Goal: Information Seeking & Learning: Learn about a topic

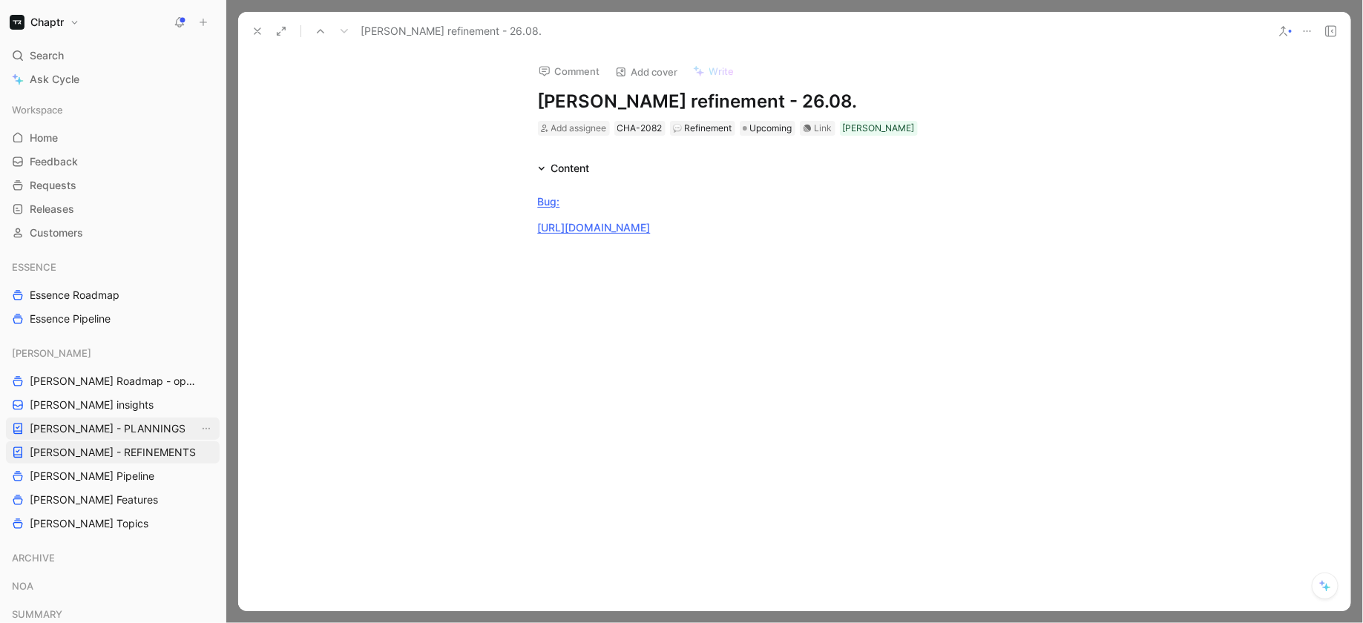
click at [102, 433] on span "[PERSON_NAME] - PLANNINGS" at bounding box center [108, 428] width 156 height 15
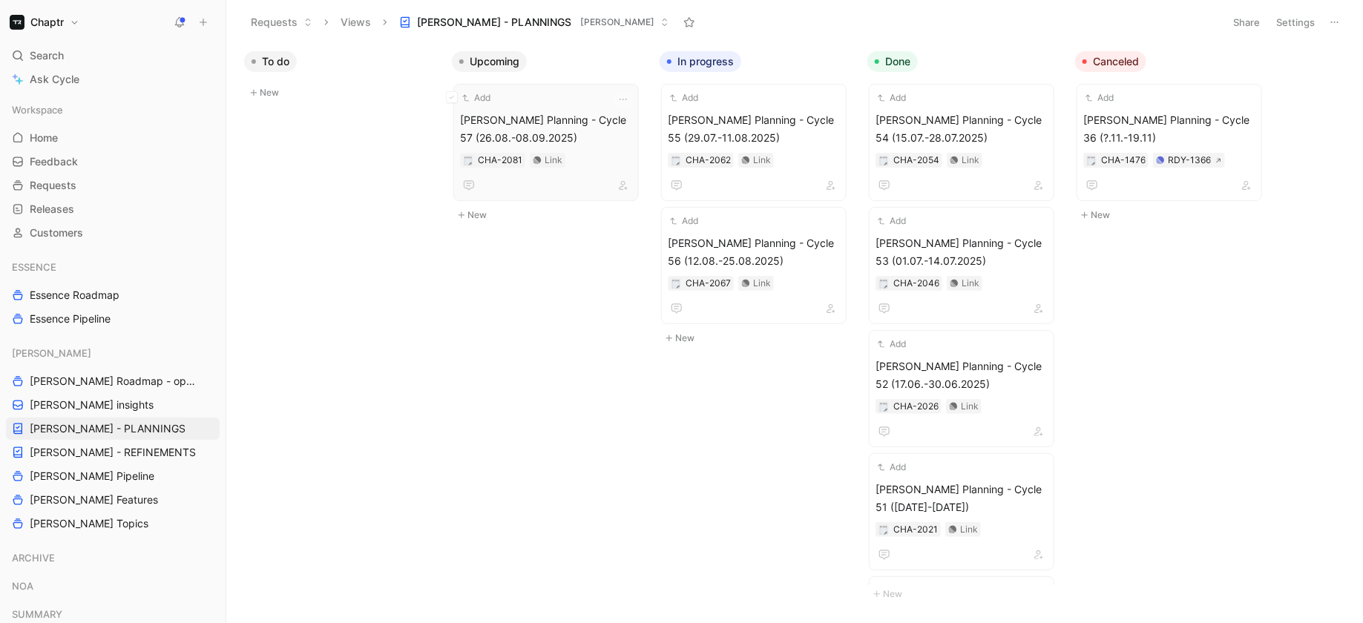
click at [589, 100] on div "Add" at bounding box center [536, 98] width 153 height 15
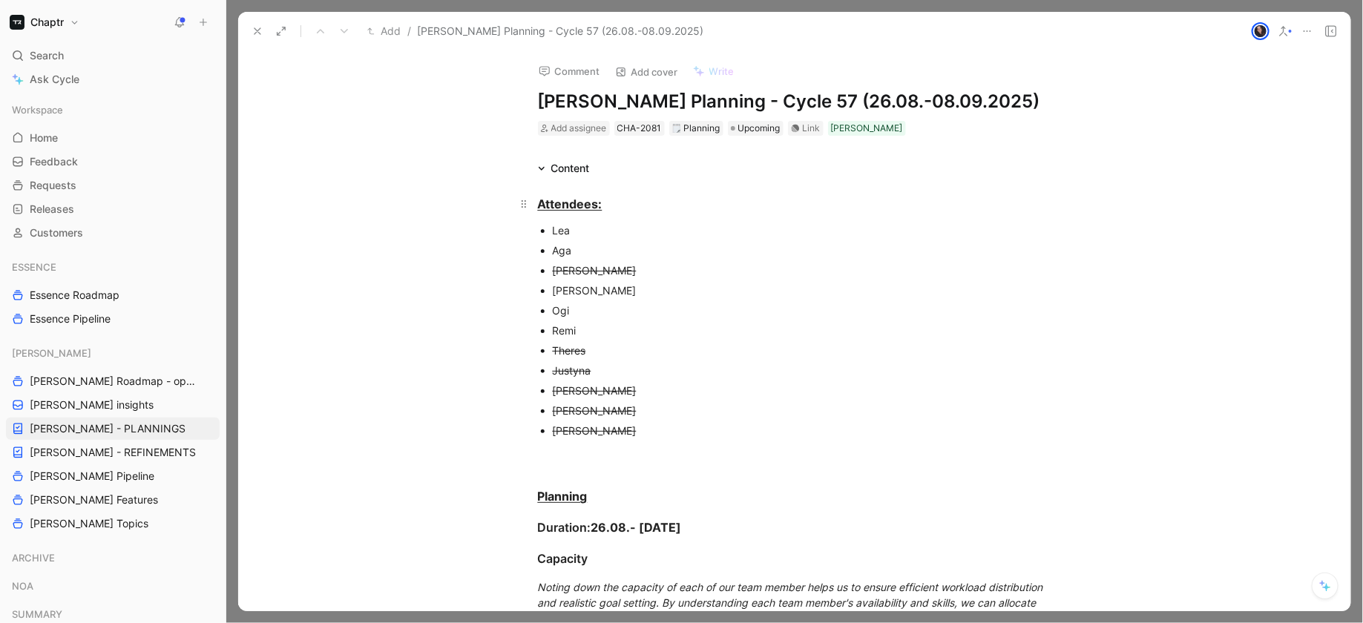
click at [567, 206] on u "Attendees:" at bounding box center [570, 204] width 65 height 15
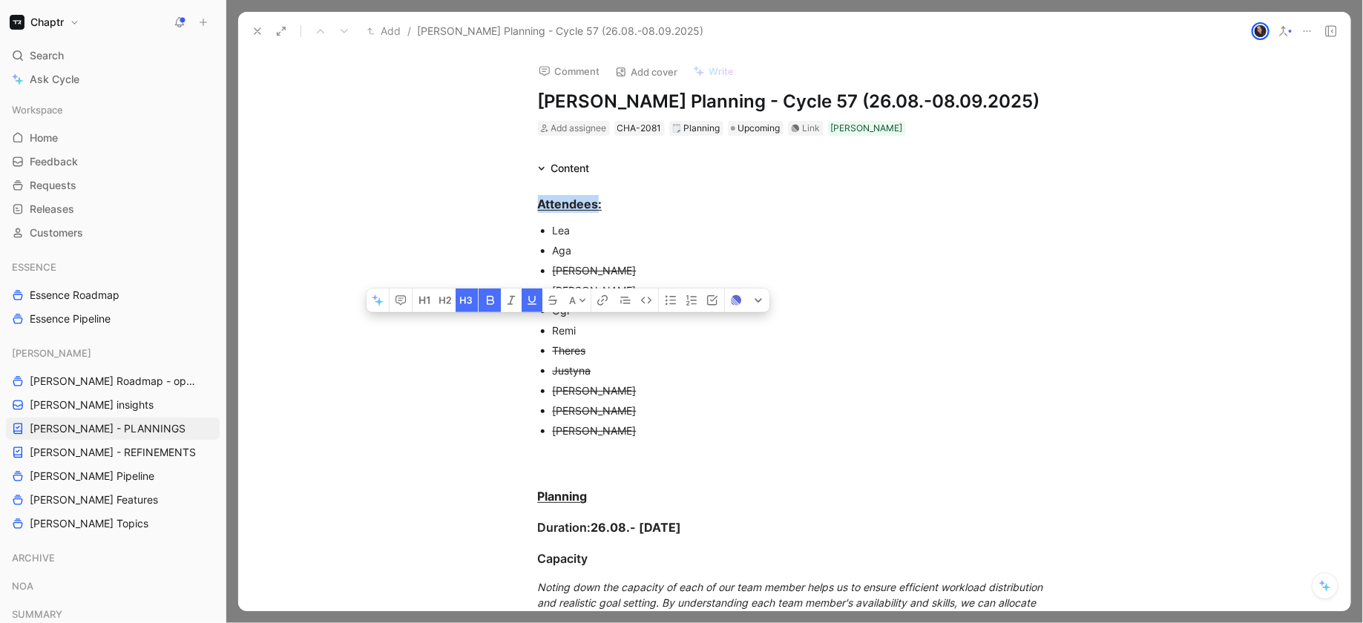
click at [749, 277] on div "[PERSON_NAME]" at bounding box center [802, 271] width 499 height 16
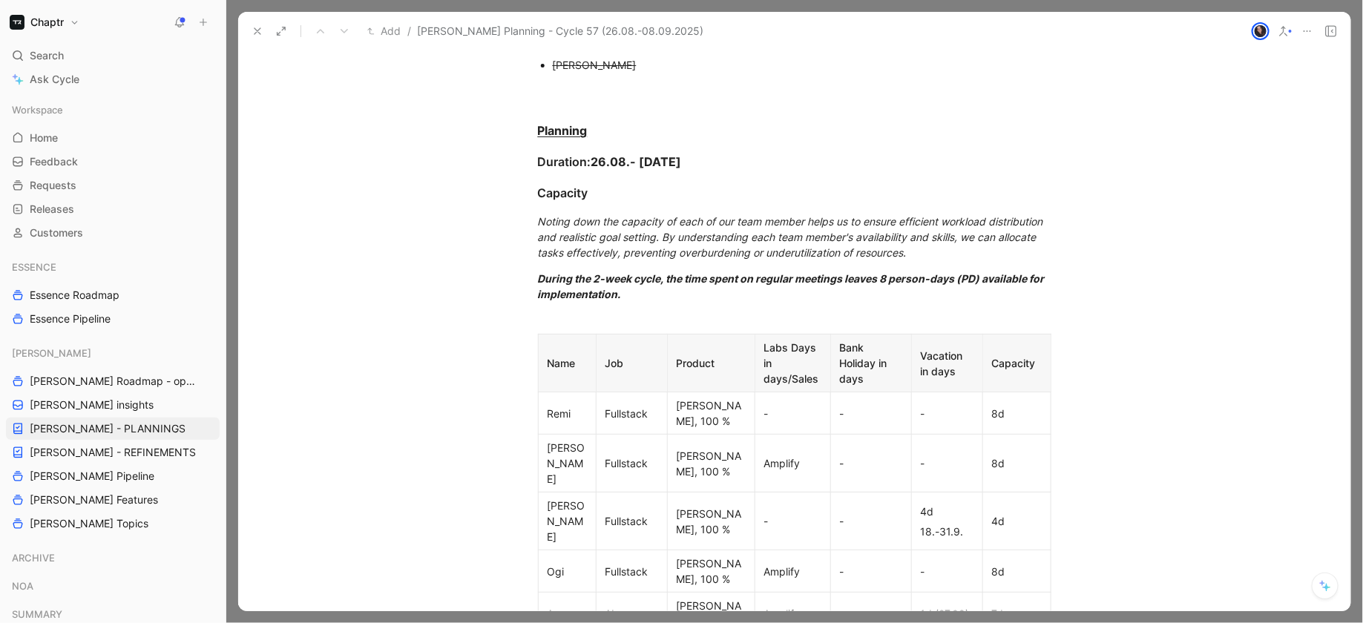
scroll to position [373, 0]
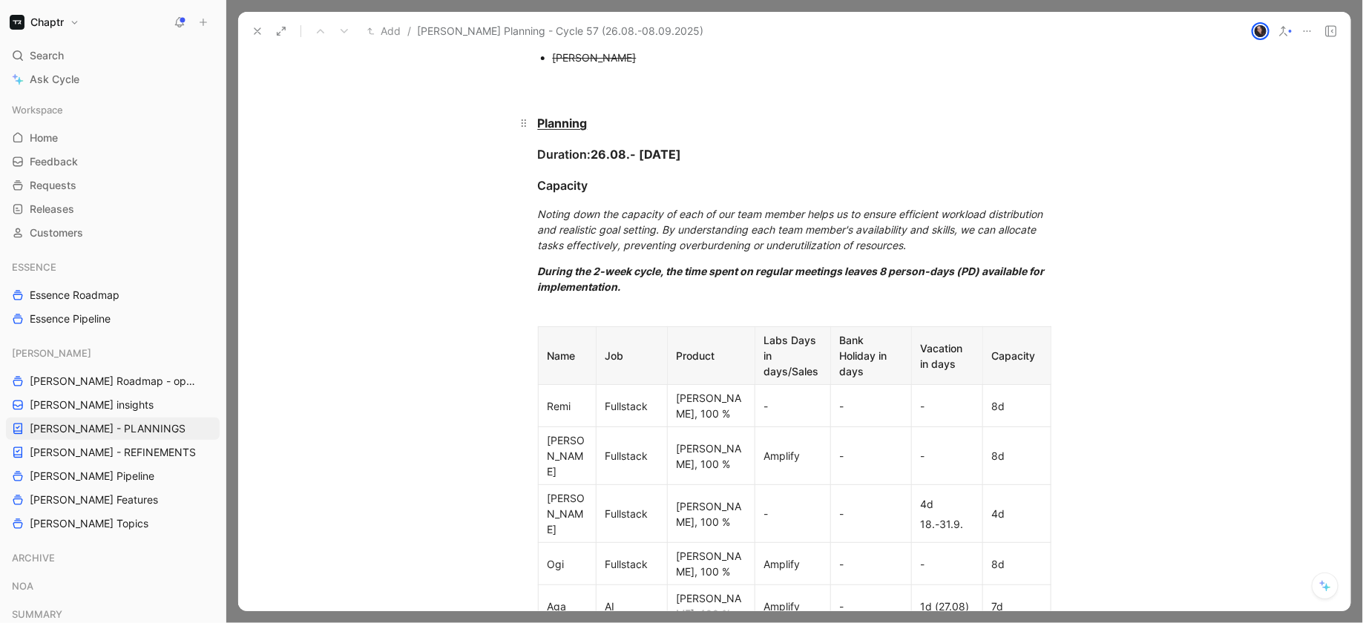
click at [565, 121] on u "Planning" at bounding box center [563, 123] width 50 height 15
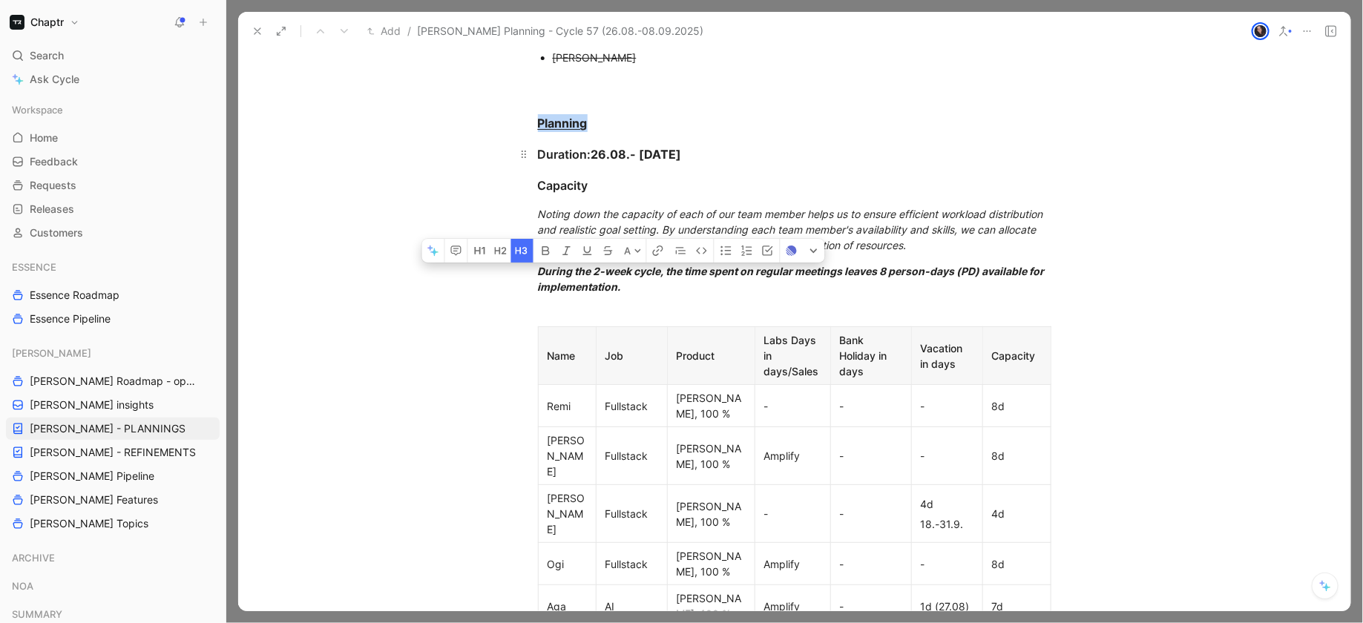
drag, startPoint x: 746, startPoint y: 155, endPoint x: 511, endPoint y: 142, distance: 234.8
click at [511, 142] on h3 "Duration: 26.08.- [DATE]" at bounding box center [795, 154] width 570 height 30
click at [982, 226] on em "Noting down the capacity of each of our team member helps us to ensure efficien…" at bounding box center [792, 230] width 508 height 44
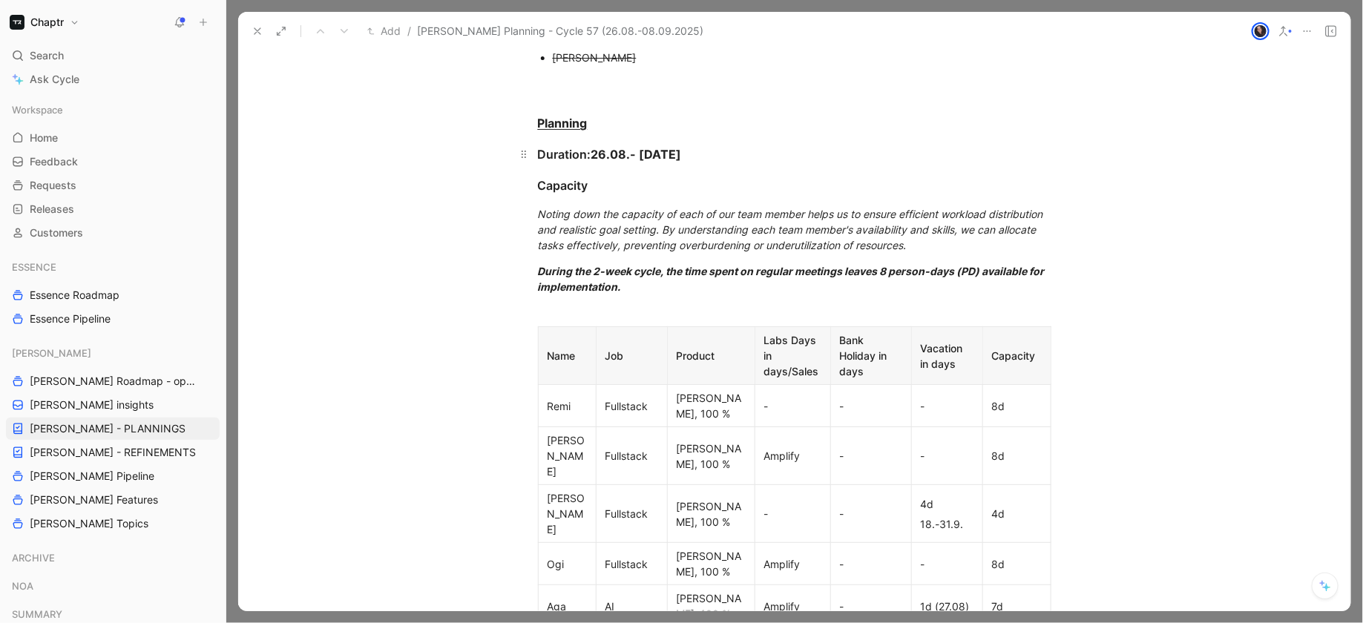
click at [594, 154] on strong "26.08.- [DATE]" at bounding box center [636, 154] width 91 height 15
drag, startPoint x: 644, startPoint y: 154, endPoint x: 709, endPoint y: 158, distance: 65.4
click at [709, 158] on div "Duration: 26.08.- [DATE]" at bounding box center [794, 154] width 513 height 18
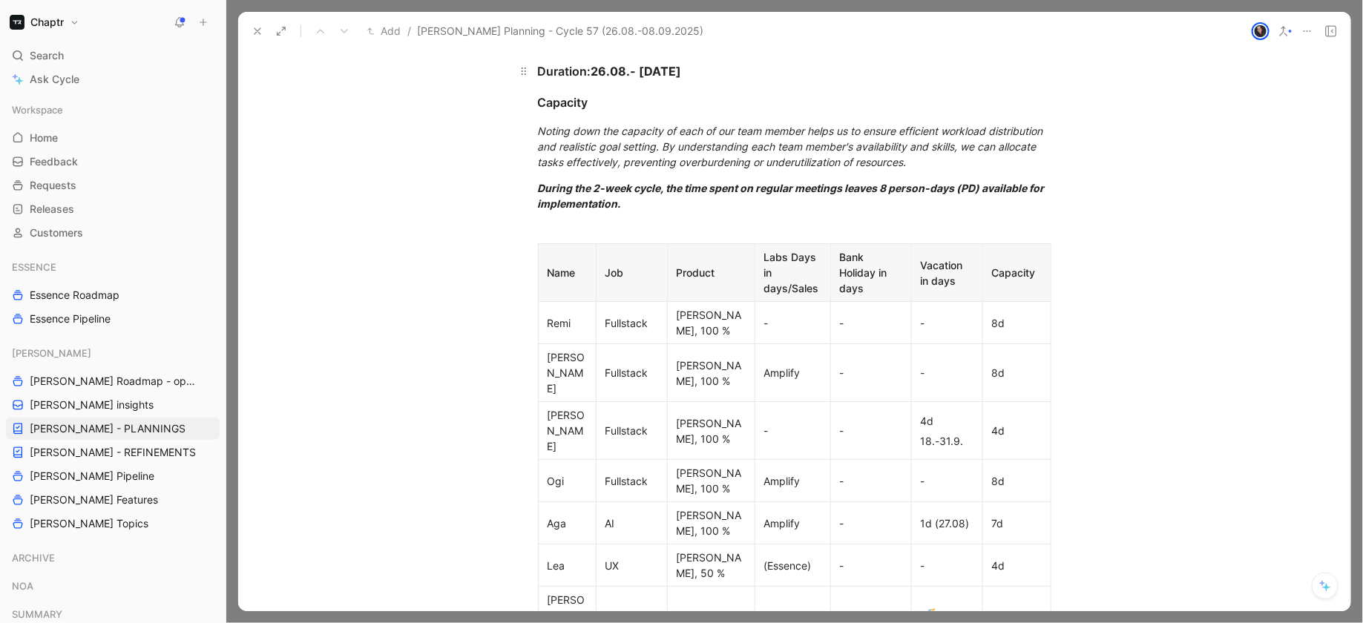
scroll to position [454, 0]
click at [572, 318] on div "Remi" at bounding box center [567, 326] width 39 height 16
click at [579, 352] on div "[PERSON_NAME]" at bounding box center [567, 375] width 39 height 47
click at [569, 410] on div "[PERSON_NAME]" at bounding box center [567, 433] width 39 height 47
click at [577, 321] on div "Remi" at bounding box center [567, 326] width 39 height 16
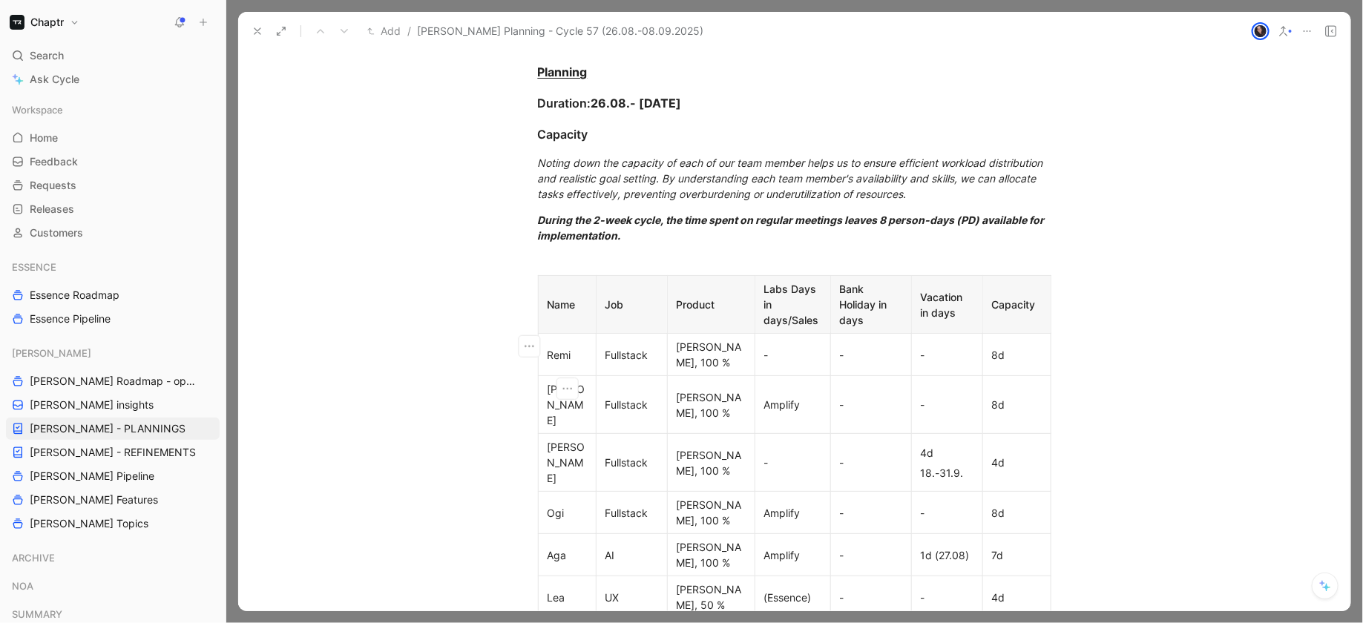
scroll to position [428, 0]
click at [585, 345] on div "Remi" at bounding box center [567, 352] width 39 height 16
click at [585, 379] on td "[PERSON_NAME]" at bounding box center [567, 401] width 58 height 58
click at [585, 436] on div "[PERSON_NAME]" at bounding box center [567, 459] width 39 height 47
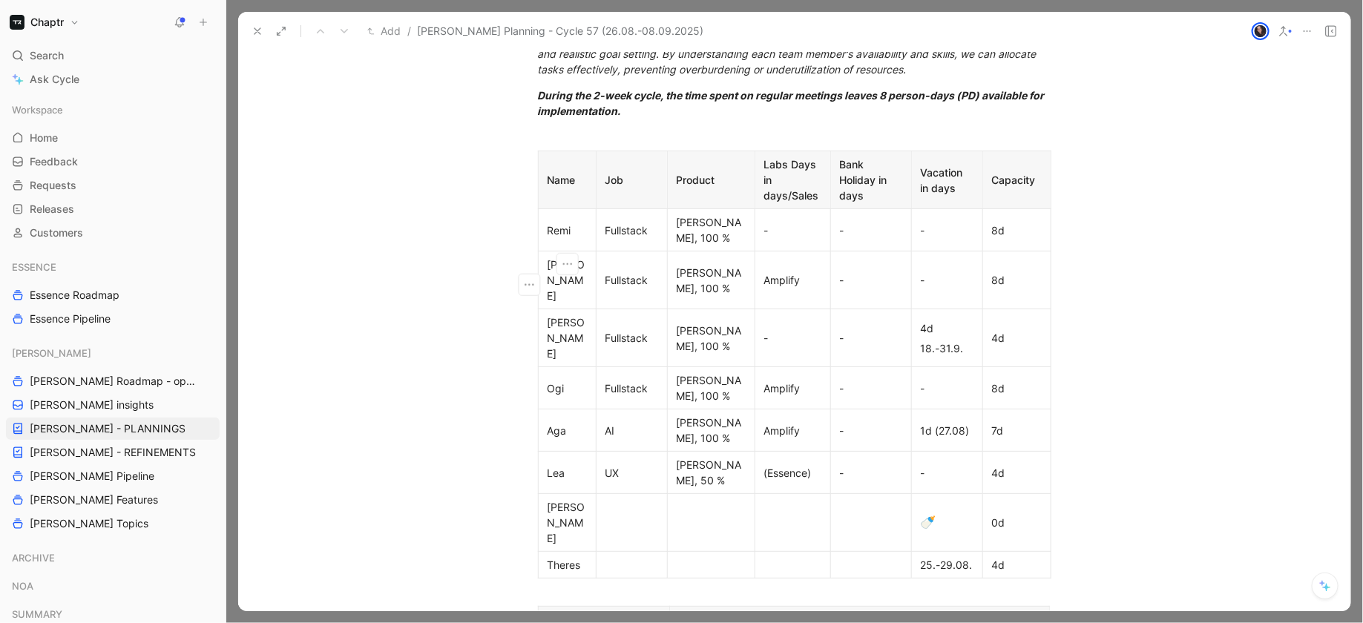
scroll to position [543, 0]
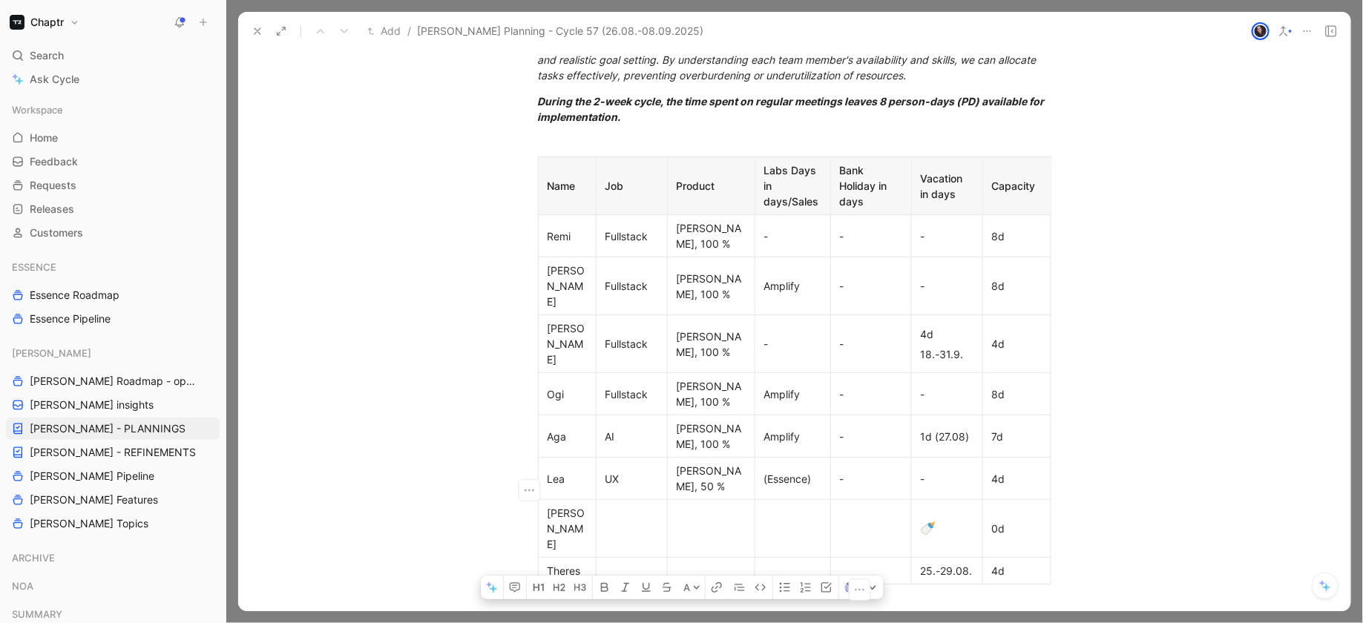
drag, startPoint x: 688, startPoint y: 489, endPoint x: 676, endPoint y: 488, distance: 11.9
click at [676, 616] on p "35 PD" at bounding box center [859, 626] width 373 height 20
click at [496, 378] on div "Attendees: [PERSON_NAME] [PERSON_NAME] [PERSON_NAME] Remi Theres [PERSON_NAME] …" at bounding box center [794, 570] width 1112 height 1872
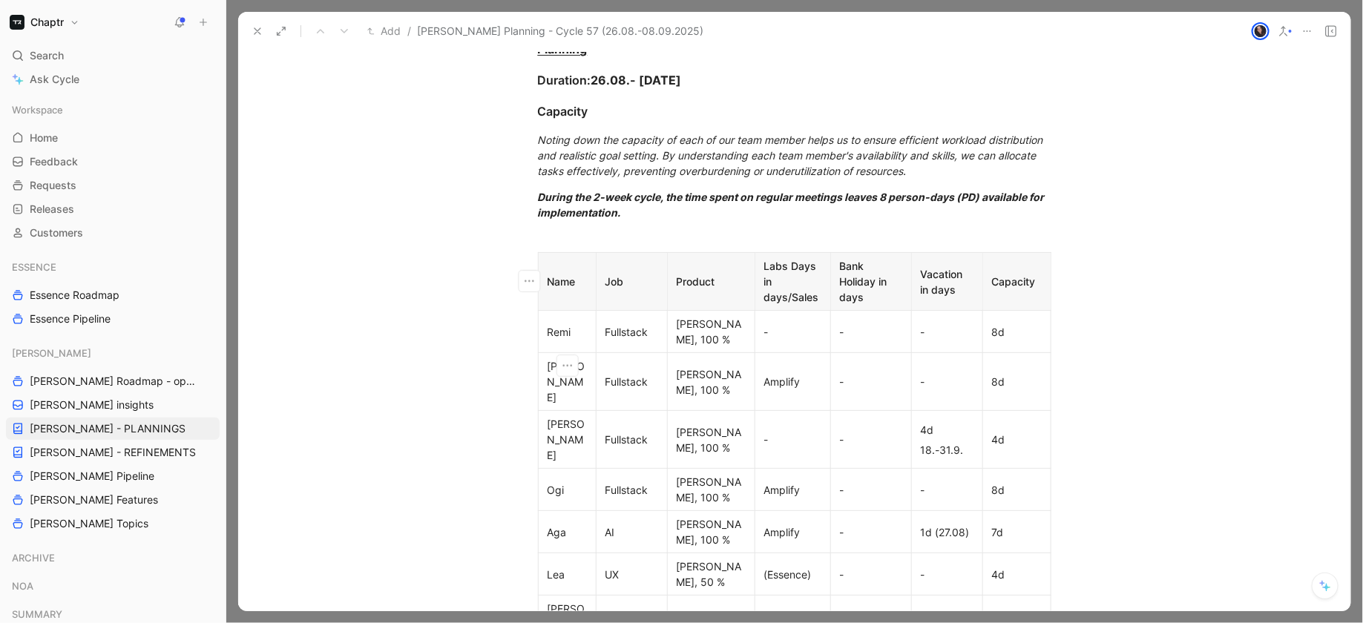
scroll to position [455, 0]
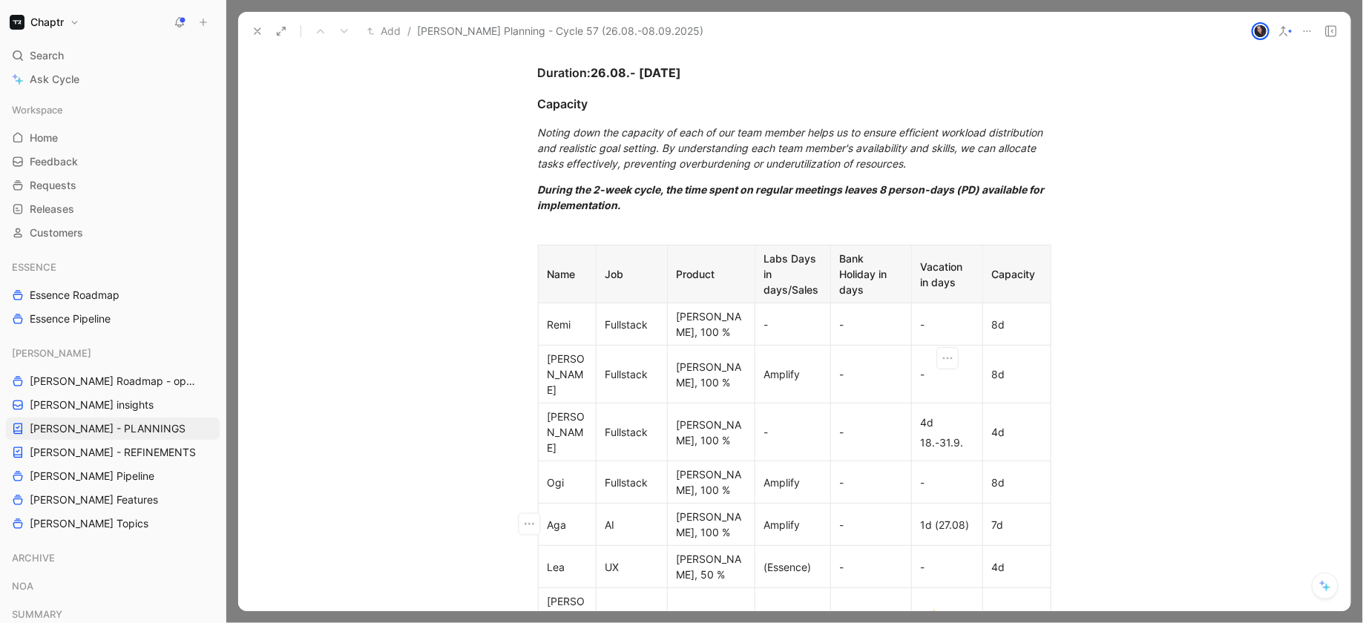
click at [946, 517] on div "1d (27.08)" at bounding box center [947, 525] width 53 height 16
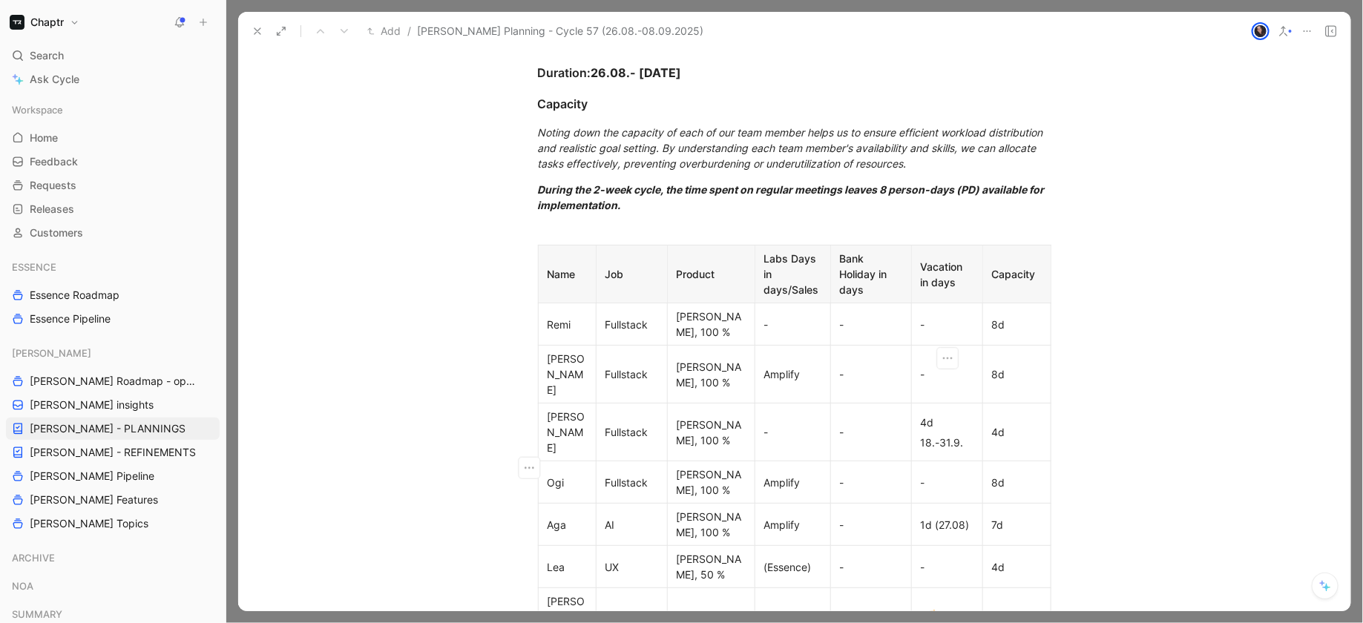
click at [972, 546] on td "-" at bounding box center [946, 567] width 71 height 42
click at [928, 461] on td "-" at bounding box center [946, 482] width 71 height 42
click at [930, 433] on p "18.-31.9." at bounding box center [947, 443] width 65 height 20
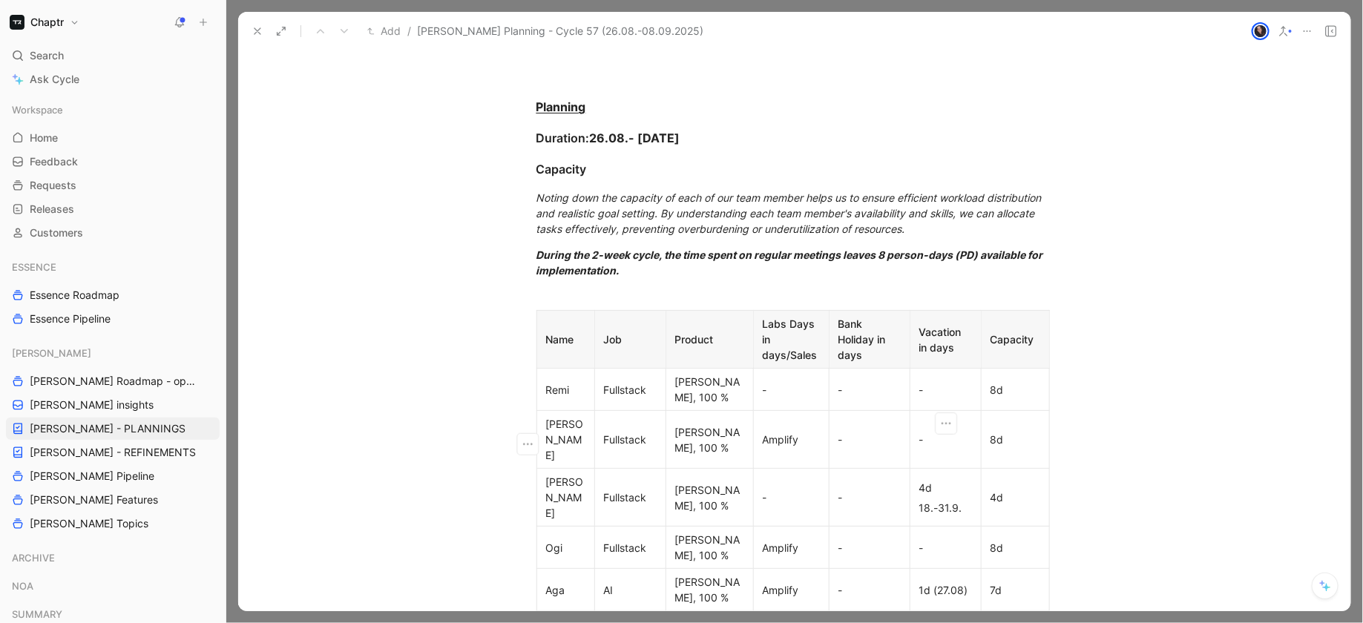
scroll to position [0, 1]
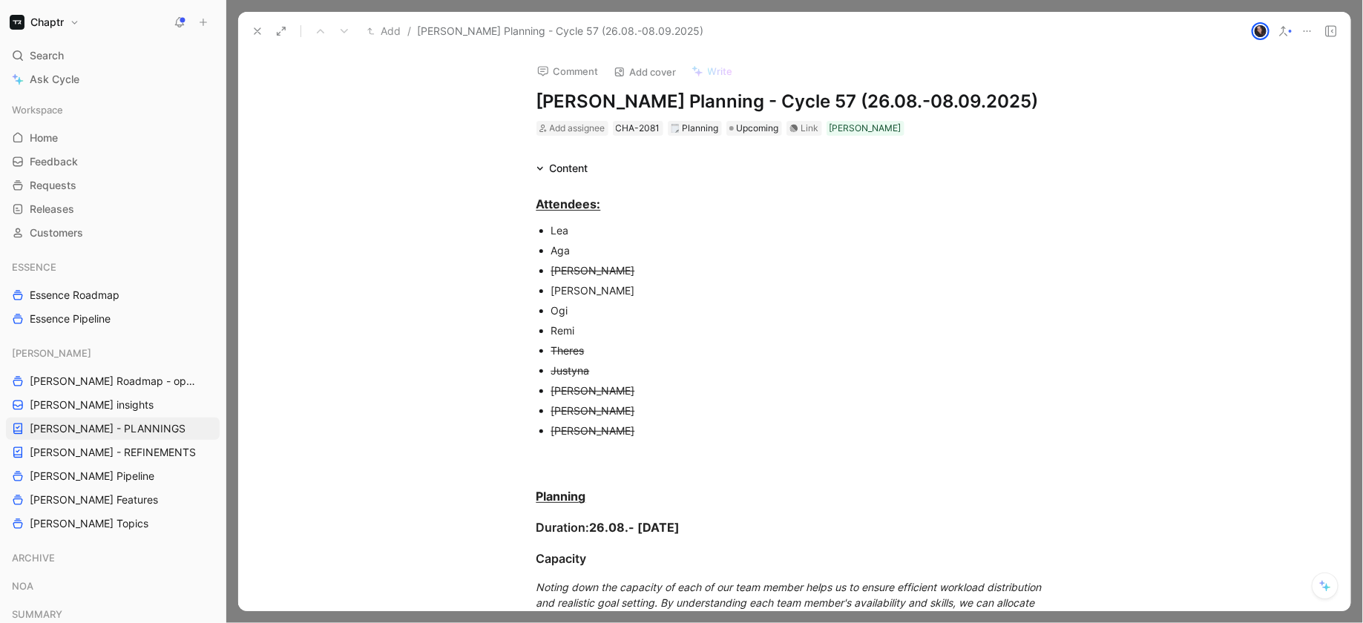
click at [562, 268] on s "[PERSON_NAME]" at bounding box center [593, 270] width 84 height 13
click at [589, 363] on div "Justyna" at bounding box center [800, 371] width 499 height 16
click at [585, 352] on div "Theres" at bounding box center [800, 351] width 499 height 16
click at [611, 389] on s "[PERSON_NAME]" at bounding box center [593, 390] width 84 height 13
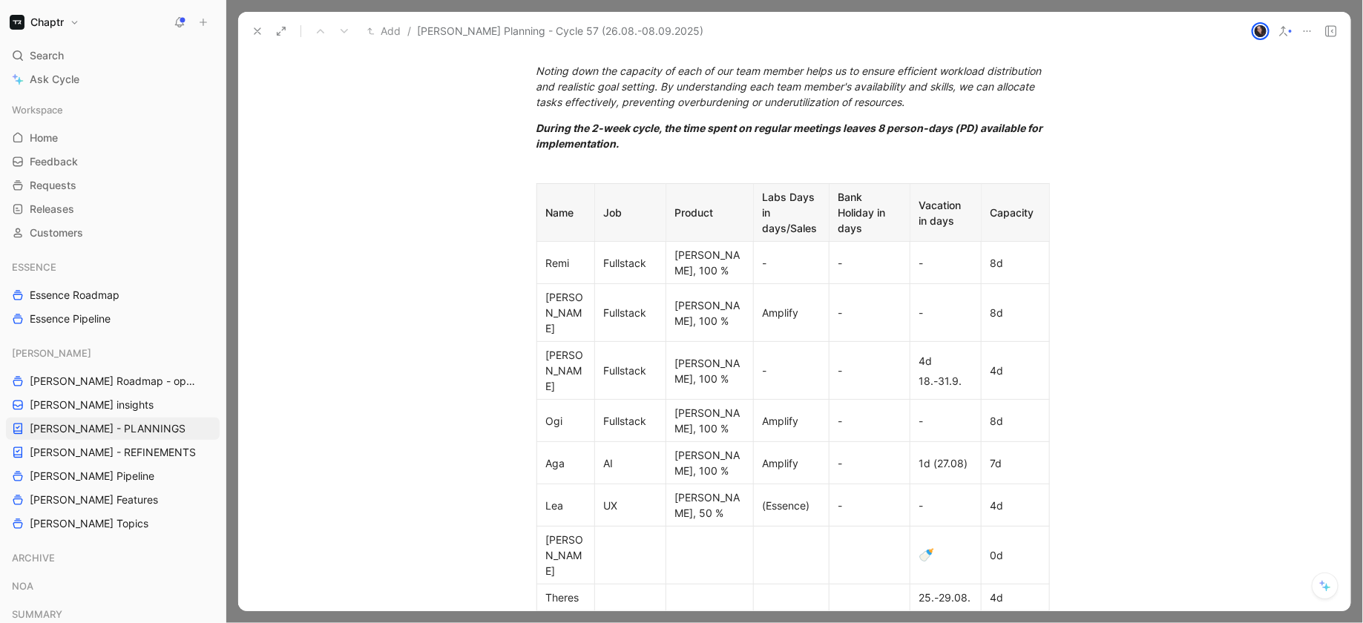
scroll to position [570, 1]
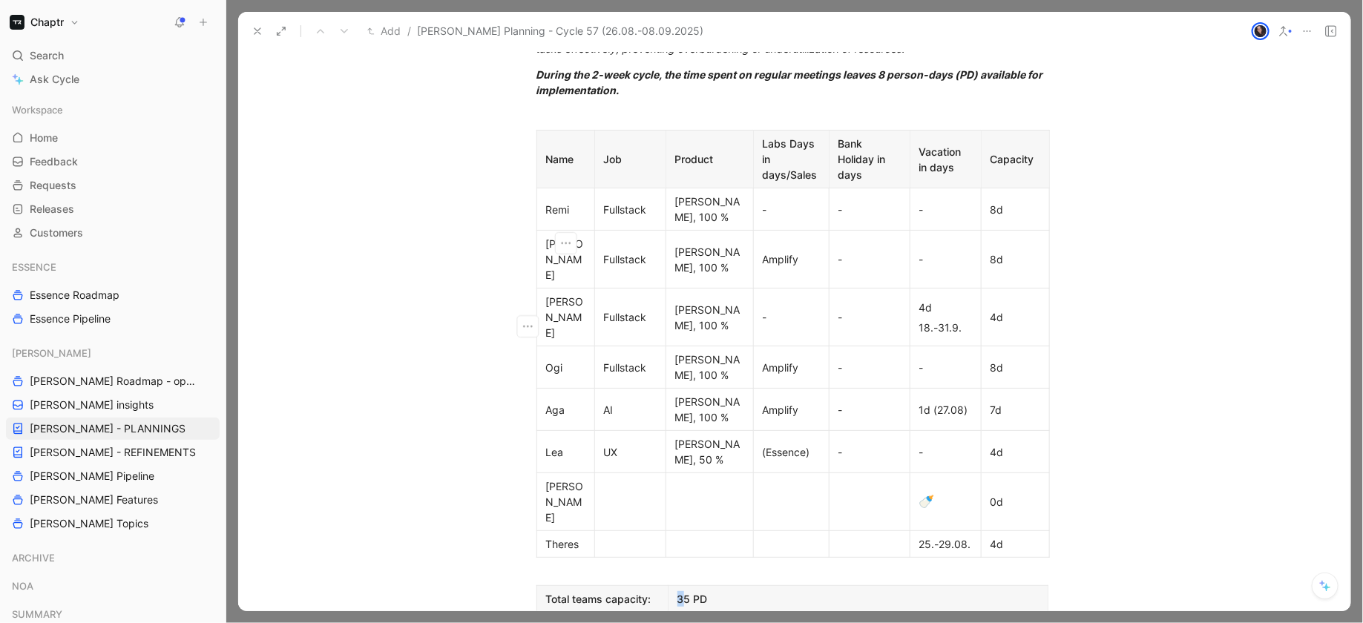
click at [565, 402] on div "Aga" at bounding box center [565, 410] width 39 height 16
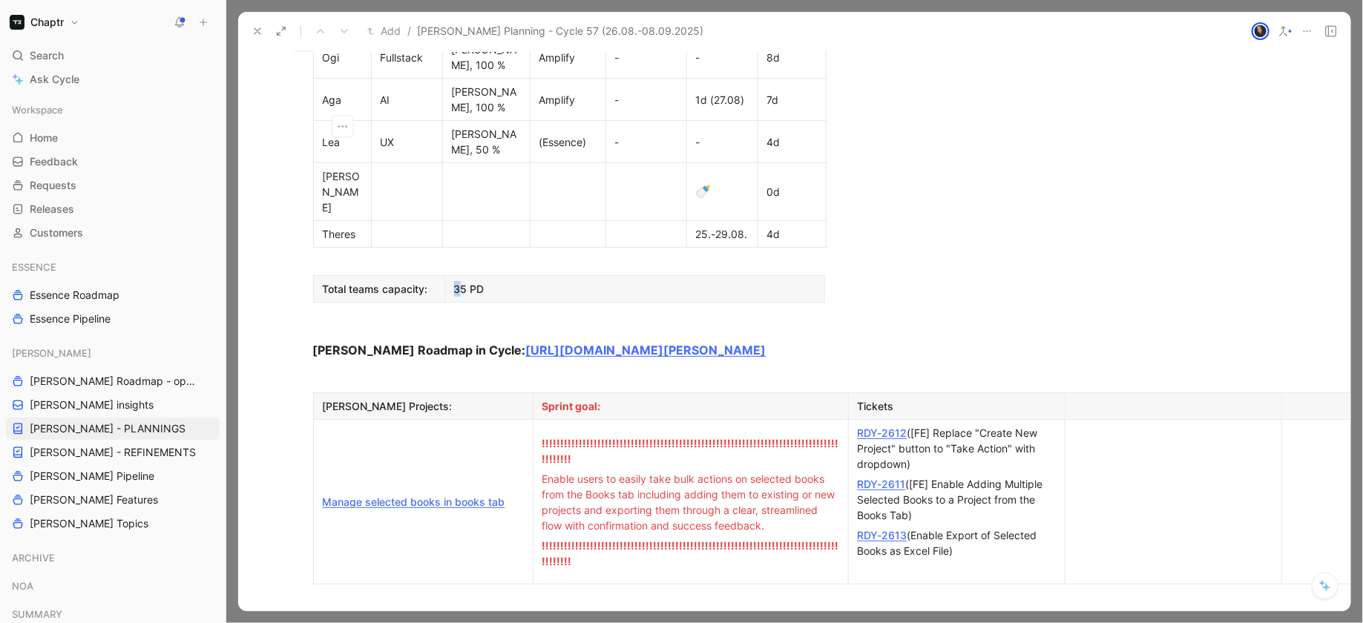
scroll to position [880, 303]
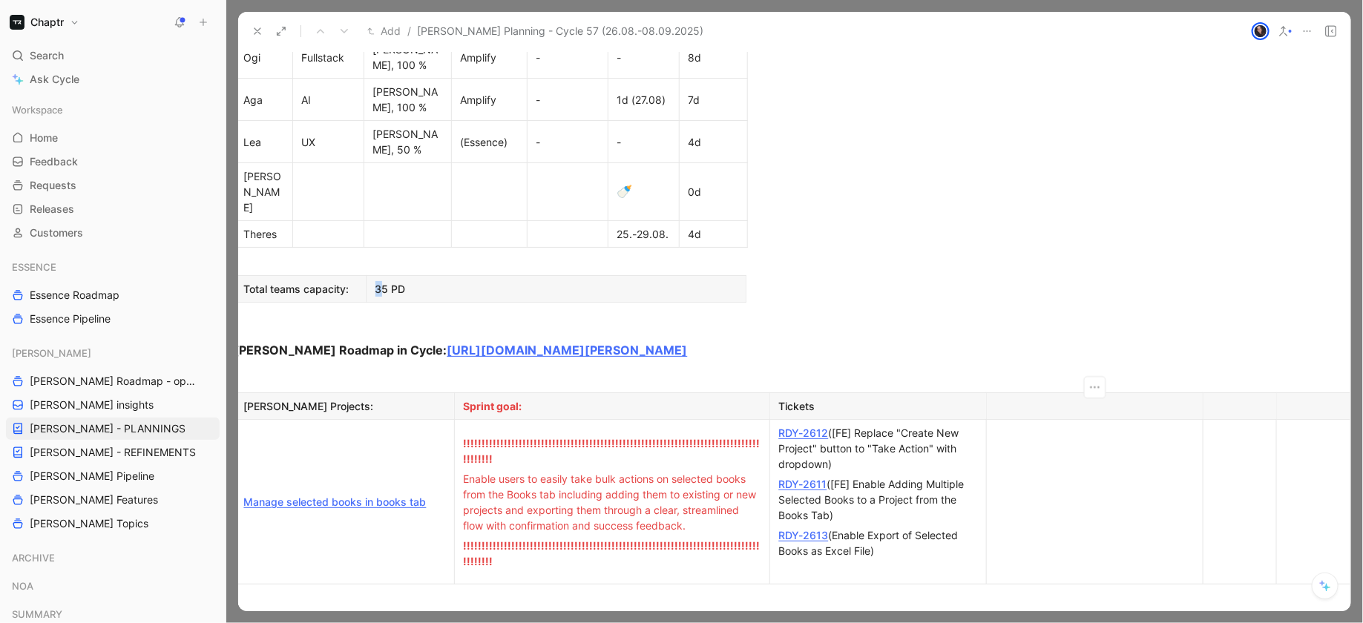
click at [1067, 398] on div at bounding box center [1095, 406] width 198 height 16
click at [1101, 377] on button "button" at bounding box center [1095, 388] width 22 height 22
click at [1131, 342] on div "Delete column" at bounding box center [1103, 344] width 94 height 18
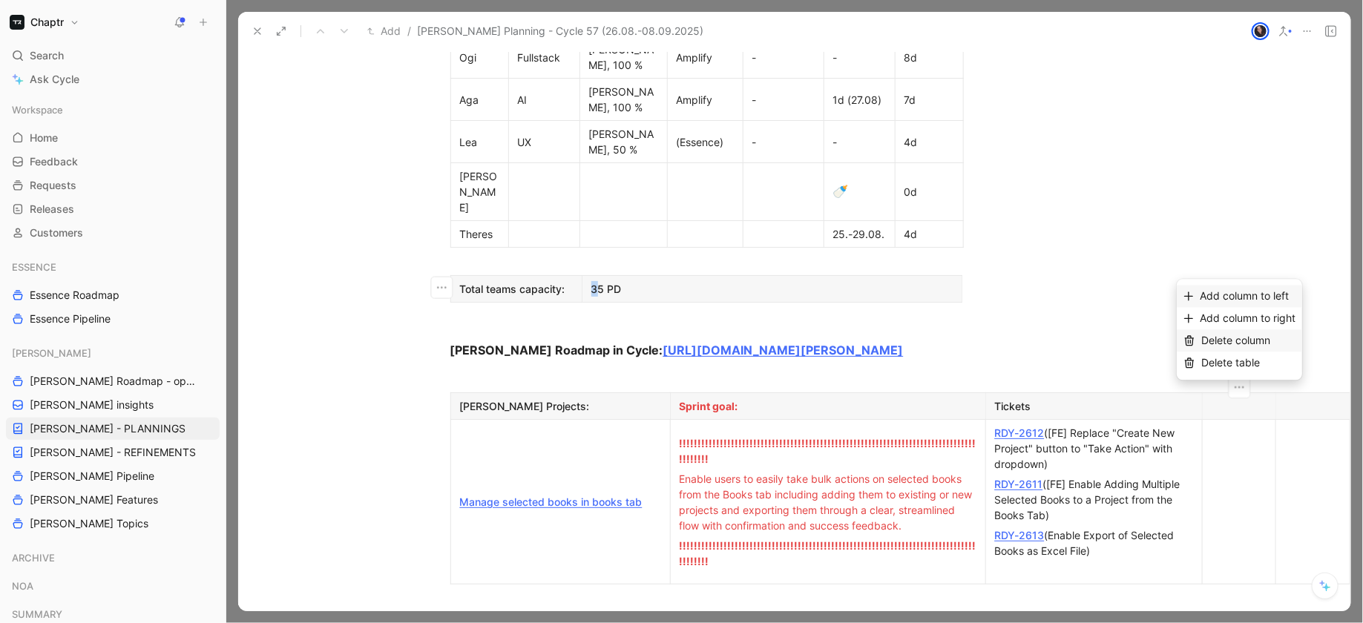
scroll to position [880, 86]
click at [1241, 381] on icon "button" at bounding box center [1241, 388] width 15 height 15
click at [1235, 352] on div "Delete column" at bounding box center [1248, 344] width 94 height 18
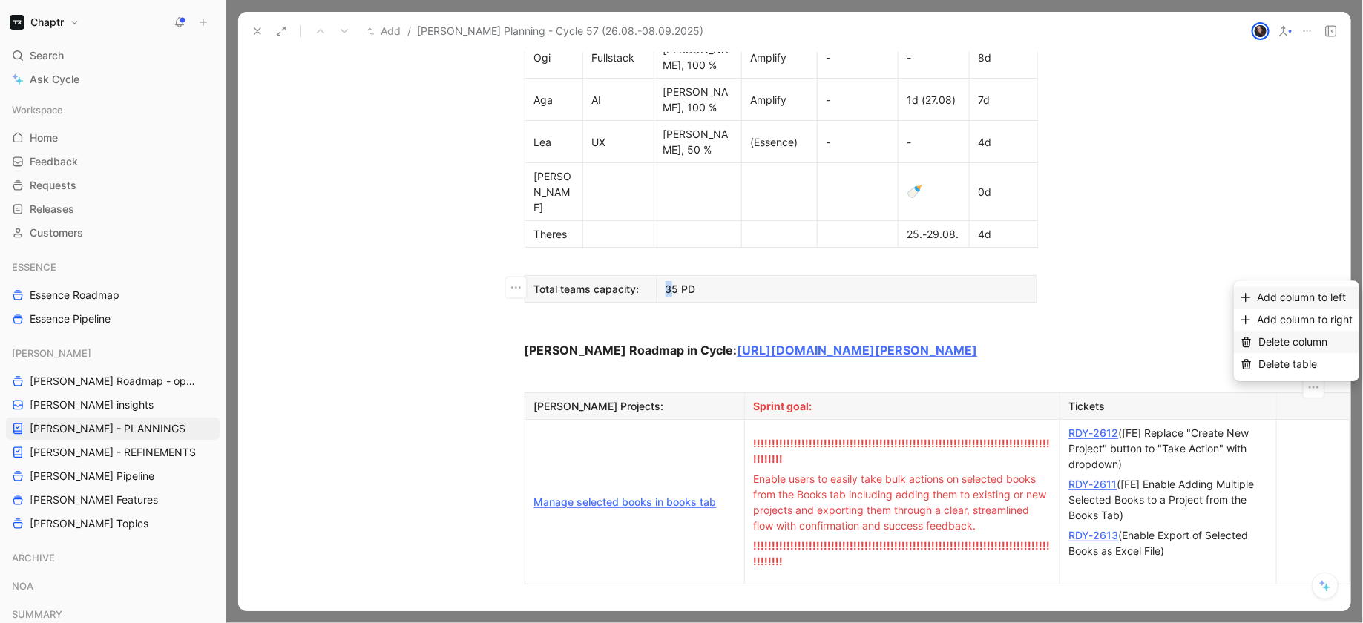
scroll to position [880, 12]
click at [1320, 381] on icon "button" at bounding box center [1315, 388] width 15 height 15
click at [1331, 349] on div "Delete column" at bounding box center [1305, 344] width 94 height 18
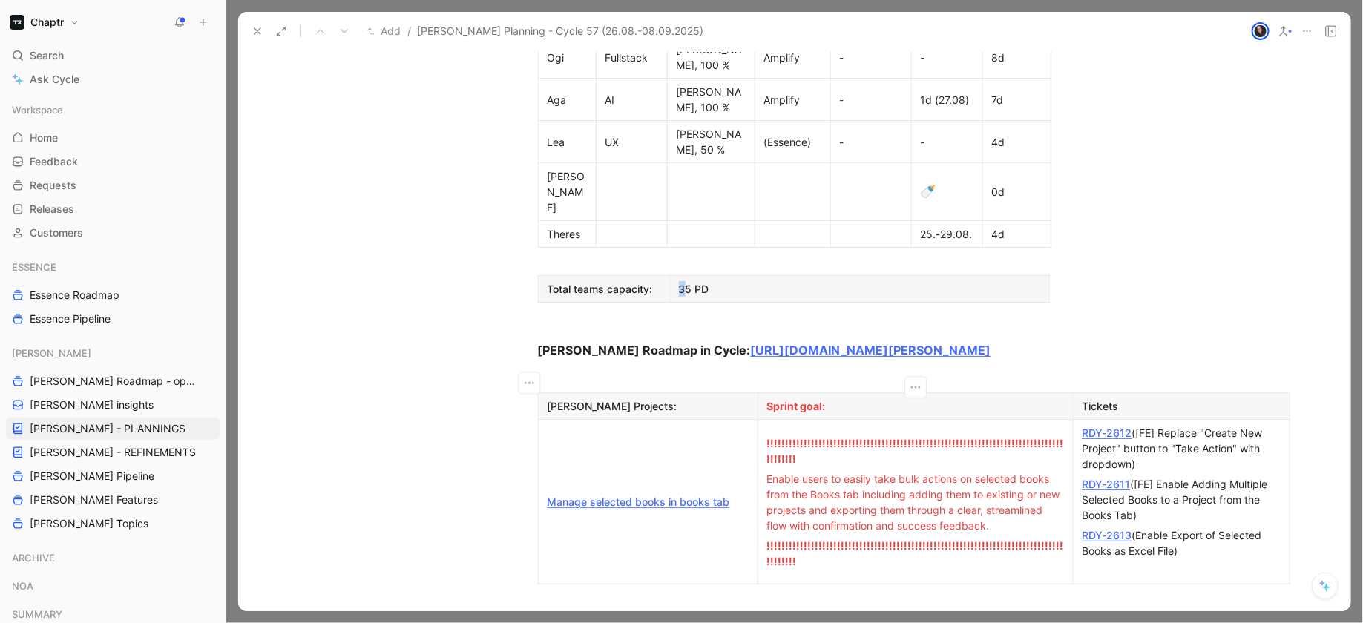
click at [768, 473] on span "Enable users to easily take bulk actions on selected books from the Books tab i…" at bounding box center [915, 502] width 296 height 59
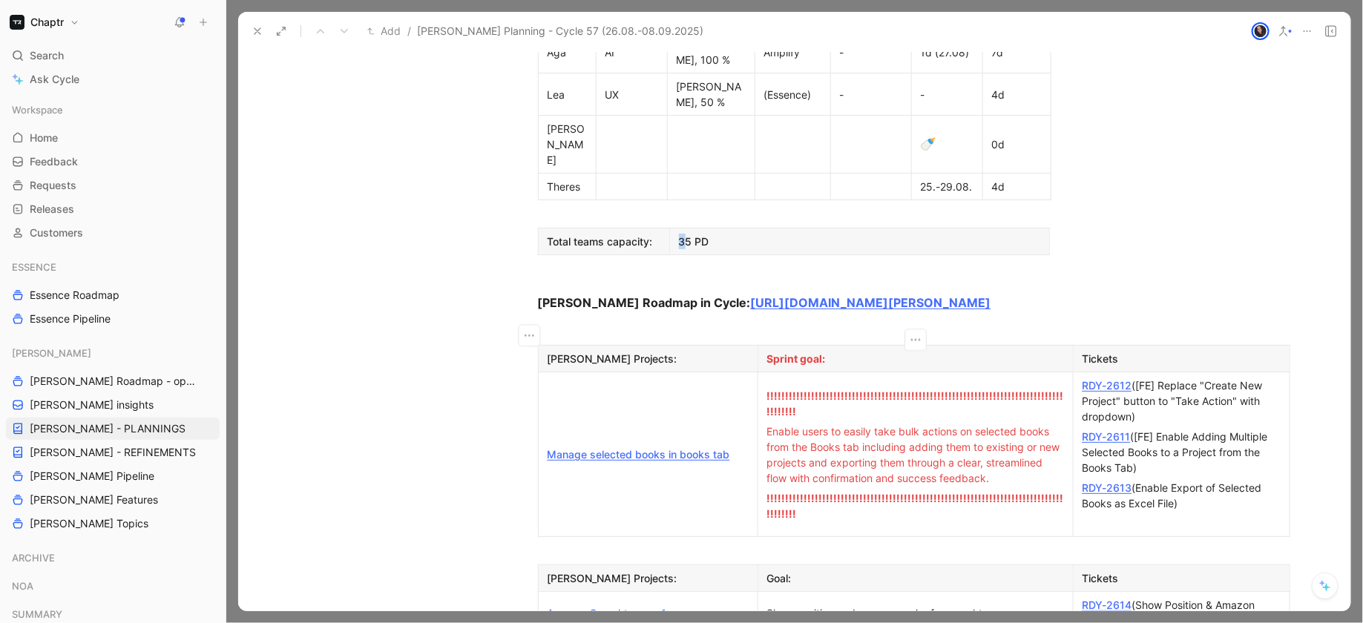
scroll to position [921, 0]
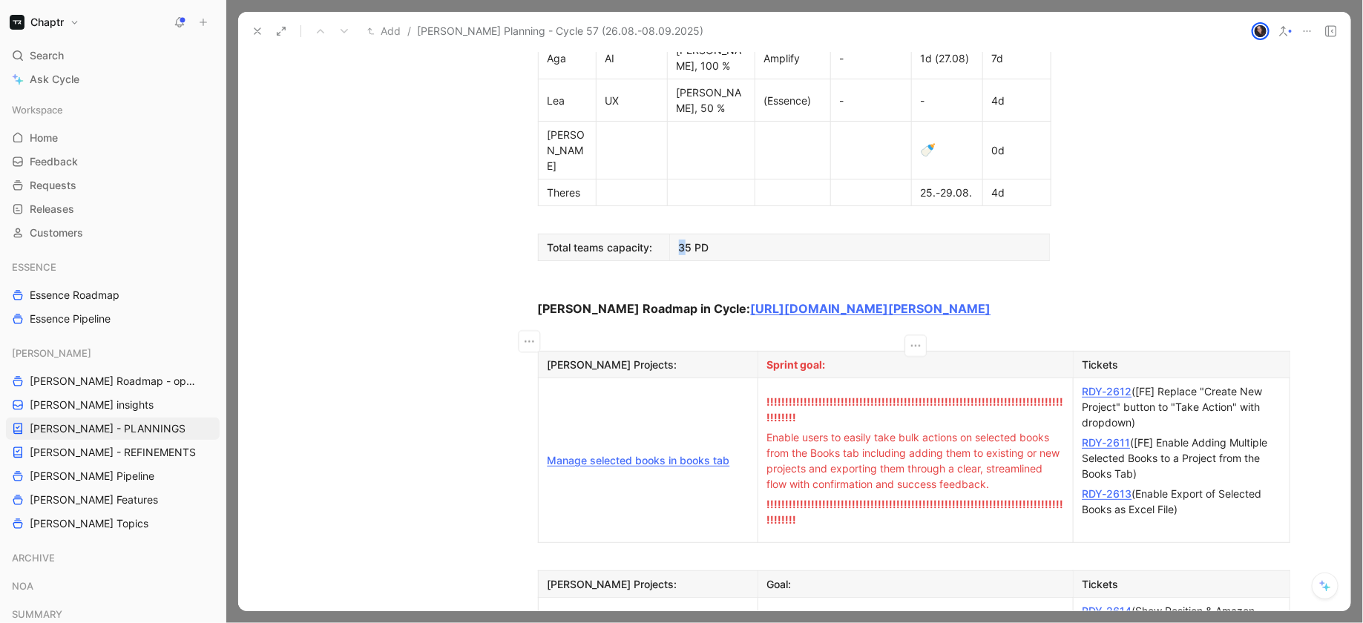
click at [908, 431] on span "Enable users to easily take bulk actions on selected books from the Books tab i…" at bounding box center [915, 460] width 296 height 59
click at [908, 430] on div "Enable users to easily take bulk actions on selected books from the Books tab i…" at bounding box center [915, 461] width 297 height 62
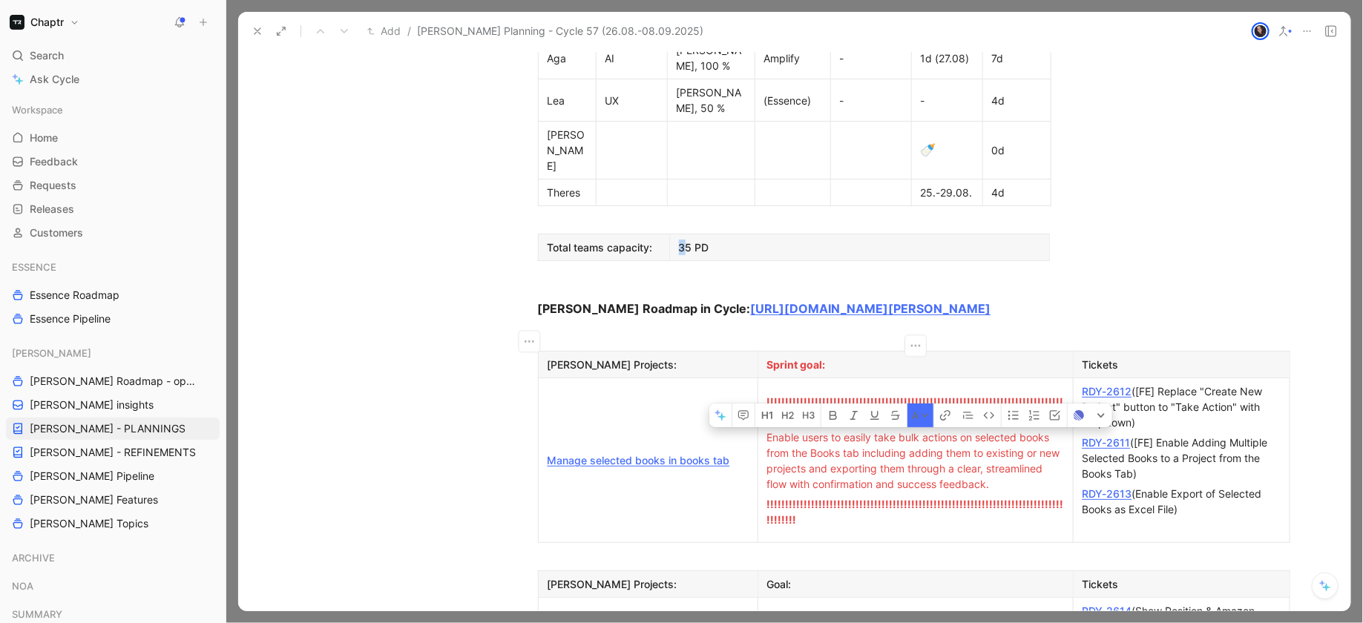
click at [908, 430] on div "Enable users to easily take bulk actions on selected books from the Books tab i…" at bounding box center [915, 461] width 297 height 62
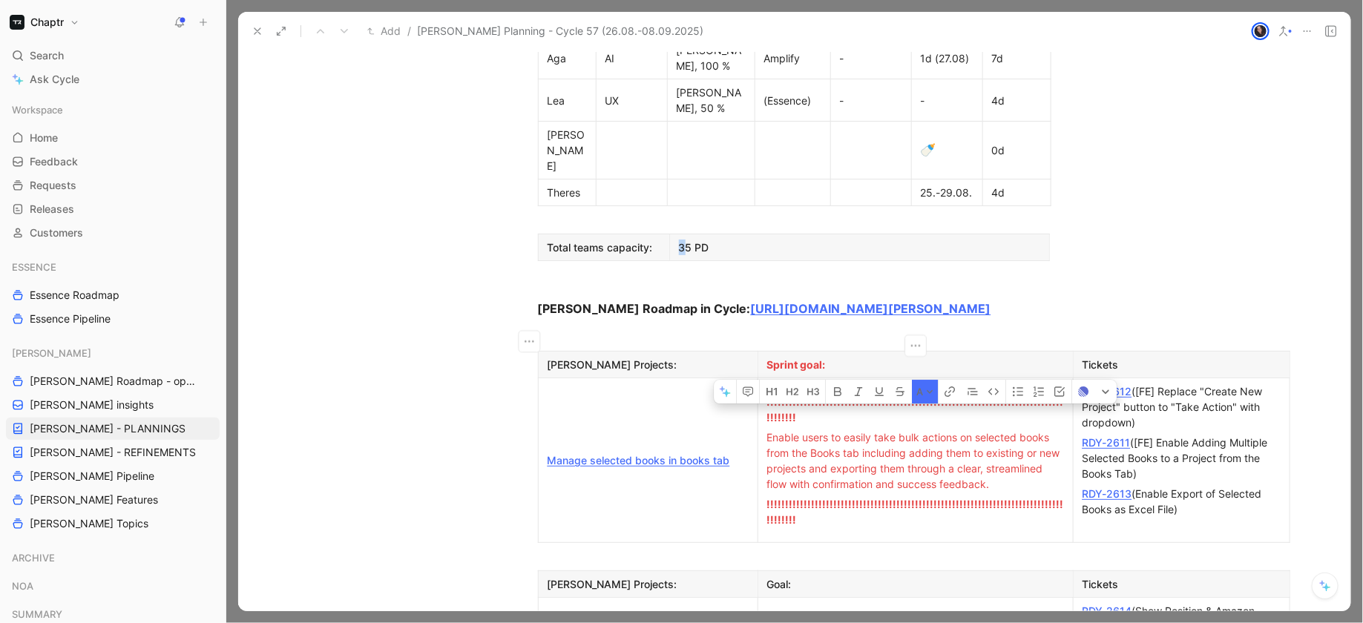
click at [895, 418] on td "!!!!!!!!!!!!!!!!!!!!!!!!!!!!!!!!!!!!!!!!!!!!!!!!!!!!!!!!!!!!!!!!!!!!!!!!!!!!!!!…" at bounding box center [914, 460] width 315 height 165
click at [1237, 384] on div "RDY-2612 ([FE] Replace "Create New Project" button to "Take Action" with dropdo…" at bounding box center [1181, 407] width 198 height 47
click at [1096, 385] on link "RDY-2612" at bounding box center [1107, 391] width 50 height 13
click at [1154, 384] on div "RDY-2612 ([FE] Replace "Create New Project" button to "Take Action" with dropdo…" at bounding box center [1181, 407] width 198 height 47
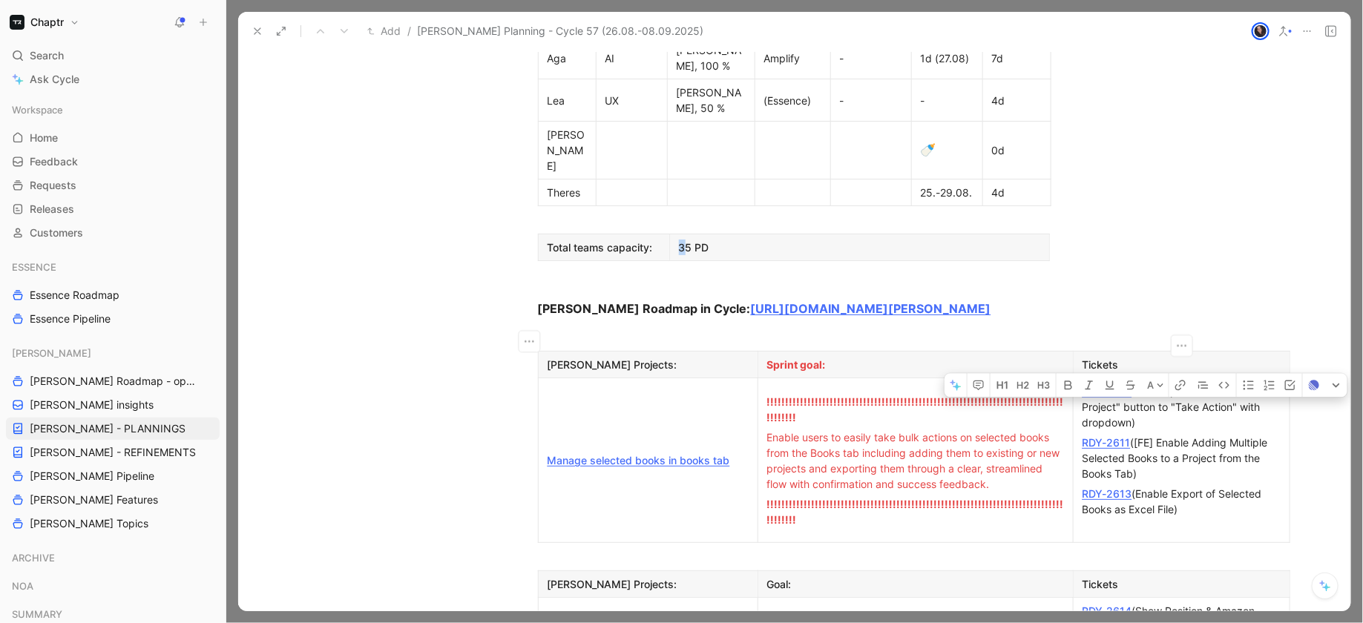
click at [1154, 384] on div "RDY-2612 ([FE] Replace "Create New Project" button to "Take Action" with dropdo…" at bounding box center [1181, 407] width 198 height 47
click at [1156, 435] on div "RDY-2611 ([FE] Enable Adding Multiple Selected Books to a Project from the Book…" at bounding box center [1181, 458] width 198 height 47
click at [1145, 435] on div "RDY-2611 ([FE] Enable Adding Multiple Selected Books to a Project from the Book…" at bounding box center [1181, 458] width 198 height 47
click at [1102, 436] on link "RDY-2611" at bounding box center [1106, 442] width 48 height 13
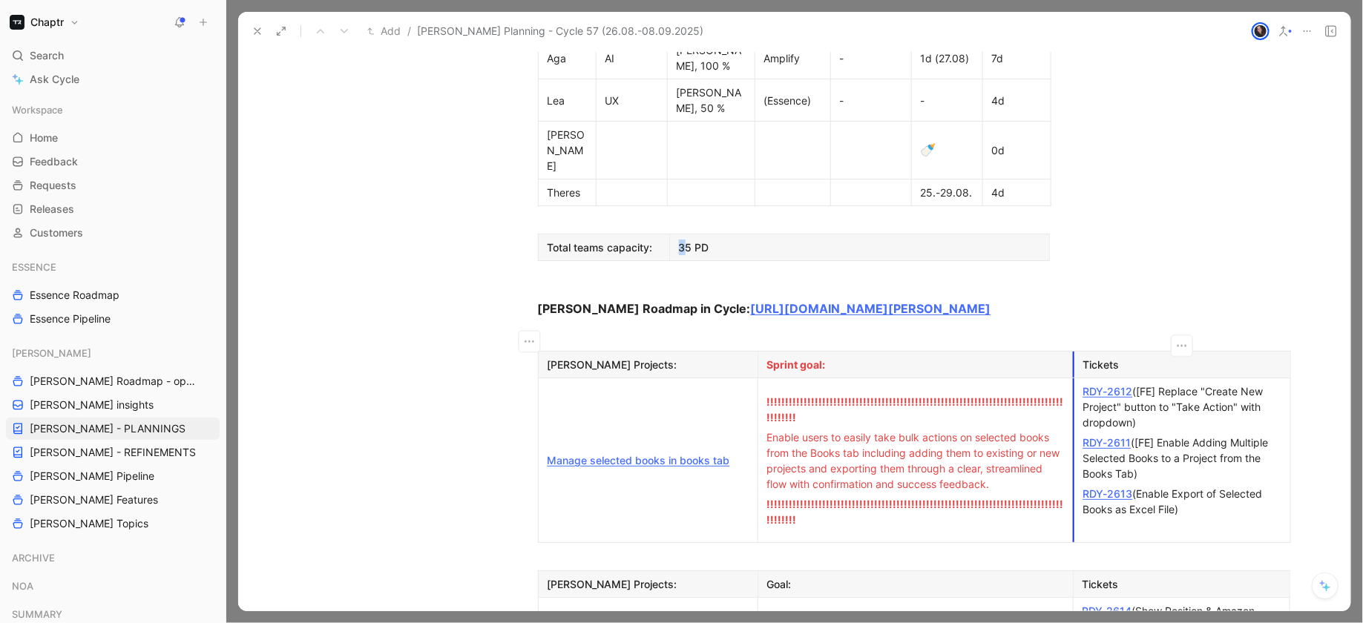
click at [1077, 381] on p "RDY-2612 ([FE] Replace "Create New Project" button to "Take Action" with dropdo…" at bounding box center [1182, 406] width 210 height 51
click at [1081, 381] on p "RDY-2612 ([FE] Replace "Create New Project" button to "Take Action" with dropdo…" at bounding box center [1182, 406] width 210 height 51
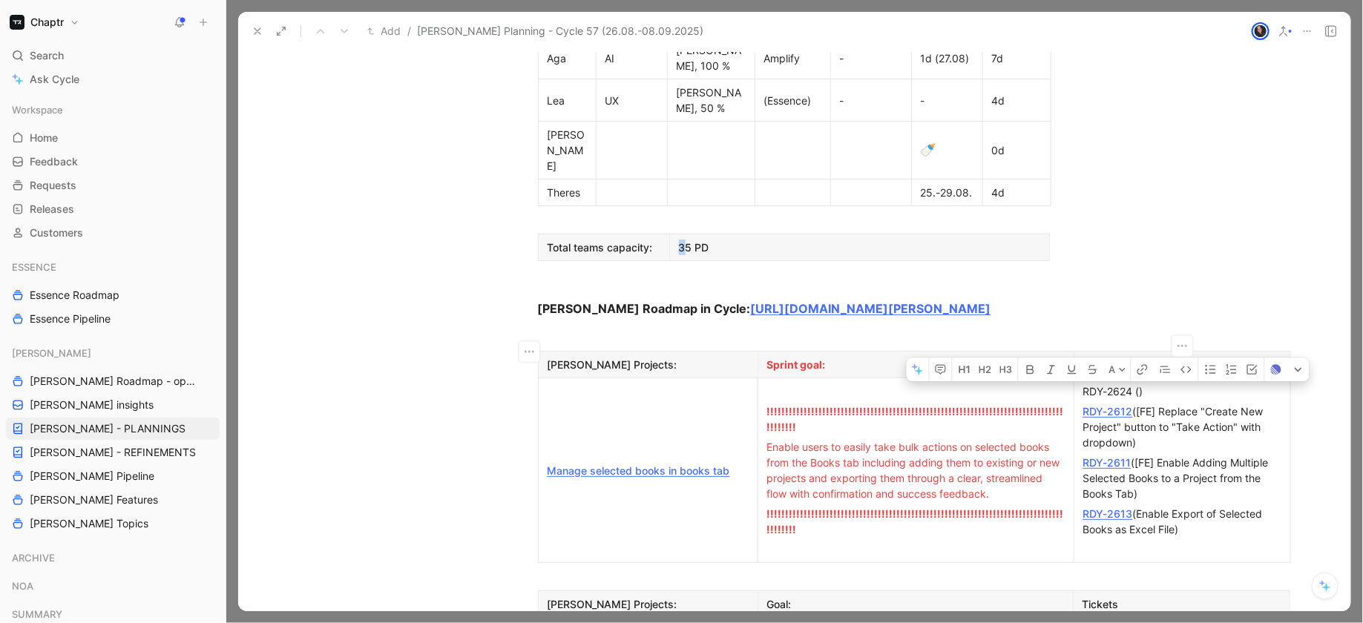
drag, startPoint x: 1130, startPoint y: 271, endPoint x: 1080, endPoint y: 271, distance: 49.7
click at [1079, 381] on p "RDY-2624 ()" at bounding box center [1182, 391] width 210 height 20
click at [1163, 384] on div "RDY-2624 ()" at bounding box center [1182, 392] width 198 height 16
click at [1140, 384] on div "RDY-2624 ()" at bounding box center [1182, 392] width 198 height 16
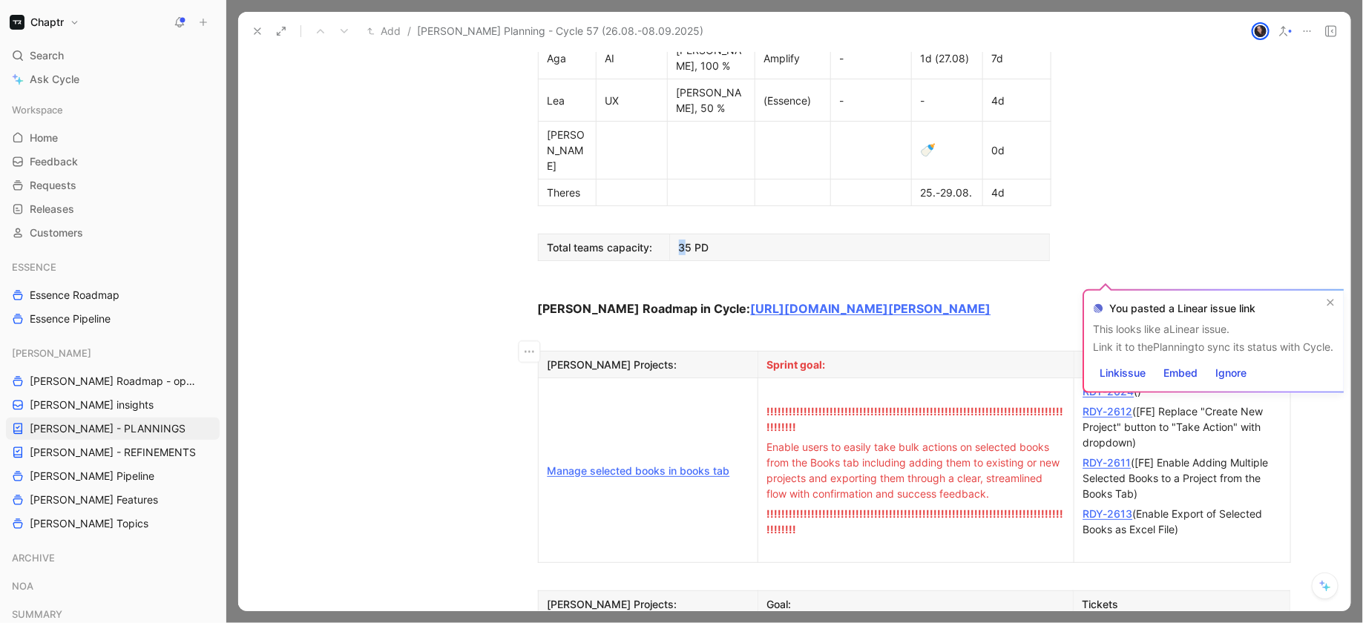
click at [1156, 384] on div "RDY-2624 ()" at bounding box center [1182, 392] width 198 height 16
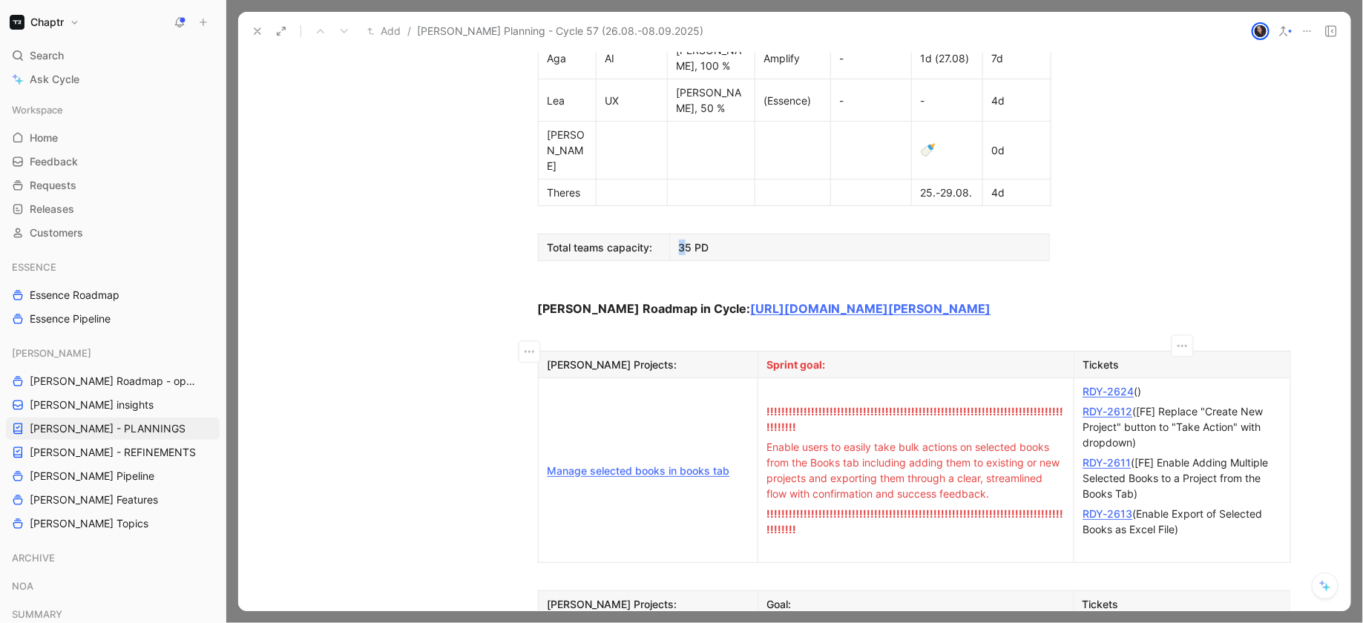
click at [1141, 384] on div "RDY-2624 ()" at bounding box center [1182, 392] width 198 height 16
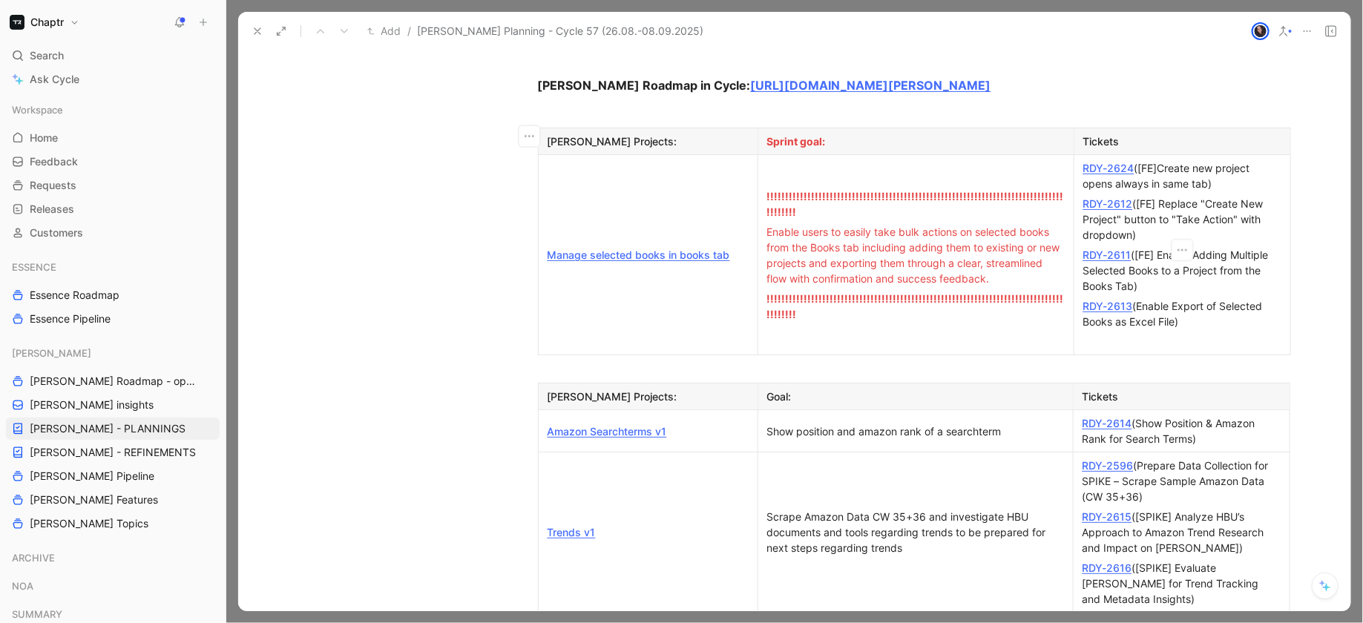
scroll to position [1146, 0]
click at [1200, 414] on div "RDY-2614 (Show Position & Amazon Rank for Search Terms)" at bounding box center [1181, 429] width 198 height 31
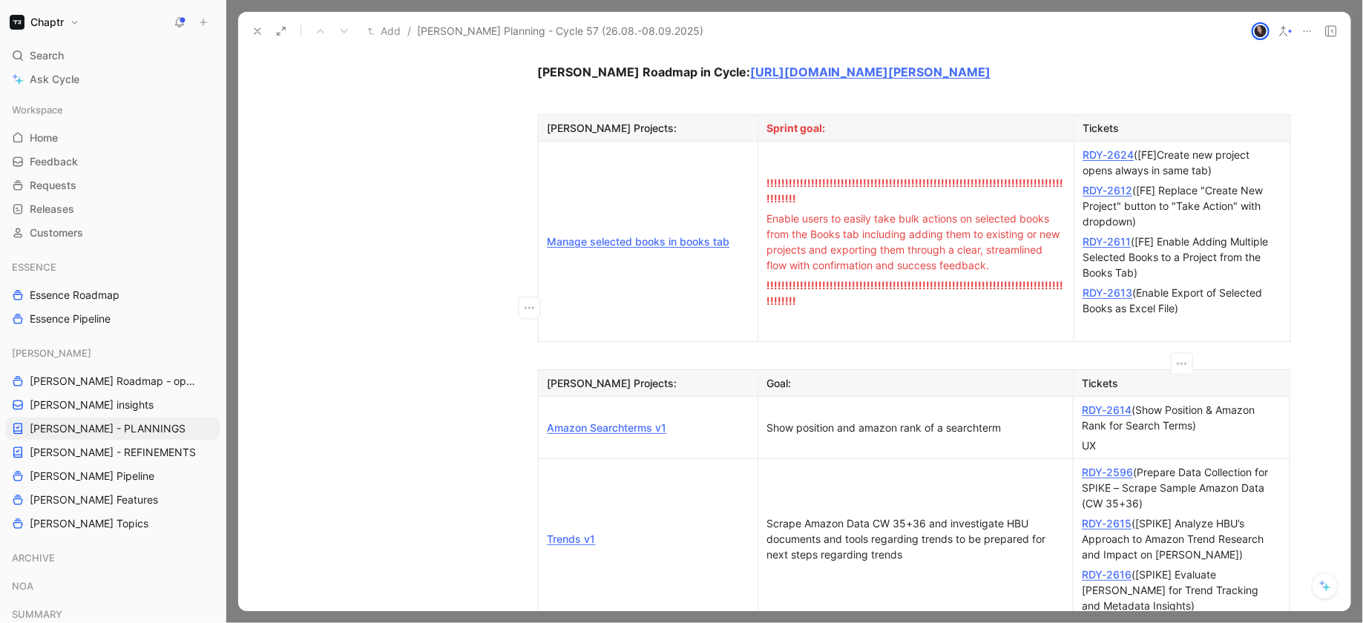
scroll to position [1169, 0]
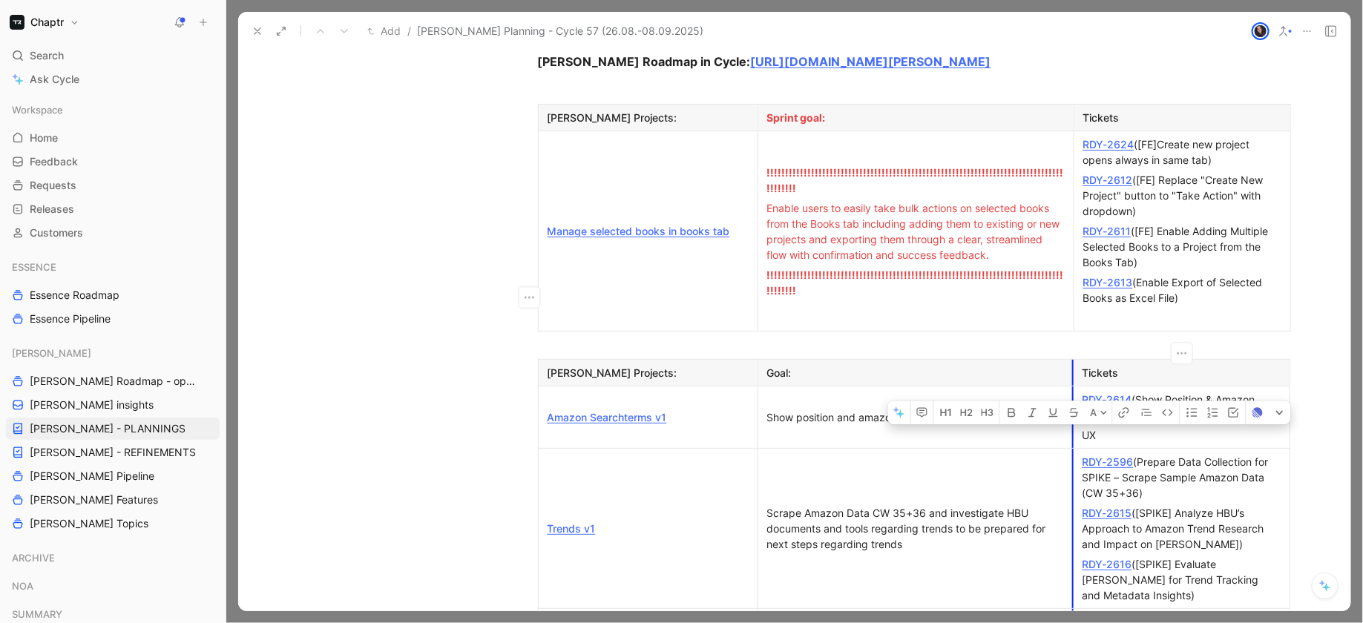
drag, startPoint x: 1100, startPoint y: 311, endPoint x: 1073, endPoint y: 311, distance: 26.7
click at [1073, 387] on td "RDY-2614 (Show Position & Amazon Rank for Search Terms) UX" at bounding box center [1181, 418] width 217 height 62
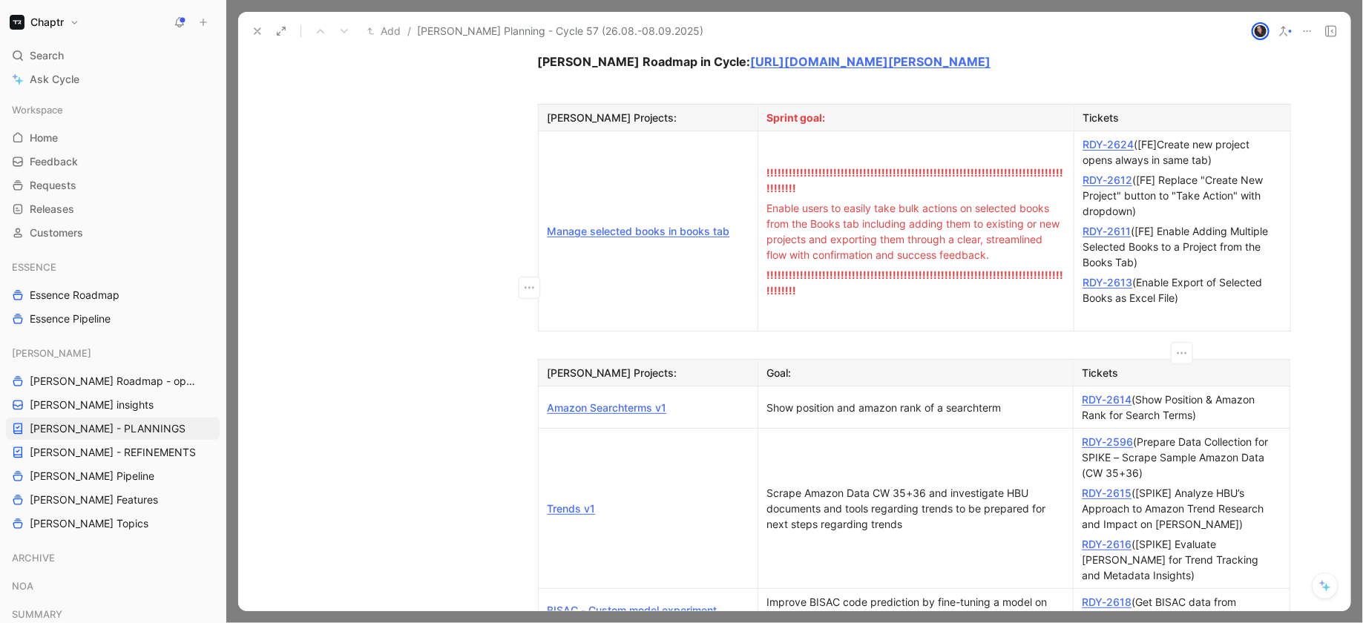
click at [1078, 390] on p "RDY-2614 (Show Position & Amazon Rank for Search Terms)" at bounding box center [1182, 408] width 210 height 36
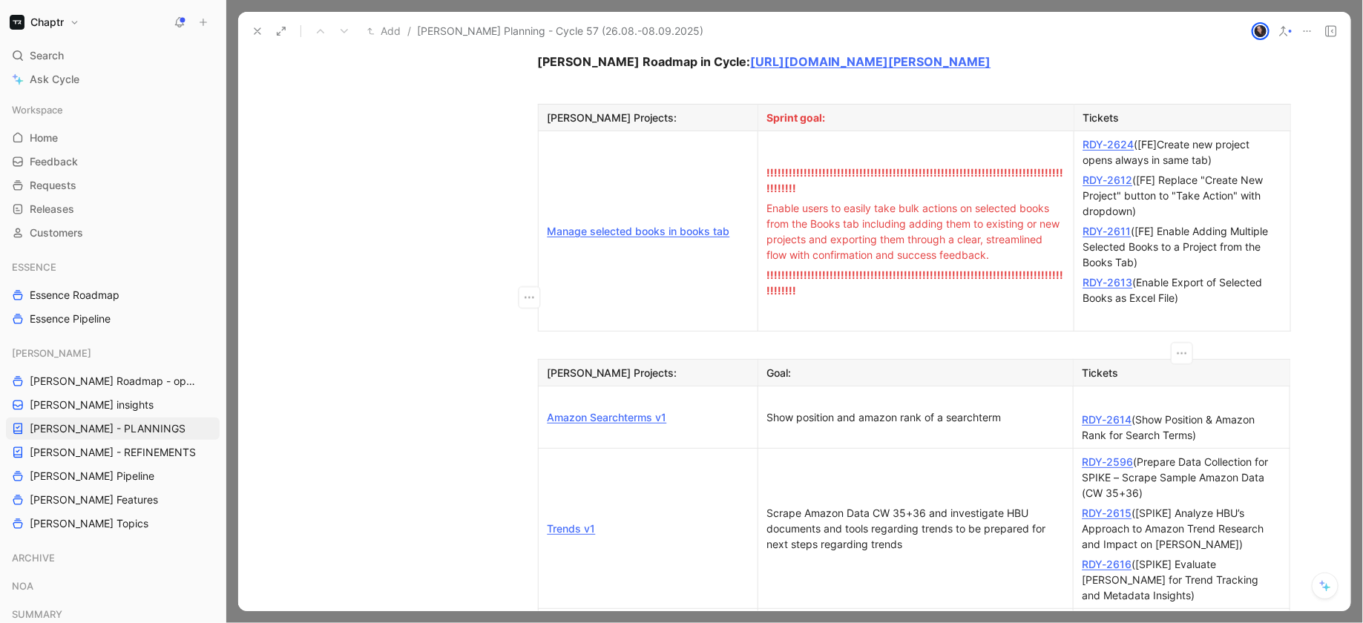
click at [1097, 413] on link "RDY-2614" at bounding box center [1107, 419] width 50 height 13
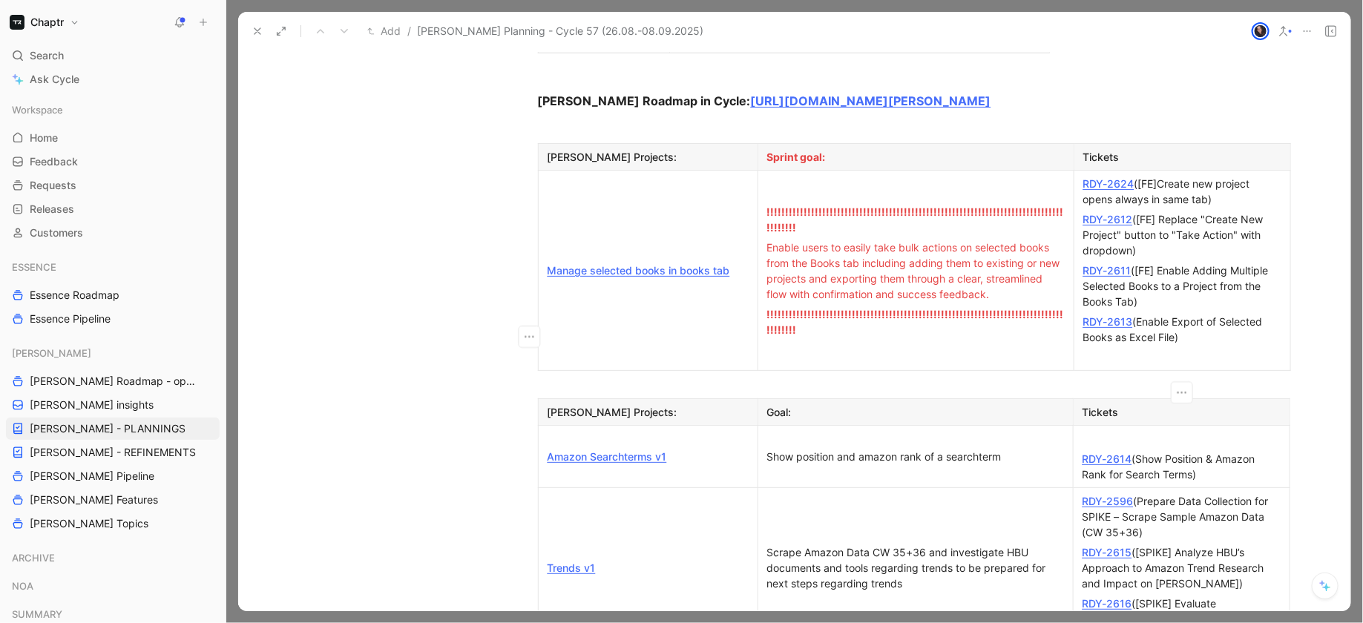
scroll to position [1128, 0]
click at [1225, 315] on div "RDY-2613 (Enable Export of Selected Books as Excel File)" at bounding box center [1182, 330] width 198 height 31
click at [1183, 264] on div "RDY-2611 ([FE] Enable Adding Multiple Selected Books to a Project from the Book…" at bounding box center [1182, 287] width 198 height 47
click at [1163, 264] on div "RDY-2611 ([FE] Enable Adding Multiple Selected Books to a Project from the Book…" at bounding box center [1182, 287] width 198 height 47
drag, startPoint x: 1160, startPoint y: 185, endPoint x: 1134, endPoint y: 157, distance: 37.8
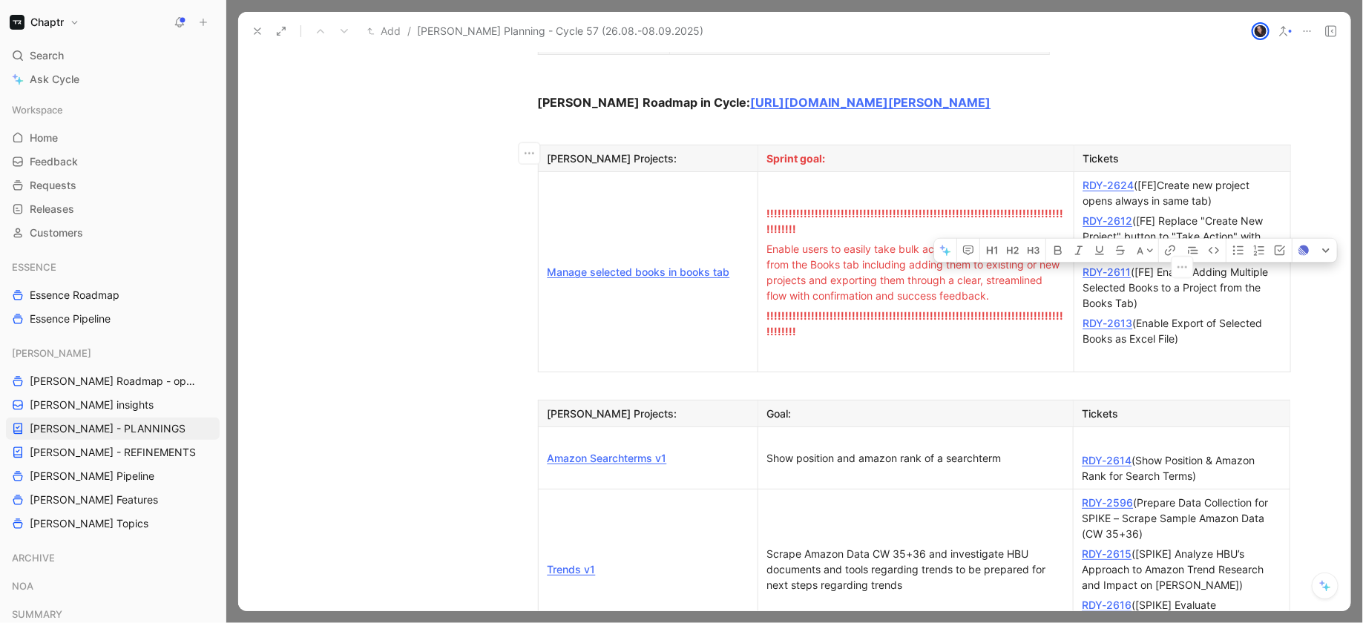
click at [1134, 264] on div "RDY-2611 ([FE] Enable Adding Multiple Selected Books to a Project from the Book…" at bounding box center [1182, 287] width 198 height 47
click at [1143, 264] on div "RDY-2611 ([FE] Enable Adding Multiple Selected Books to a Project from the Book…" at bounding box center [1182, 287] width 198 height 47
drag, startPoint x: 1146, startPoint y: 180, endPoint x: 1134, endPoint y: 151, distance: 30.9
click at [1134, 264] on div "RDY-2611 ([FE] Enable Adding Multiple Selected Books to a Project from the Book…" at bounding box center [1182, 287] width 198 height 47
click at [1214, 262] on p "RDY-2611 ([FE] Enable Adding Multiple Selected Books to a Project from the Book…" at bounding box center [1182, 287] width 210 height 51
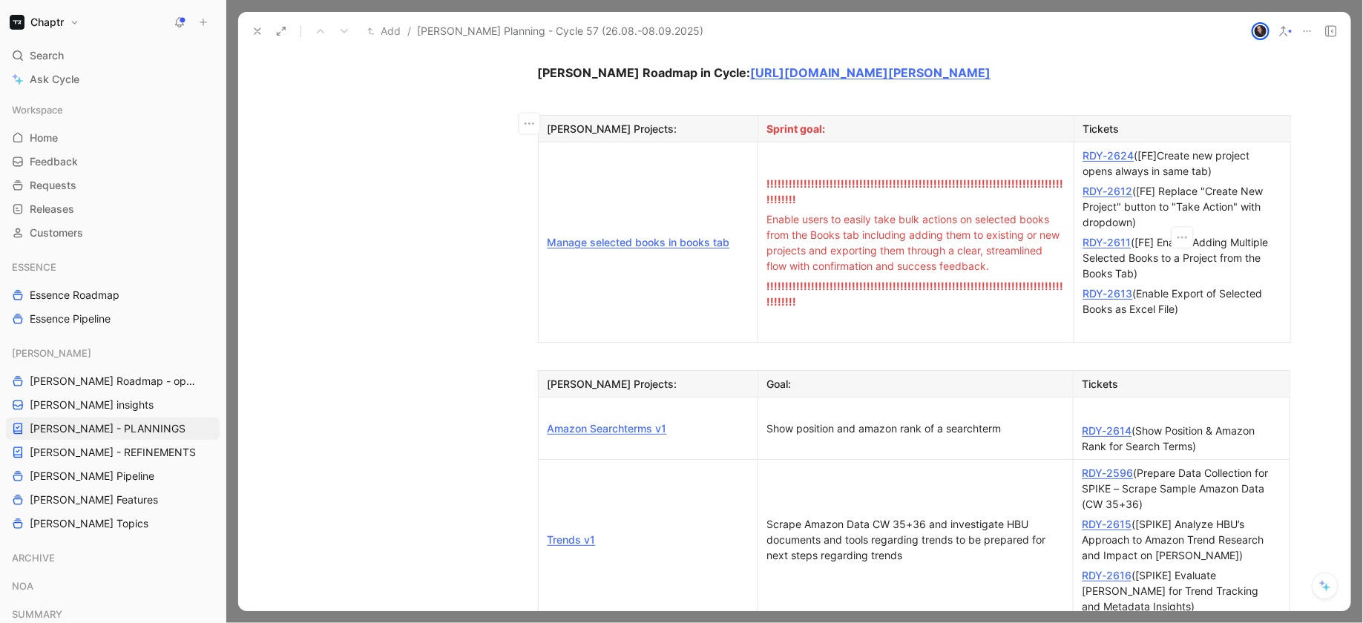
scroll to position [1159, 0]
click at [1118, 423] on link "RDY-2614" at bounding box center [1107, 429] width 50 height 13
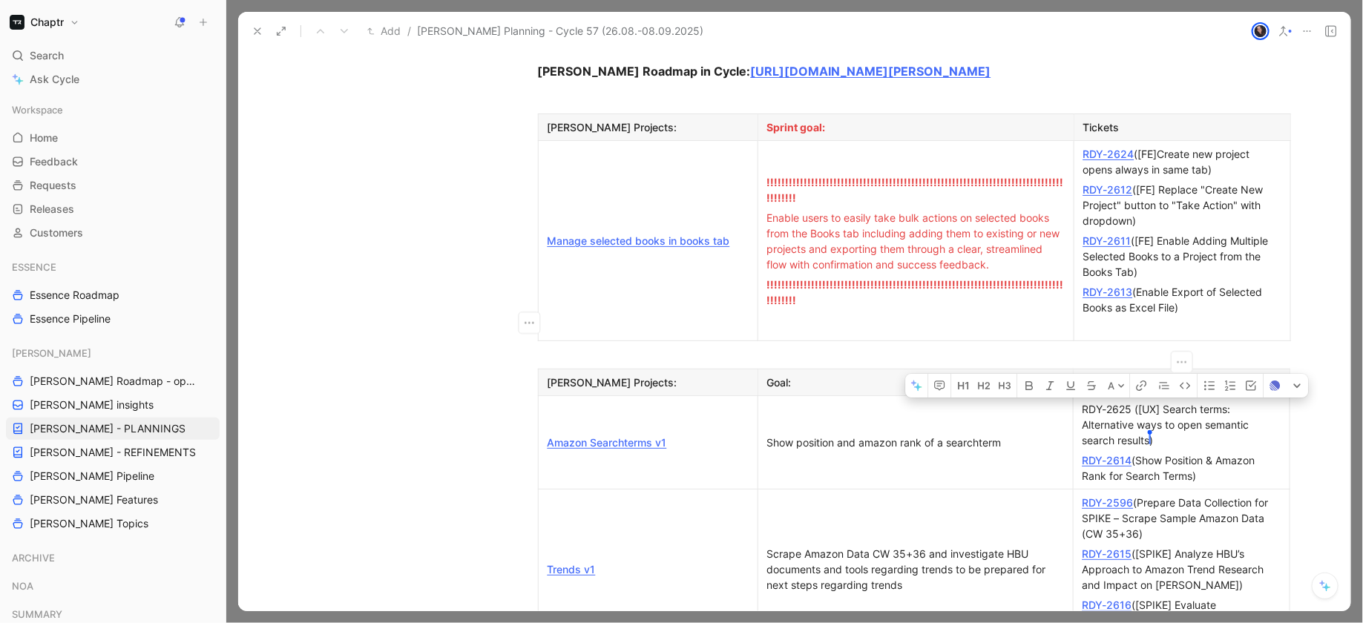
drag, startPoint x: 1130, startPoint y: 284, endPoint x: 1080, endPoint y: 285, distance: 49.7
click at [1080, 399] on p "RDY-2625 ([UX] Search terms: Alternative ways to open semantic search results T…" at bounding box center [1182, 424] width 210 height 51
click at [1118, 401] on div "RDY-2625 ([UX] Search terms: Alternative ways to open semantic search results T…" at bounding box center [1181, 424] width 198 height 47
click at [1181, 453] on div "RDY-2614 (Show Position & Amazon Rank for Search Terms)" at bounding box center [1181, 468] width 198 height 31
drag, startPoint x: 1175, startPoint y: 317, endPoint x: 1077, endPoint y: 286, distance: 103.5
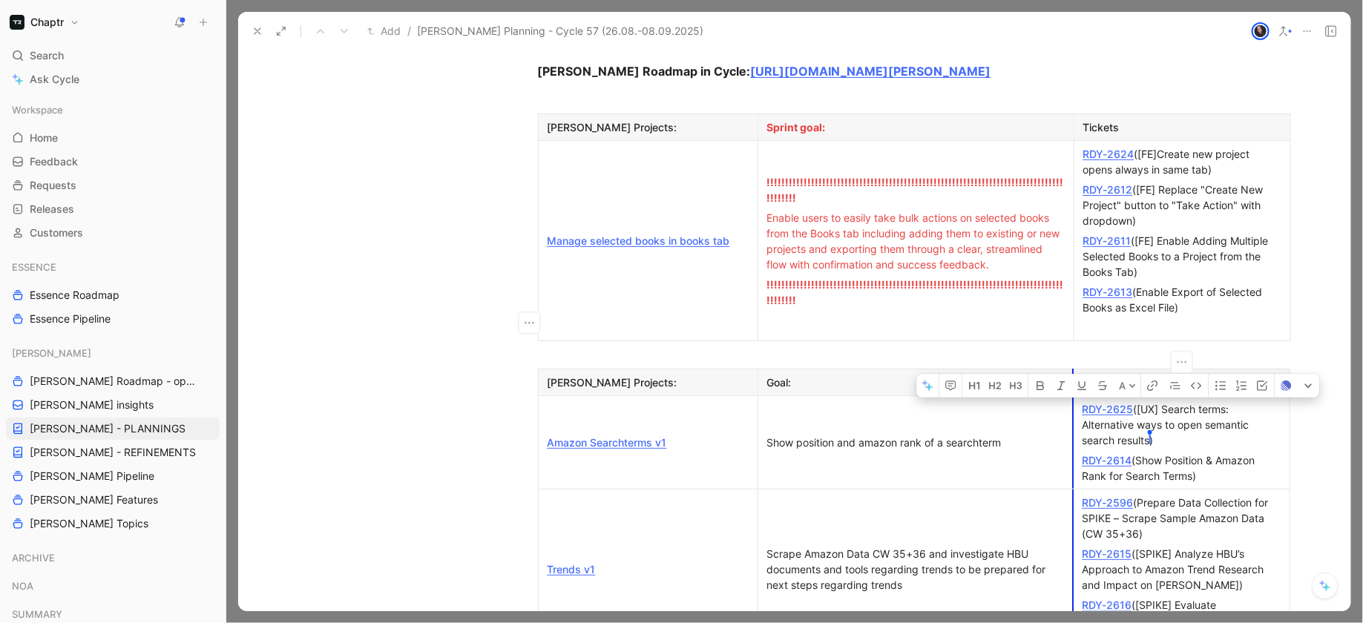
click at [1077, 399] on p "RDY-2625 ([UX] Search terms: Alternative ways to open semantic search results T…" at bounding box center [1182, 424] width 210 height 51
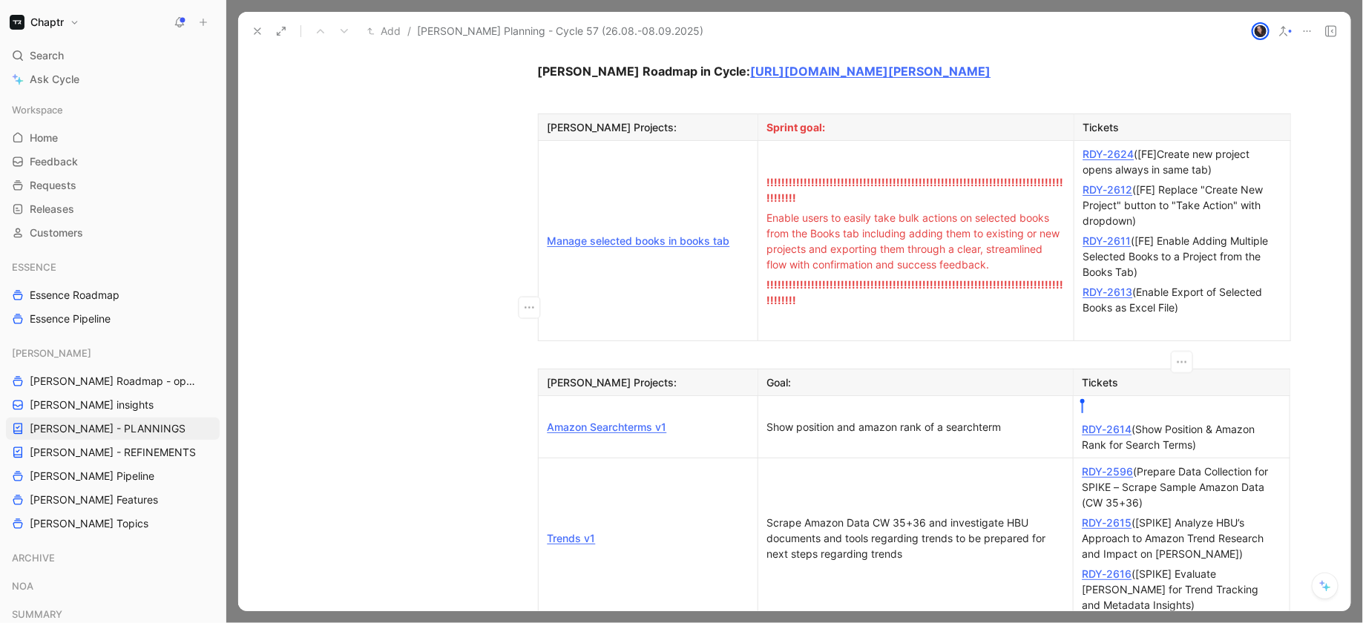
click at [1212, 421] on div "RDY-2614 (Show Position & Amazon Rank for Search Terms)" at bounding box center [1181, 436] width 198 height 31
click at [1211, 421] on div "RDY-2614 (Show Position & Amazon Rank for Search Terms)" at bounding box center [1181, 436] width 198 height 31
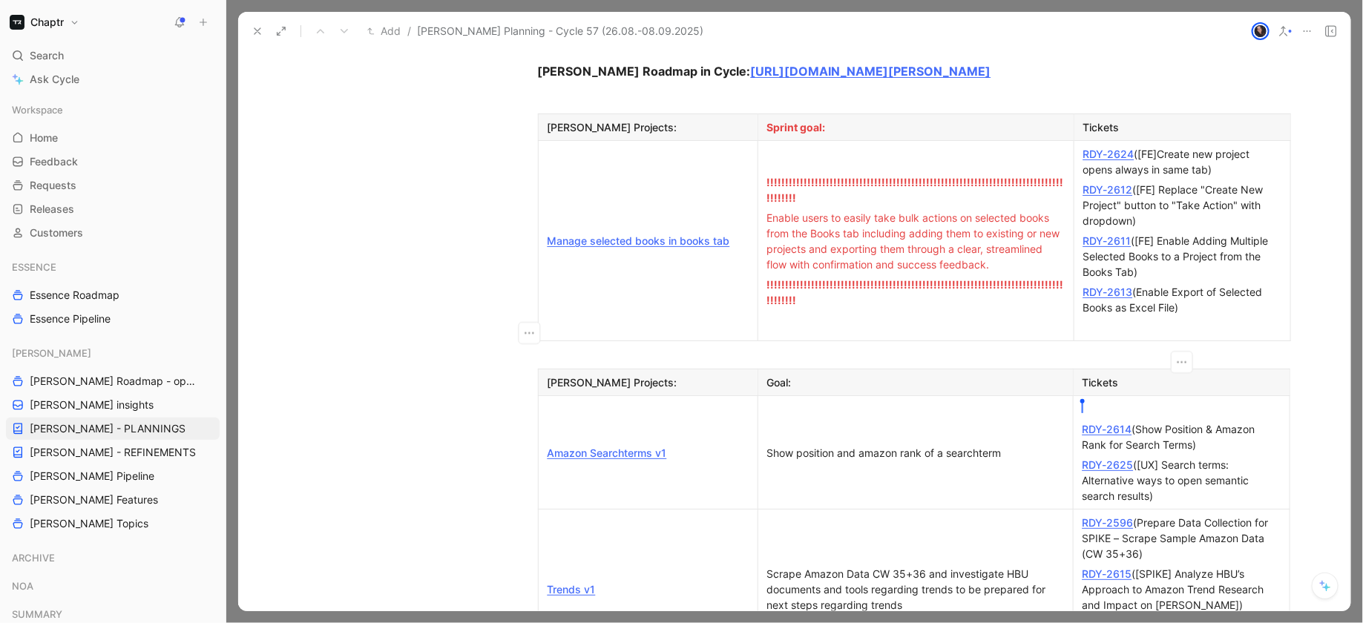
click at [1110, 396] on td "Theres Rommel RDY-2614 (Show Position & Amazon Rank for Search Terms) RDY-2625 …" at bounding box center [1181, 453] width 217 height 114
click at [1091, 401] on div "Theres [PERSON_NAME]" at bounding box center [1181, 409] width 198 height 16
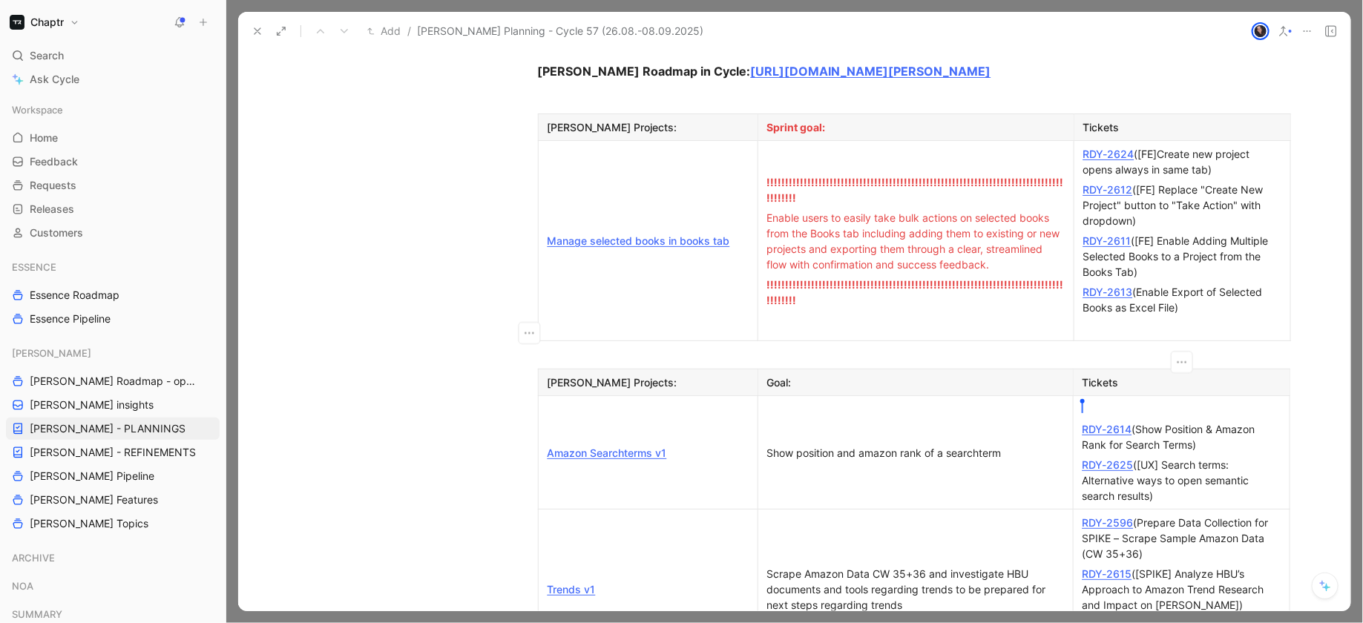
click at [1083, 401] on div "Theres [PERSON_NAME]" at bounding box center [1181, 409] width 198 height 16
drag, startPoint x: 1083, startPoint y: 289, endPoint x: 1125, endPoint y: 289, distance: 42.3
click at [1125, 401] on div "Theres [PERSON_NAME]" at bounding box center [1181, 409] width 198 height 16
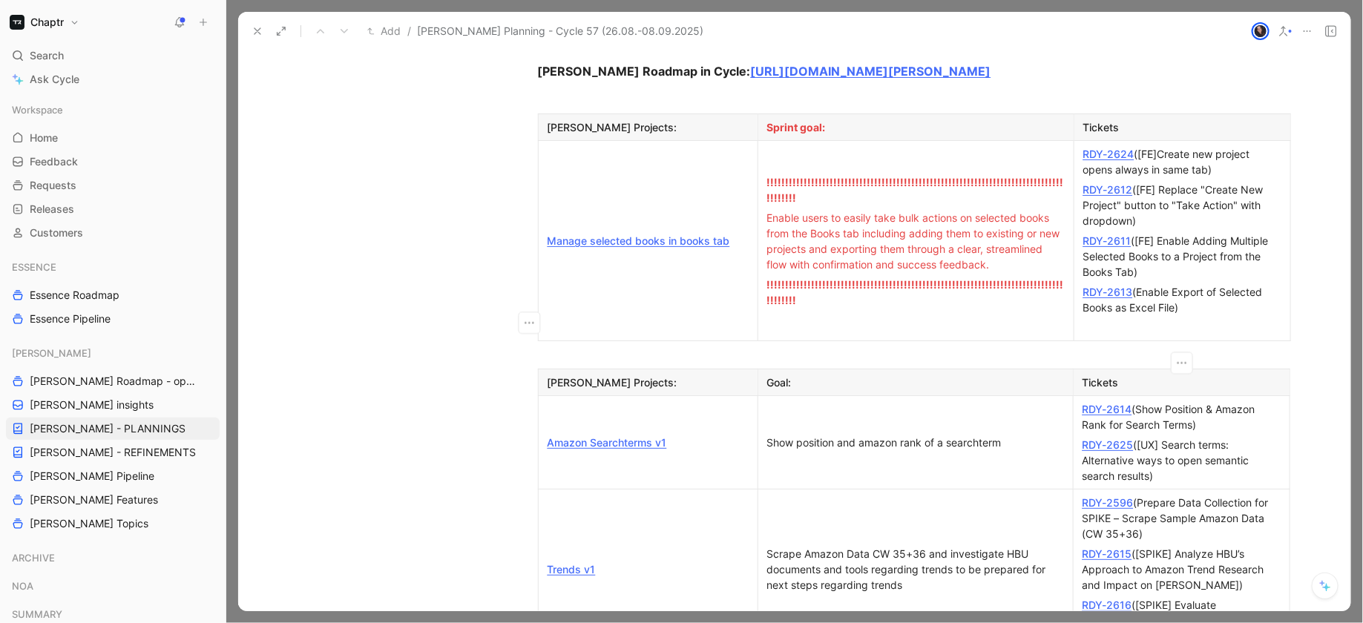
click at [996, 396] on td "Show position and amazon rank of a searchterm" at bounding box center [914, 442] width 315 height 93
click at [997, 396] on td "Show position and amazon rank of a searchterm" at bounding box center [914, 442] width 315 height 93
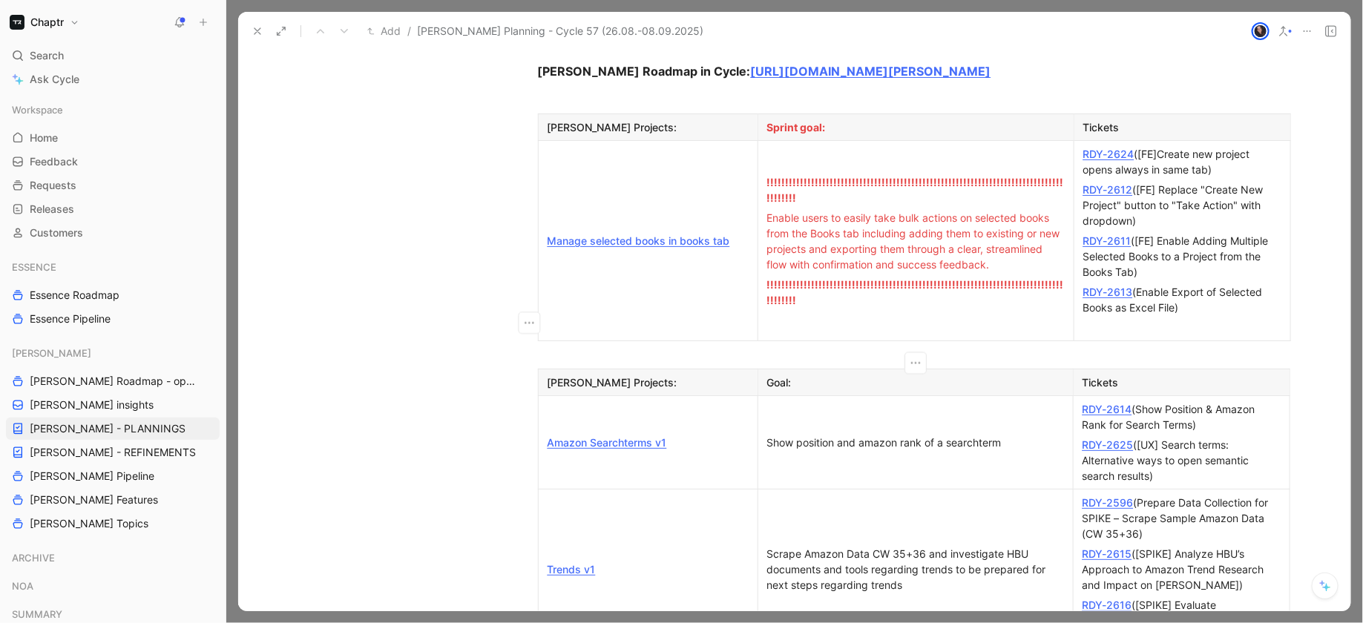
click at [996, 396] on td "Show position and amazon rank of a searchterm" at bounding box center [914, 442] width 315 height 93
click at [1039, 435] on div "Show position and amazon rank of a searchterm" at bounding box center [915, 443] width 297 height 16
click at [1225, 437] on div "RDY-2625 ([UX] Search terms: Alternative ways to open semantic search results)" at bounding box center [1181, 460] width 198 height 47
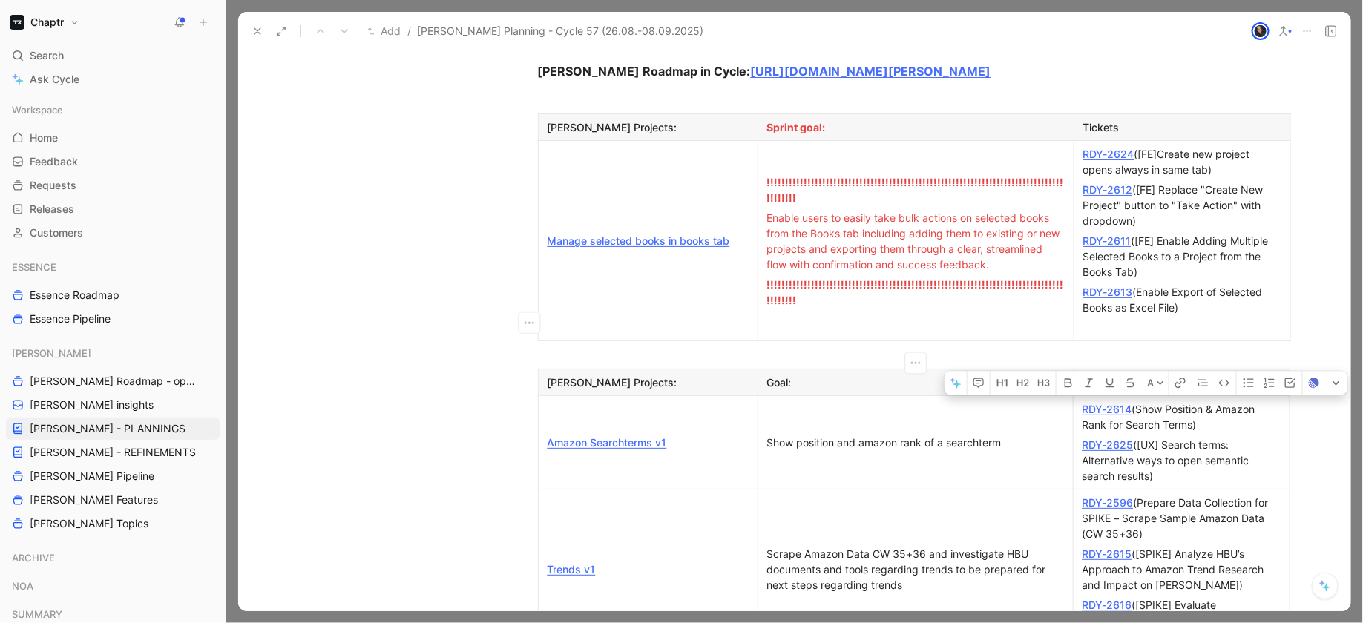
drag, startPoint x: 1227, startPoint y: 310, endPoint x: 1206, endPoint y: 284, distance: 33.3
click at [1206, 401] on div "RDY-2614 (Show Position & Amazon Rank for Search Terms)" at bounding box center [1181, 416] width 198 height 31
click at [1205, 401] on div "RDY-2614 (Show Position & Amazon Rank for Search Terms)" at bounding box center [1181, 416] width 198 height 31
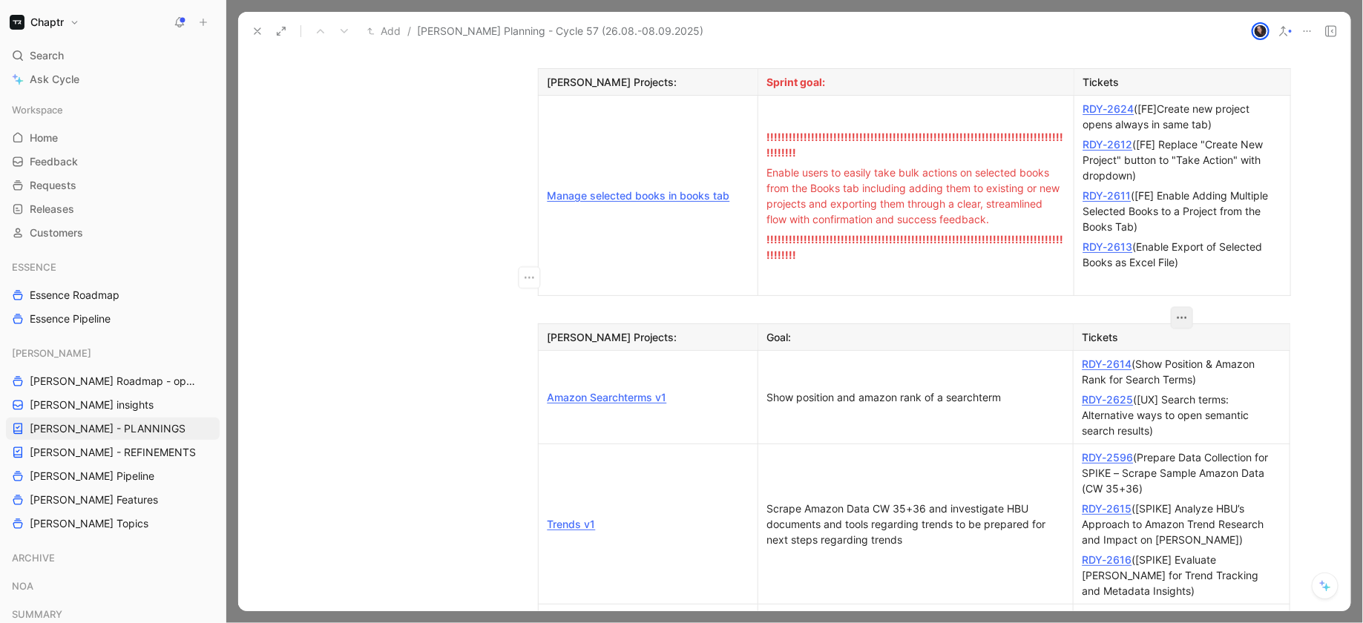
scroll to position [1212, 0]
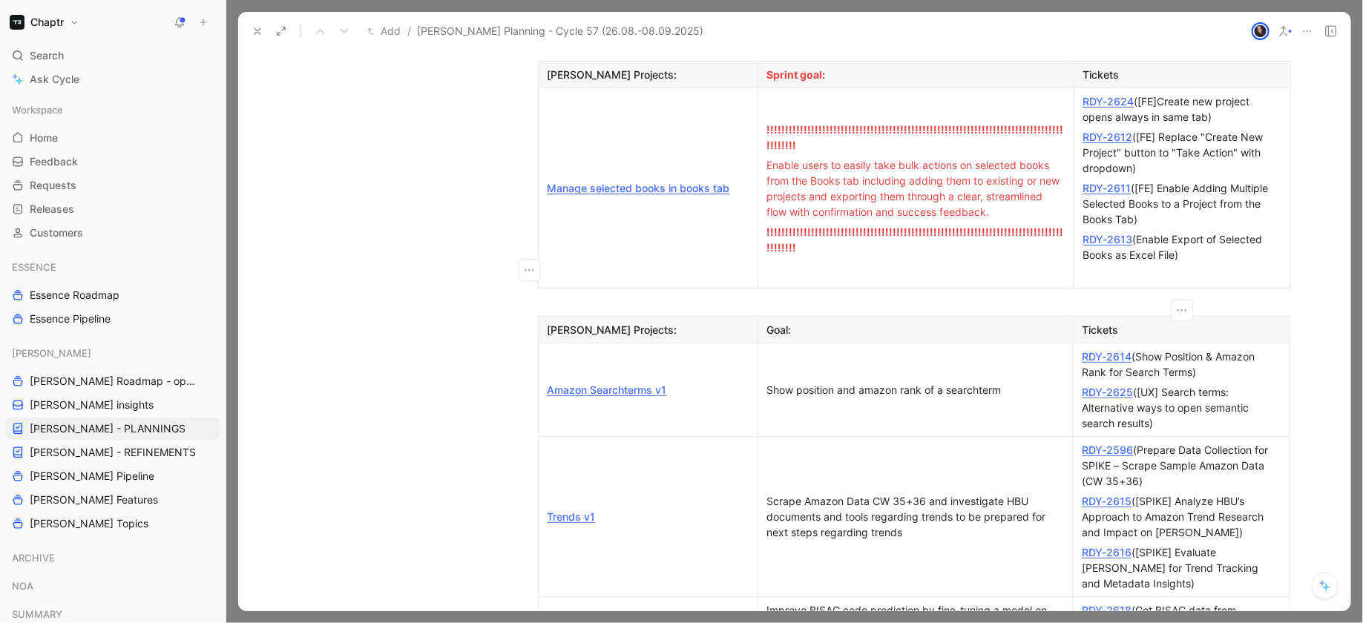
click at [1175, 349] on div "RDY-2614 (Show Position & Amazon Rank for Search Terms)" at bounding box center [1181, 364] width 198 height 31
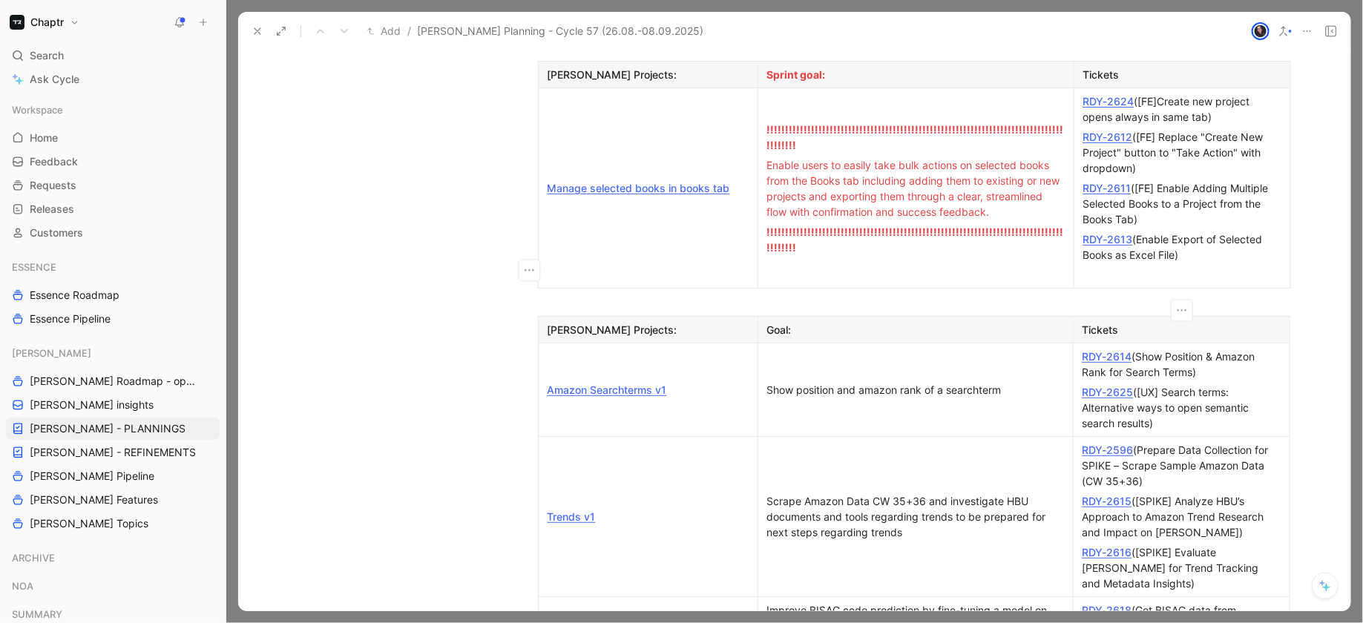
click at [1104, 349] on div "RDY-2614 (Show Position & Amazon Rank for Search Terms)" at bounding box center [1181, 364] width 198 height 31
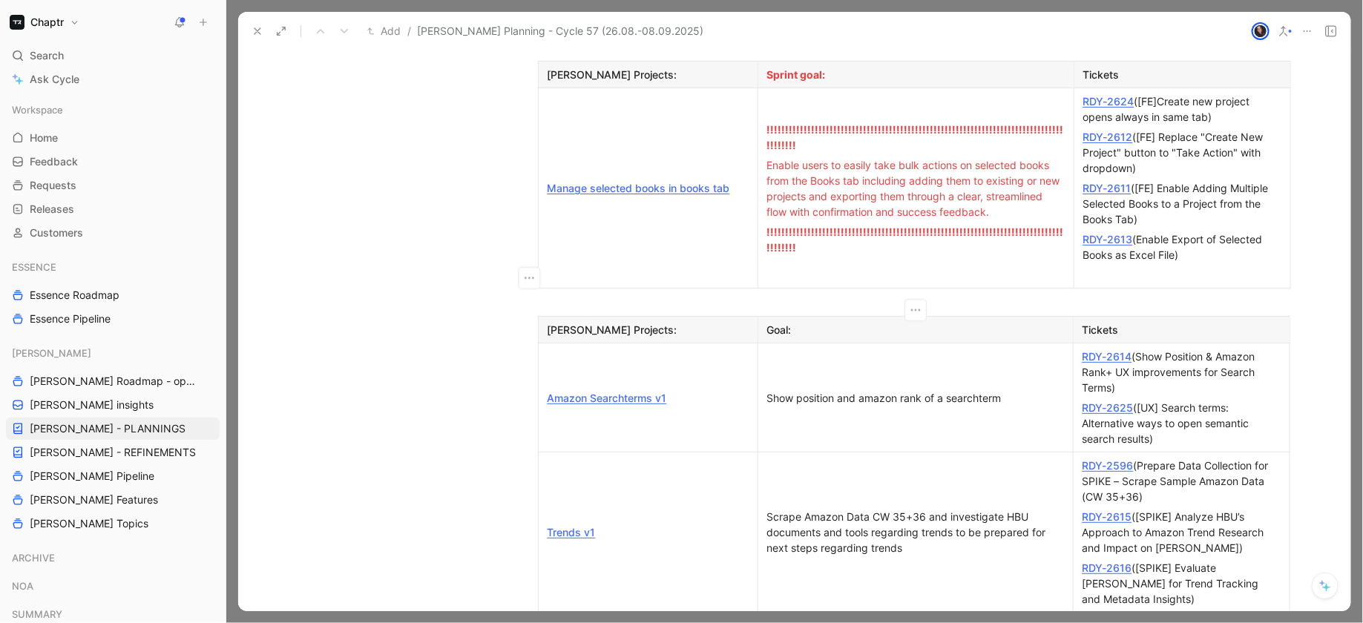
click at [916, 344] on td "Show position and amazon rank of a searchterm" at bounding box center [914, 398] width 315 height 109
click at [941, 390] on div "Show position and amazon rank of a searchterm" at bounding box center [915, 398] width 297 height 16
click at [1215, 400] on div "RDY-2625 ([UX] Search terms: Alternative ways to open semantic search results)" at bounding box center [1181, 423] width 198 height 47
click at [1197, 398] on p "RDY-2625 ([UX] Search terms: Alternative ways to open semantic search results)" at bounding box center [1182, 423] width 210 height 51
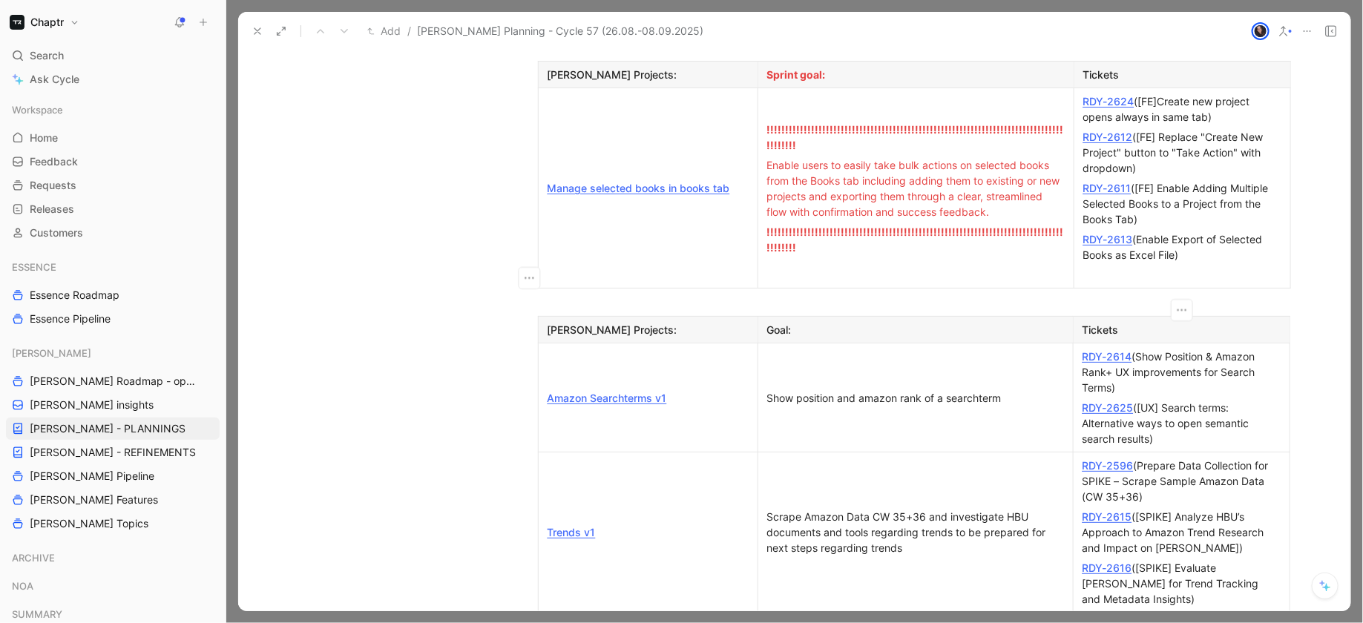
click at [1186, 349] on div "RDY-2614 (Show Position & Amazon Rank+ UX improvements for Search Terms)" at bounding box center [1181, 372] width 198 height 47
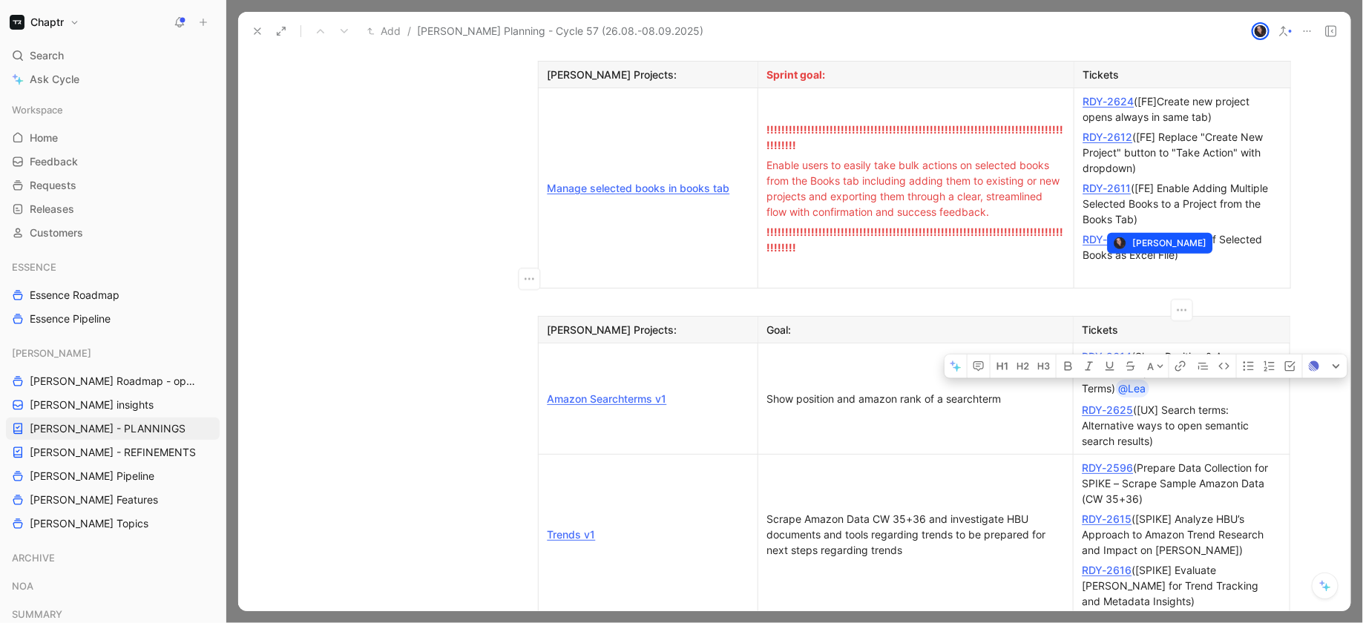
drag, startPoint x: 1174, startPoint y: 263, endPoint x: 1123, endPoint y: 266, distance: 50.5
click at [1123, 349] on div "RDY-2614 (Show Position & Amazon Rank+ UX improvements for Search Terms) @Lea" at bounding box center [1181, 373] width 198 height 49
copy div
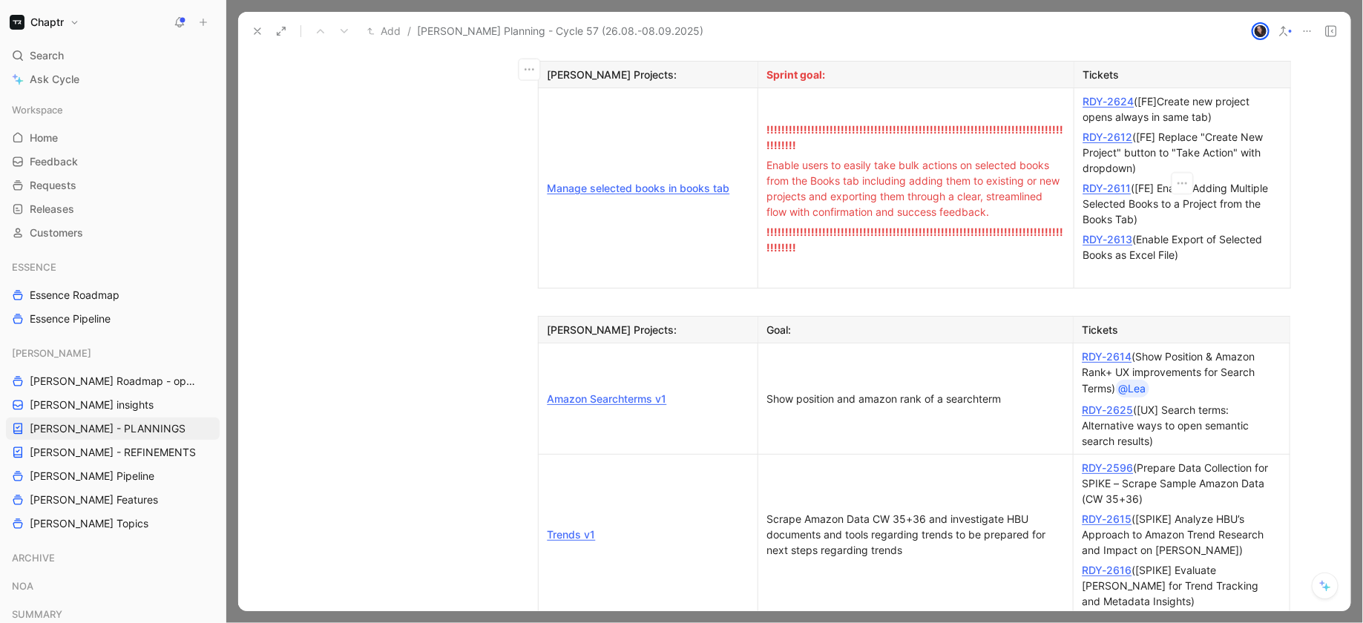
click at [1194, 267] on div at bounding box center [1182, 275] width 198 height 16
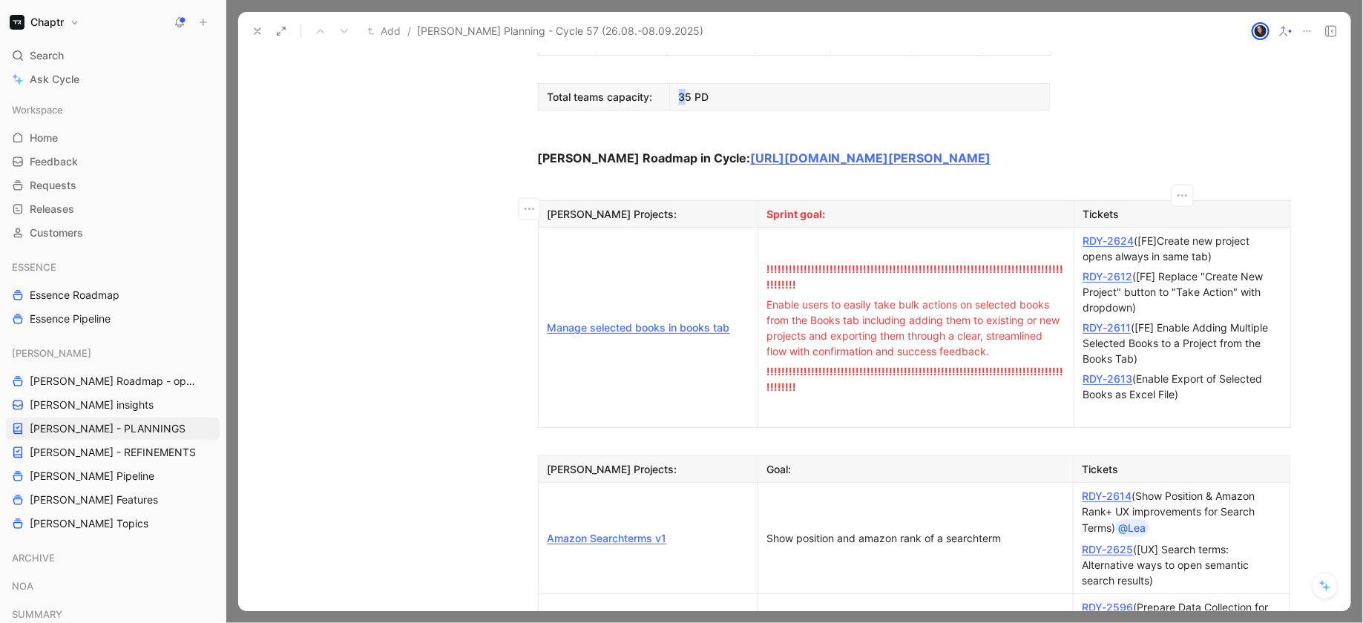
scroll to position [1074, 0]
click at [1187, 369] on div "RDY-2613 (Enable Export of Selected Books as Excel File)" at bounding box center [1182, 384] width 198 height 31
click at [1235, 231] on div "RDY-2624 ([FE]Create new project opens always in same tab)" at bounding box center [1182, 246] width 198 height 31
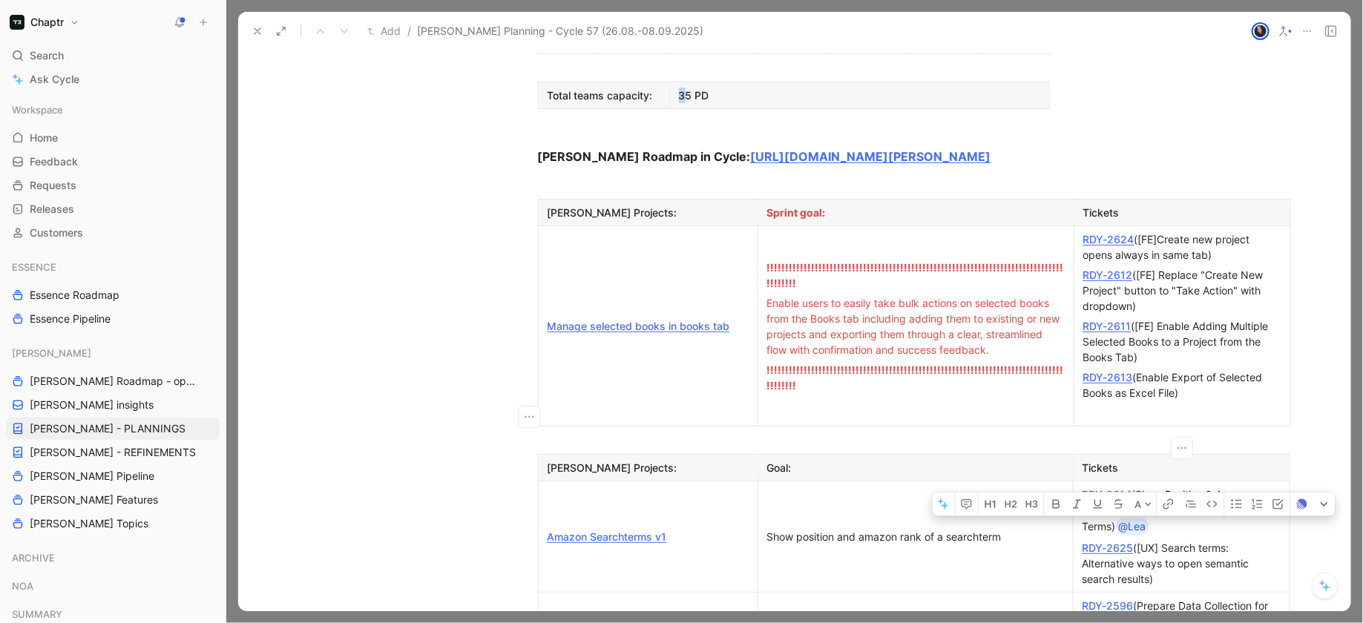
drag, startPoint x: 1157, startPoint y: 408, endPoint x: 1114, endPoint y: 408, distance: 43.8
click at [1114, 487] on div "RDY-2614 (Show Position & Amazon Rank+ UX improvements for Search Terms) @Lea" at bounding box center [1181, 511] width 198 height 49
copy div ") @Lea"
click at [1233, 231] on div "RDY-2624 ([FE]Create new project opens always in same tab)" at bounding box center [1182, 246] width 198 height 31
click at [1218, 231] on div "RDY-2624 ([FE]Create new project opens always in same tab) ) @Lea" at bounding box center [1182, 247] width 198 height 33
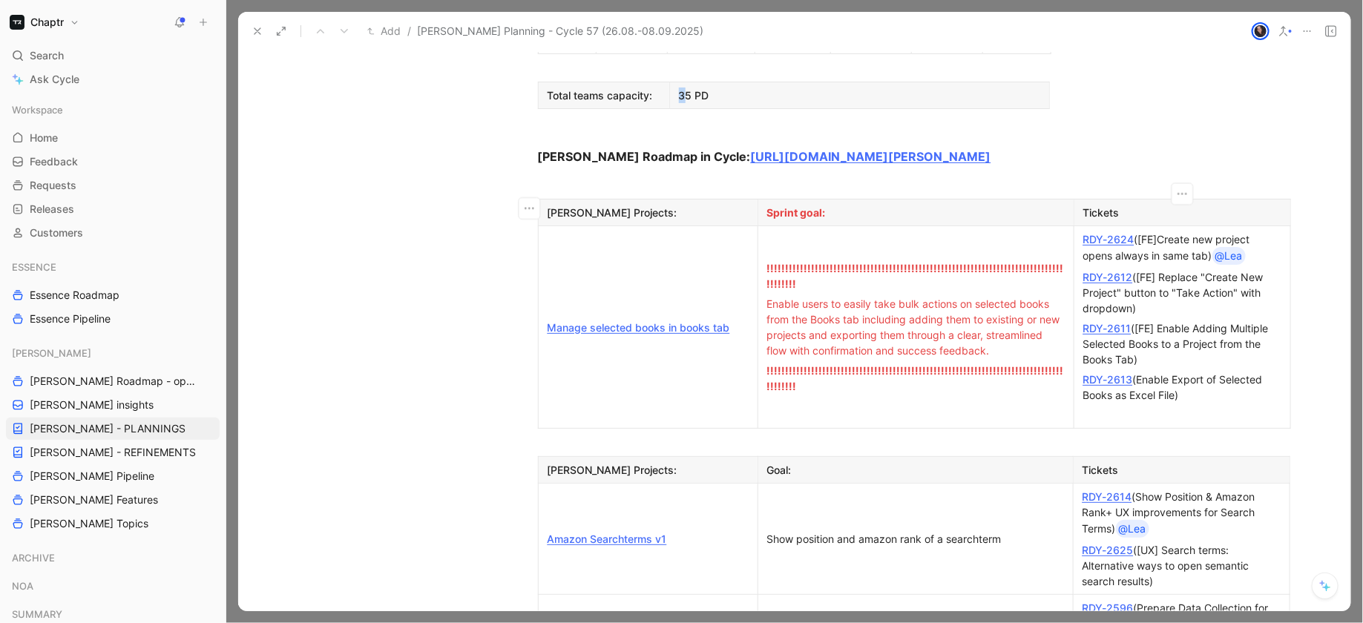
click at [1145, 321] on div "RDY-2611 ([FE] Enable Adding Multiple Selected Books to a Project from the Book…" at bounding box center [1182, 344] width 198 height 47
click at [1258, 231] on div "RDY-2624 ([FE]Create new project opens always in same tab) @Lea" at bounding box center [1182, 247] width 198 height 33
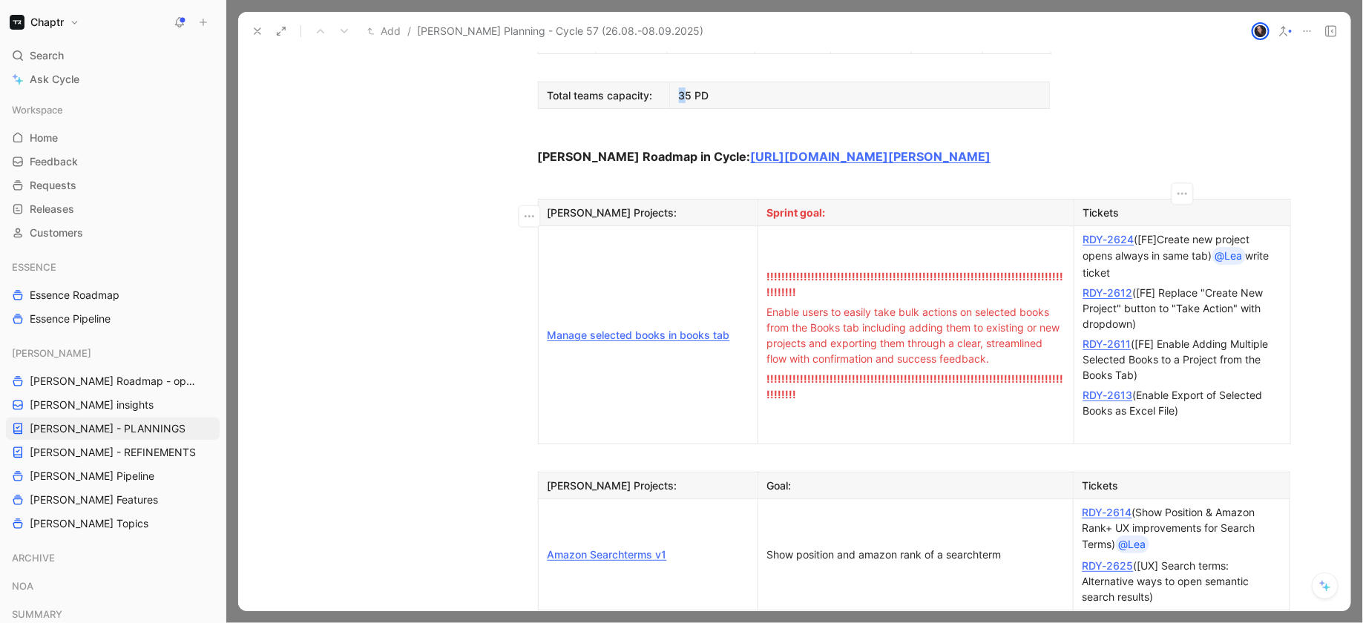
click at [1216, 231] on div "RDY-2624 ([FE]Create new project opens always in same tab) @[PERSON_NAME] write…" at bounding box center [1182, 255] width 198 height 49
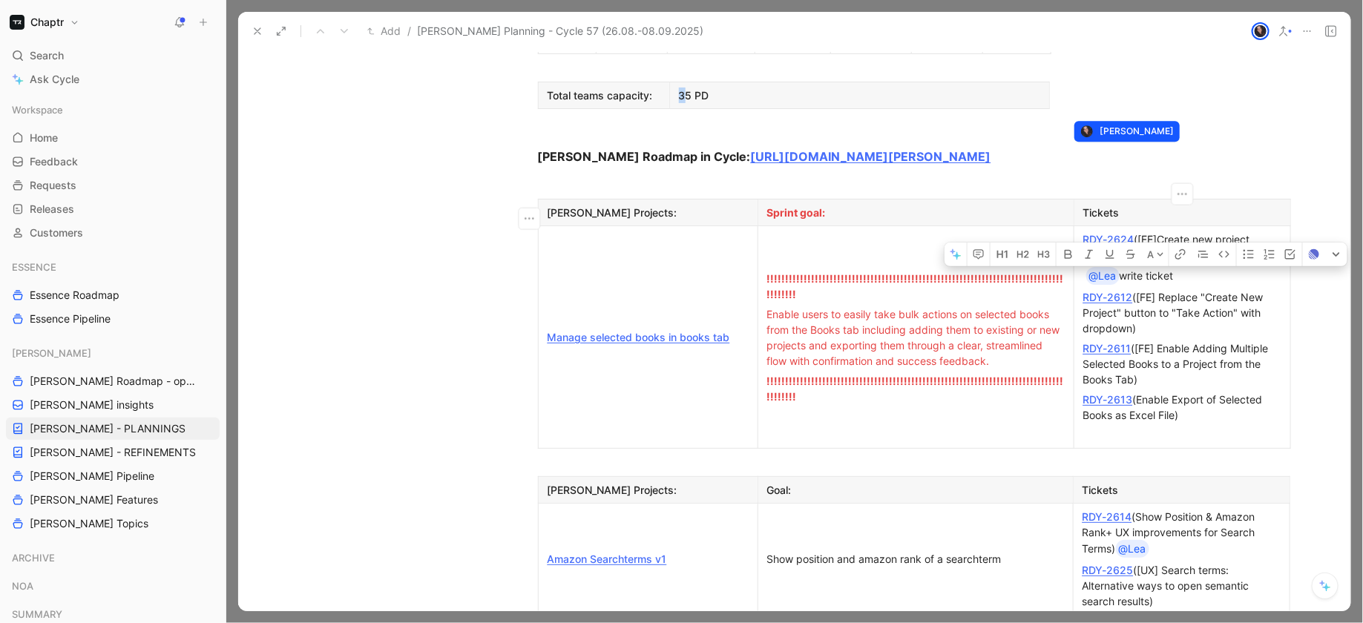
drag, startPoint x: 1194, startPoint y: 154, endPoint x: 1094, endPoint y: 151, distance: 99.5
click at [1094, 267] on div "@Lea write ticket" at bounding box center [1182, 276] width 198 height 18
click at [1084, 249] on icon "button" at bounding box center [1089, 255] width 12 height 12
click at [1185, 341] on div "RDY-2611 ([FE] Enable Adding Multiple Selected Books to a Project from the Book…" at bounding box center [1182, 364] width 198 height 47
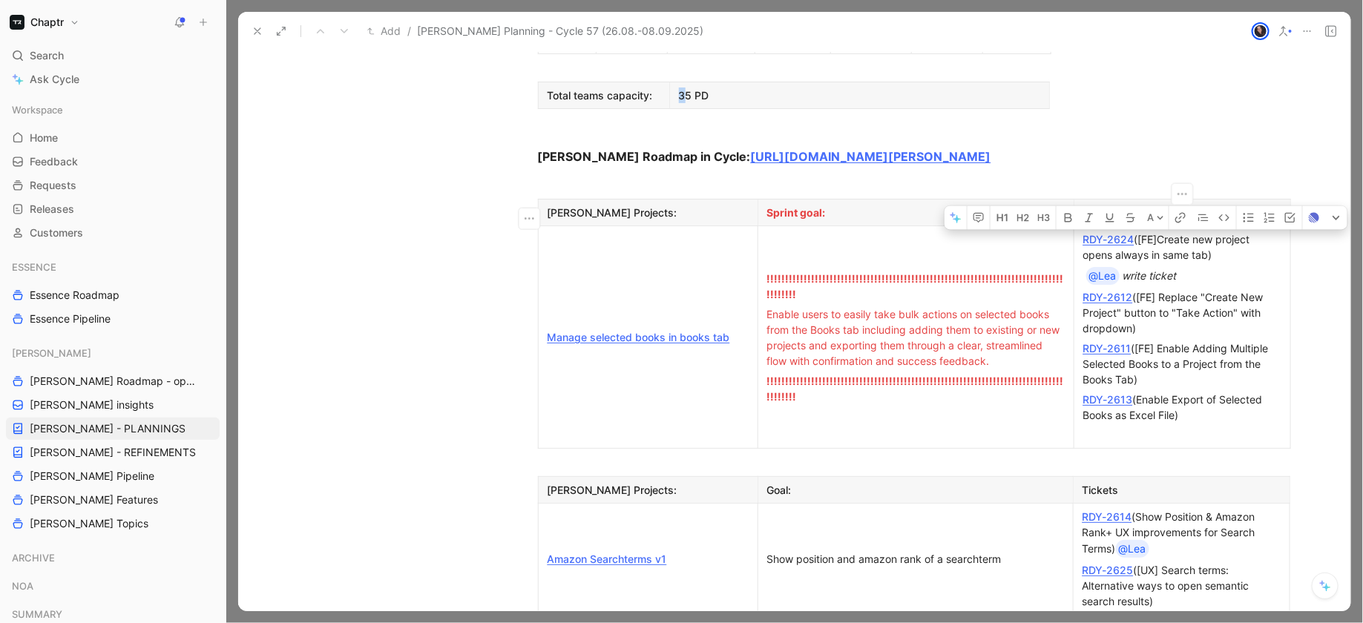
drag, startPoint x: 1151, startPoint y: 122, endPoint x: 1203, endPoint y: 130, distance: 52.6
click at [1203, 231] on div "RDY-2624 ([FE]Create new project opens always in same tab)" at bounding box center [1182, 246] width 198 height 31
click at [1203, 267] on div "@Lea write ticket" at bounding box center [1182, 276] width 198 height 18
click at [1174, 269] on em "write ticket" at bounding box center [1150, 275] width 54 height 13
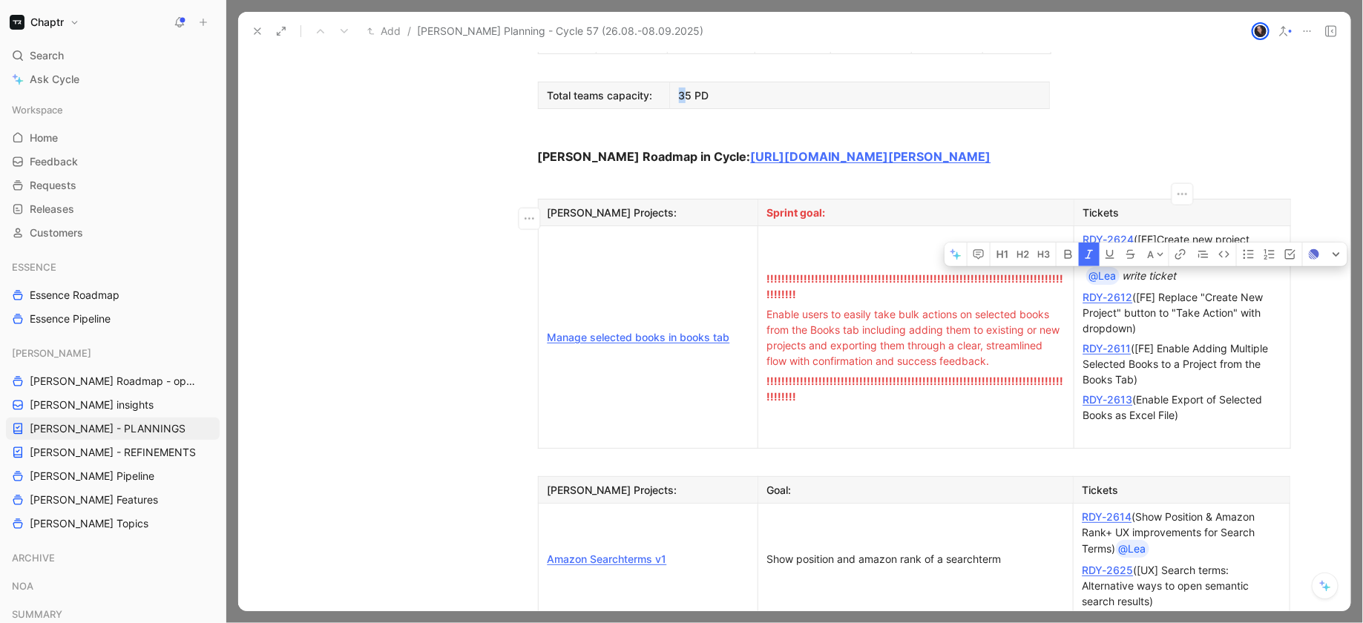
click at [1174, 269] on em "write ticket" at bounding box center [1150, 275] width 54 height 13
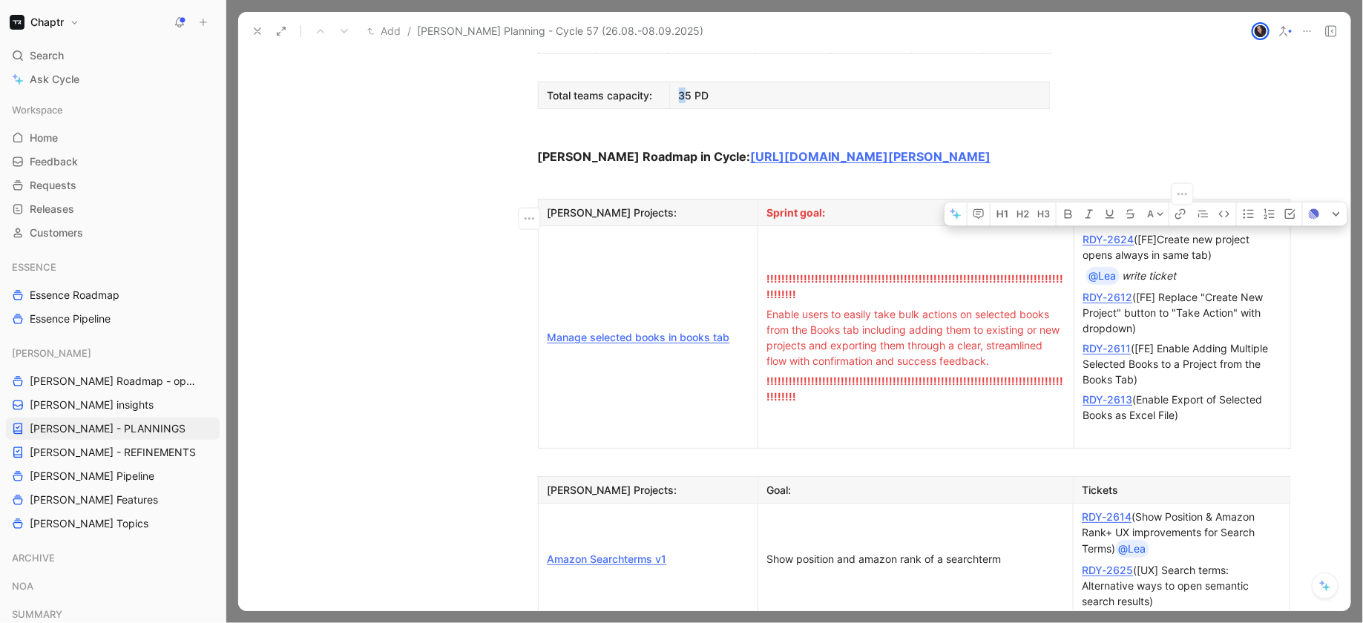
click at [1174, 269] on em "write ticket" at bounding box center [1150, 275] width 54 height 13
click at [1167, 509] on div "RDY-2614 (Show Position & Amazon Rank+ UX improvements for Search Terms) @Lea" at bounding box center [1181, 533] width 198 height 49
click at [1116, 509] on div "RDY-2614 (Show Position & Amazon Rank+ UX improvements for Search Terms) @Lea" at bounding box center [1181, 533] width 198 height 49
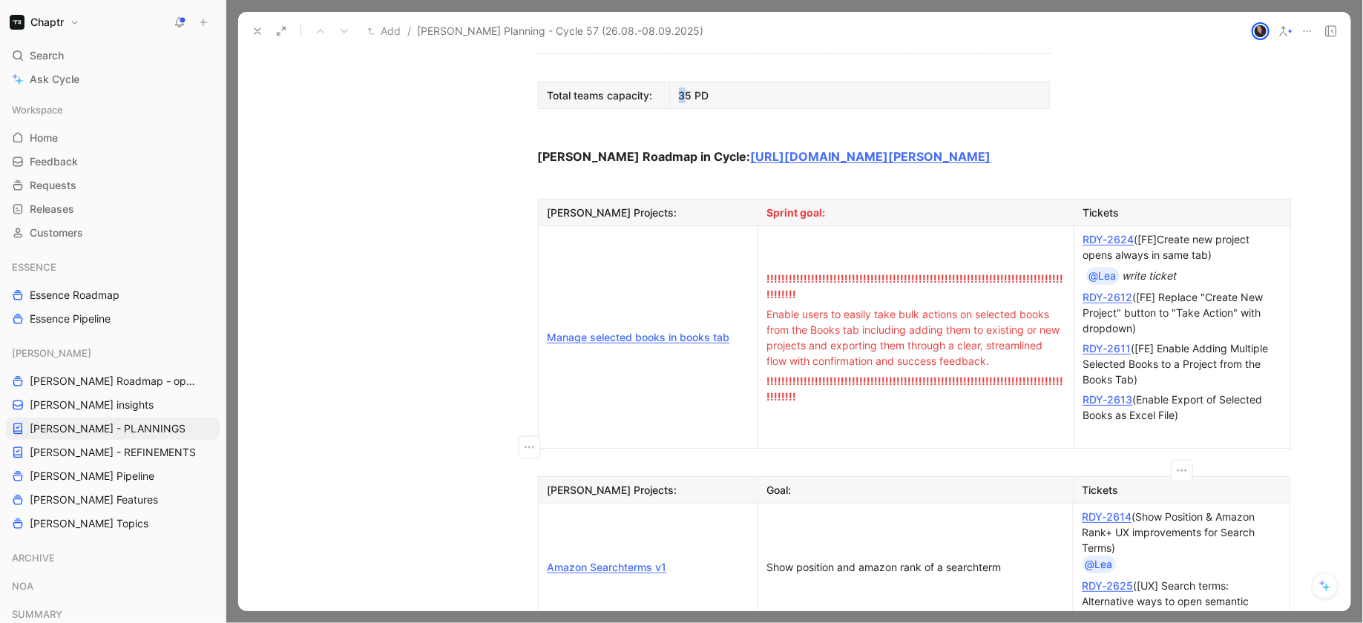
click at [1141, 509] on div "RDY-2614 (Show Position & Amazon Rank+ UX improvements for Search Terms) @Lea" at bounding box center [1181, 541] width 198 height 65
click at [1255, 509] on div "RDY-2614 (Show Position & Amazon Rank+ UX improvements for Search Terms) @Lea U…" at bounding box center [1181, 541] width 198 height 65
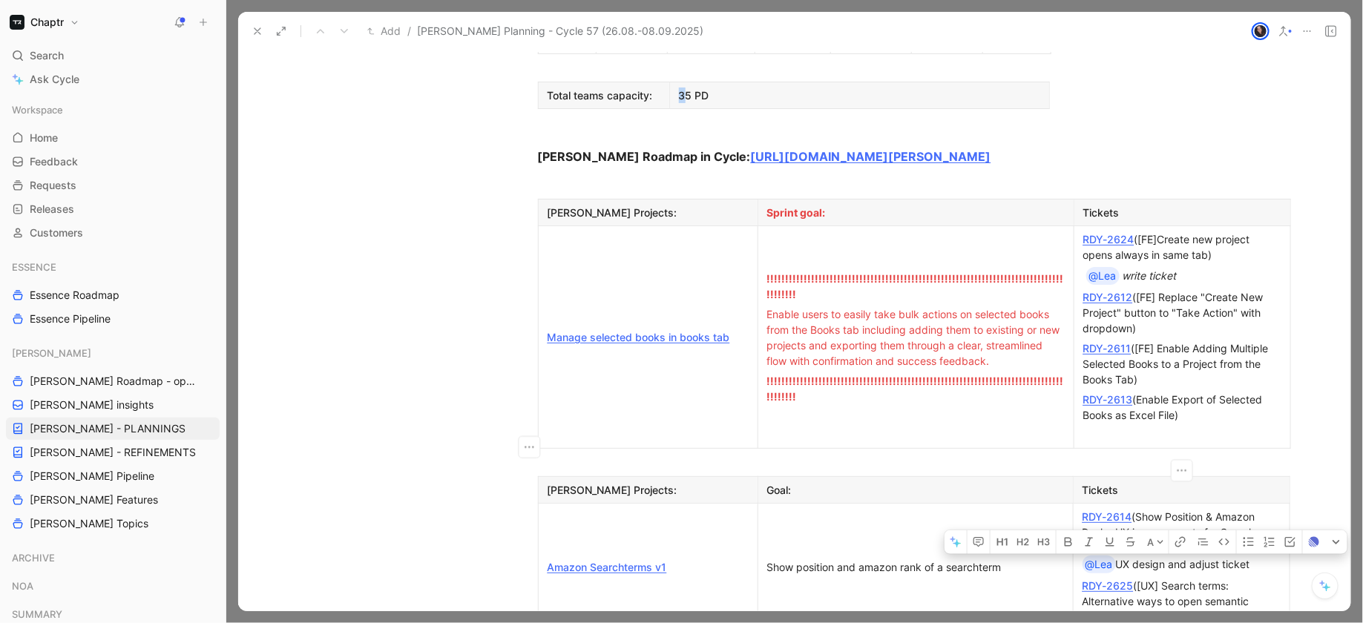
drag, startPoint x: 1263, startPoint y: 440, endPoint x: 1120, endPoint y: 441, distance: 143.2
click at [1120, 509] on div "RDY-2614 (Show Position & Amazon Rank+ UX improvements for Search Terms) @Lea U…" at bounding box center [1181, 541] width 198 height 65
click at [1094, 536] on icon "button" at bounding box center [1089, 542] width 12 height 12
click at [1274, 509] on div "RDY-2614 (Show Position & Amazon Rank+ UX improvements for Search Terms) @Lea U…" at bounding box center [1181, 541] width 198 height 65
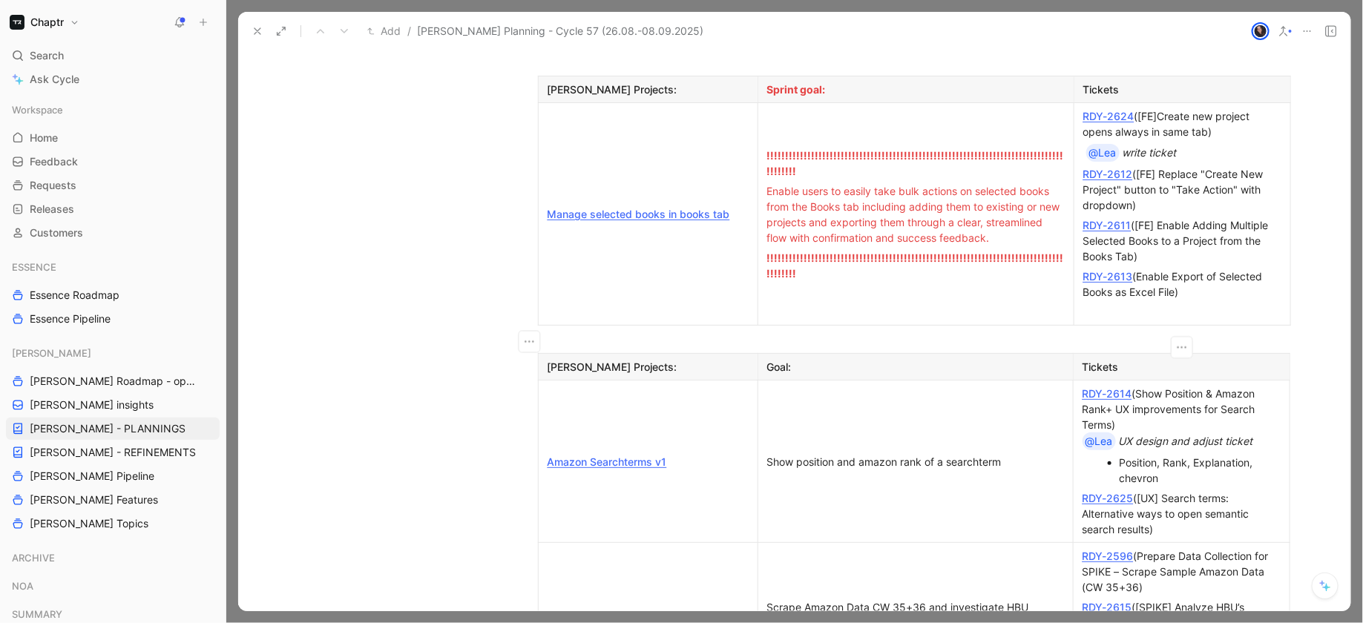
scroll to position [1193, 0]
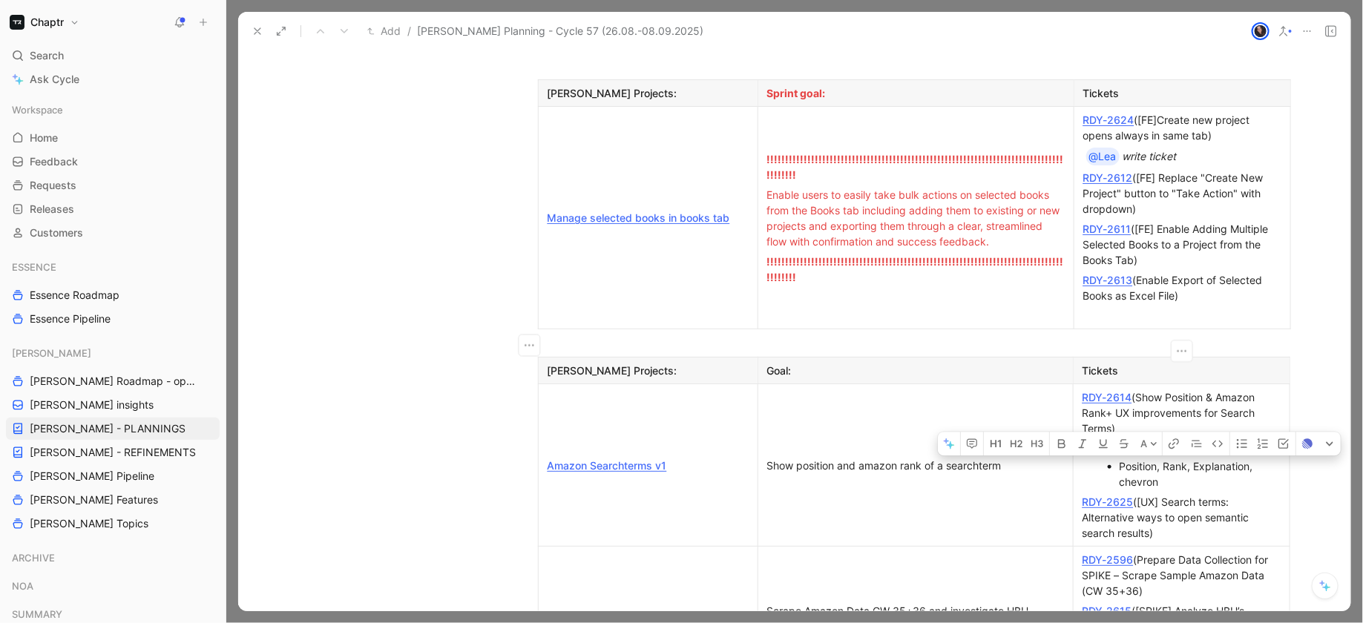
drag, startPoint x: 1112, startPoint y: 346, endPoint x: 1186, endPoint y: 356, distance: 74.2
click at [1186, 456] on li "Position, Rank, Explanation, chevron" at bounding box center [1189, 474] width 139 height 36
click at [1083, 438] on icon "button" at bounding box center [1083, 444] width 12 height 12
click at [1183, 459] on div "Position, Rank, Explanation, chevron" at bounding box center [1189, 474] width 139 height 31
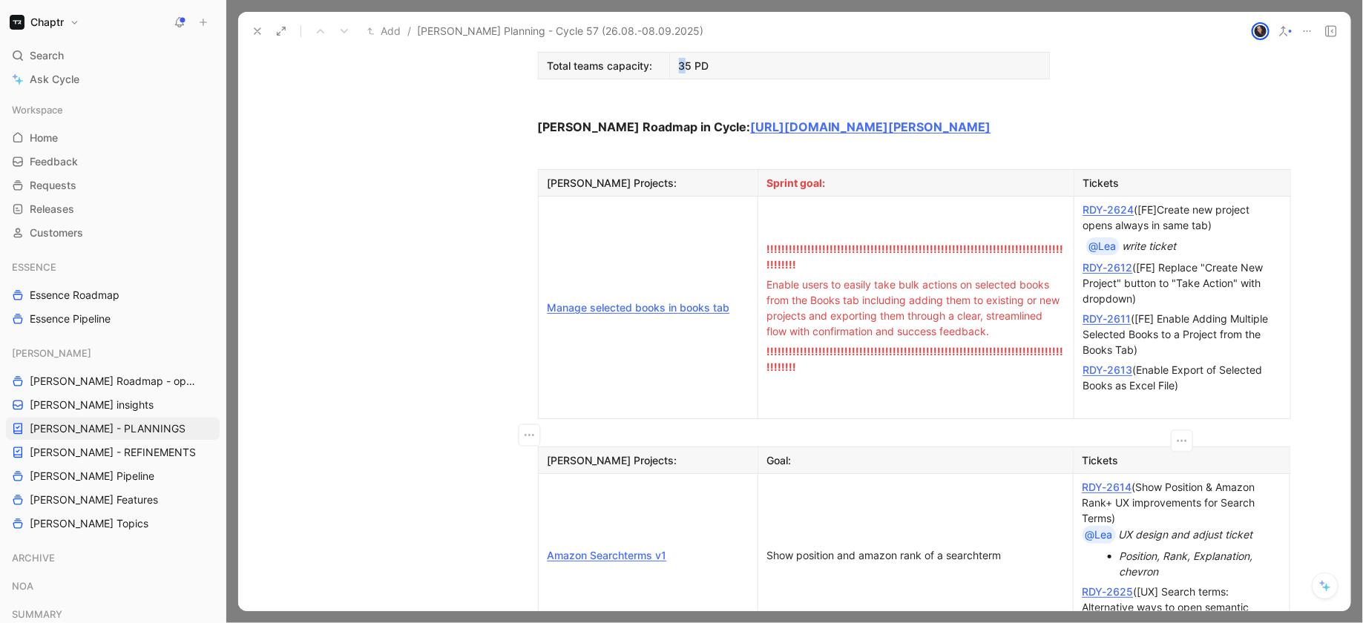
scroll to position [1104, 0]
drag, startPoint x: 1113, startPoint y: 381, endPoint x: 1212, endPoint y: 398, distance: 100.9
click at [1212, 479] on div "RDY-2614 (Show Position & Amazon Rank+ UX improvements for Search Terms) @Lea U…" at bounding box center [1181, 511] width 198 height 65
click at [1139, 479] on div "RDY-2614 (Show Position & Amazon Rank+ UX improvements for Search Terms) @Lea U…" at bounding box center [1181, 511] width 198 height 65
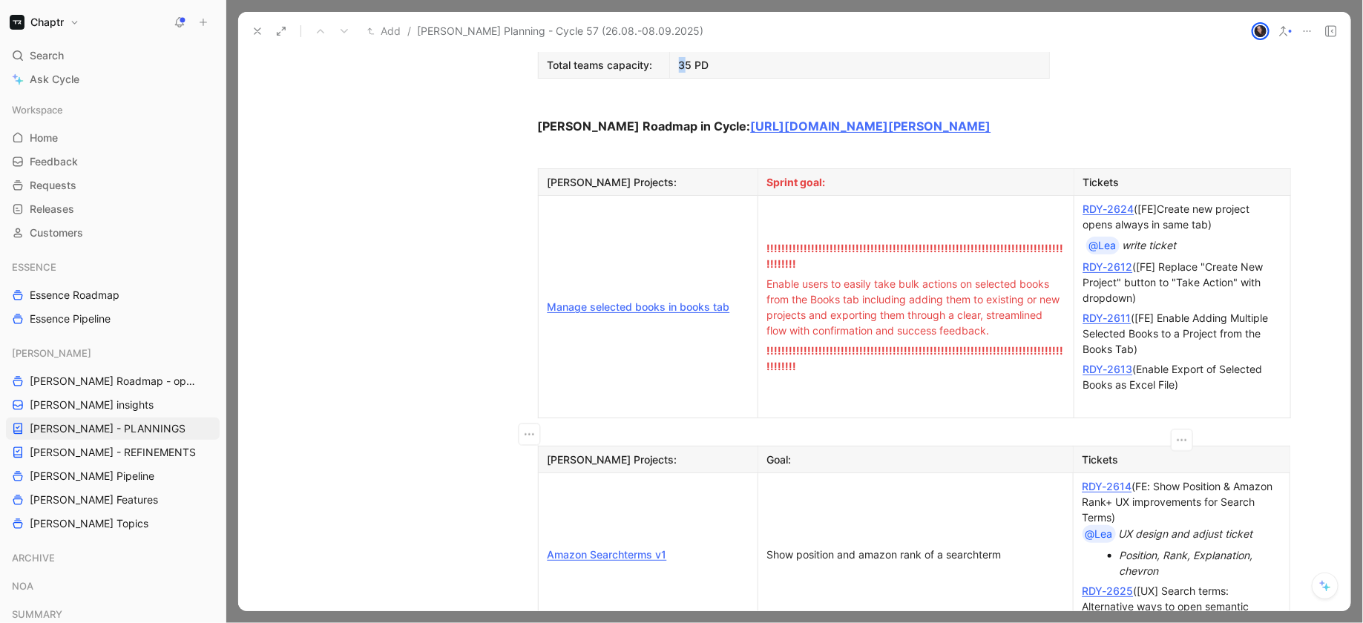
click at [1172, 479] on div "RDY-2614 (FE: Show Position & Amazon Rank+ UX improvements for Search Terms) @L…" at bounding box center [1181, 511] width 198 height 65
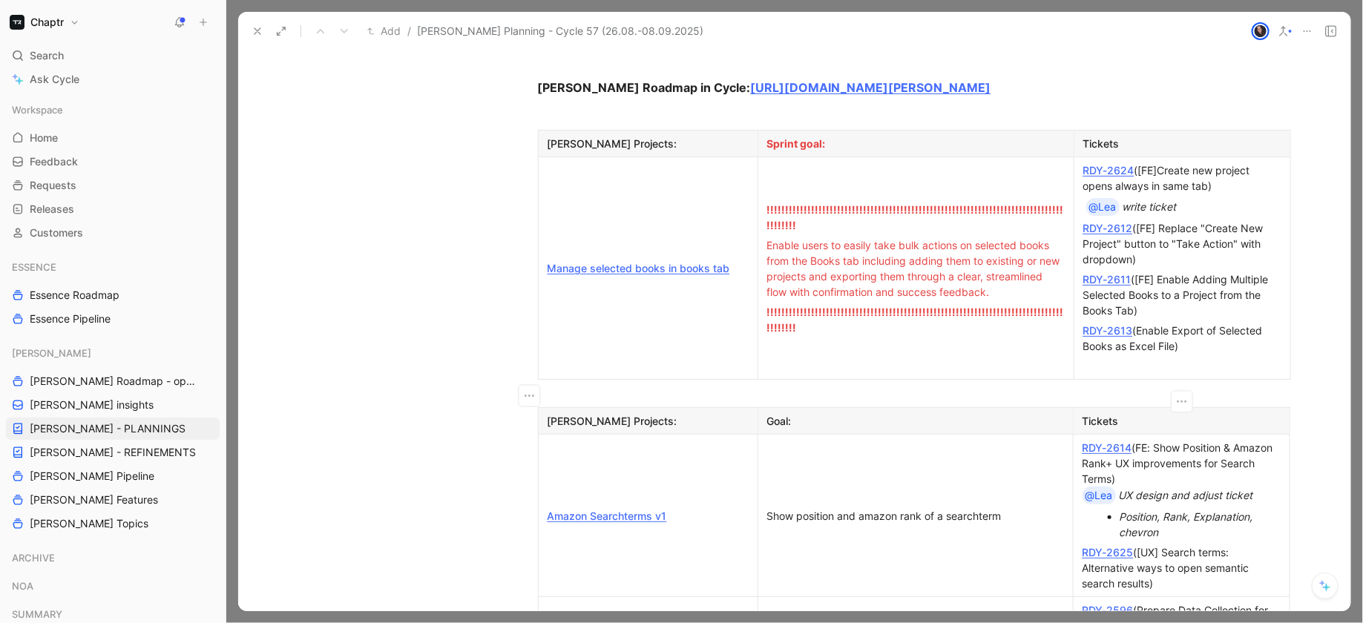
scroll to position [1136, 0]
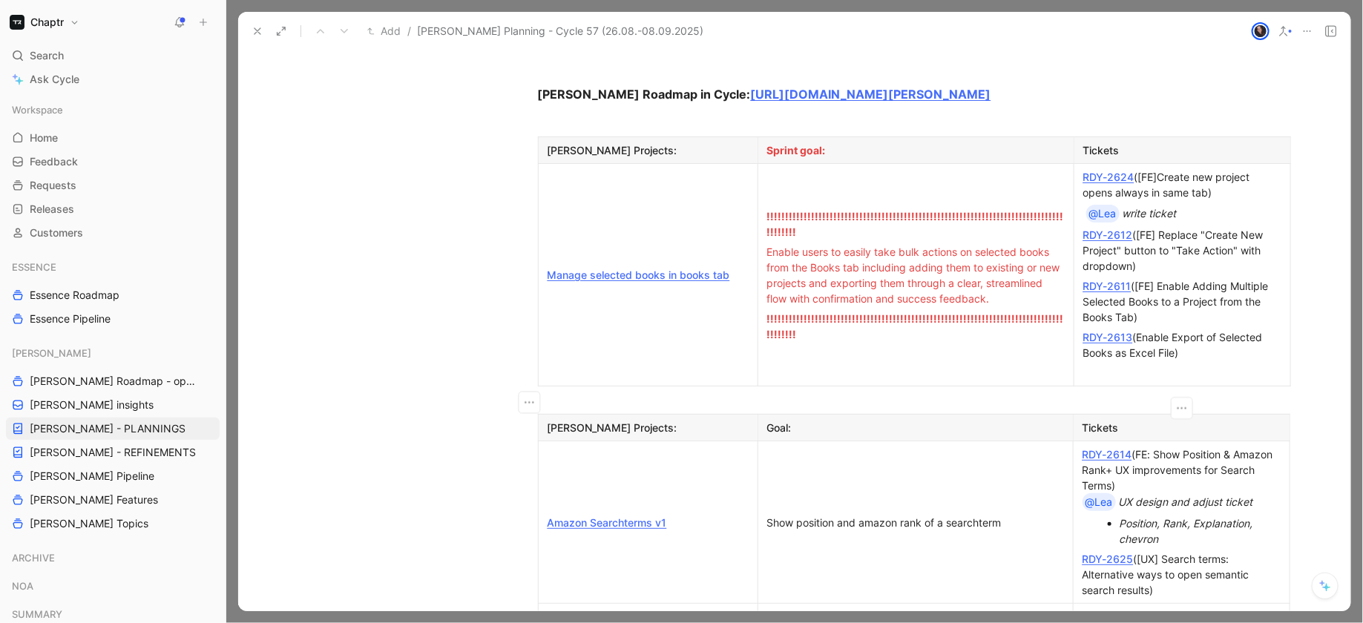
click at [1191, 516] on div "Position, Rank, Explanation, chevron" at bounding box center [1189, 531] width 139 height 31
click at [1165, 551] on div "RDY-2625 ([UX] Search terms: Alternative ways to open semantic search results)" at bounding box center [1181, 574] width 198 height 47
click at [1156, 551] on div "RDY-2625 ([UX] Search terms: Alternative ways to open semantic search results)" at bounding box center [1181, 574] width 198 height 47
click at [1154, 551] on div "RDY-2625 ([UX] Search terms: Alternative ways to open semantic search results)" at bounding box center [1181, 574] width 198 height 47
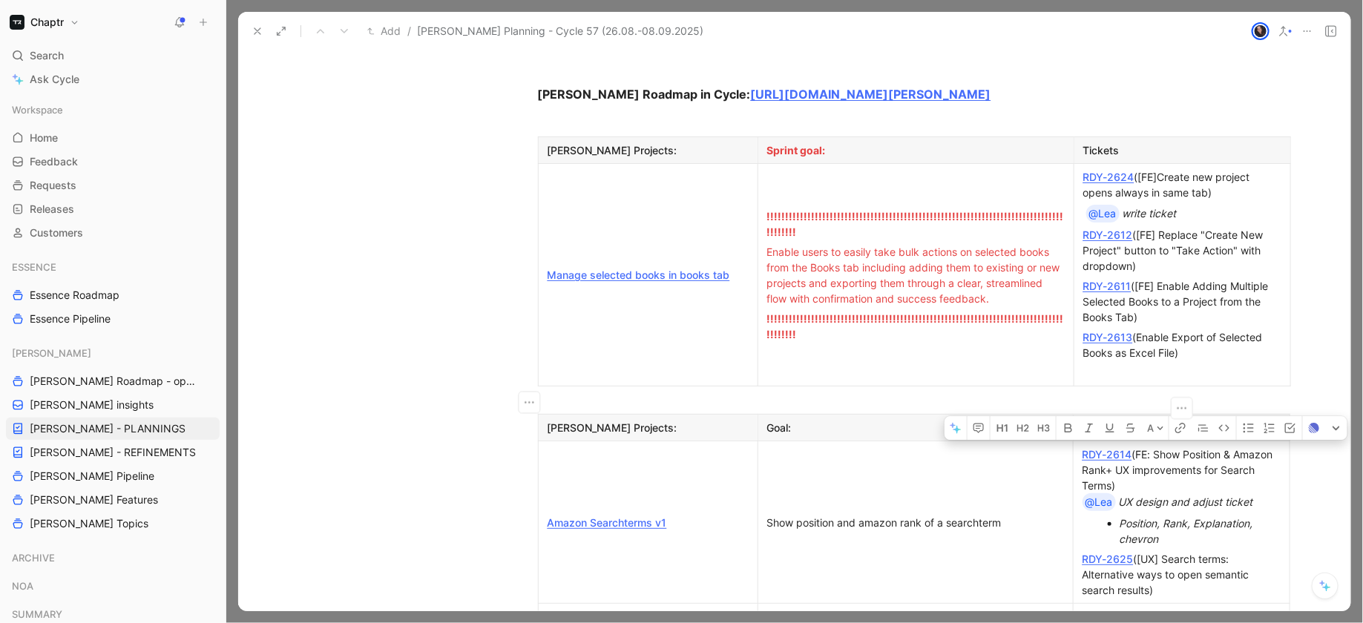
click at [1154, 551] on div "RDY-2625 ([UX] Search terms: Alternative ways to open semantic search results)" at bounding box center [1181, 574] width 198 height 47
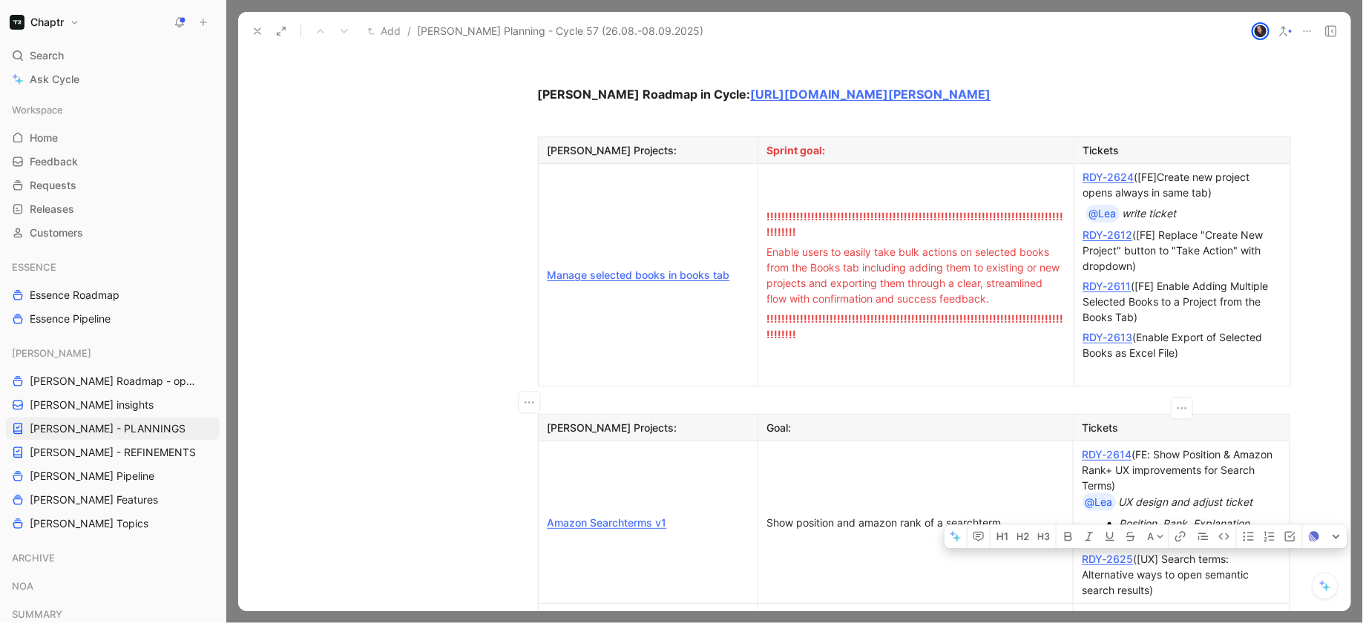
drag, startPoint x: 1174, startPoint y: 450, endPoint x: 1143, endPoint y: 453, distance: 30.5
click at [1143, 551] on div "RDY-2625 ([UX] Search terms: Alternative ways to open semantic search results)" at bounding box center [1181, 574] width 198 height 47
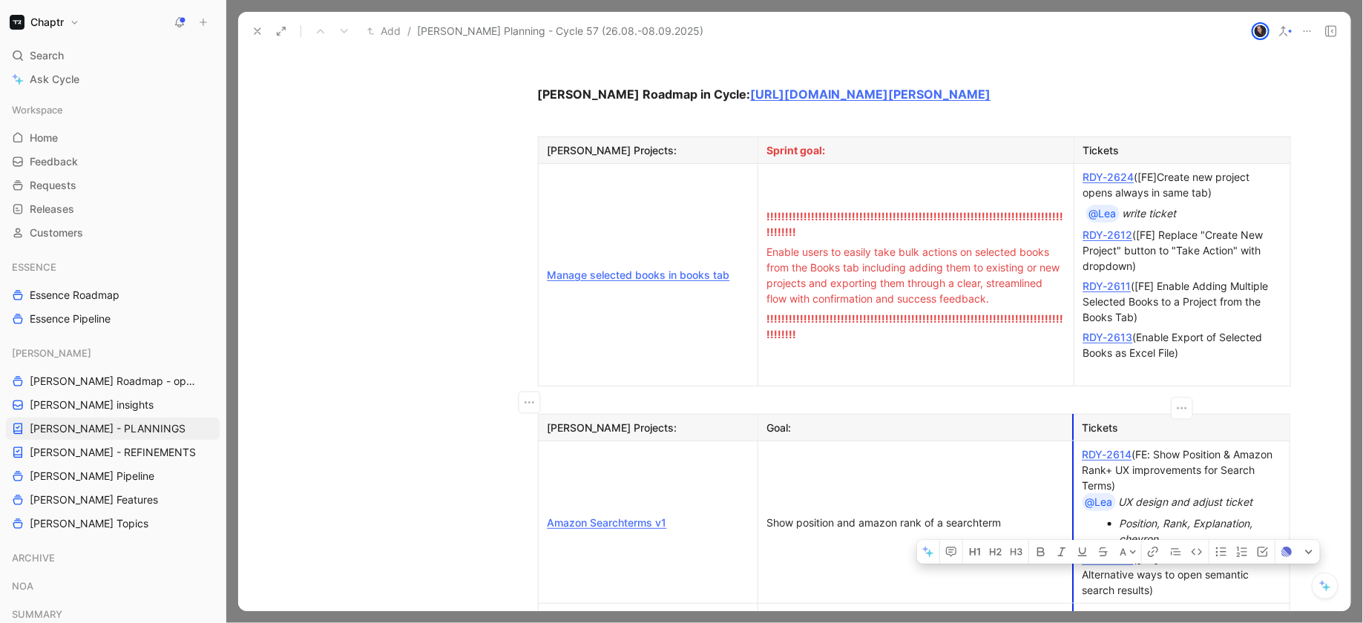
drag, startPoint x: 1160, startPoint y: 467, endPoint x: 1078, endPoint y: 455, distance: 82.6
click at [1077, 549] on p "RDY-2625 ([UX] Search terms: Alternative ways to open semantic search results)" at bounding box center [1182, 574] width 210 height 51
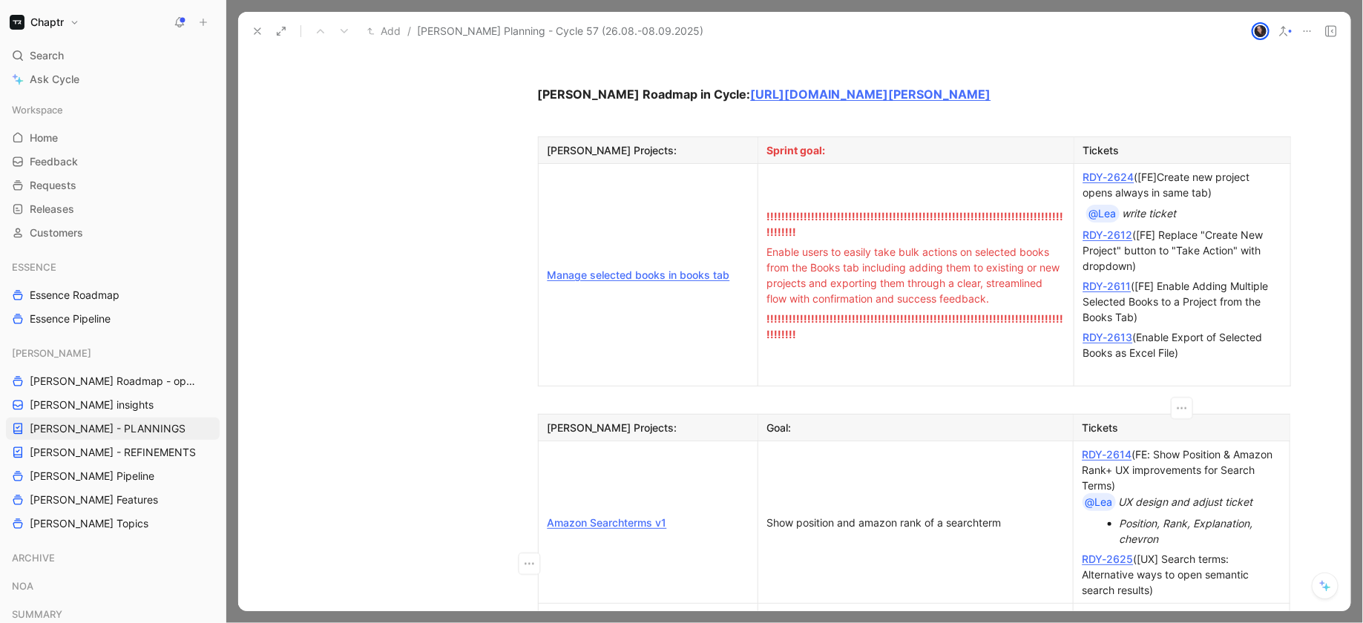
click at [1203, 609] on div "RDY-2596 (Prepare Data Collection for SPIKE – Scrape Sample Amazon Data (CW 35+…" at bounding box center [1181, 632] width 198 height 47
drag, startPoint x: 1166, startPoint y: 424, endPoint x: 1109, endPoint y: 404, distance: 60.8
click at [1120, 513] on li "Position, Rank, Explanation, chevron" at bounding box center [1189, 531] width 139 height 36
click at [1231, 609] on div "RDY-2596 (Prepare Data Collection for SPIKE – Scrape Sample Amazon Data (CW 35+…" at bounding box center [1181, 632] width 198 height 47
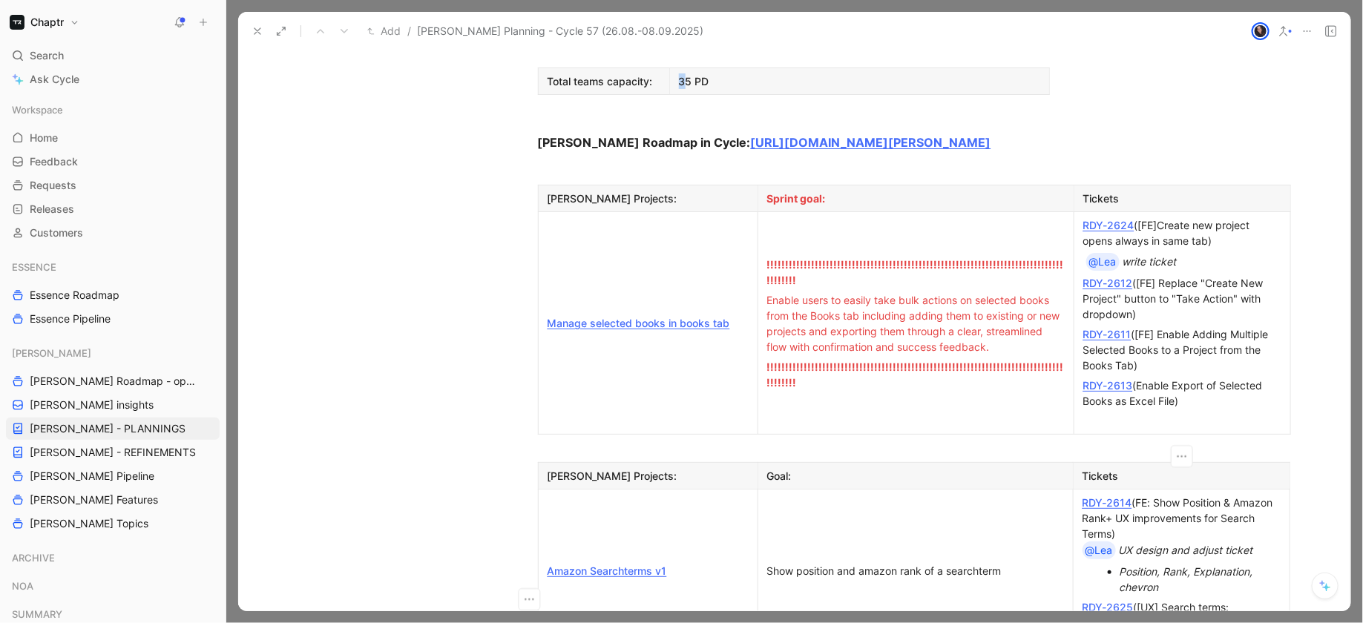
scroll to position [1083, 0]
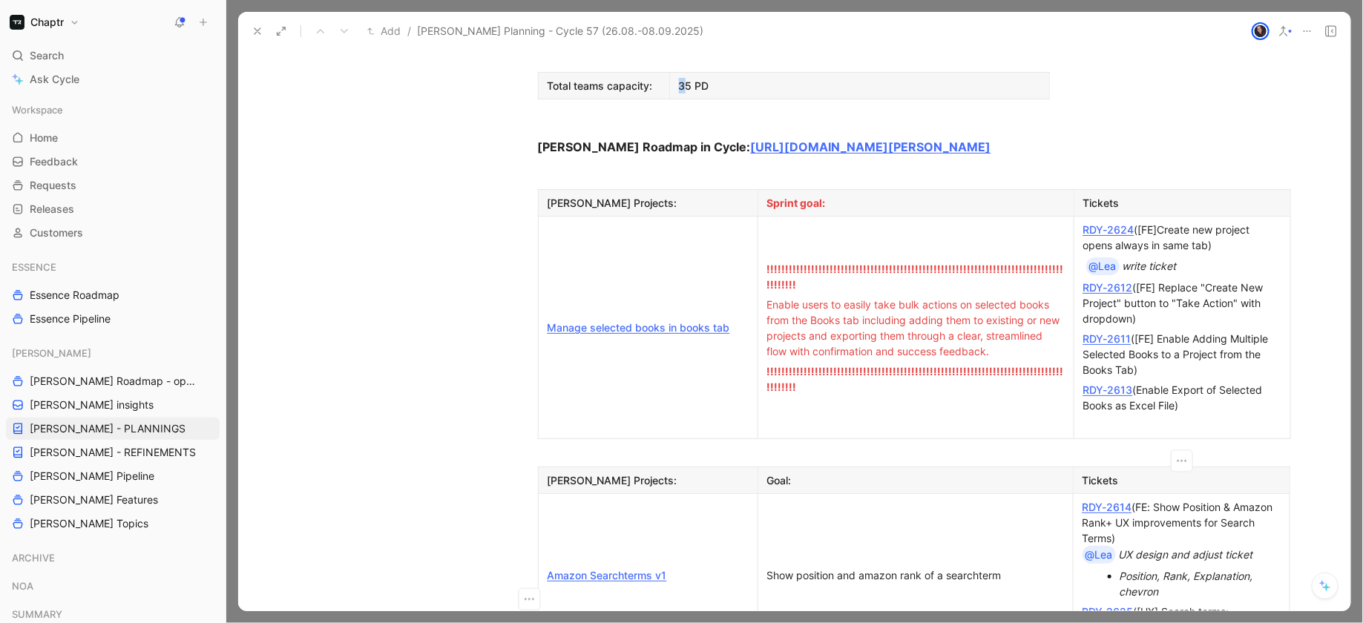
click at [1169, 331] on div "RDY-2611 ([FE] Enable Adding Multiple Selected Books to a Project from the Book…" at bounding box center [1182, 354] width 198 height 47
click at [1195, 382] on div "RDY-2613 (Enable Export of Selected Books as Excel File)" at bounding box center [1182, 397] width 198 height 31
click at [1120, 384] on link "RDY-2613" at bounding box center [1108, 390] width 50 height 13
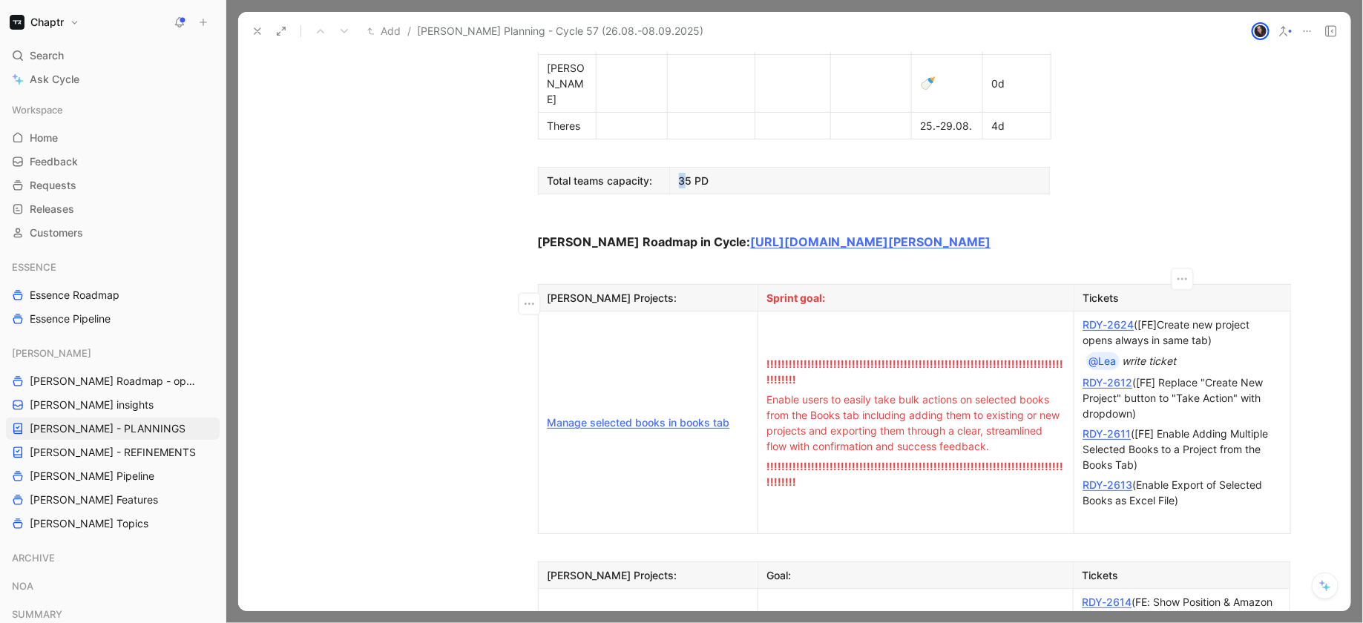
scroll to position [988, 0]
drag, startPoint x: 1219, startPoint y: 375, endPoint x: 1091, endPoint y: 202, distance: 215.3
click at [1090, 312] on td "RDY-2624 ([FE]Create new project opens always in same tab) @[PERSON_NAME] write…" at bounding box center [1182, 423] width 217 height 223
click at [844, 392] on div "Enable users to easily take bulk actions on selected books from the Books tab i…" at bounding box center [916, 423] width 298 height 62
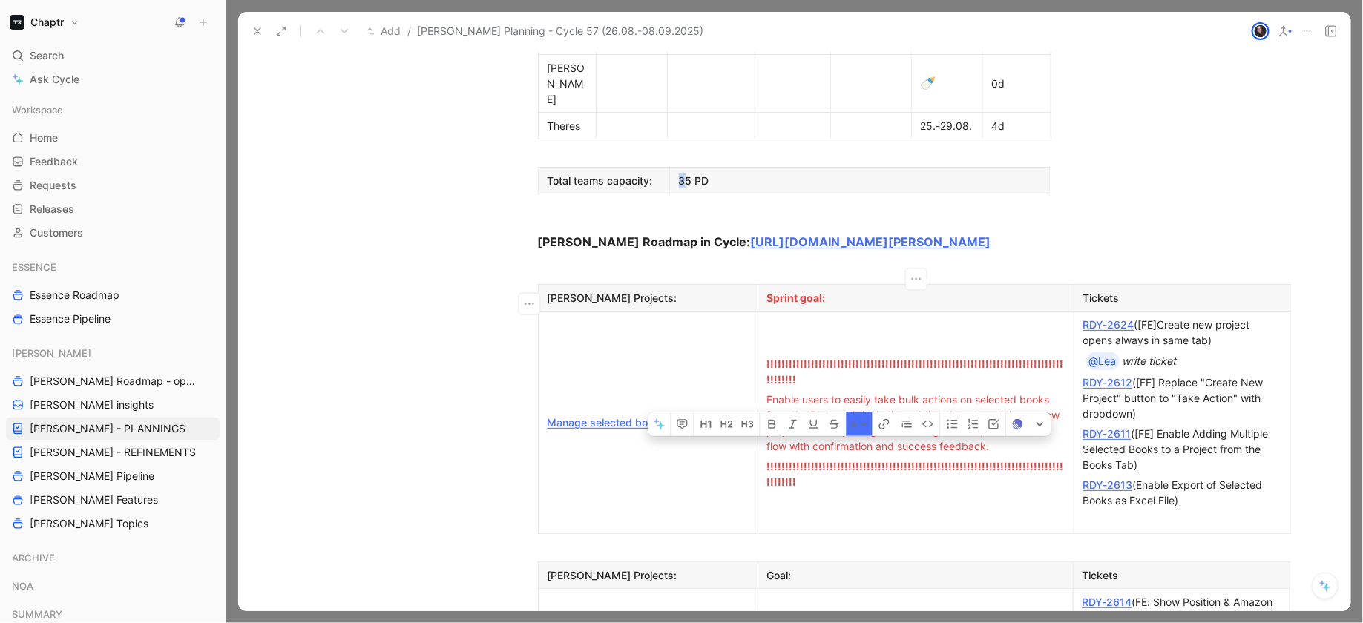
click at [844, 392] on div "Enable users to easily take bulk actions on selected books from the Books tab i…" at bounding box center [916, 423] width 298 height 62
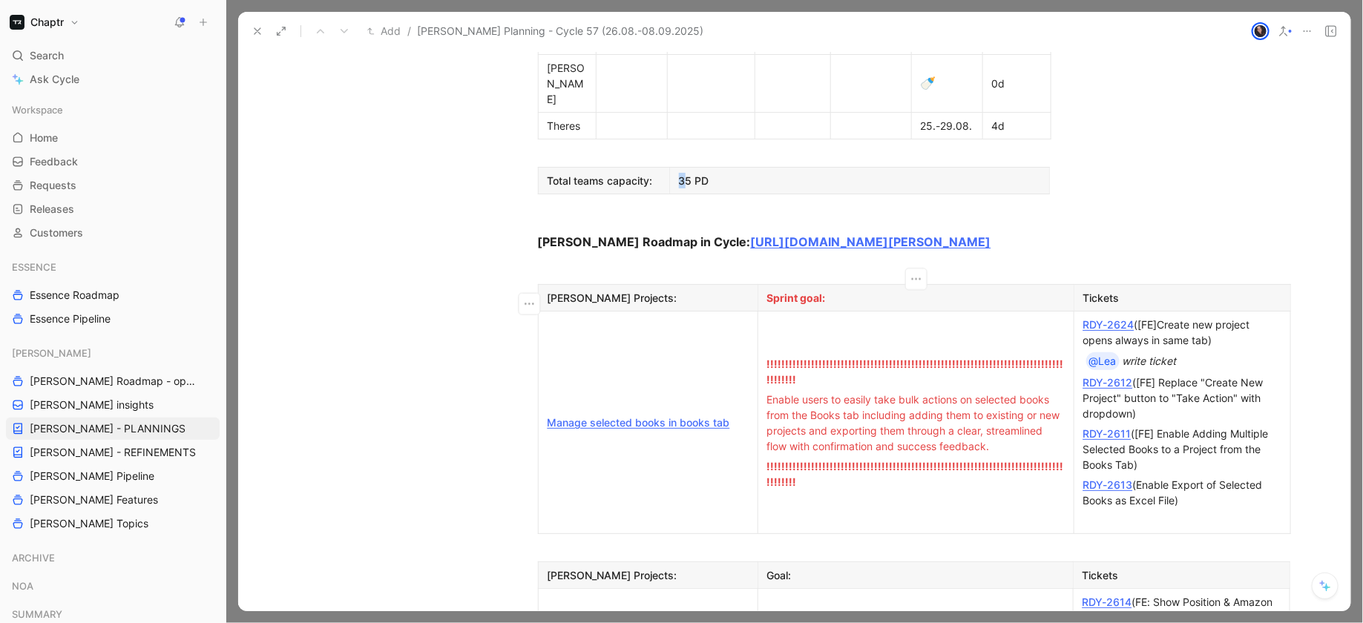
click at [872, 389] on td "!!!!!!!!!!!!!!!!!!!!!!!!!!!!!!!!!!!!!!!!!!!!!!!!!!!!!!!!!!!!!!!!!!!!!!!!!!!!!!!…" at bounding box center [915, 423] width 316 height 223
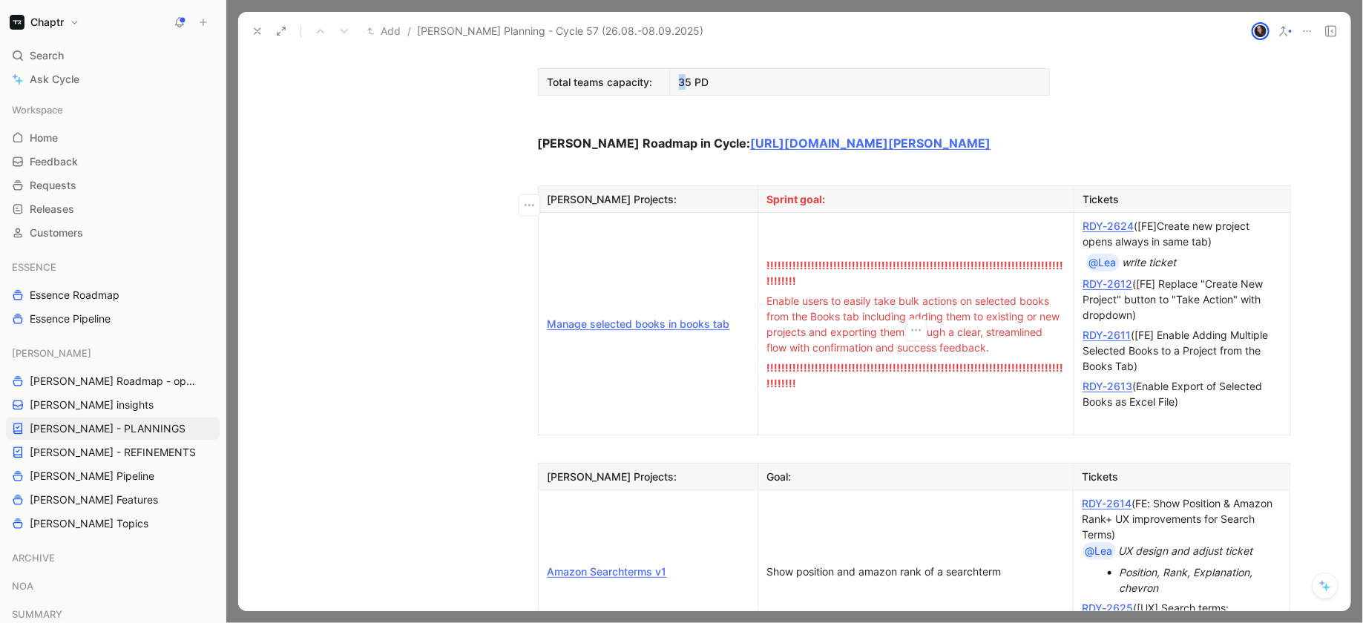
scroll to position [1079, 0]
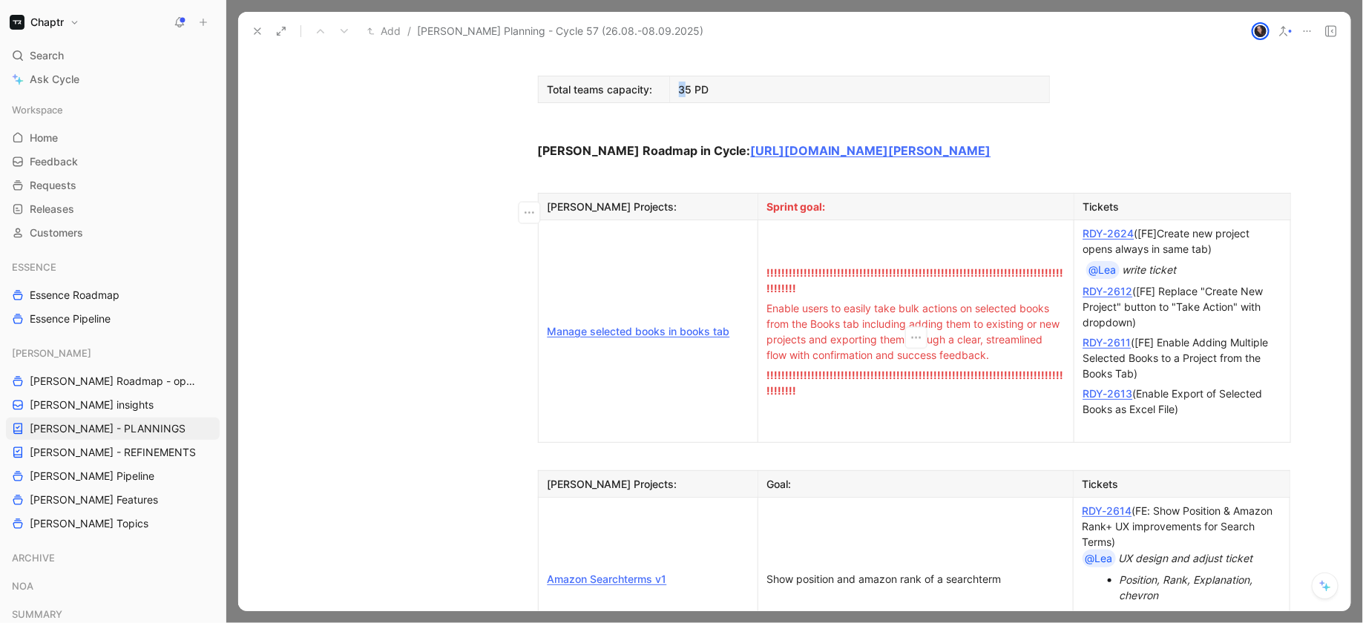
click at [1141, 386] on div "RDY-2613 (Enable Export of Selected Books as Excel File)" at bounding box center [1182, 401] width 198 height 31
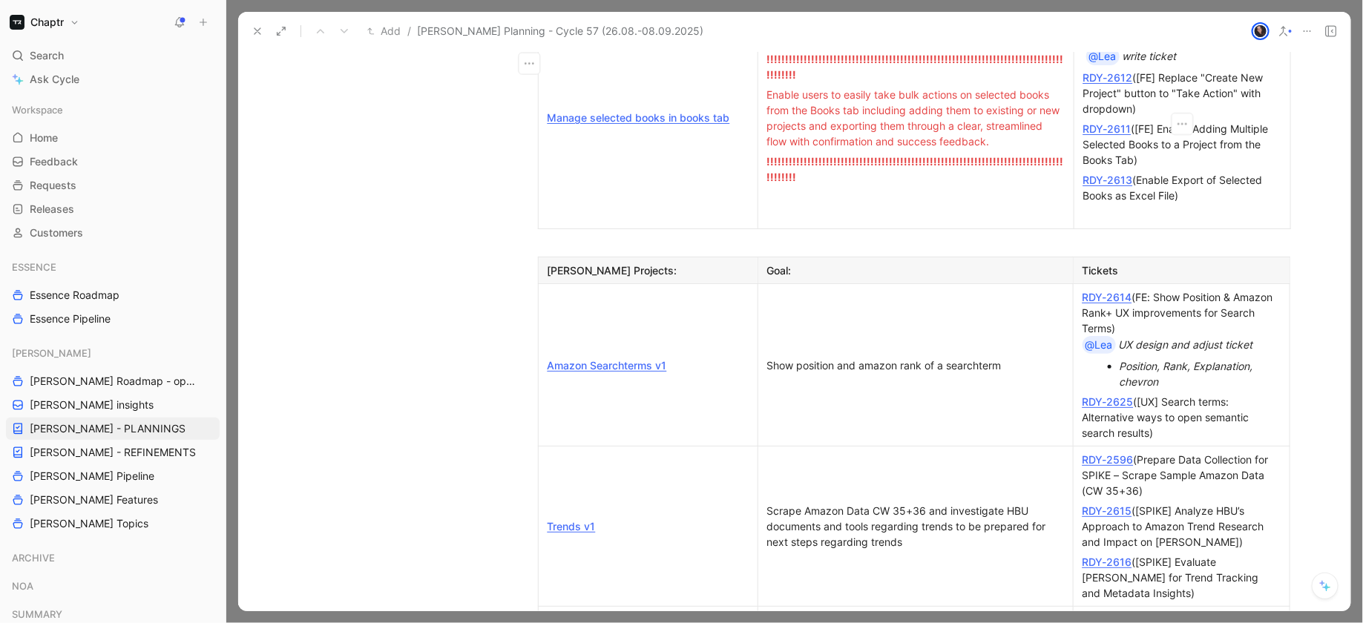
scroll to position [1291, 0]
click at [715, 360] on div "Amazon Searchterms v1" at bounding box center [648, 368] width 201 height 16
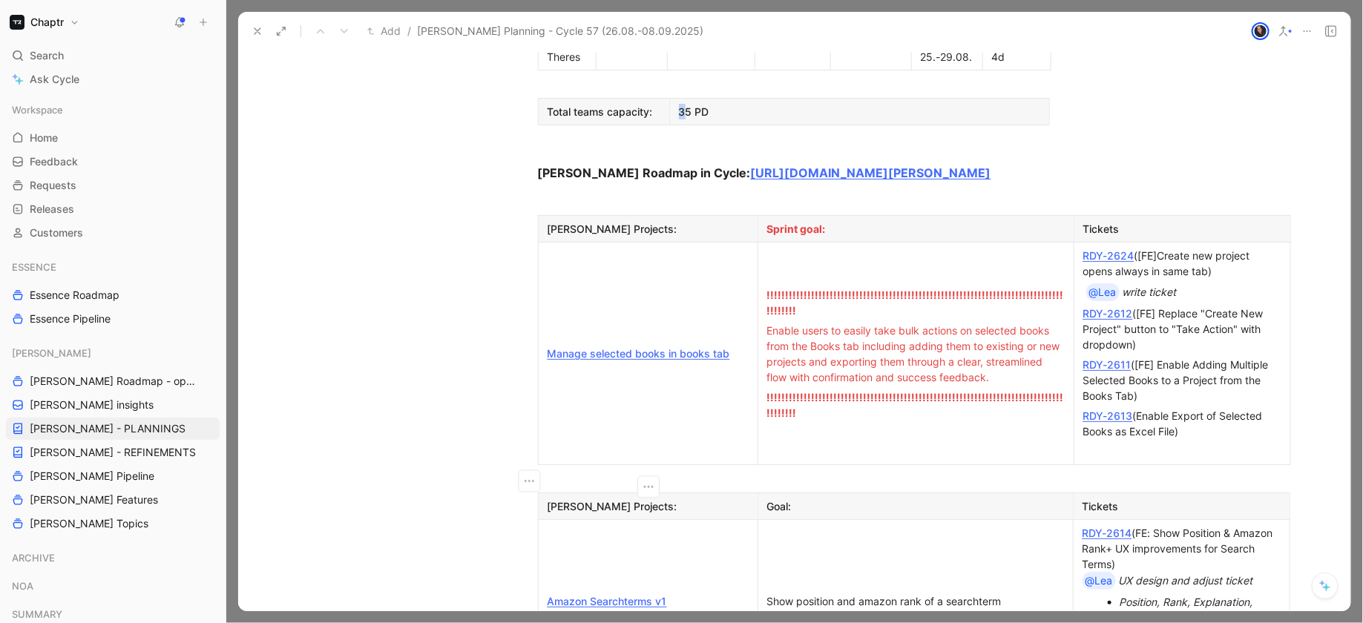
scroll to position [1051, 0]
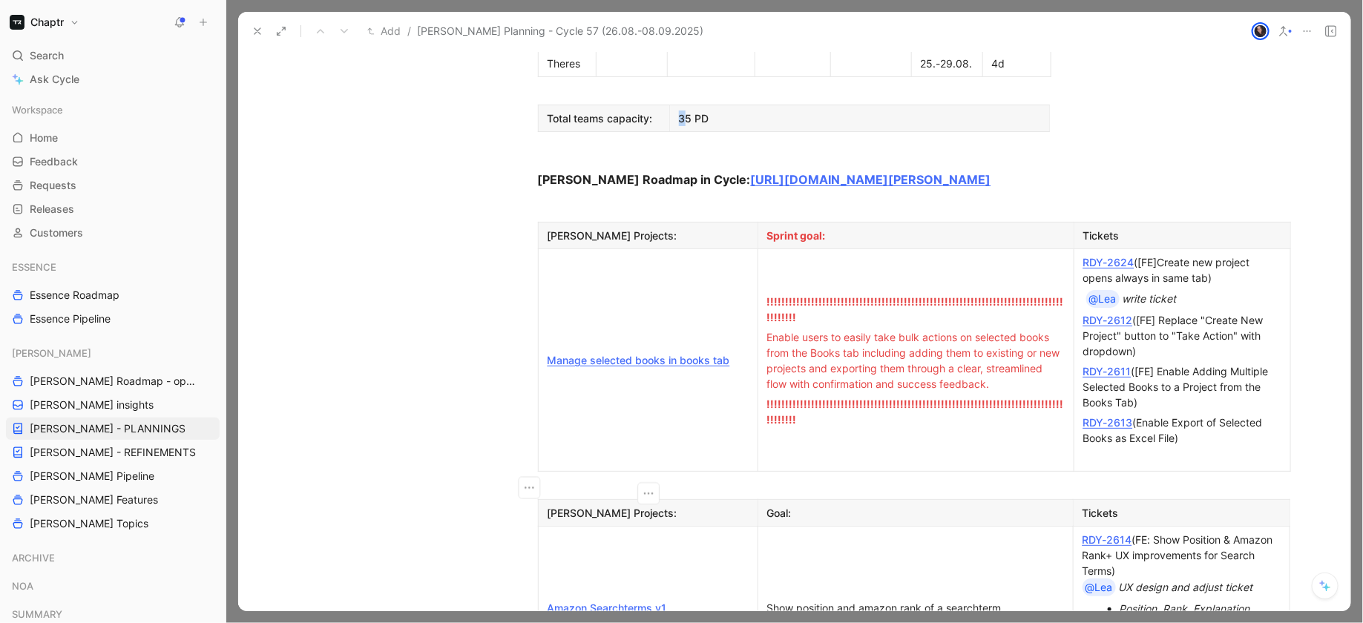
click at [901, 295] on span "!!!!!!!!!!!!!!!!!!!!!!!!!!!!!!!!!!!!!!!!!!!!!!!!!!!!!!!!!!!!!!!!!!!!!!!!!!!!!!!…" at bounding box center [915, 309] width 297 height 28
click at [688, 305] on td "Manage selected books in books tab" at bounding box center [648, 360] width 220 height 223
click at [697, 600] on div "Amazon Searchterms v1" at bounding box center [648, 608] width 201 height 16
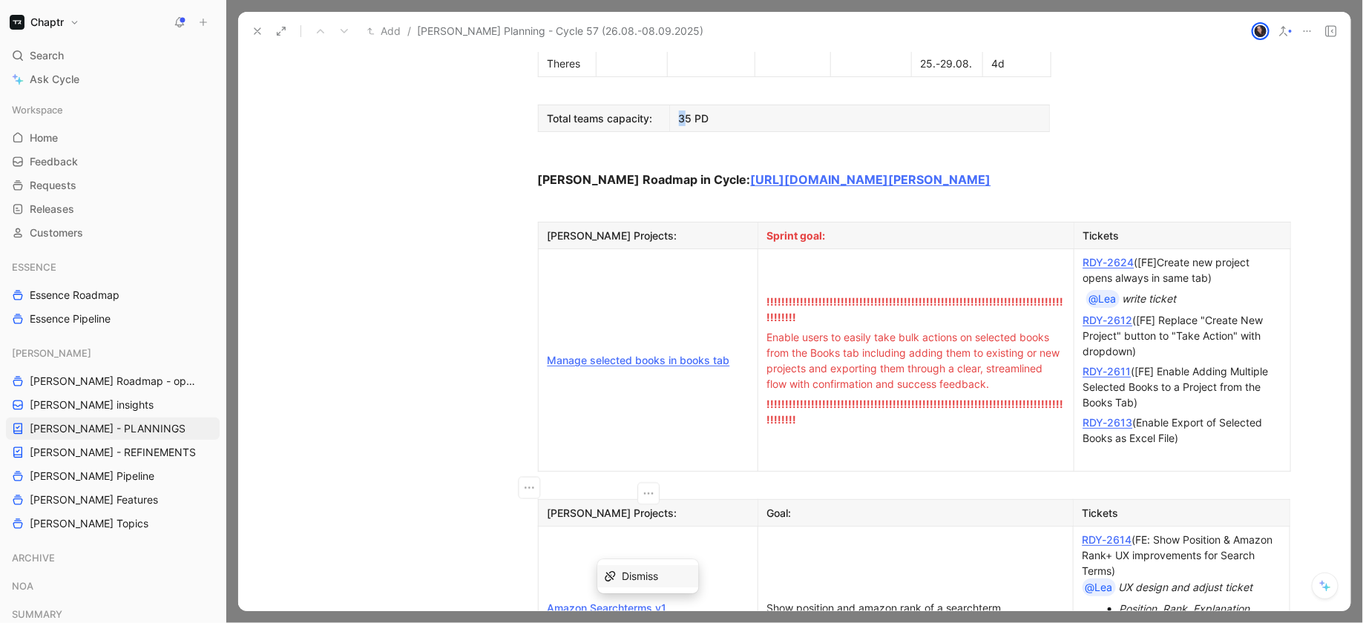
click at [697, 600] on div "Amazon Searchterms v1" at bounding box center [648, 608] width 201 height 16
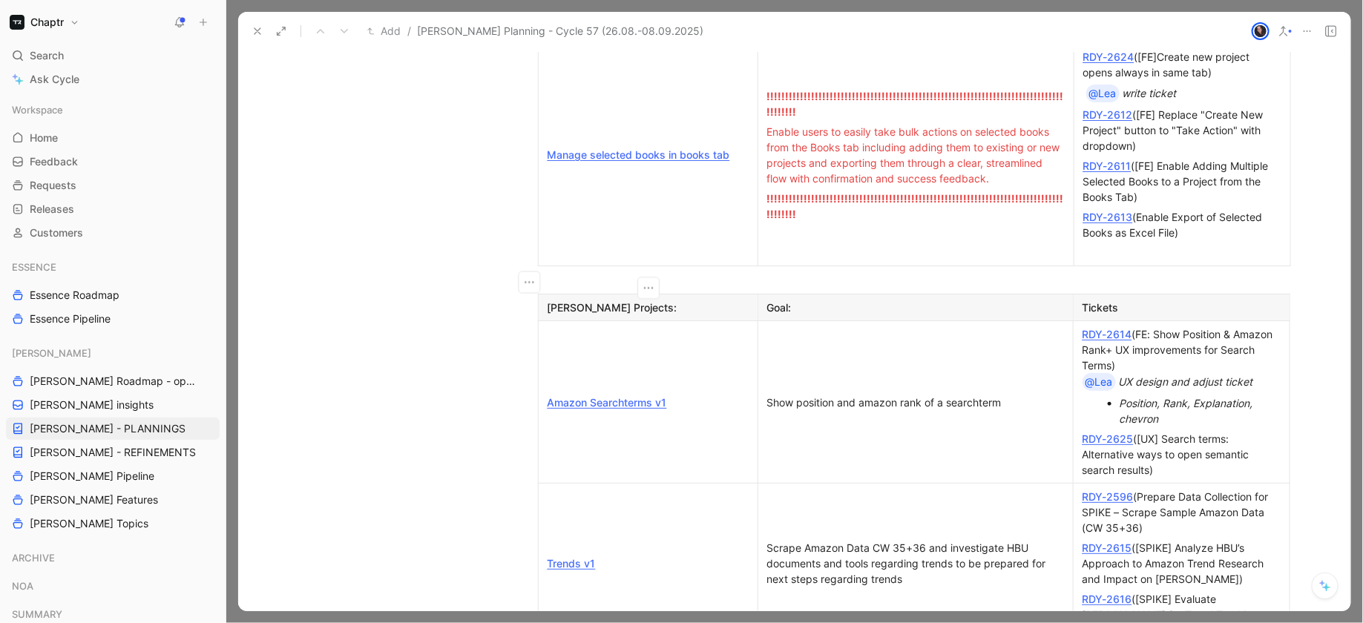
scroll to position [1252, 0]
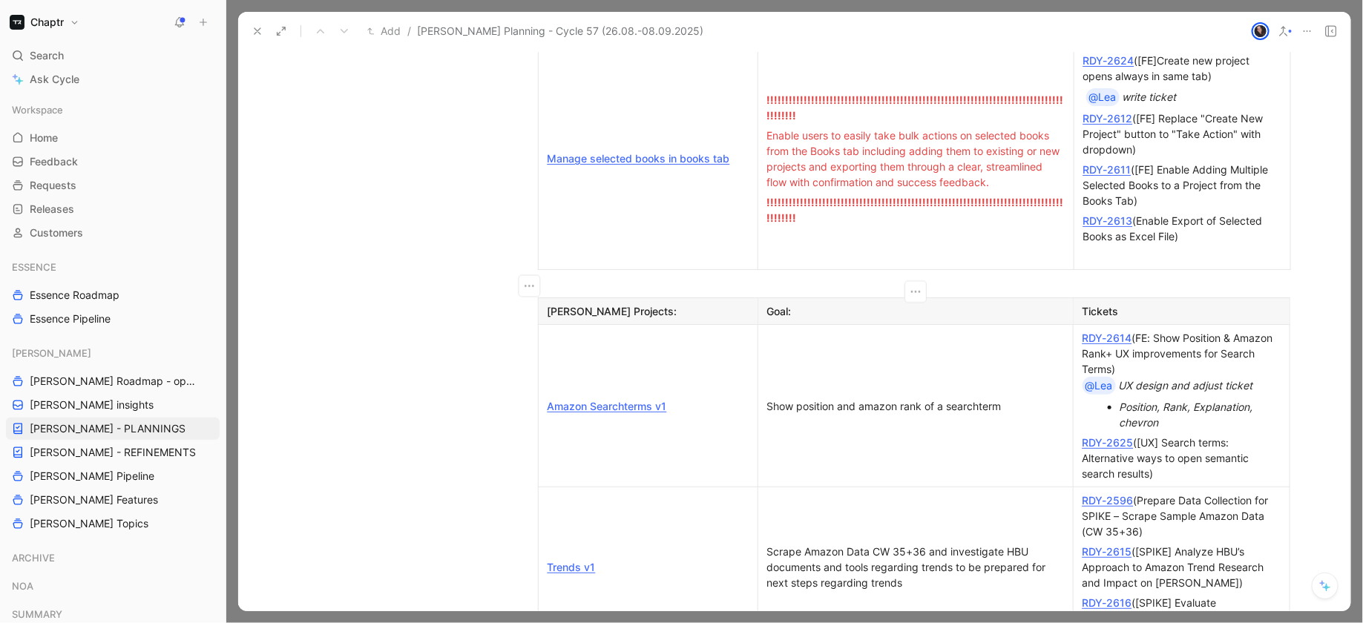
click at [944, 398] on div "Show position and amazon rank of a searchterm" at bounding box center [915, 406] width 297 height 16
drag, startPoint x: 1215, startPoint y: 231, endPoint x: 1243, endPoint y: 333, distance: 106.4
click at [1243, 333] on td "RDY-2614 (FE: Show Position & Amazon Rank+ UX improvements for Search Terms) @L…" at bounding box center [1181, 406] width 217 height 162
click at [1243, 435] on div "RDY-2625 ([UX] Search terms: Alternative ways to open semantic search results)" at bounding box center [1181, 458] width 198 height 47
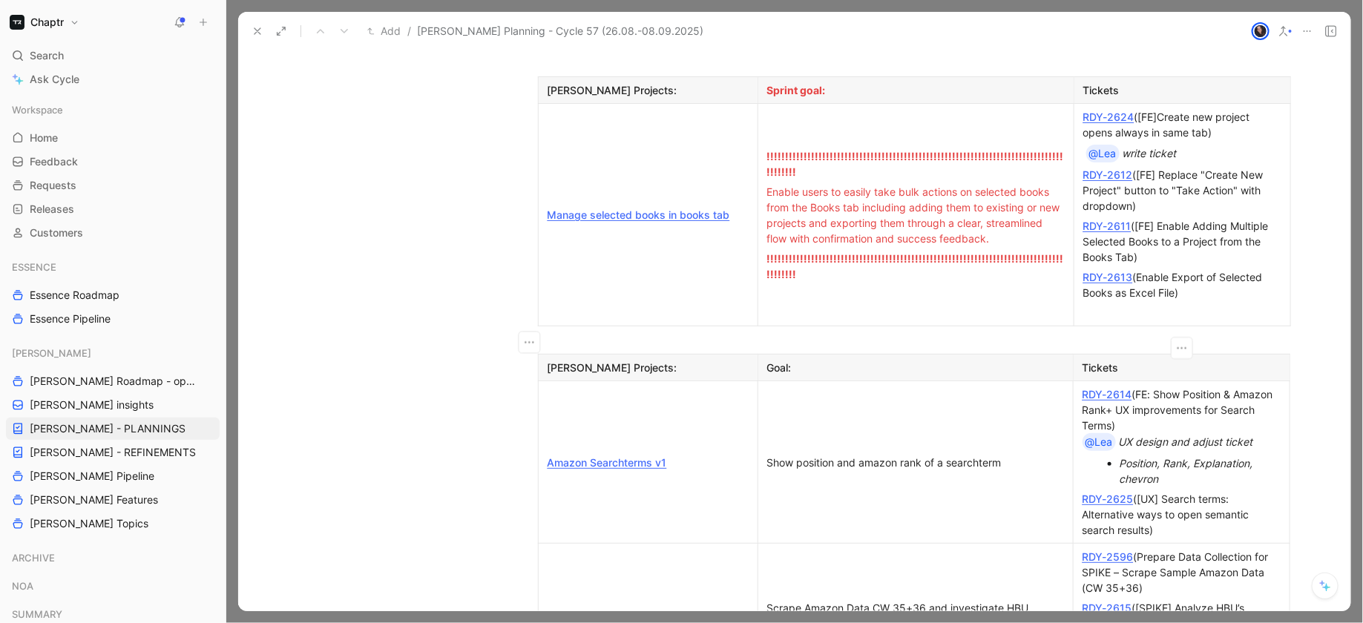
scroll to position [1193, 0]
click at [1221, 494] on div "RDY-2625 ([UX] Search terms: Alternative ways to open semantic search results)" at bounding box center [1181, 517] width 198 height 47
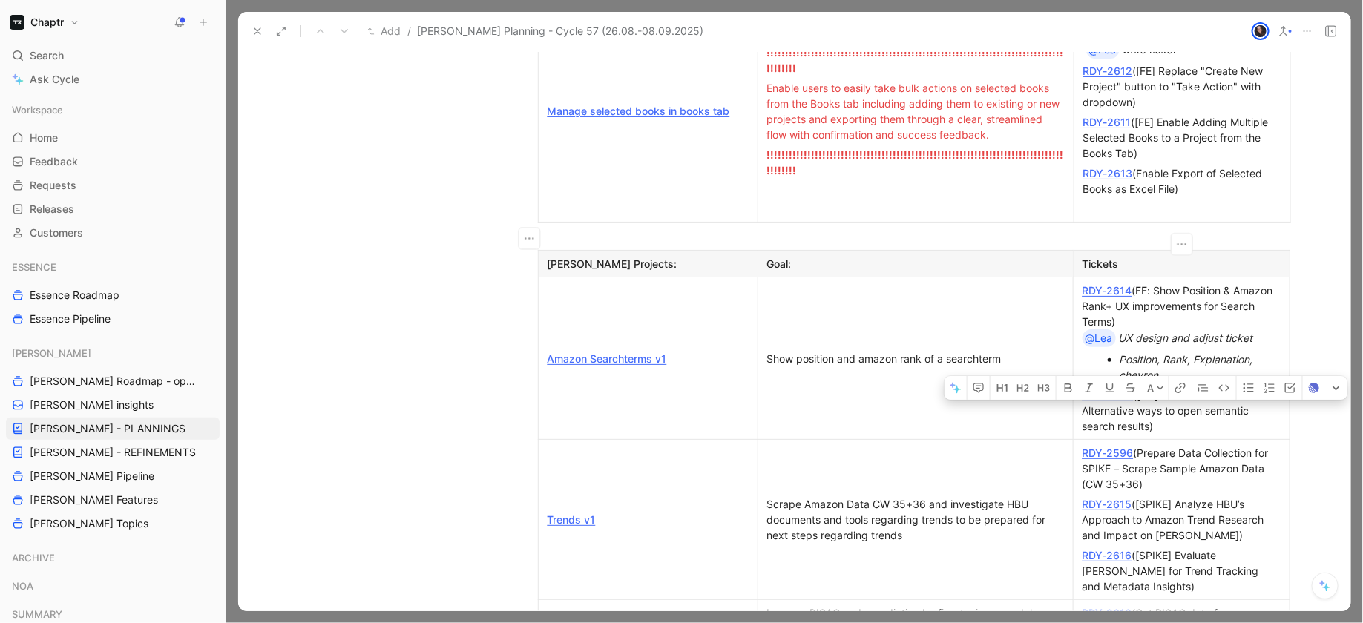
scroll to position [1336, 0]
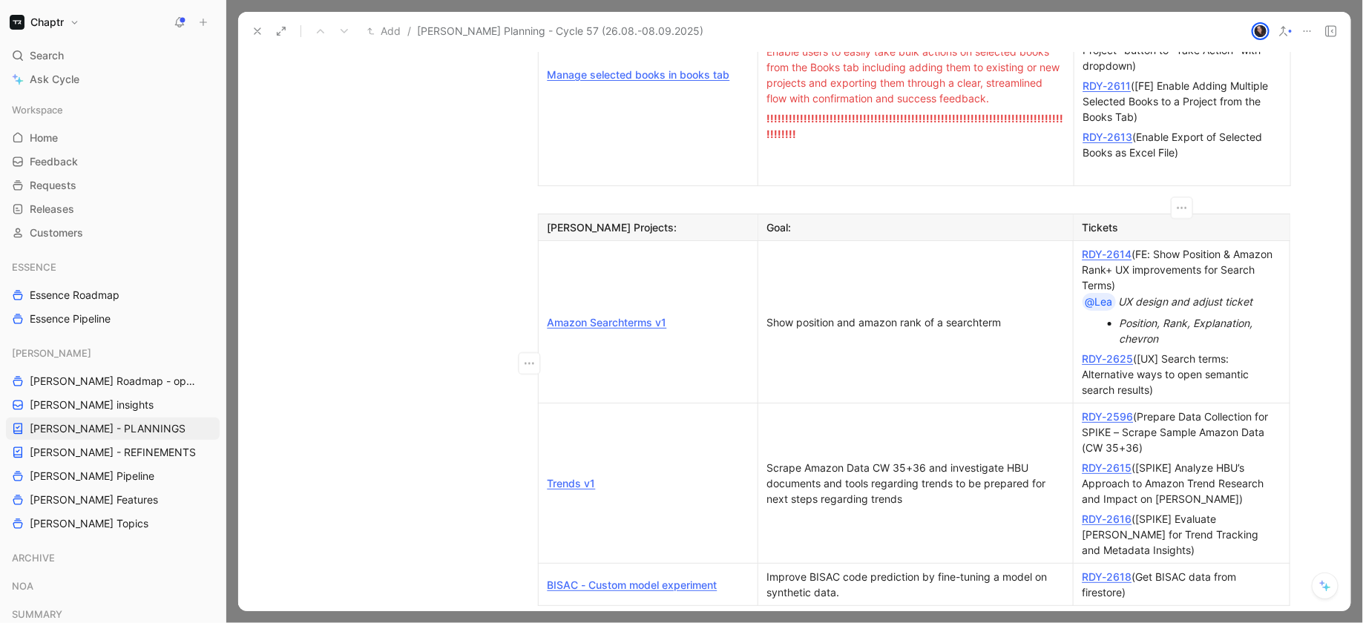
click at [1220, 511] on div "RDY-2616 ([[PERSON_NAME]] Evaluate [PERSON_NAME] for Trend Tracking and Metadat…" at bounding box center [1181, 534] width 198 height 47
click at [890, 460] on div "Scrape Amazon Data CW 35+36 and investigate HBU documents and tools regarding t…" at bounding box center [915, 483] width 297 height 47
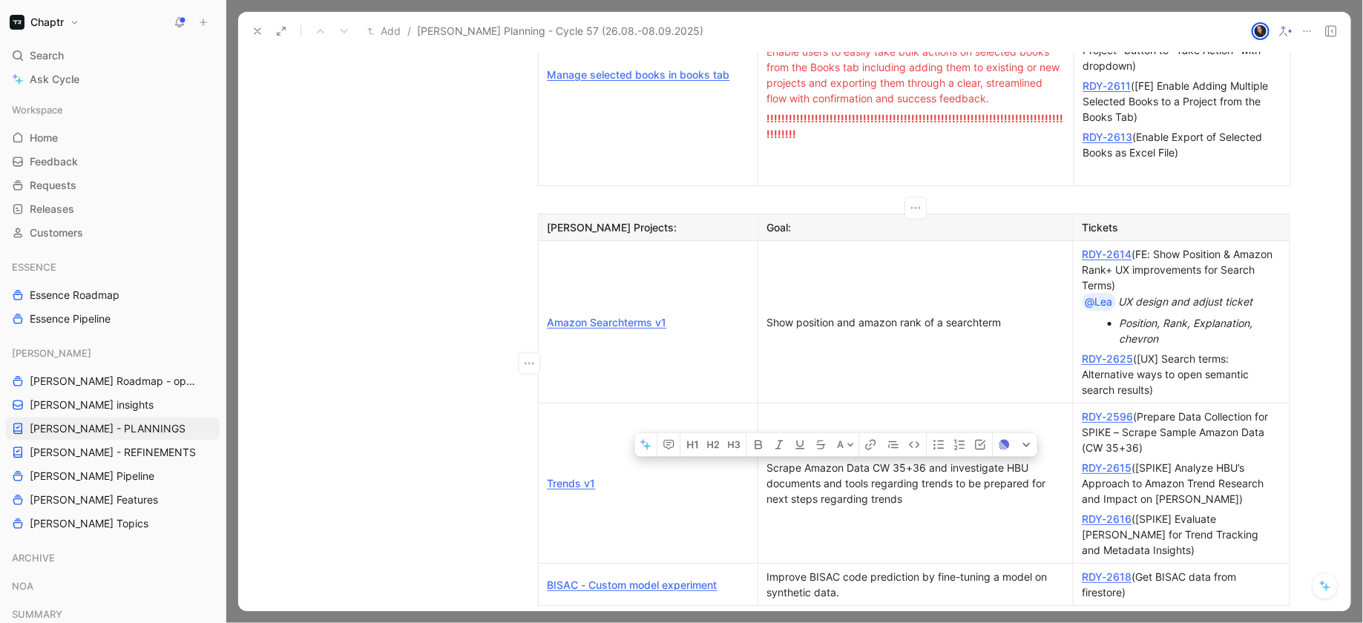
click at [876, 458] on p "Scrape Amazon Data CW 35+36 and investigate HBU documents and tools regarding t…" at bounding box center [915, 483] width 309 height 51
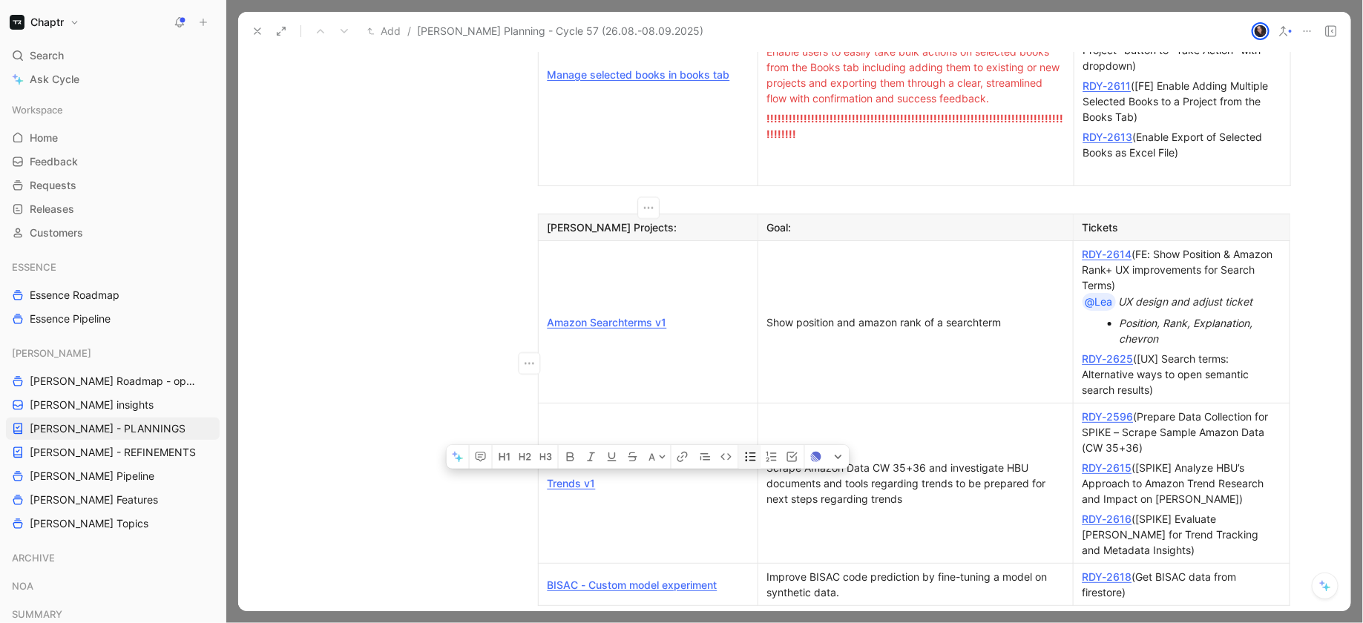
drag, startPoint x: 947, startPoint y: 381, endPoint x: 748, endPoint y: 332, distance: 205.7
click at [748, 404] on tr "Trends v1 Scrape Amazon Data CW 35+36 and investigate HBU documents and tools r…" at bounding box center [914, 484] width 752 height 160
click at [798, 272] on td "Show position and amazon rank of a searchterm" at bounding box center [914, 322] width 315 height 162
click at [810, 460] on div "Scrape Amazon Data CW 35+36 and investigate HBU documents and tools regarding t…" at bounding box center [915, 483] width 297 height 47
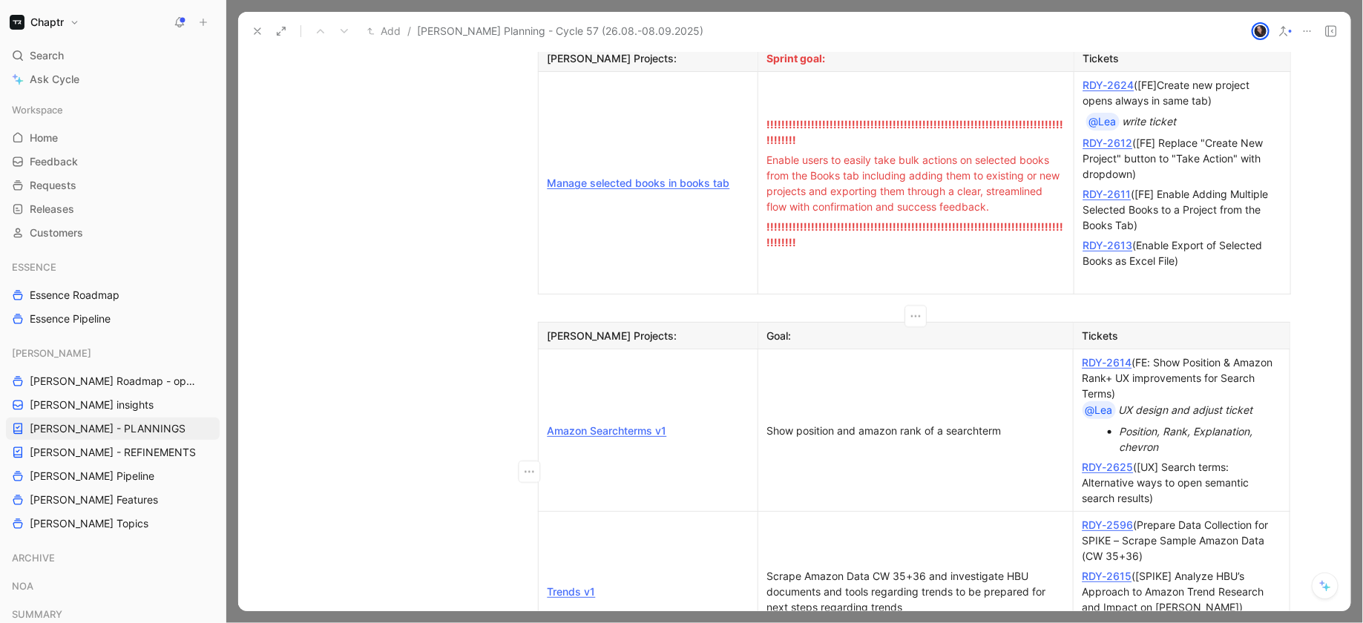
scroll to position [1229, 0]
click at [849, 567] on div "Scrape Amazon Data CW 35+36 and investigate HBU documents and tools regarding t…" at bounding box center [915, 590] width 297 height 47
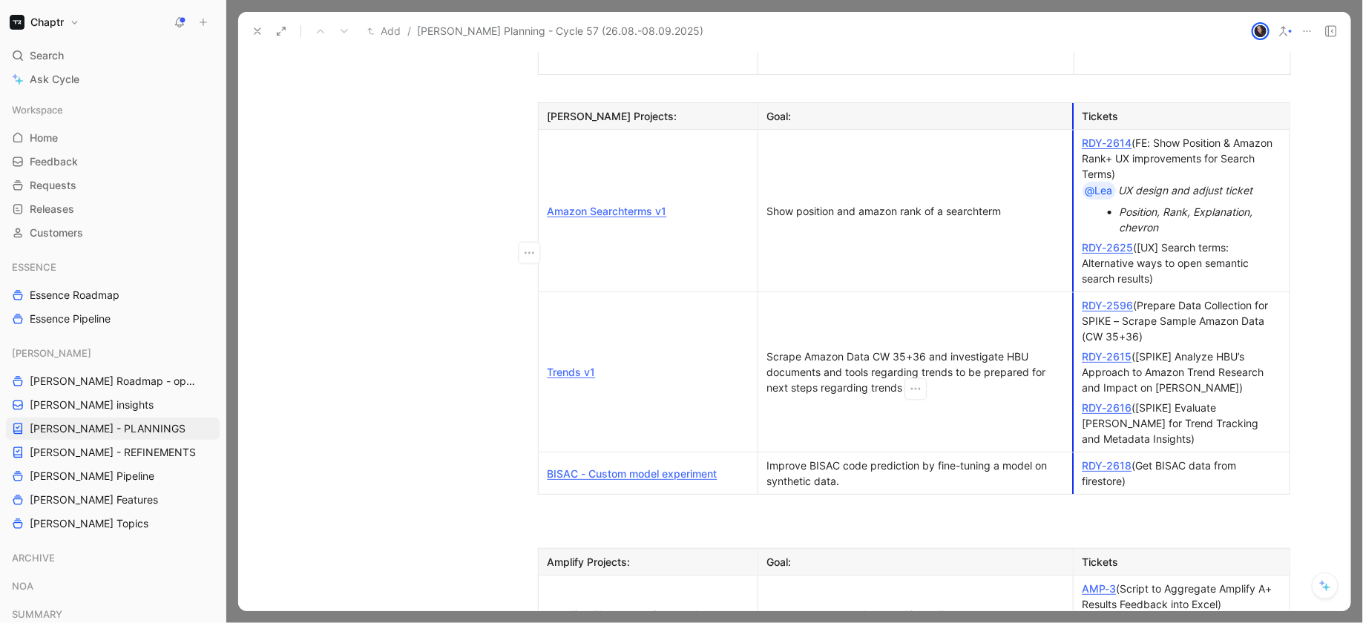
scroll to position [1447, 0]
click at [853, 459] on div "Improve BISAC code prediction by fine-tuning a model on synthetic data." at bounding box center [915, 474] width 297 height 31
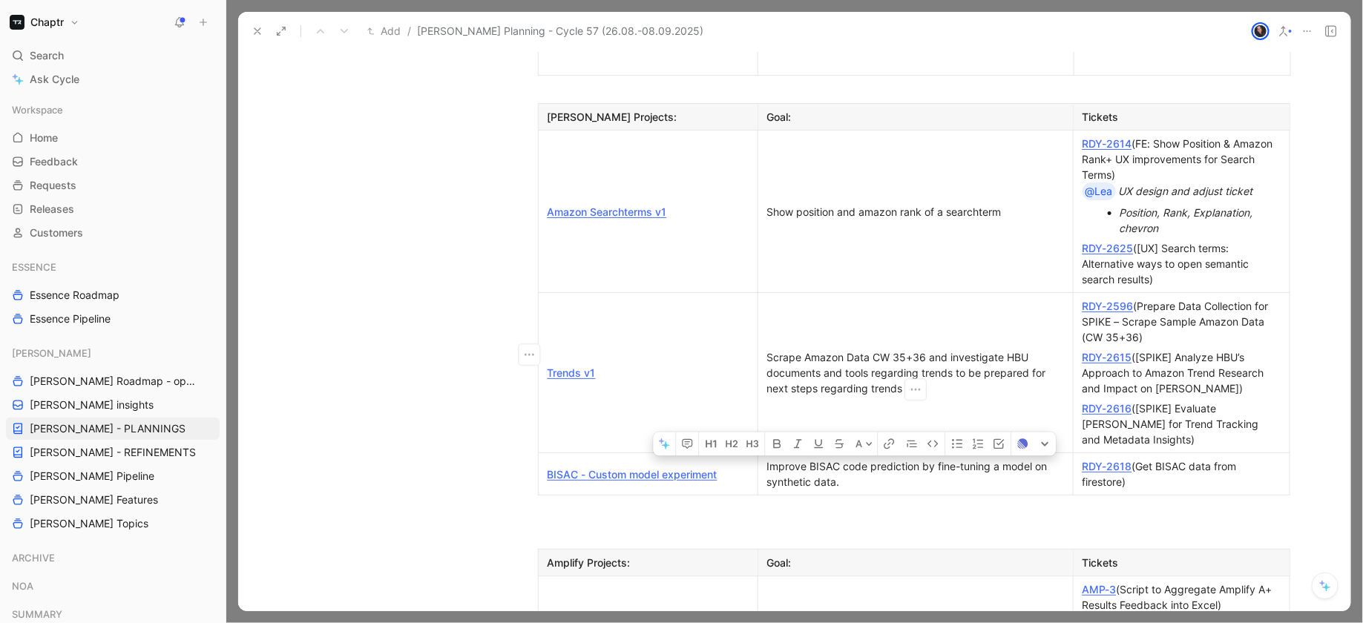
click at [853, 459] on div "Improve BISAC code prediction by fine-tuning a model on synthetic data." at bounding box center [915, 474] width 297 height 31
click at [673, 468] on link "BISAC - Custom model experiment" at bounding box center [633, 474] width 170 height 13
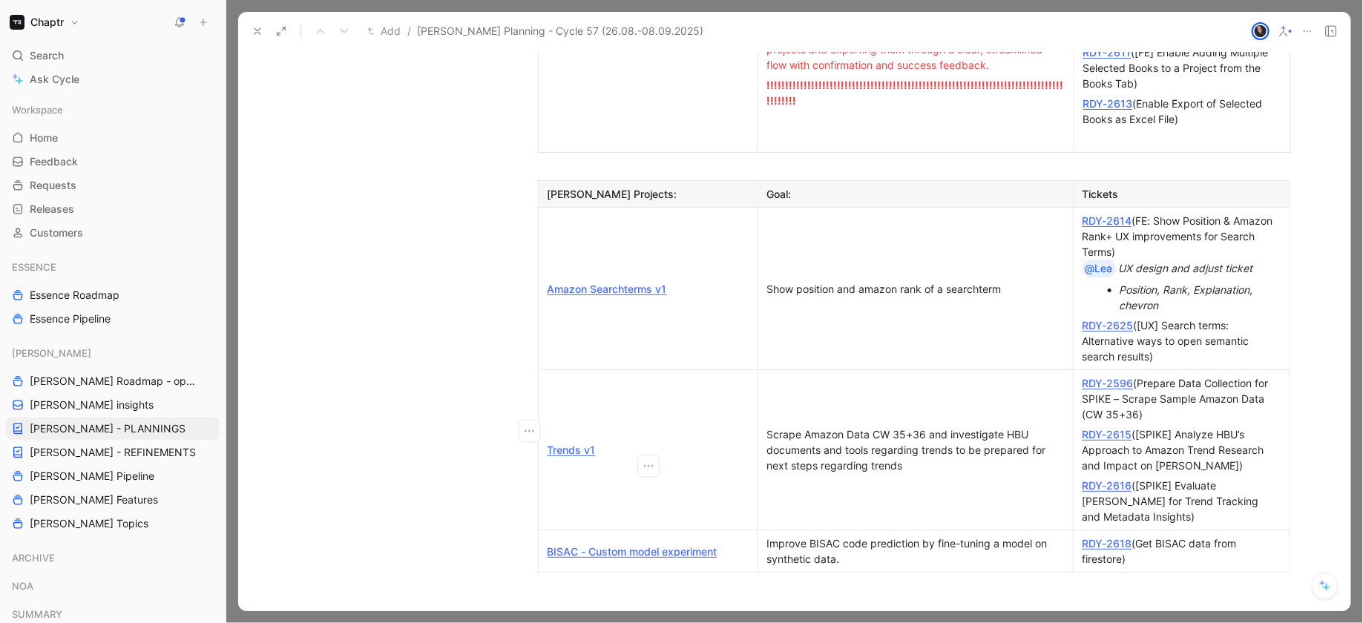
scroll to position [1381, 0]
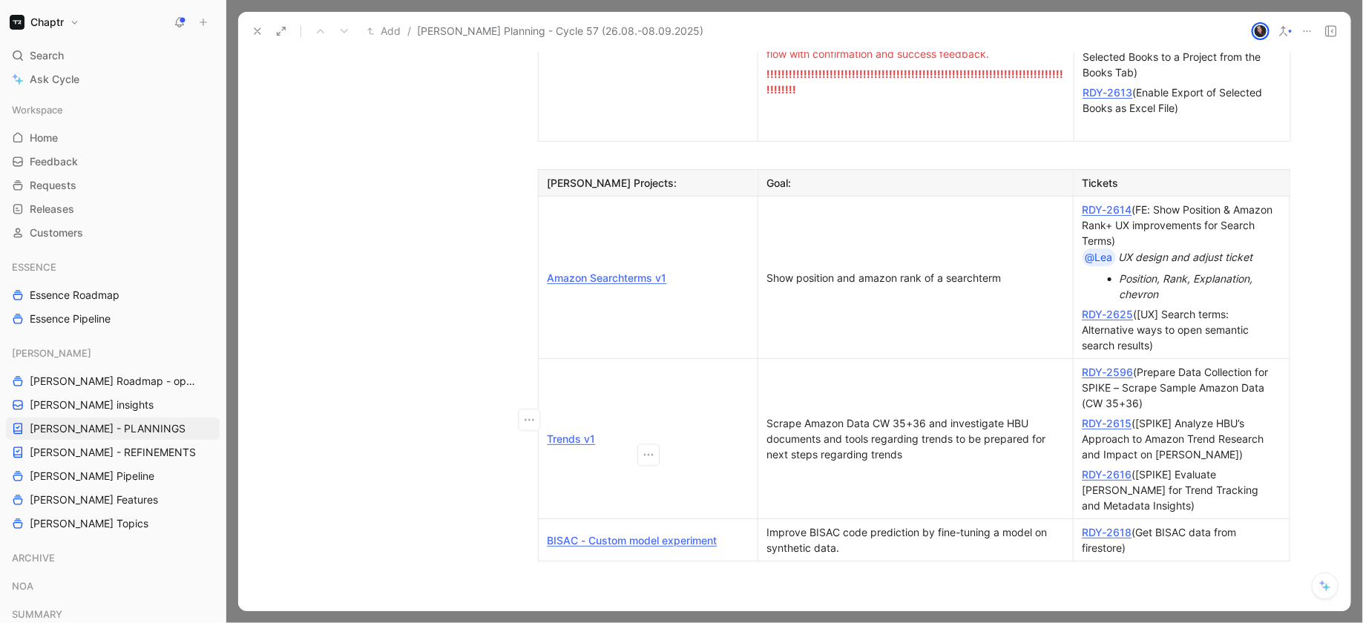
click at [867, 525] on div "Improve BISAC code prediction by fine-tuning a model on synthetic data." at bounding box center [915, 540] width 297 height 31
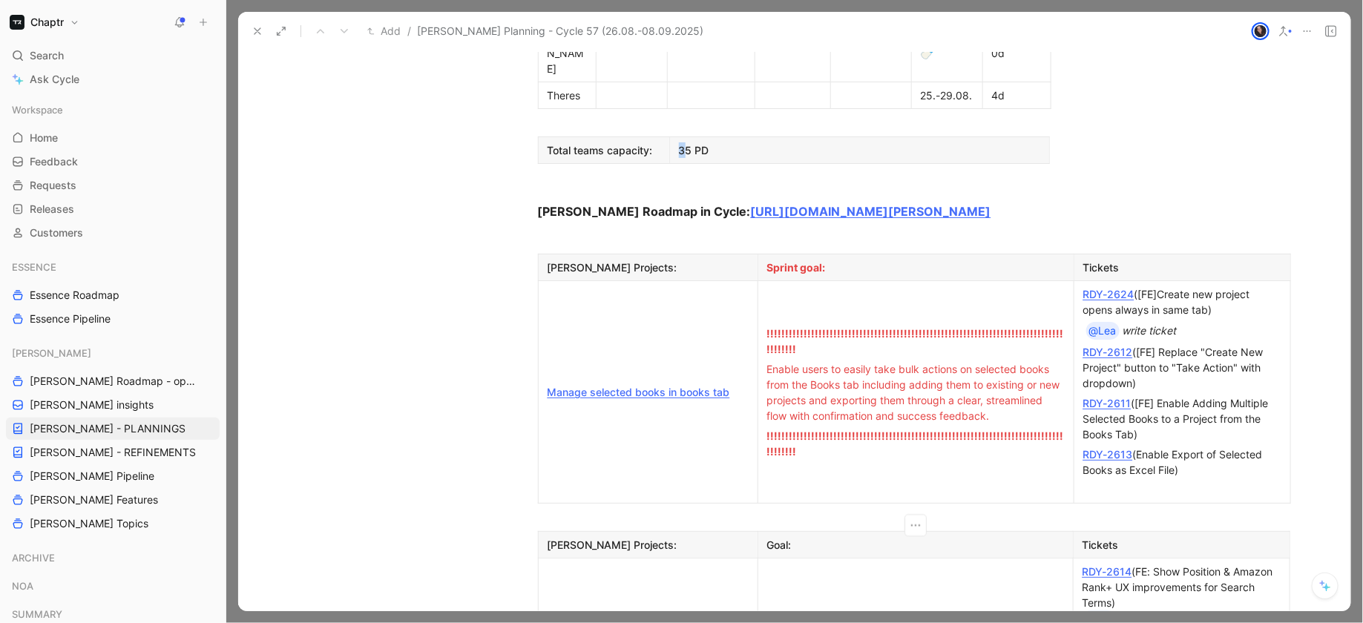
scroll to position [1018, 0]
click at [890, 364] on span "Enable users to easily take bulk actions on selected books from the Books tab i…" at bounding box center [915, 393] width 296 height 59
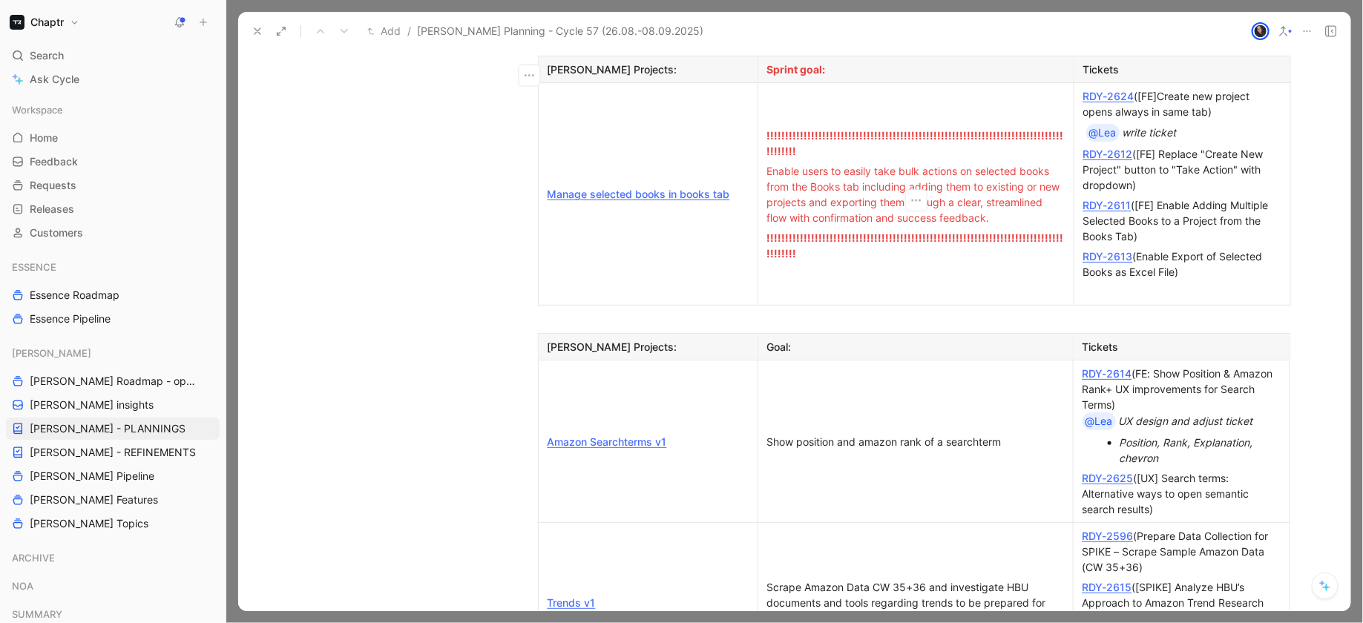
scroll to position [1217, 0]
click at [129, 444] on link "[PERSON_NAME] - REFINEMENTS" at bounding box center [113, 452] width 214 height 22
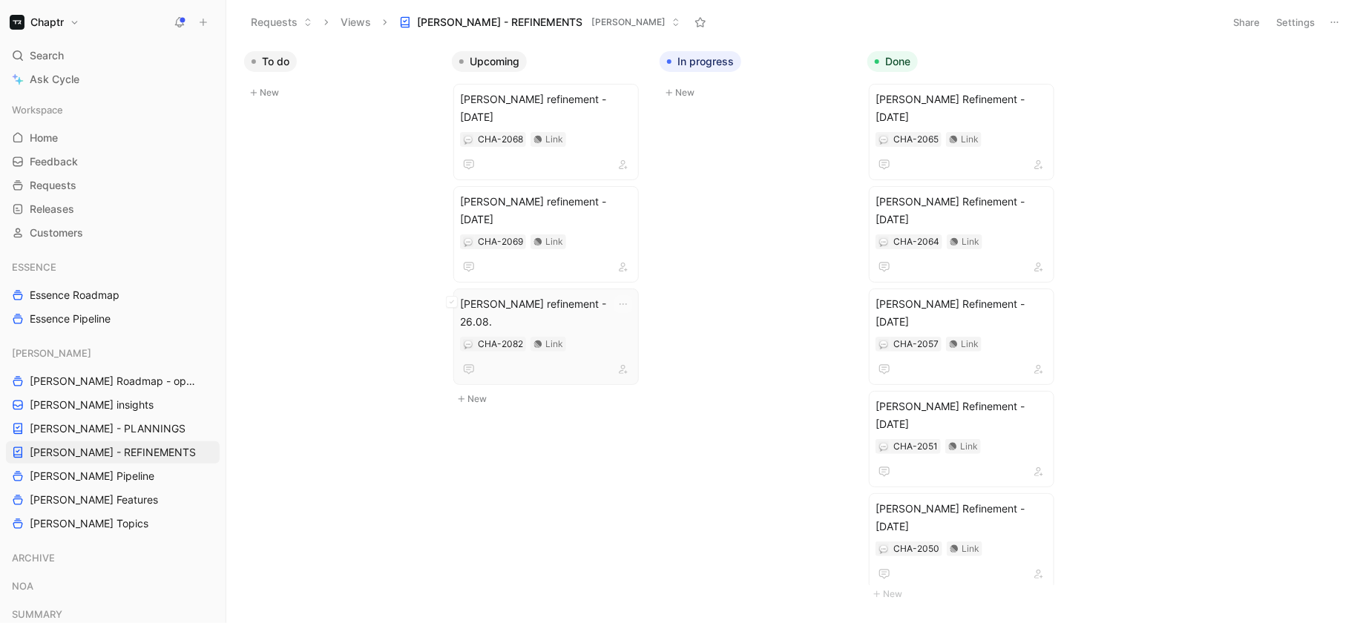
click at [598, 295] on div "[PERSON_NAME] refinement - 26.08. CHA-2082 Link" at bounding box center [546, 336] width 172 height 83
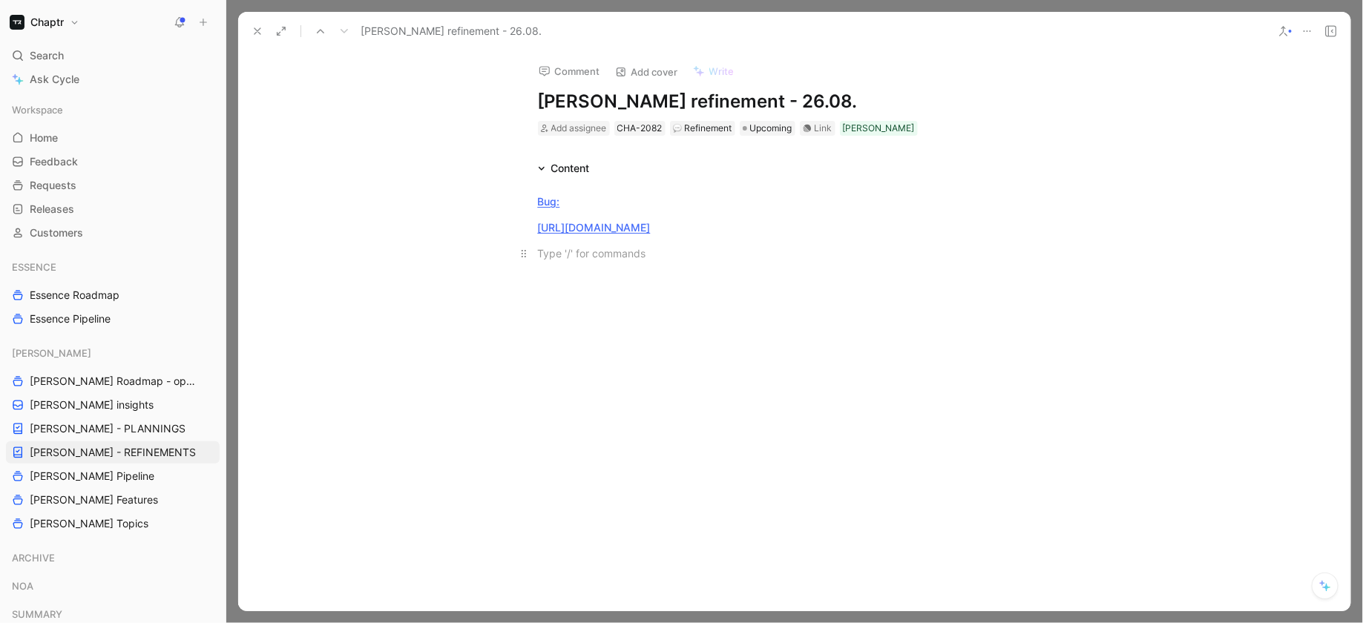
click at [694, 261] on div at bounding box center [794, 254] width 513 height 16
click at [680, 240] on p "[URL][DOMAIN_NAME]" at bounding box center [795, 227] width 570 height 24
paste div
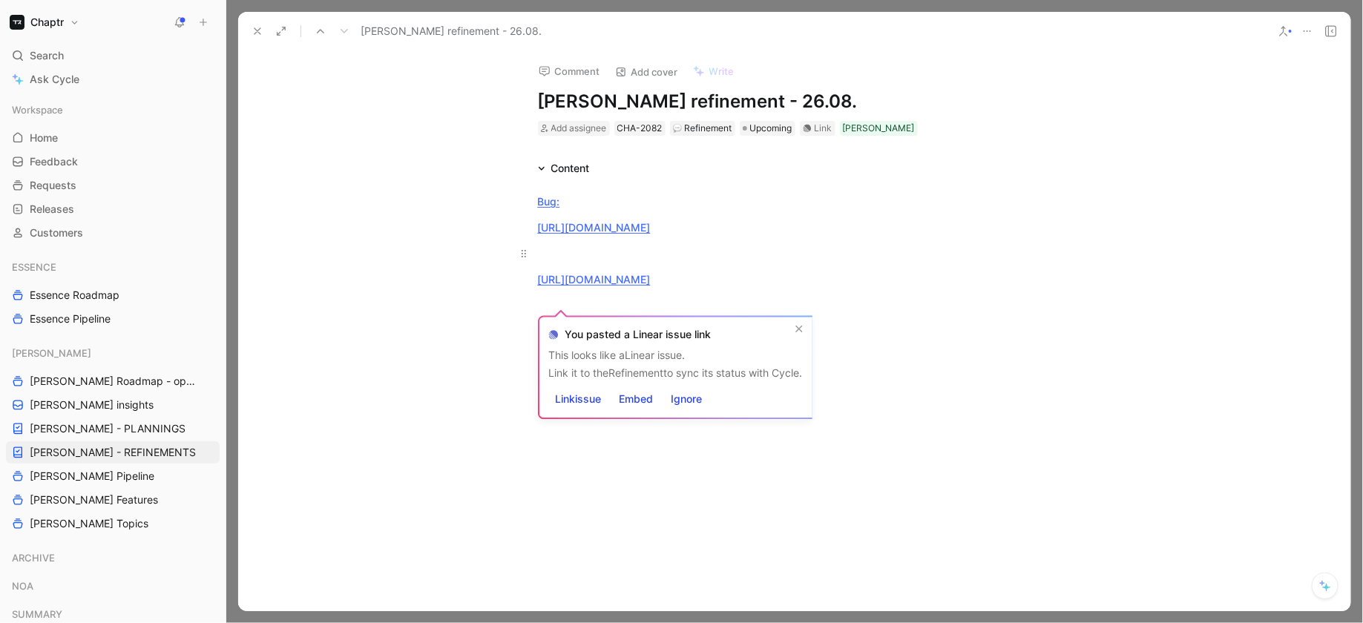
click at [565, 261] on div at bounding box center [794, 254] width 513 height 16
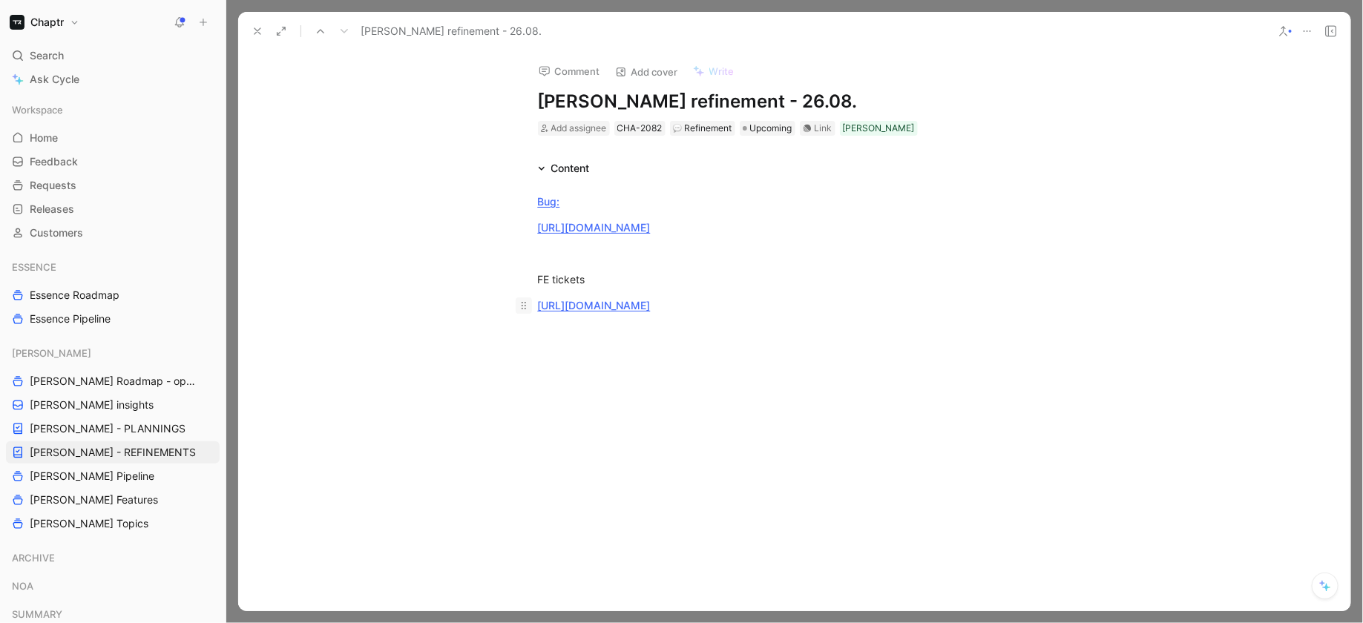
click at [530, 314] on div at bounding box center [524, 306] width 16 height 16
click at [597, 287] on div "FE tickets" at bounding box center [794, 280] width 513 height 16
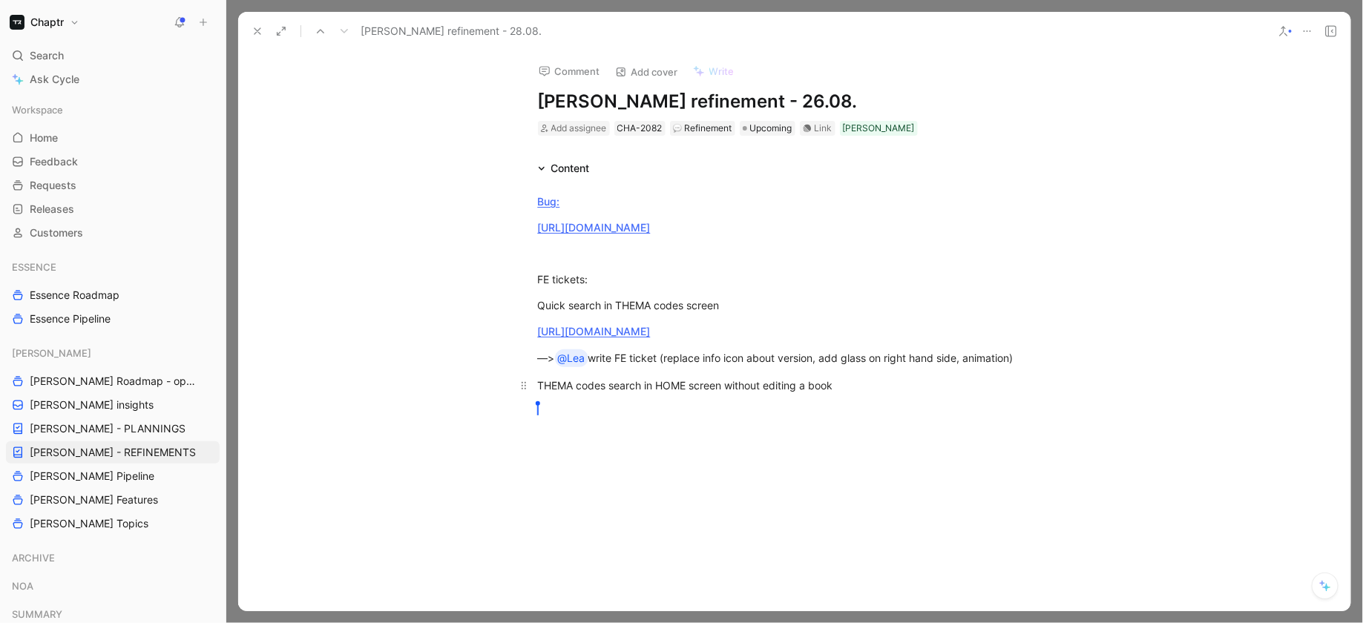
click at [617, 393] on div "THEMA codes search in HOME screen without editing a book" at bounding box center [794, 386] width 513 height 16
click at [709, 471] on div at bounding box center [794, 464] width 513 height 16
drag, startPoint x: 1018, startPoint y: 347, endPoint x: 529, endPoint y: 348, distance: 488.9
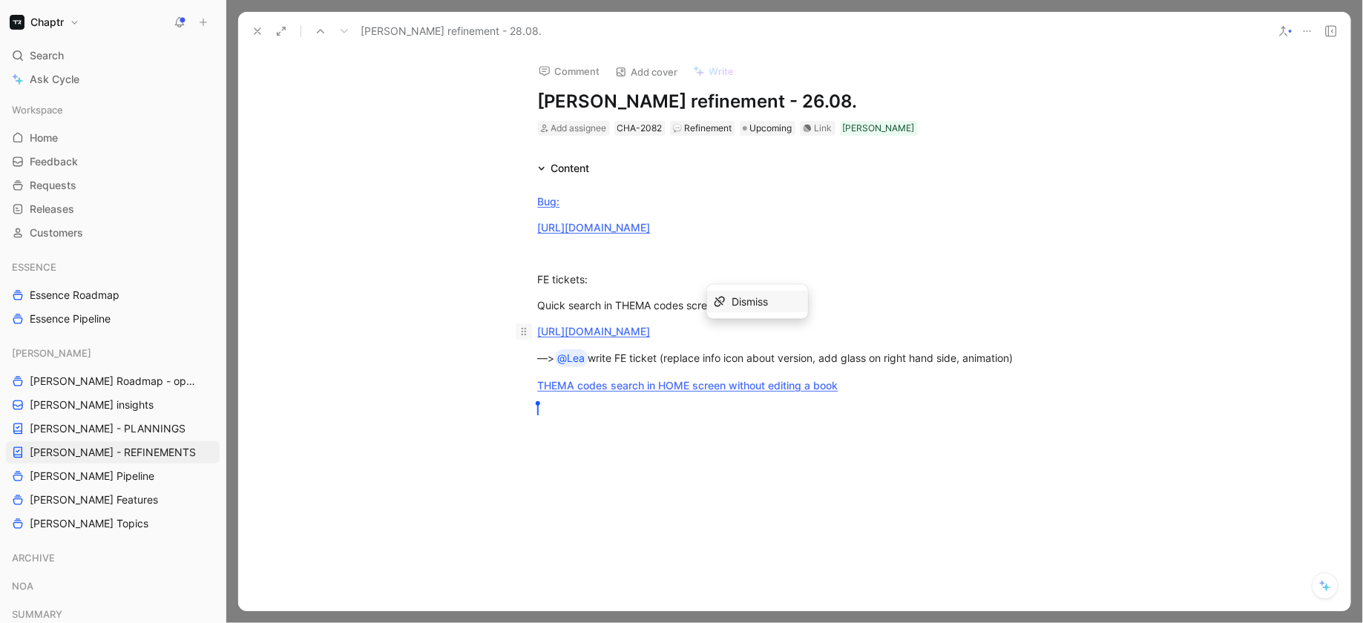
click at [529, 344] on p "[URL][DOMAIN_NAME]" at bounding box center [795, 331] width 570 height 24
click at [608, 313] on div "Quick search in THEMA codes screen" at bounding box center [794, 306] width 513 height 16
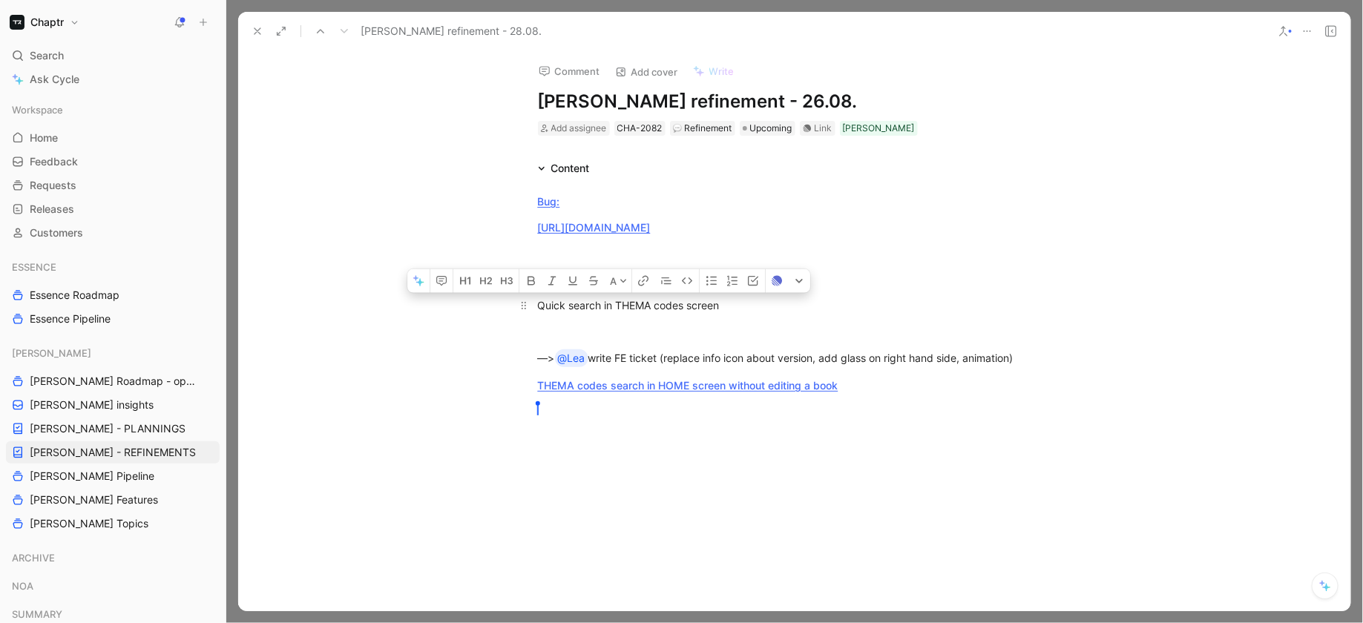
click at [608, 313] on div "Quick search in THEMA codes screen" at bounding box center [794, 306] width 513 height 16
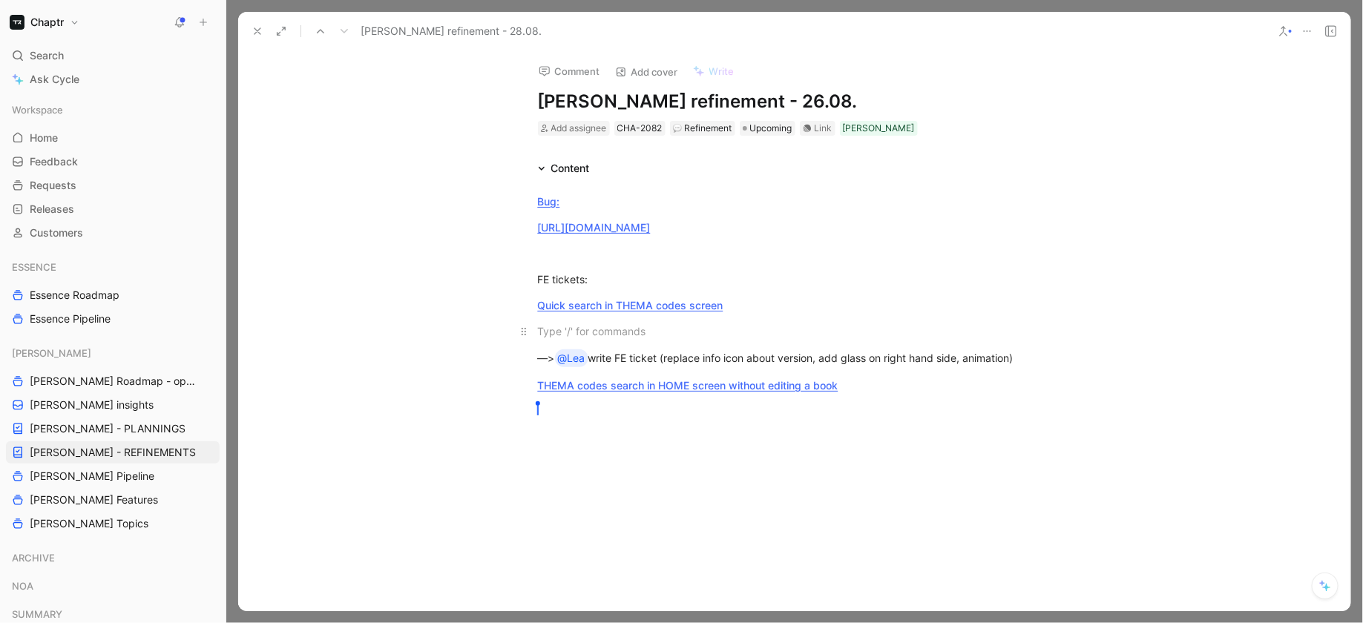
click at [603, 339] on div at bounding box center [794, 331] width 513 height 16
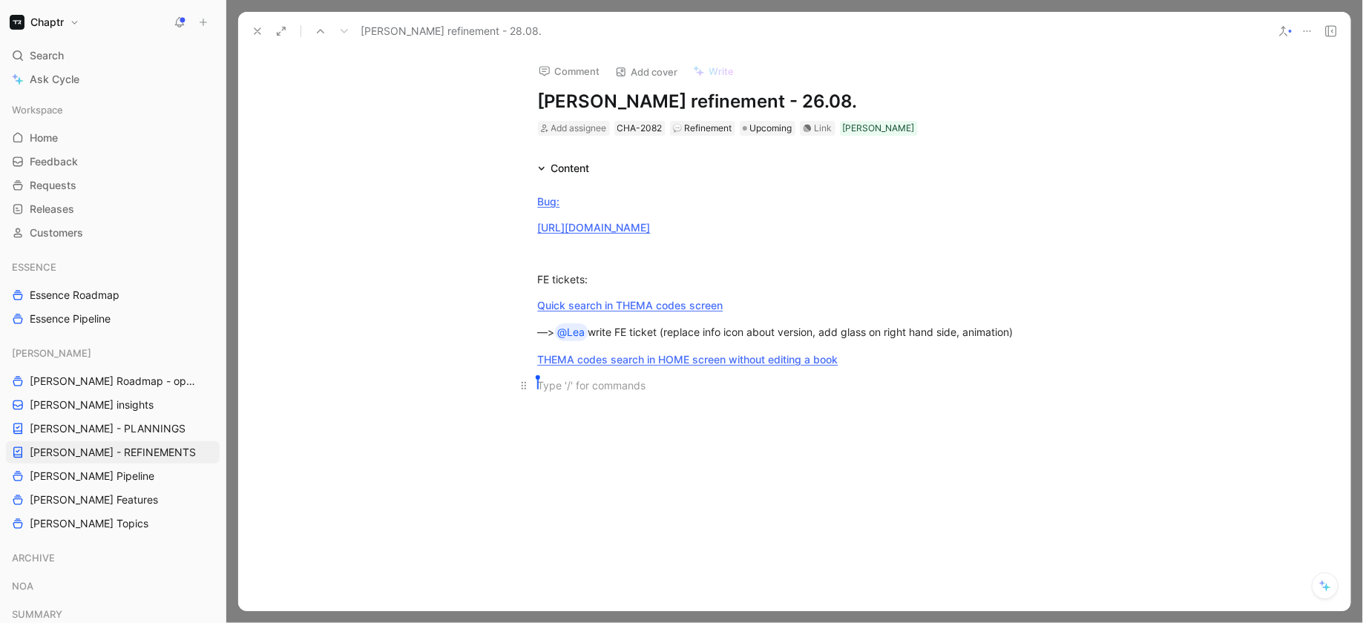
click at [590, 393] on div "Theres [PERSON_NAME]" at bounding box center [794, 386] width 513 height 16
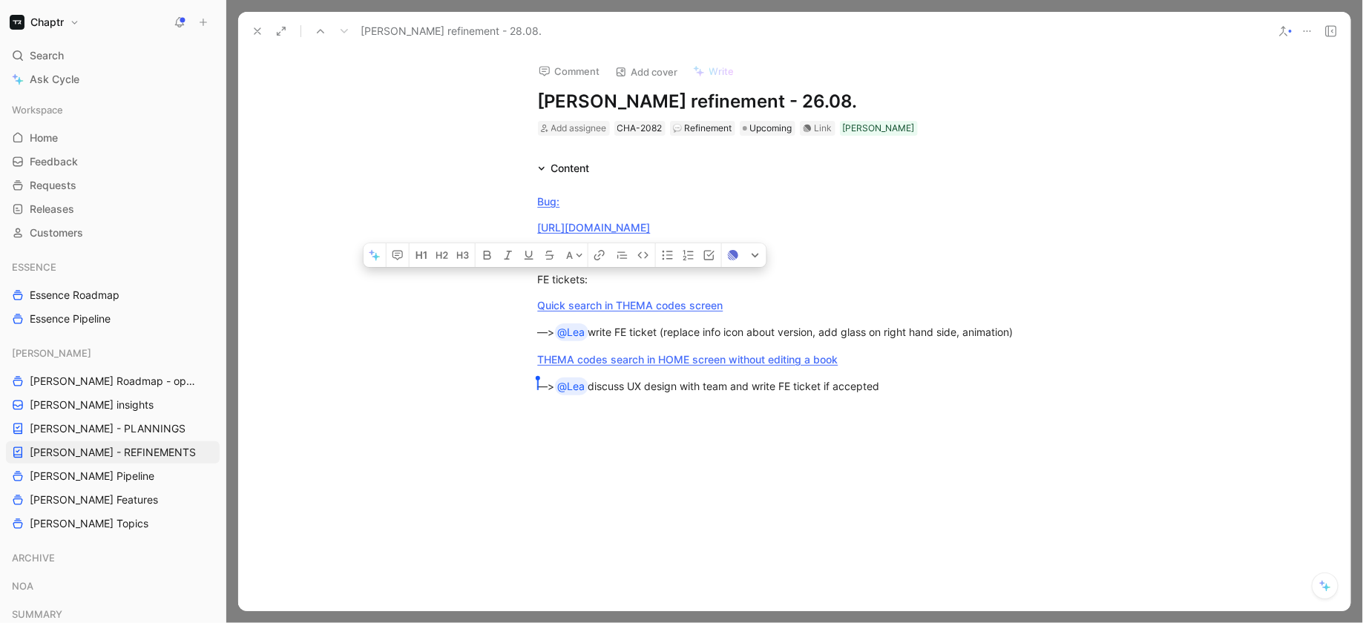
drag, startPoint x: 604, startPoint y: 295, endPoint x: 486, endPoint y: 295, distance: 118.0
click at [486, 295] on div "Bug: [URL][DOMAIN_NAME] FE tickets: Quick search in THEMA codes screen —> @Lea …" at bounding box center [794, 333] width 1112 height 312
click at [488, 261] on icon "button" at bounding box center [488, 255] width 12 height 12
click at [536, 267] on button "button" at bounding box center [529, 255] width 21 height 24
click at [545, 421] on div at bounding box center [794, 414] width 513 height 16
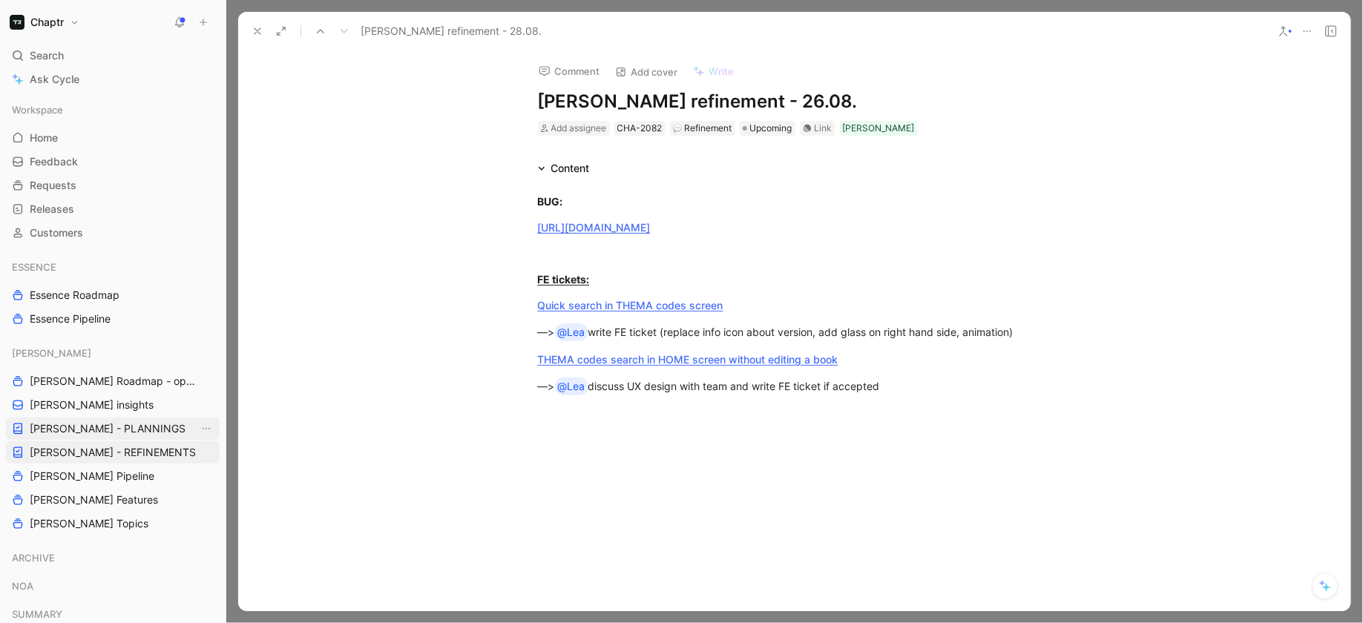
click at [119, 432] on span "[PERSON_NAME] - PLANNINGS" at bounding box center [108, 428] width 156 height 15
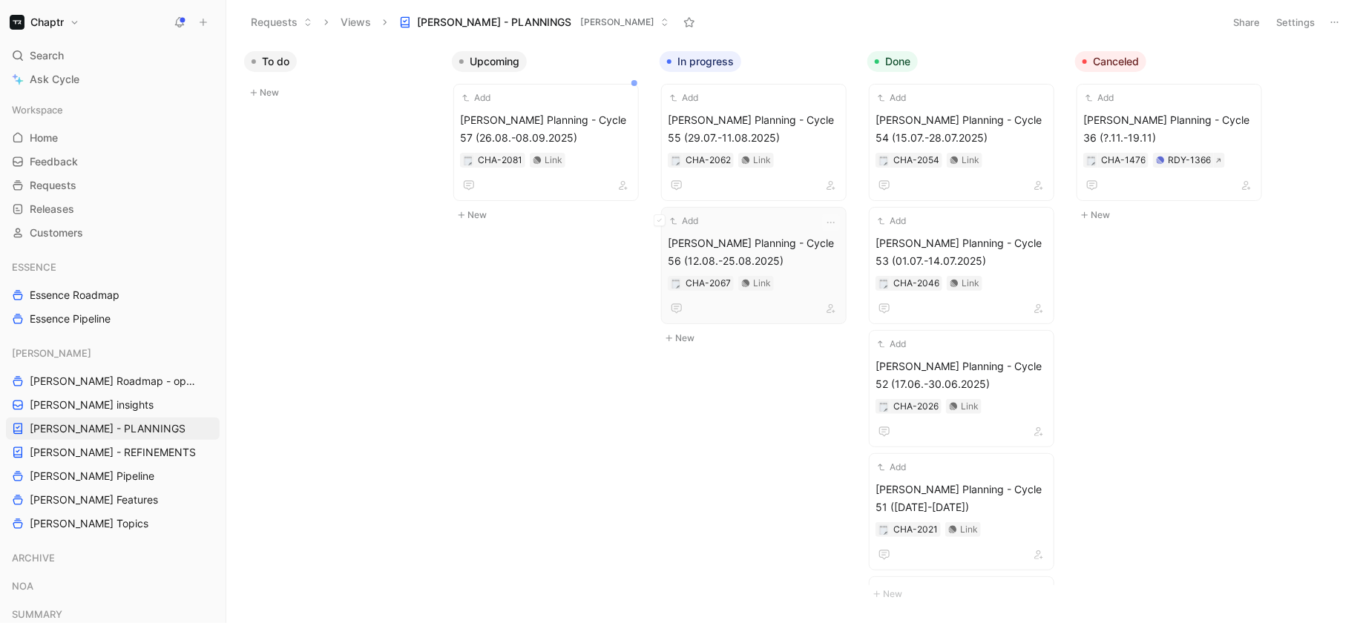
click at [811, 227] on div "Add" at bounding box center [744, 221] width 153 height 15
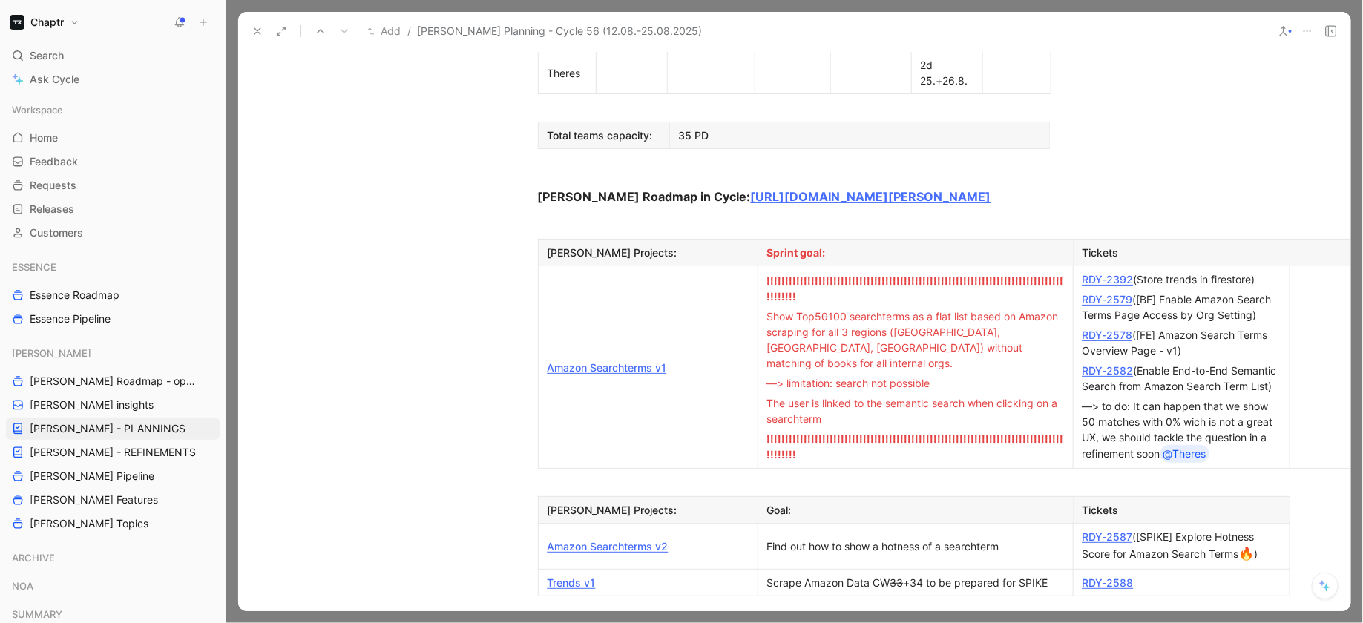
scroll to position [1076, 0]
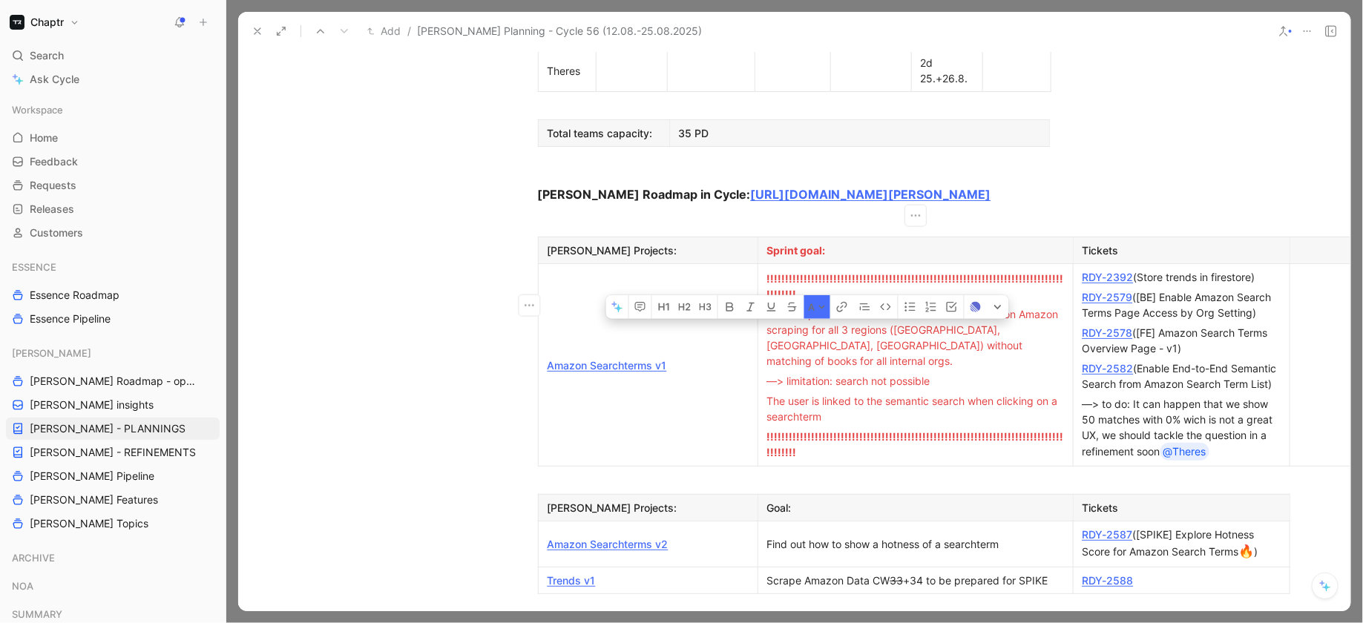
drag, startPoint x: 875, startPoint y: 348, endPoint x: 783, endPoint y: 284, distance: 111.3
click at [783, 284] on td "!!!!!!!!!!!!!!!!!!!!!!!!!!!!!!!!!!!!!!!!!!!!!!!!!!!!!!!!!!!!!!!!!!!!!!!!!!!!!!!…" at bounding box center [914, 365] width 315 height 203
click at [783, 306] on div "Show Top 50 100 searchterms as a flat list based on Amazon scraping for all 3 r…" at bounding box center [915, 337] width 297 height 62
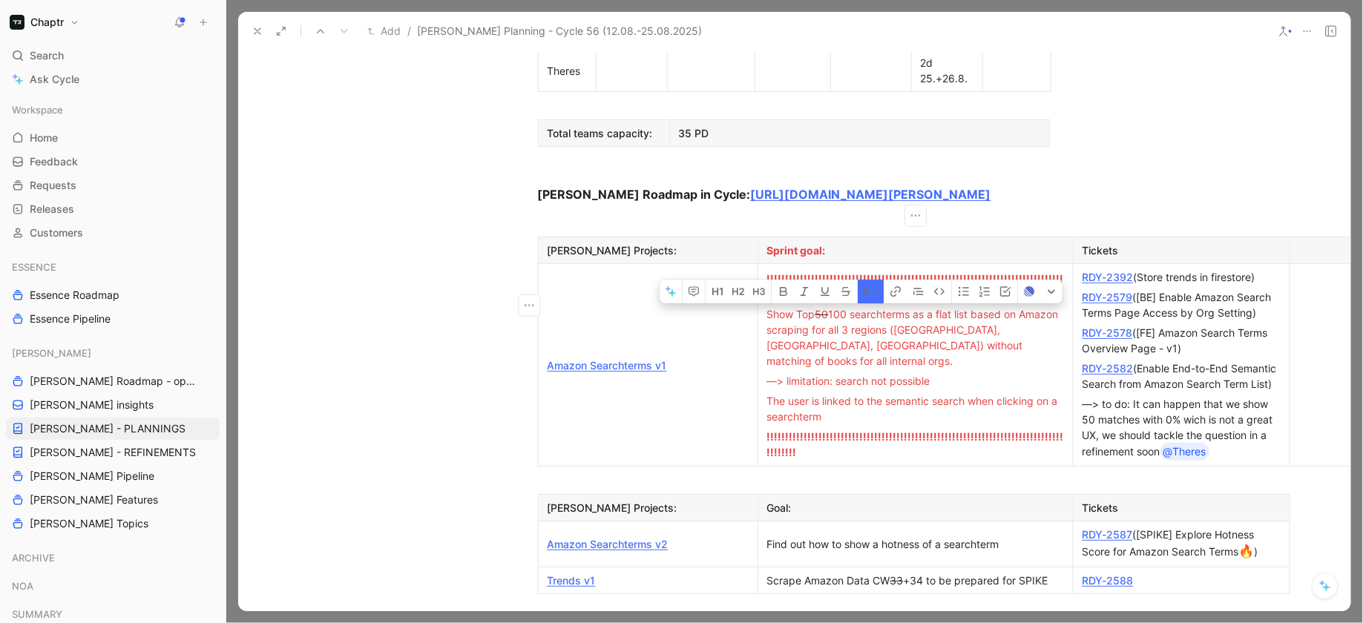
drag, startPoint x: 965, startPoint y: 291, endPoint x: 763, endPoint y: 260, distance: 204.8
click at [763, 304] on p "Show Top 50 100 searchterms as a flat list based on Amazon scraping for all 3 r…" at bounding box center [915, 337] width 309 height 67
copy div "Show Top 50 100 searchterms as a flat list based on Amazon scraping for all 3 r…"
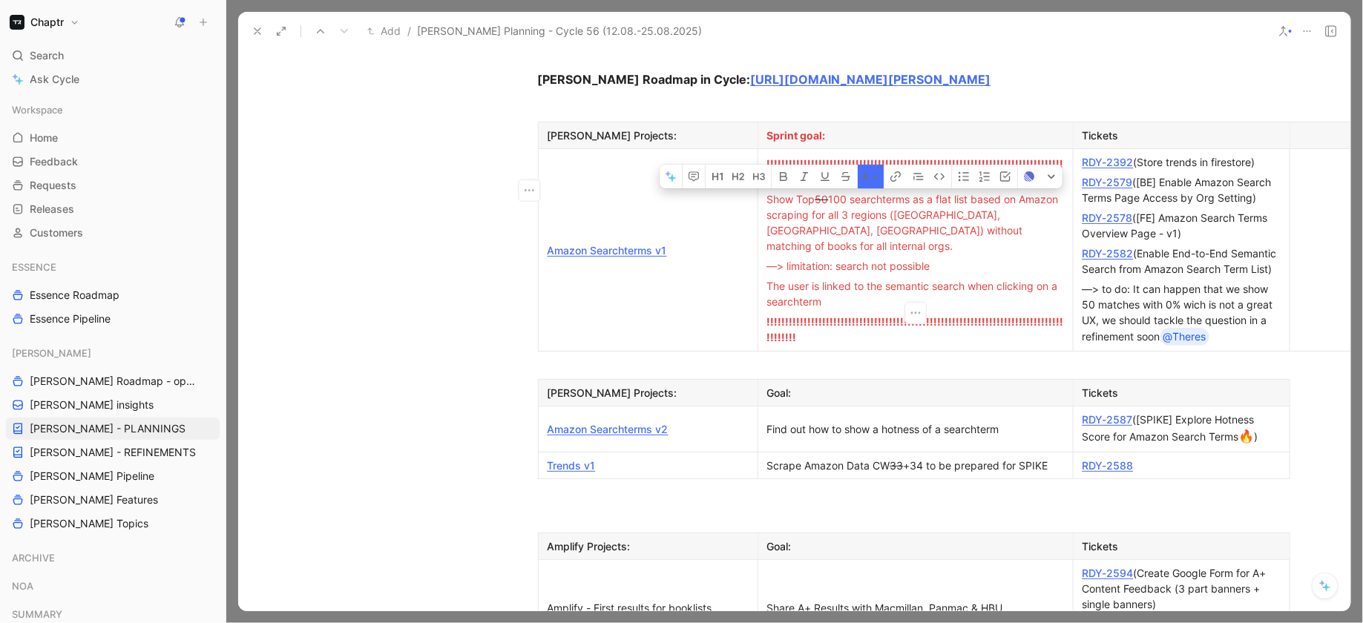
scroll to position [1188, 0]
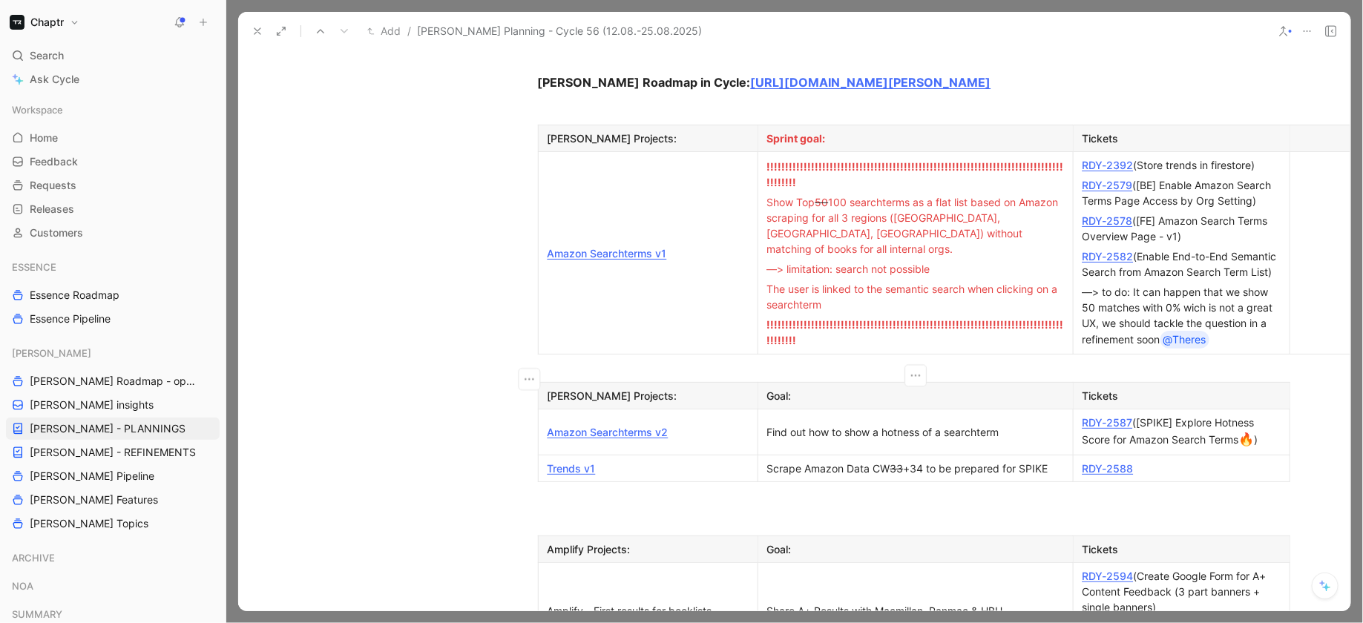
click at [852, 424] on div "Find out how to show a hotness of a searchterm" at bounding box center [915, 432] width 297 height 16
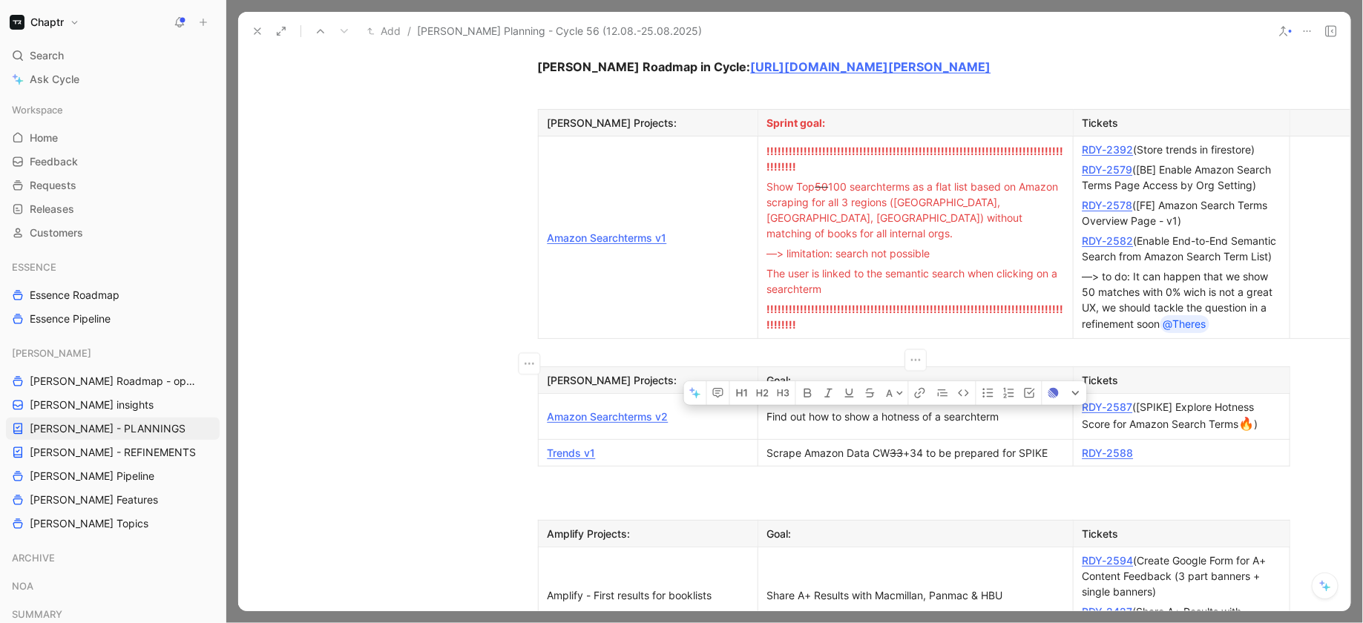
scroll to position [1203, 0]
click at [806, 446] on div "Scrape Amazon Data CW 33 +34 to be prepared for SPIKE" at bounding box center [915, 454] width 297 height 16
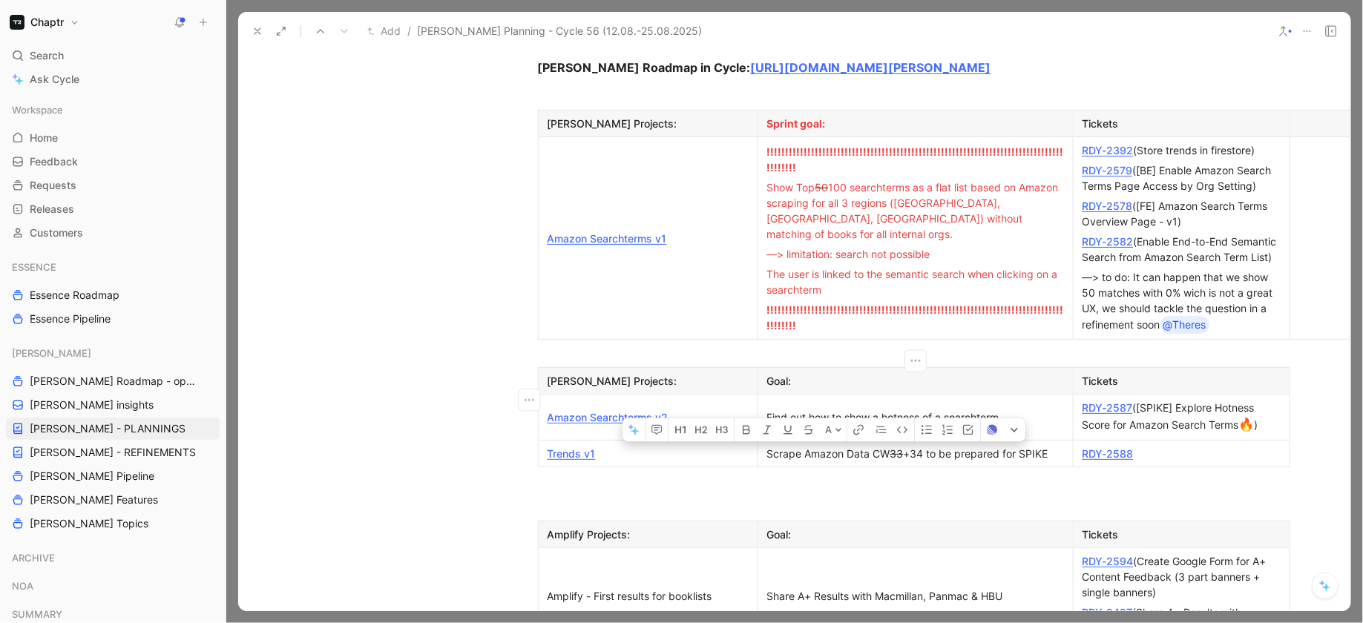
click at [806, 446] on div "Scrape Amazon Data CW 33 +34 to be prepared for SPIKE" at bounding box center [915, 454] width 297 height 16
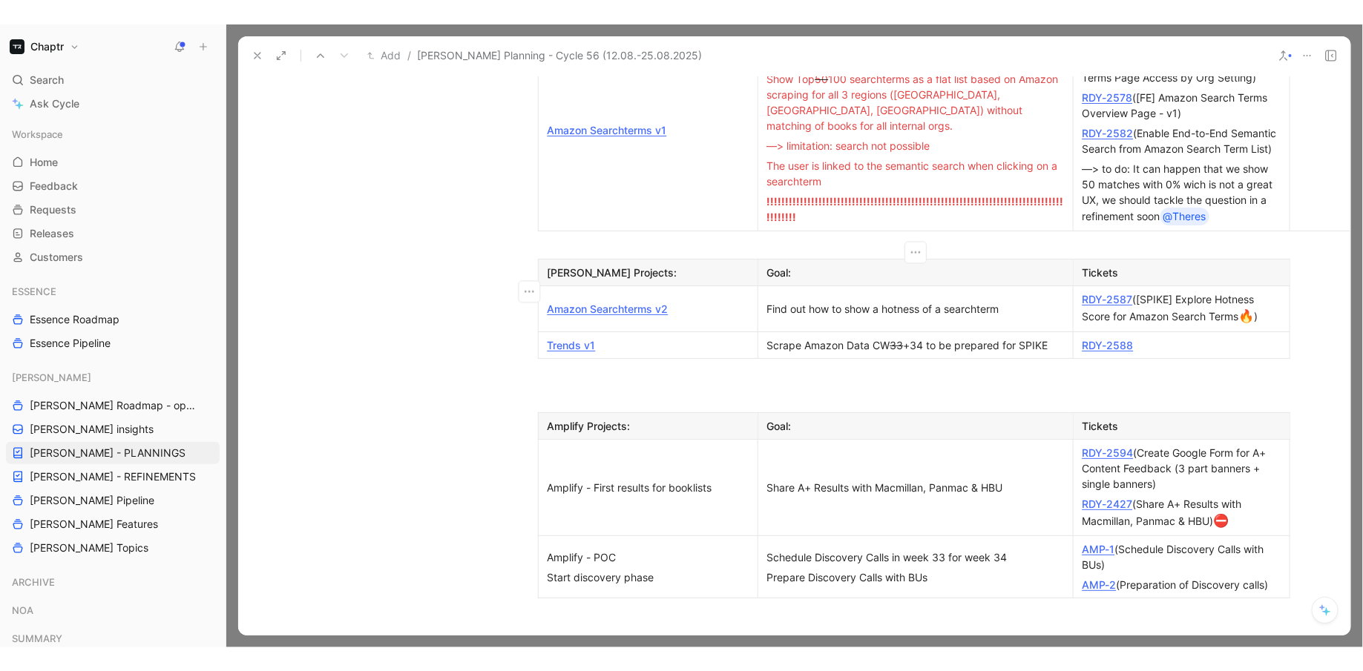
scroll to position [1378, 0]
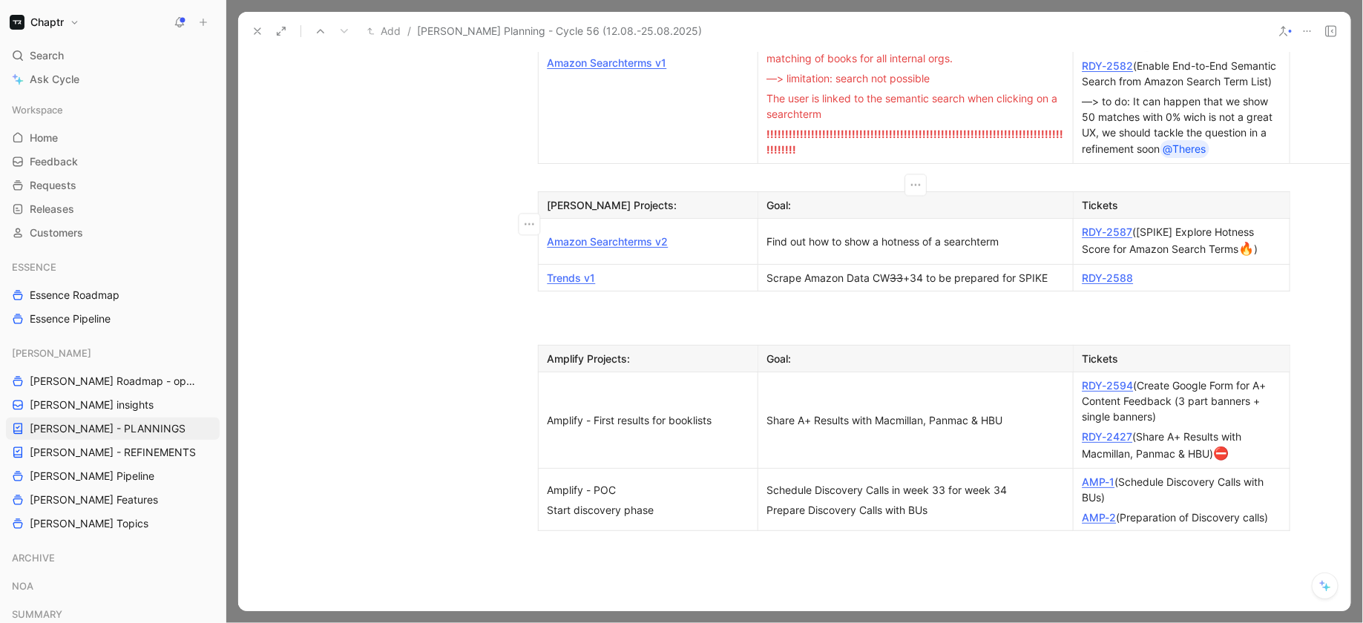
click at [806, 372] on td "Share A+ Results with Macmillan, Panmac & HBU" at bounding box center [914, 420] width 315 height 97
click at [806, 413] on div "Share A+ Results with Macmillan, Panmac & HBU" at bounding box center [915, 421] width 297 height 16
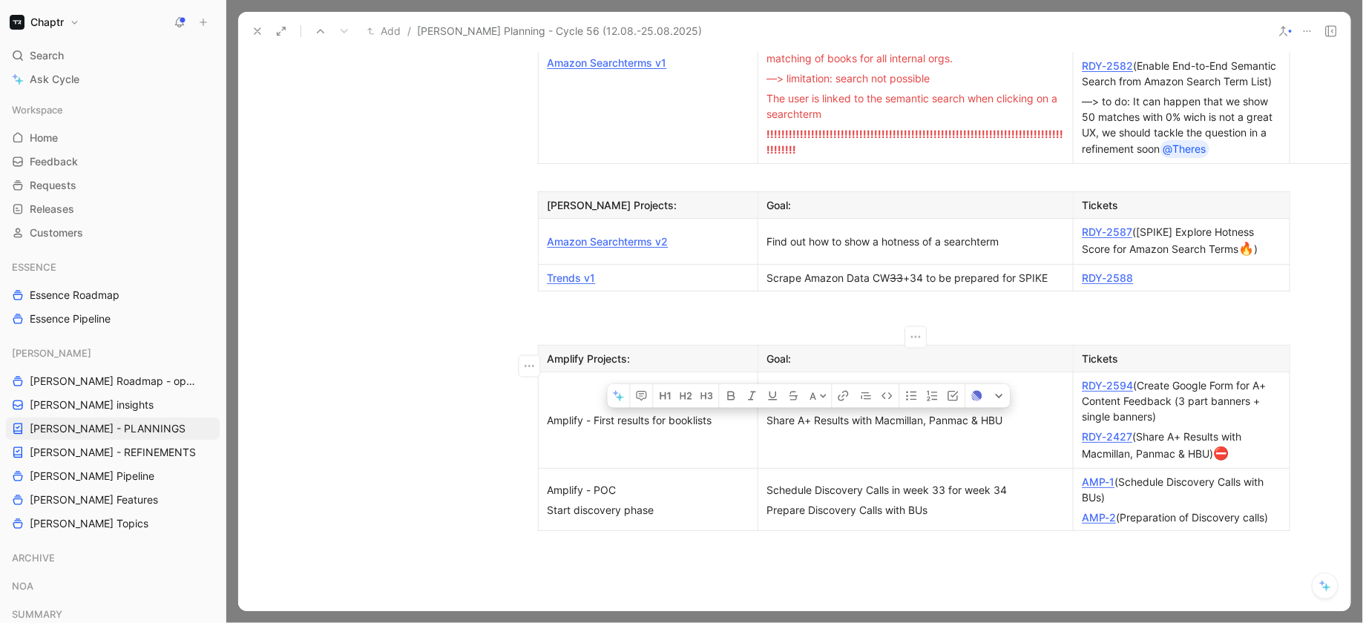
click at [806, 413] on div "Share A+ Results with Macmillan, Panmac & HBU" at bounding box center [915, 421] width 297 height 16
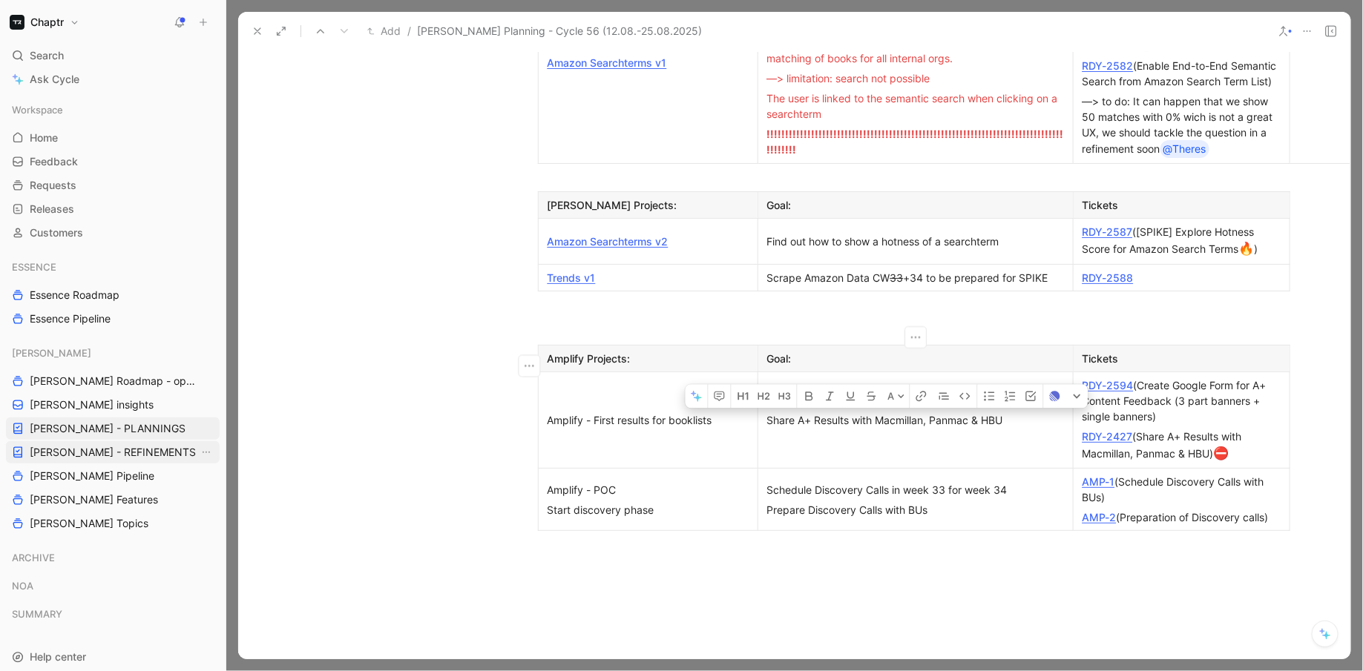
click at [116, 448] on span "[PERSON_NAME] - REFINEMENTS" at bounding box center [113, 452] width 166 height 15
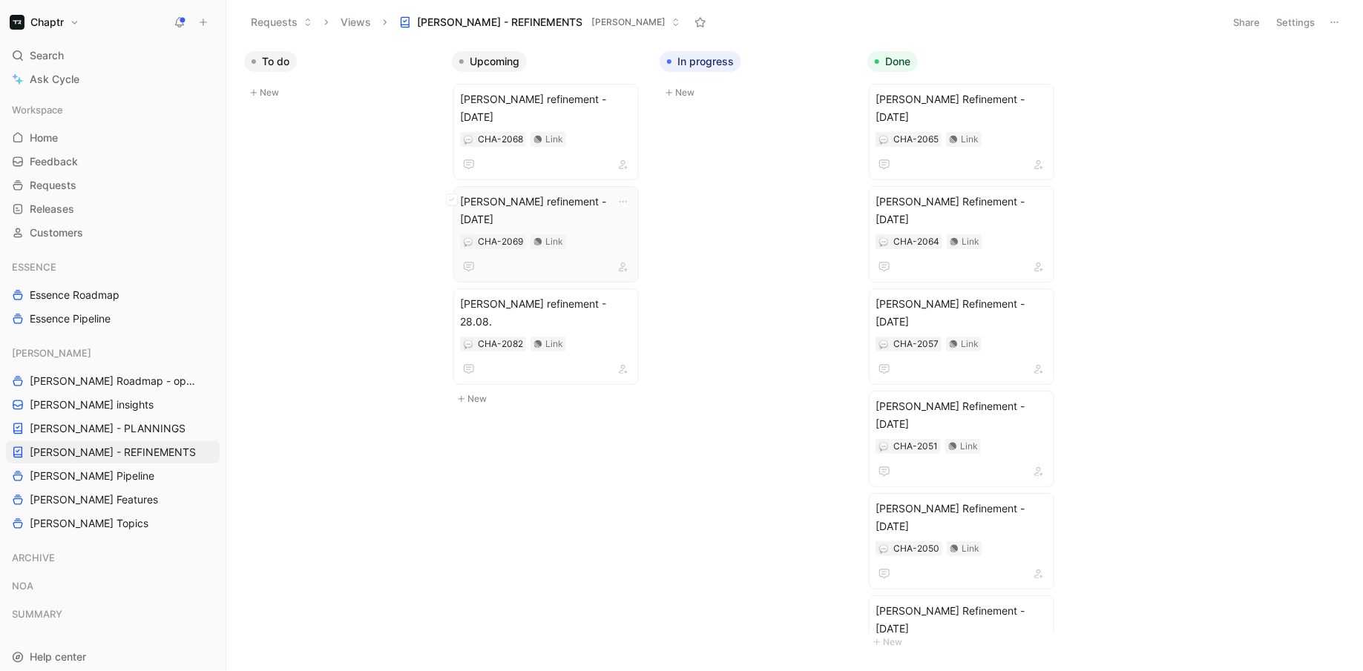
click at [600, 258] on div at bounding box center [546, 267] width 172 height 18
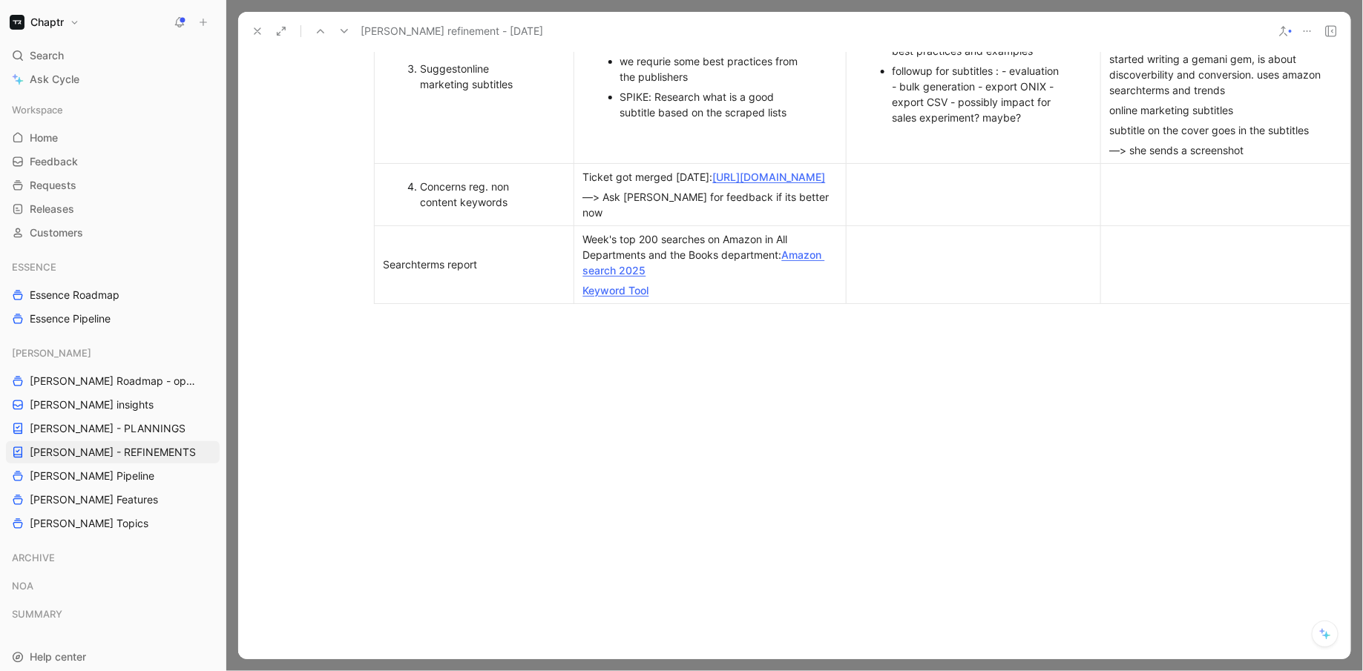
scroll to position [1218, 164]
drag, startPoint x: 412, startPoint y: 108, endPoint x: 660, endPoint y: 298, distance: 312.7
copy div "Loremip/ Dolorsita/ Conse Adipis Elitse doeius 🌀 Temporin Utla etdo Magnaa Enim…"
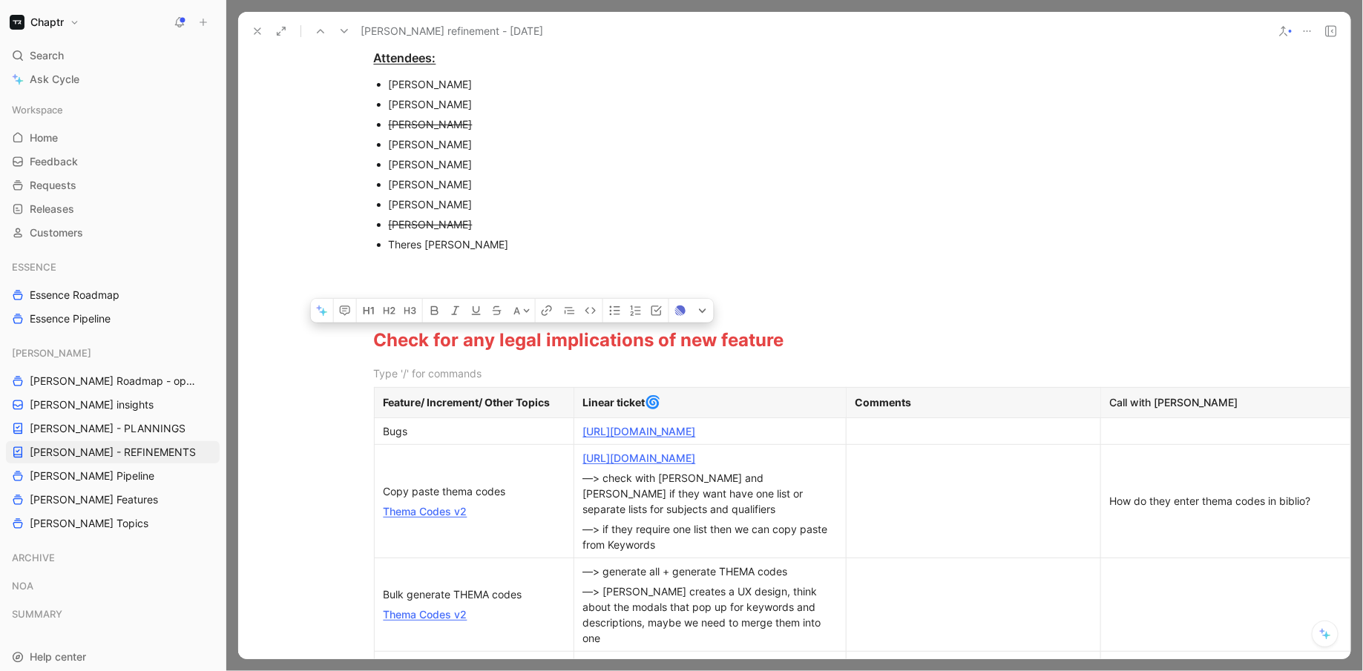
scroll to position [0, 164]
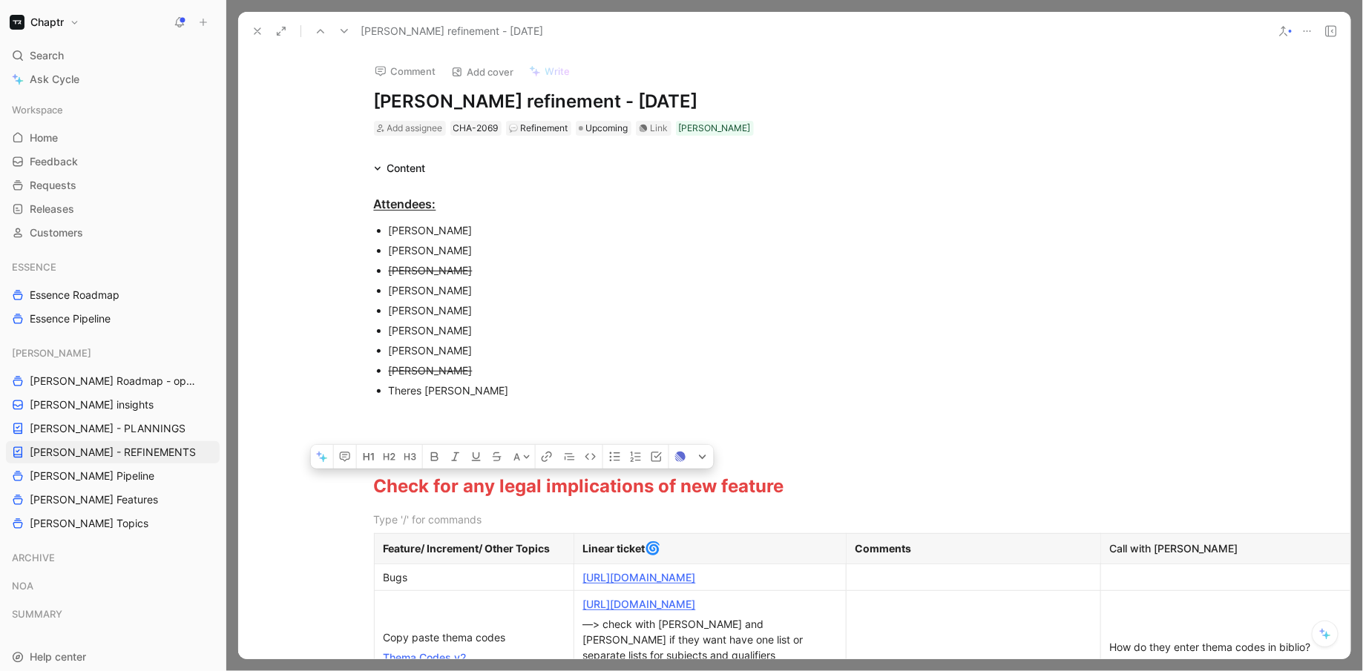
click at [415, 398] on div "Theres [PERSON_NAME]" at bounding box center [638, 391] width 499 height 16
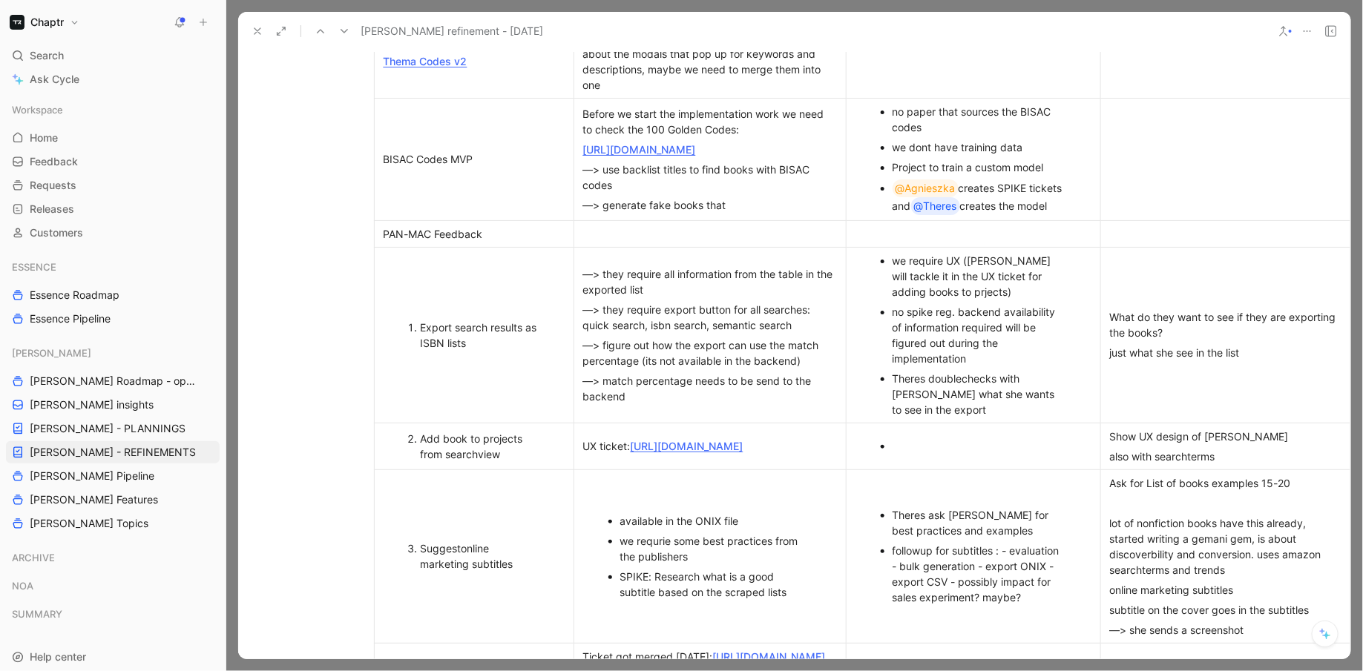
scroll to position [1218, 164]
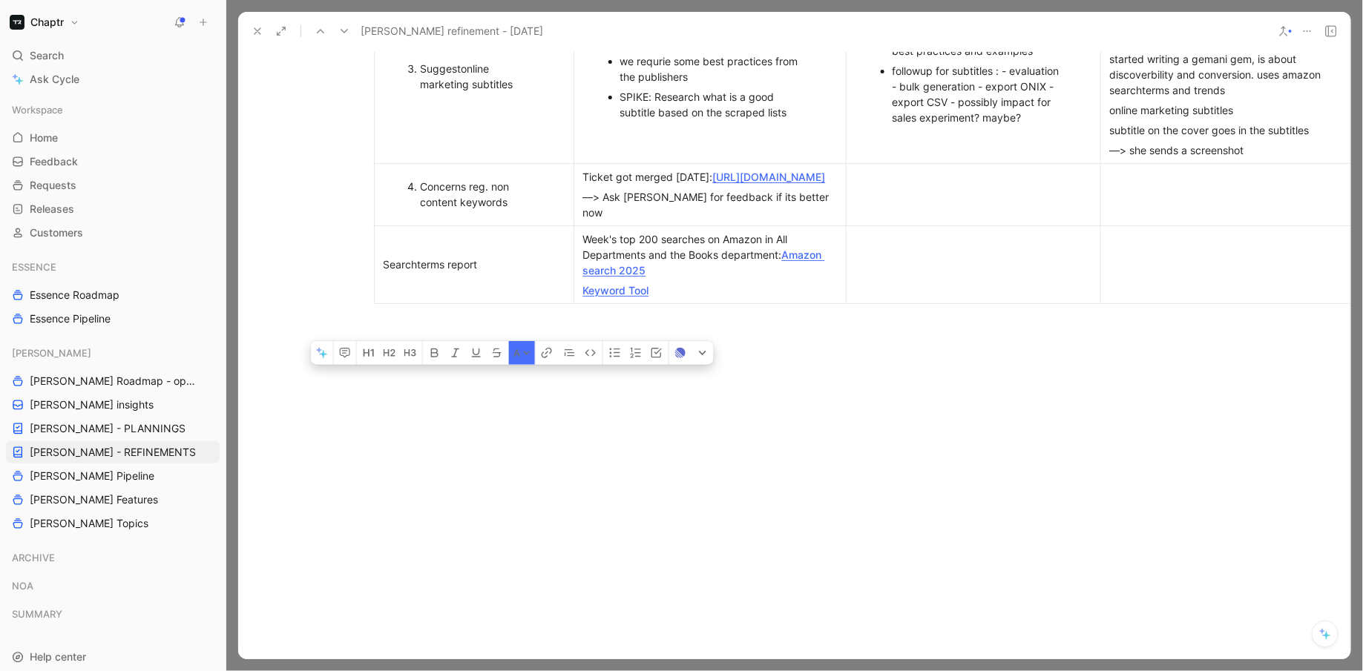
drag, startPoint x: 391, startPoint y: 444, endPoint x: 652, endPoint y: 297, distance: 299.6
copy div "Lorem ips dol sitam consectetura el sed doeiusm Tempori/ Utlaboree/ Dolor Magna…"
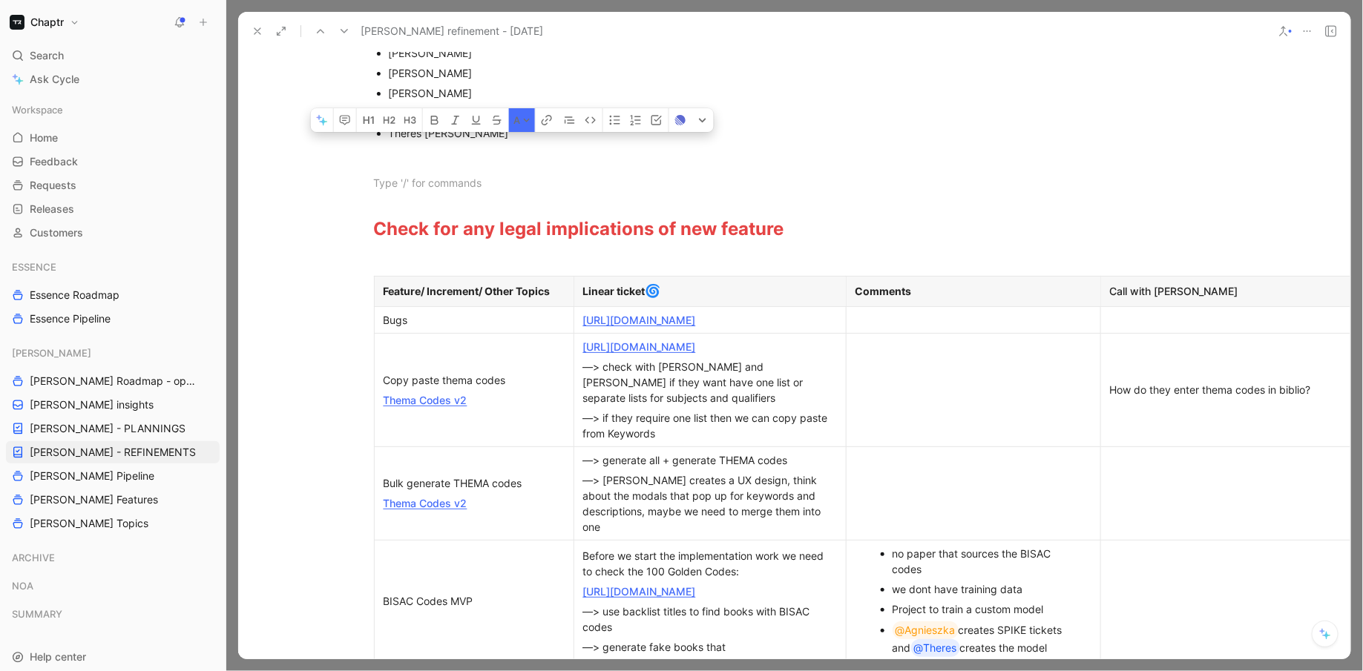
scroll to position [0, 164]
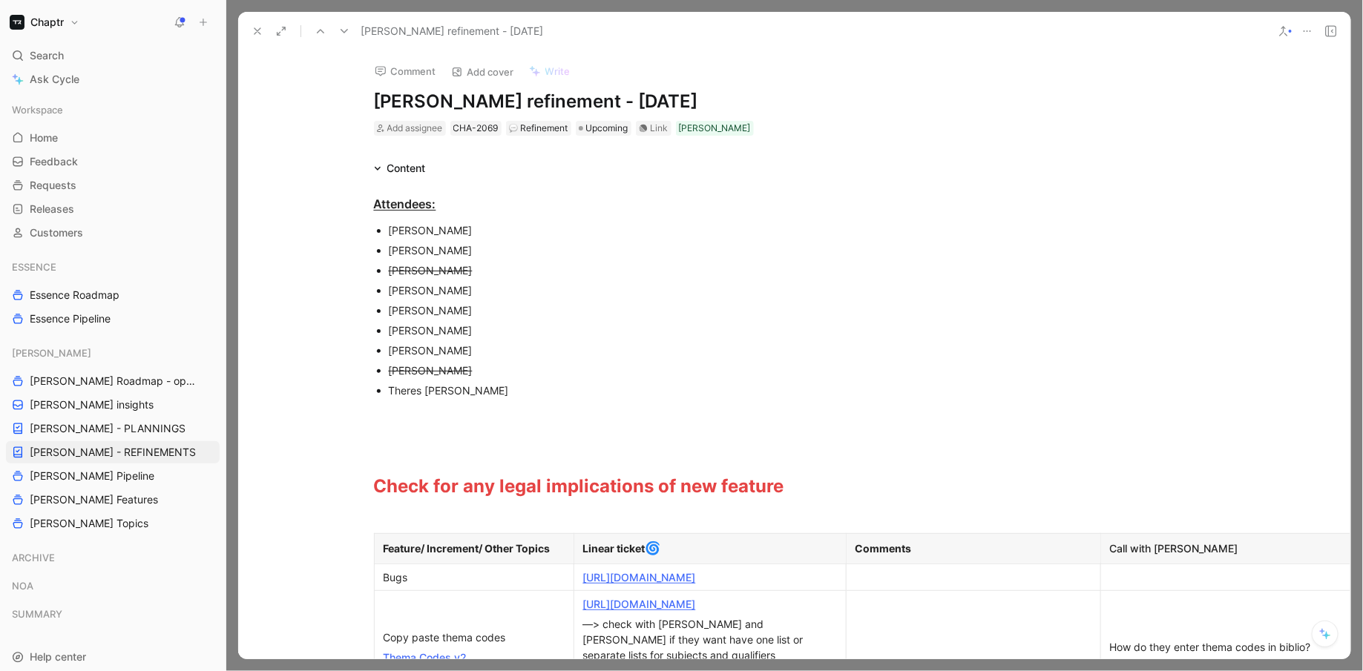
click at [521, 289] on div "[PERSON_NAME]" at bounding box center [638, 291] width 499 height 16
drag, startPoint x: 493, startPoint y: 401, endPoint x: 289, endPoint y: 148, distance: 324.4
click at [289, 148] on div "Comment Add cover Write [PERSON_NAME] refinement - [DATE] Add assignee CHA-2069…" at bounding box center [794, 354] width 1112 height 609
copy div "Attendees: [PERSON_NAME] [PERSON_NAME] [PERSON_NAME] [PERSON_NAME] [PERSON_NAME…"
click at [535, 277] on div "[PERSON_NAME]" at bounding box center [638, 271] width 499 height 16
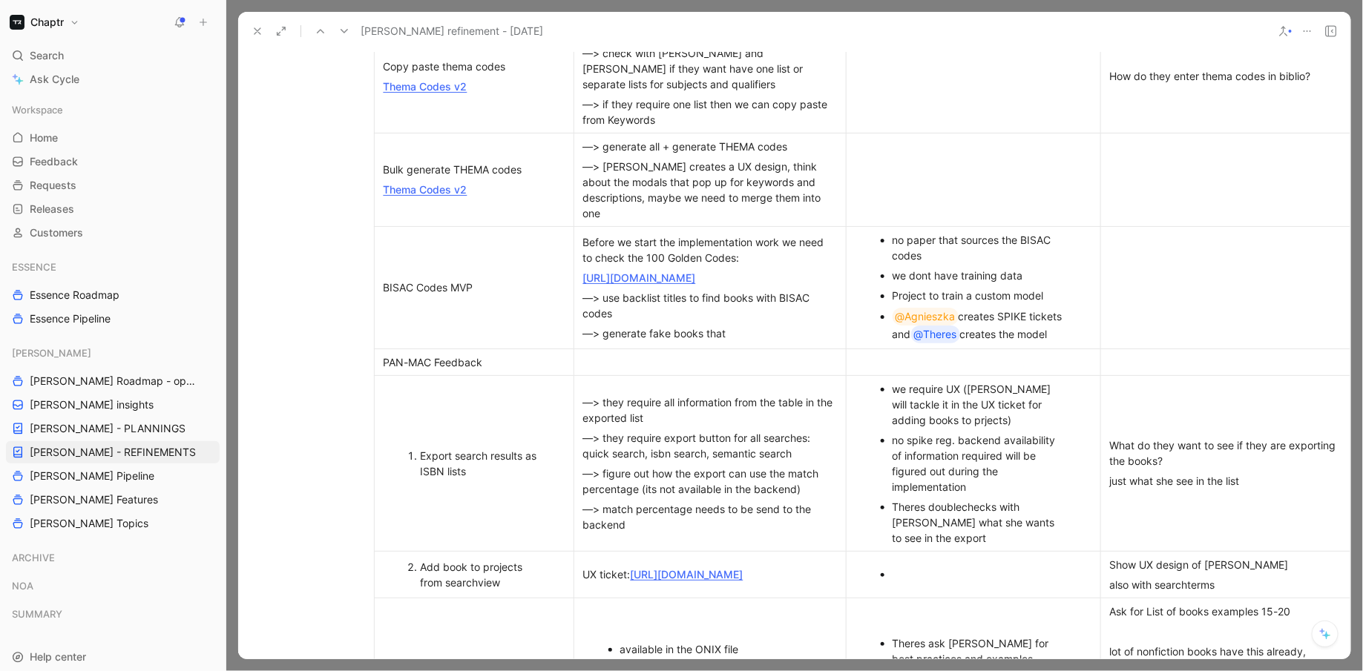
scroll to position [691, 164]
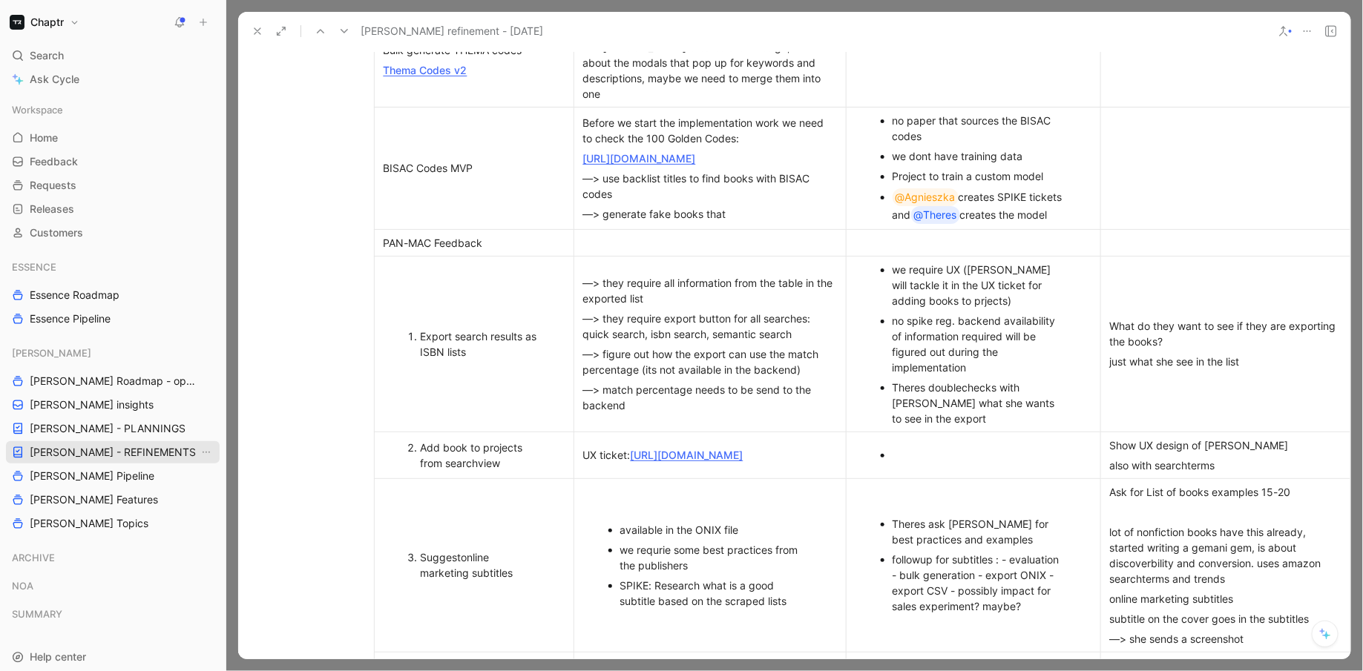
click at [106, 459] on span "[PERSON_NAME] - REFINEMENTS" at bounding box center [113, 452] width 166 height 15
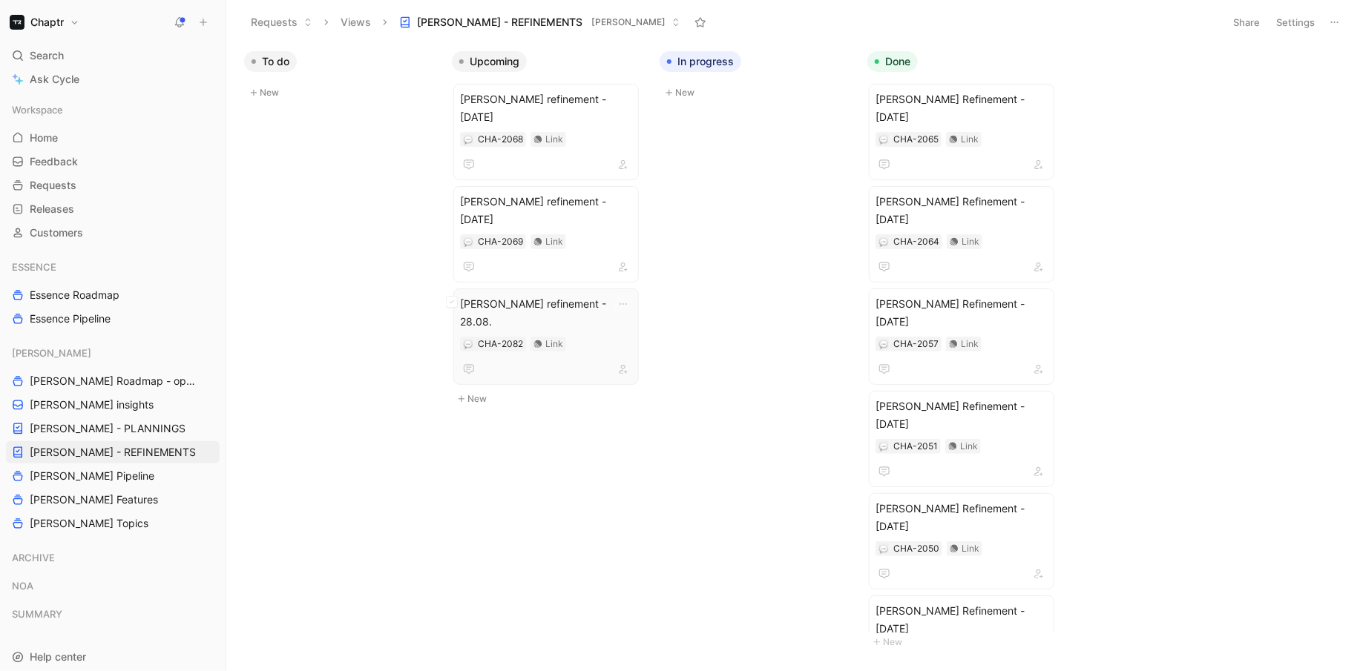
click at [595, 295] on span "[PERSON_NAME] refinement - 28.08." at bounding box center [546, 313] width 172 height 36
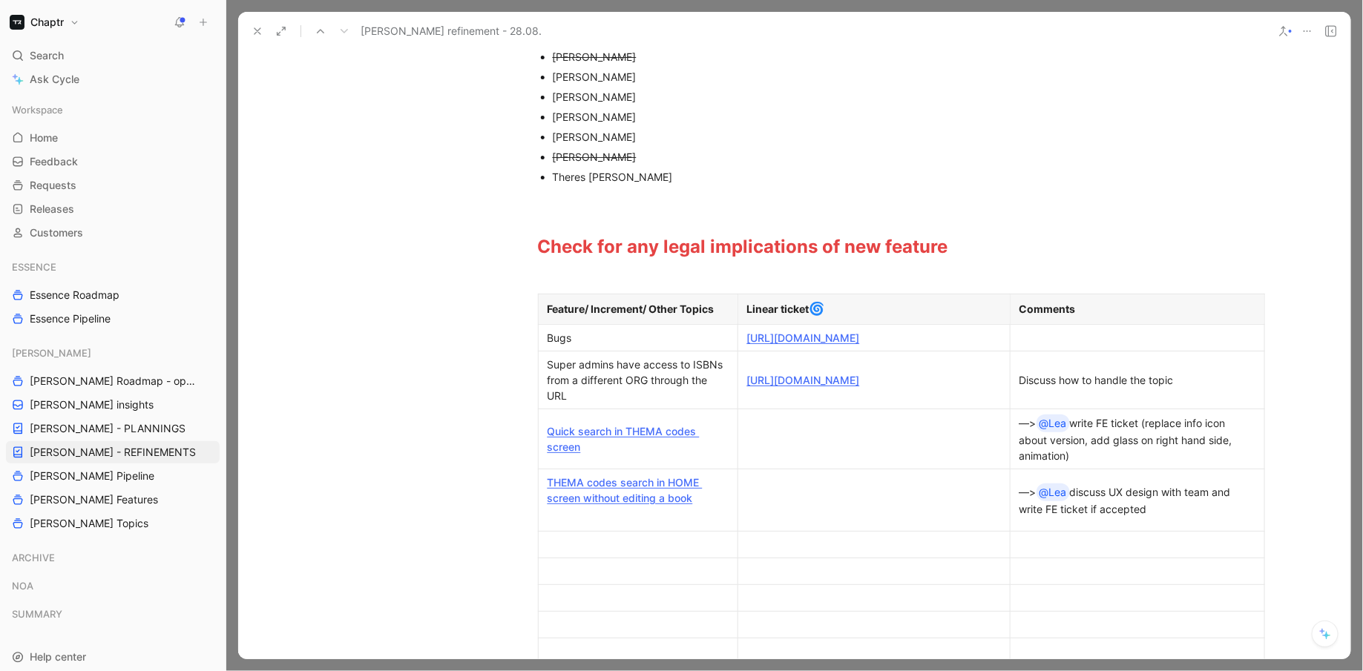
scroll to position [188, 0]
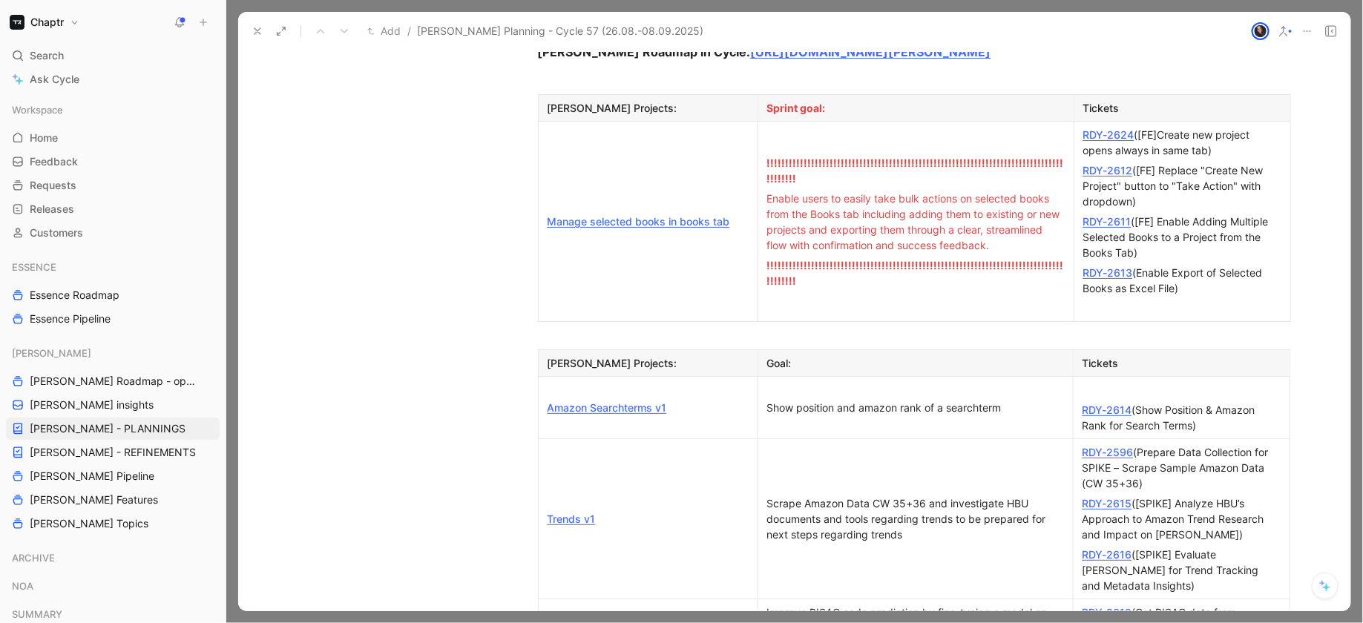
scroll to position [1177, 0]
click at [1109, 404] on link "RDY-26 Theres Rommel 14" at bounding box center [1107, 410] width 50 height 13
click at [1142, 381] on p at bounding box center [1182, 391] width 210 height 20
click at [1160, 383] on div "RDY-" at bounding box center [1181, 391] width 198 height 16
click at [1140, 383] on div "RDY-2625 ()" at bounding box center [1181, 391] width 198 height 16
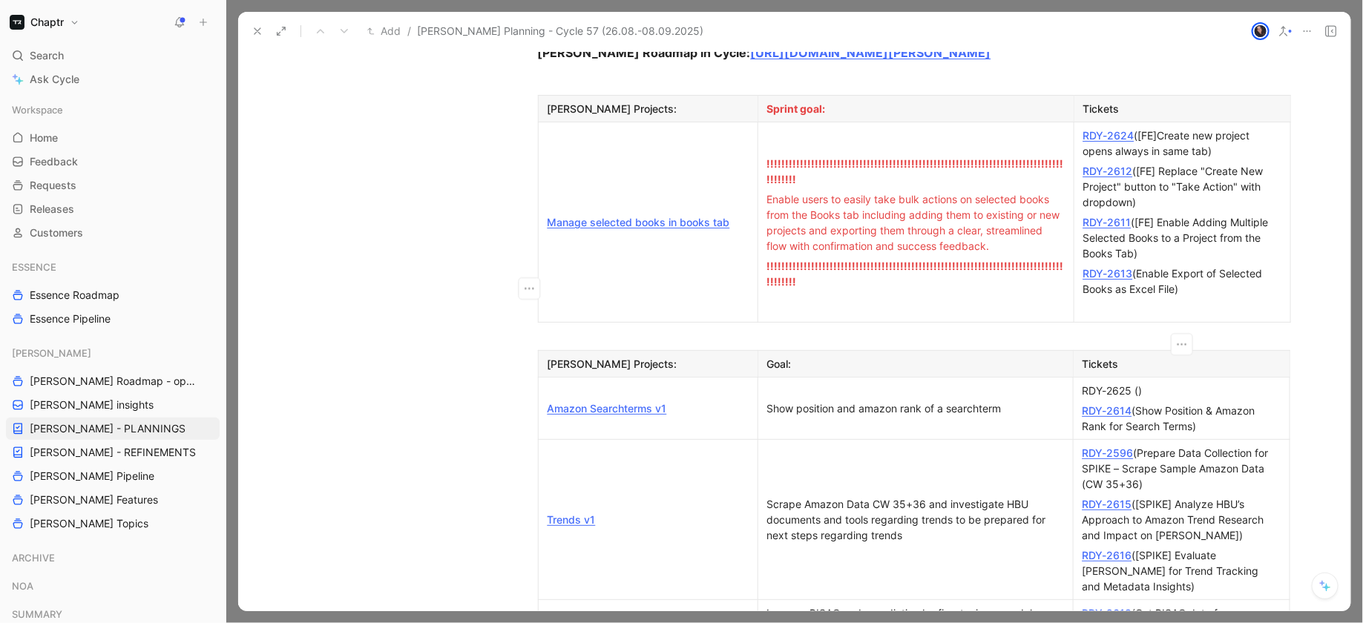
click at [1140, 383] on div "RDY-2625 ()" at bounding box center [1181, 391] width 198 height 16
click at [1139, 383] on div "RDY-2625 ()" at bounding box center [1181, 391] width 198 height 16
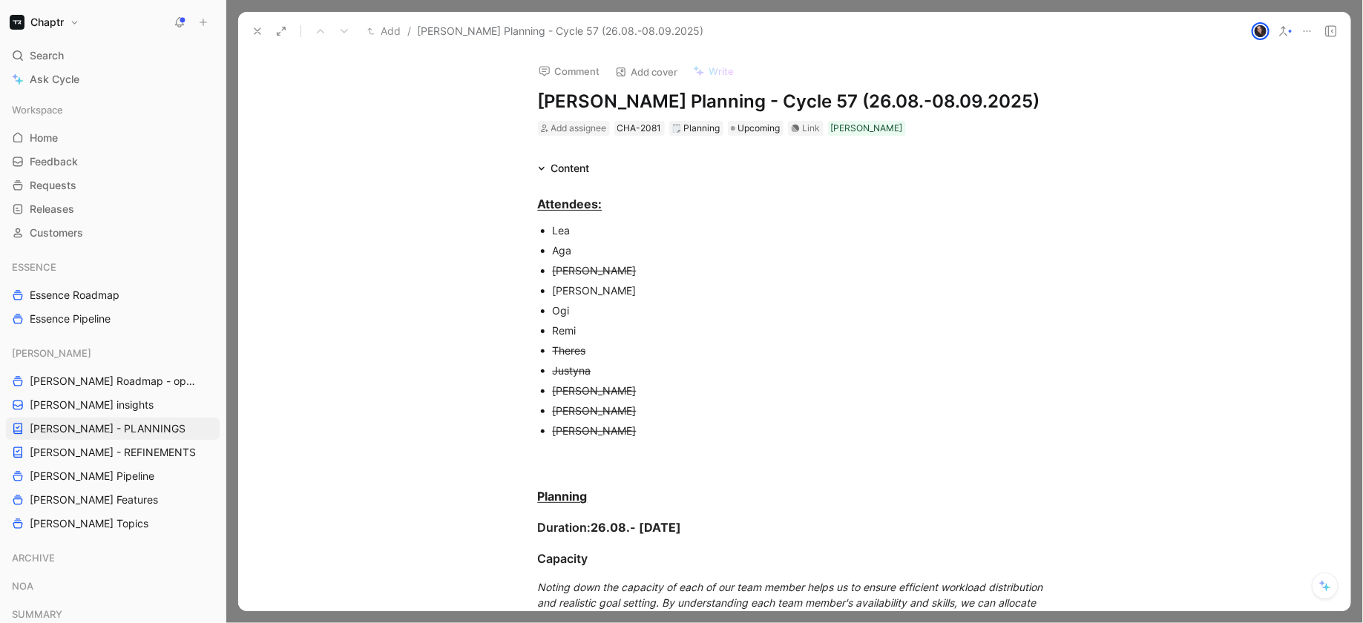
click at [134, 450] on span "[PERSON_NAME] - REFINEMENTS" at bounding box center [113, 452] width 166 height 15
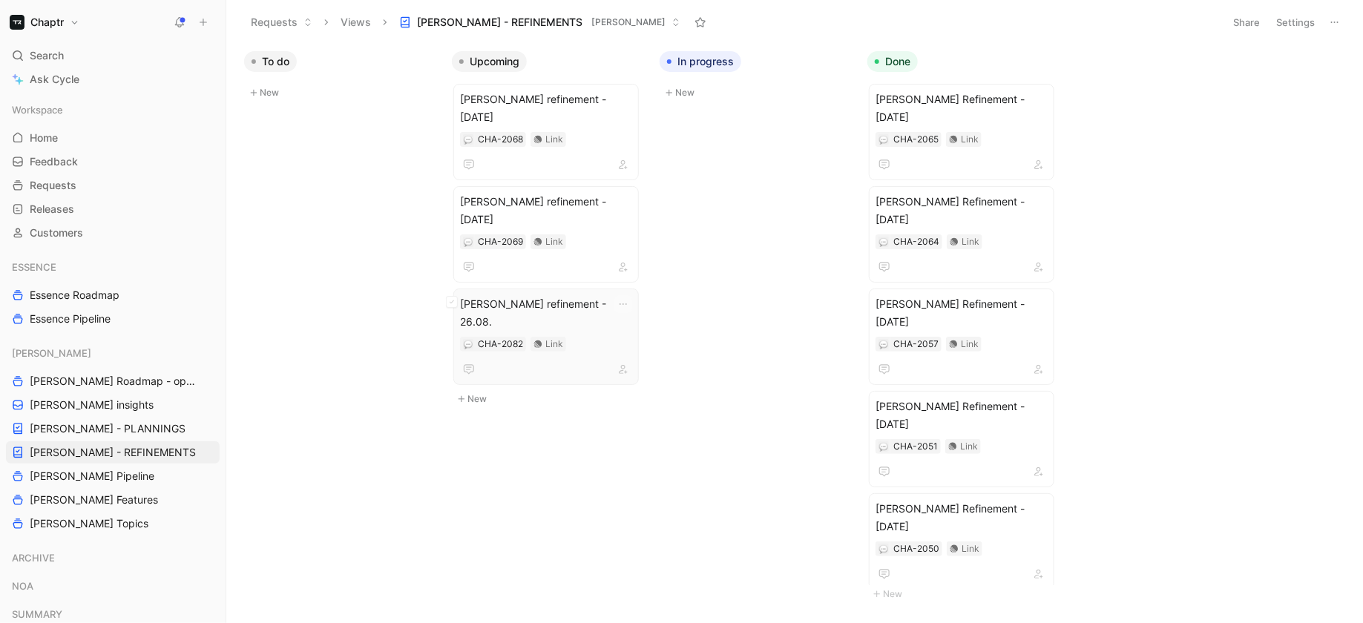
click at [597, 295] on span "[PERSON_NAME] refinement - 26.08." at bounding box center [546, 313] width 172 height 36
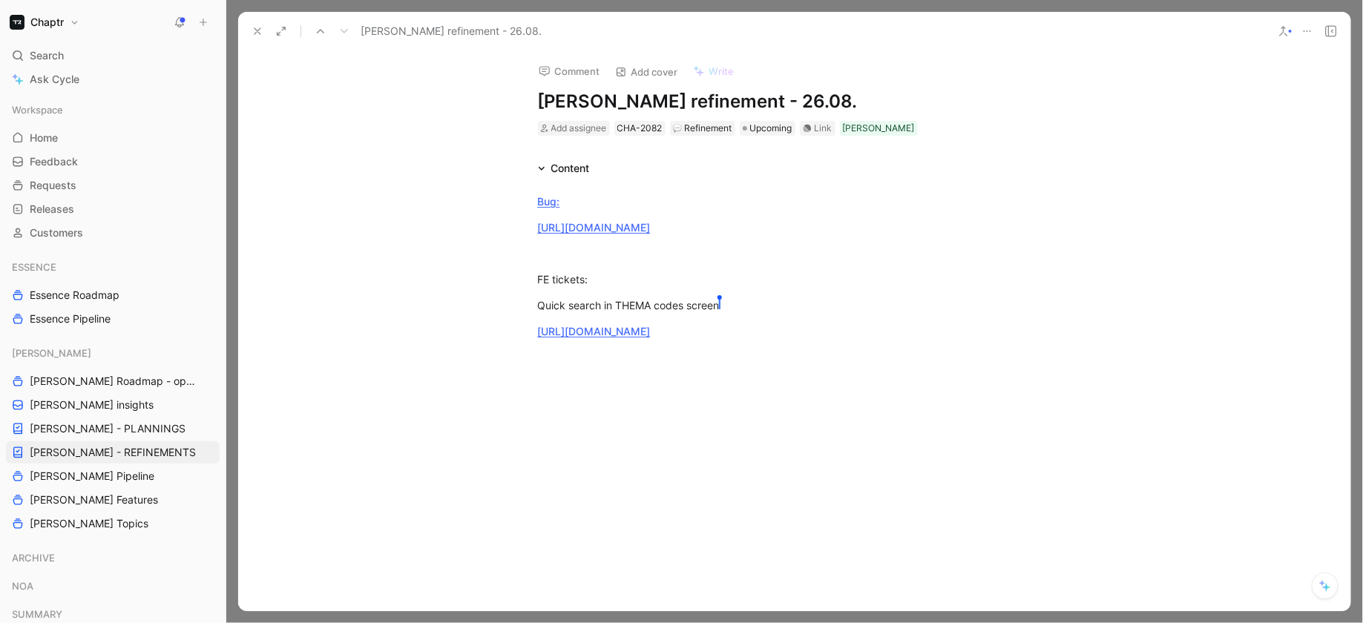
click at [713, 88] on div "Comment Add cover Write Reedy refinement - 26.08. Add assignee CHA-2082 Refinem…" at bounding box center [795, 93] width 570 height 87
click at [720, 99] on h1 "[PERSON_NAME] refinement - 26.08." at bounding box center [794, 102] width 513 height 24
click at [541, 313] on div "Quick search in THEMA codes screen Theres Rommel" at bounding box center [794, 306] width 513 height 16
click at [1010, 344] on p "[URL][DOMAIN_NAME]" at bounding box center [795, 331] width 570 height 24
click at [627, 410] on div "Lea Finsterer" at bounding box center [626, 405] width 60 height 18
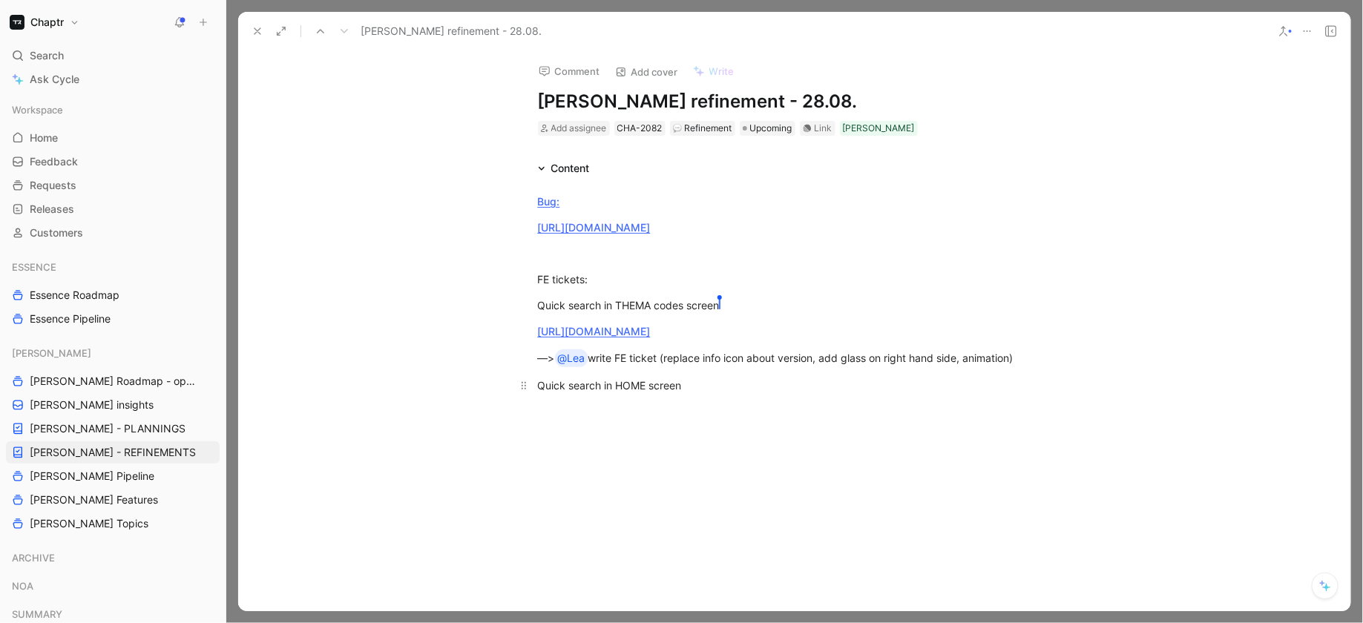
click at [598, 393] on div "Quick search in HOME screen" at bounding box center [794, 386] width 513 height 16
click at [806, 393] on div "Quick search for THEMA codes in HOME screen" at bounding box center [794, 386] width 513 height 16
click at [624, 393] on div "Quick search for THEMA codes in HOME screen" at bounding box center [794, 386] width 513 height 16
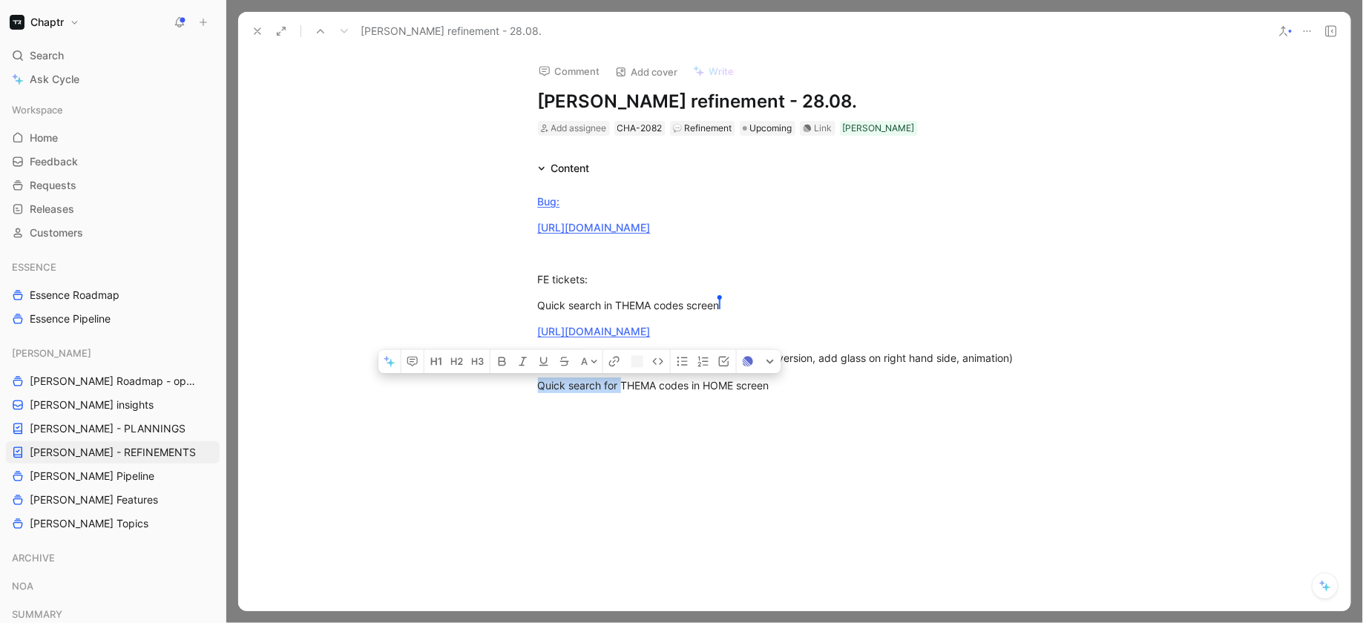
drag, startPoint x: 620, startPoint y: 399, endPoint x: 490, endPoint y: 396, distance: 129.9
click at [490, 396] on div "Bug: https://linear.app/chaptr/issue/RDY-2603/bug-super-admins-have-access-to-i…" at bounding box center [794, 332] width 1112 height 310
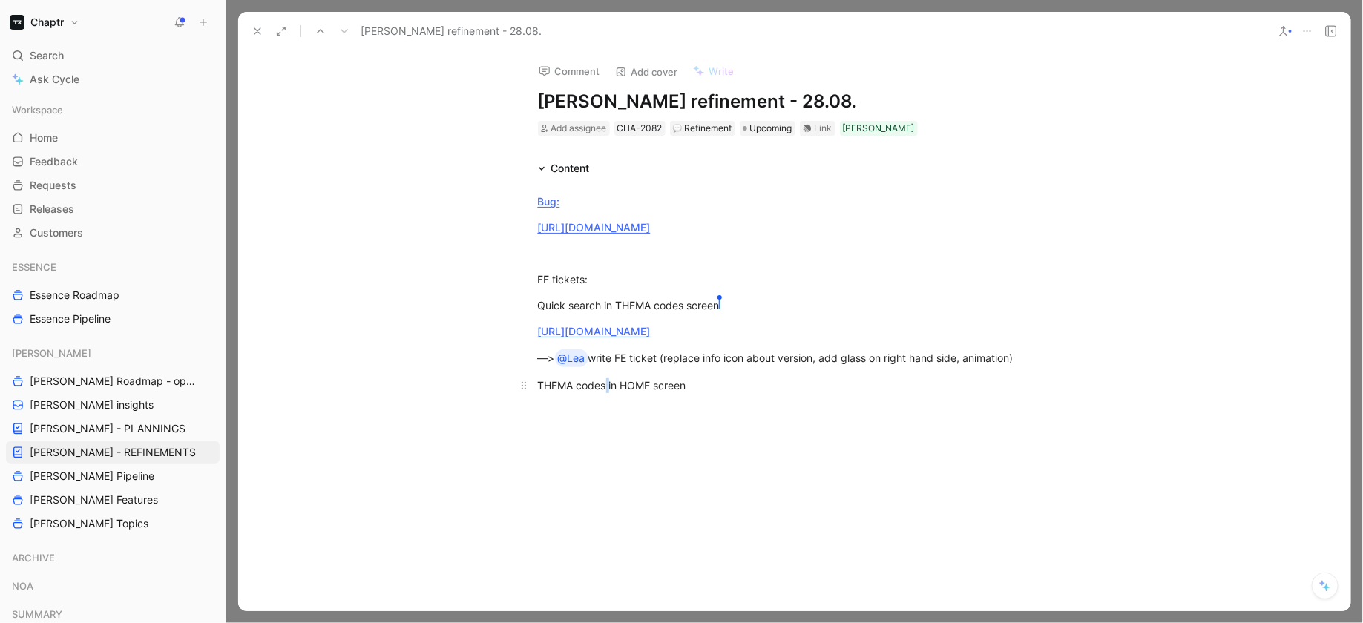
click at [608, 393] on div "THEMA codes in HOME screen" at bounding box center [794, 386] width 513 height 16
click at [748, 393] on div "THEMA codes search in HOME screen" at bounding box center [794, 386] width 513 height 16
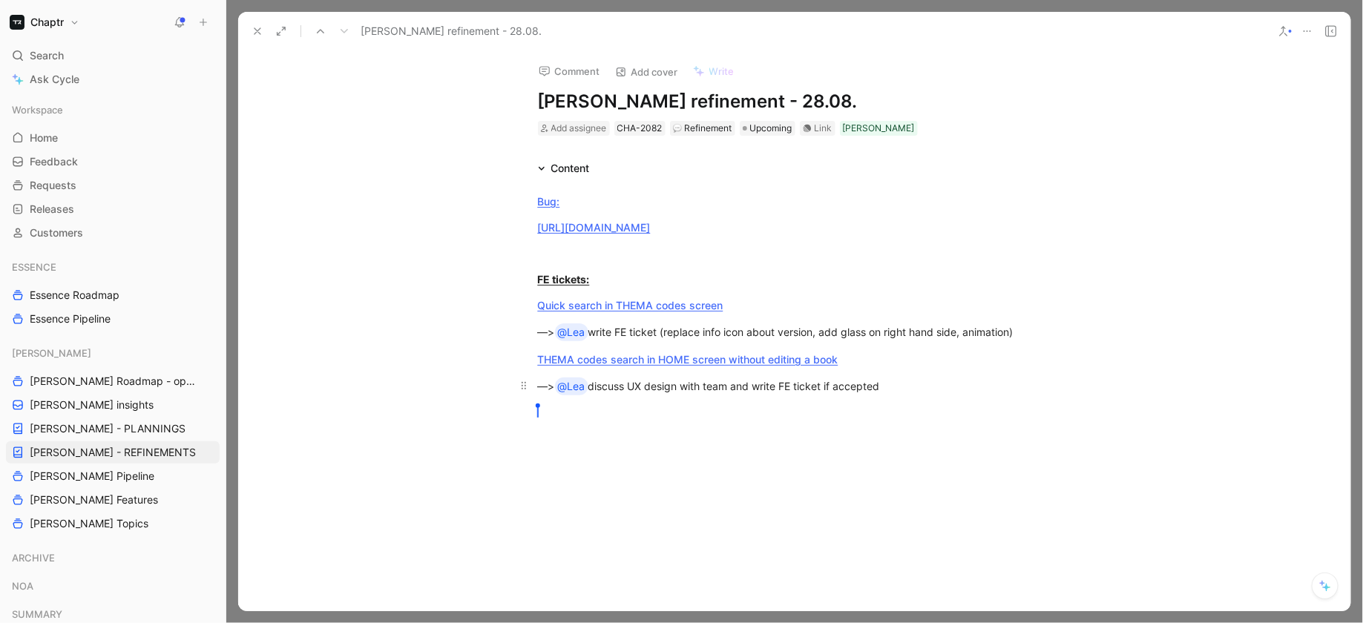
click at [913, 395] on div "—> @Lea discuss UX design with team and write FE ticket if accepted" at bounding box center [794, 387] width 513 height 18
click at [740, 441] on p "Theres [PERSON_NAME]" at bounding box center [795, 421] width 570 height 40
drag, startPoint x: 582, startPoint y: 201, endPoint x: 493, endPoint y: 194, distance: 90.0
click at [493, 194] on div "Bug: https://linear.app/chaptr/issue/RDY-2603/bug-super-admins-have-access-to-i…" at bounding box center [794, 354] width 1112 height 354
click at [550, 204] on link "BUG:" at bounding box center [550, 201] width 24 height 13
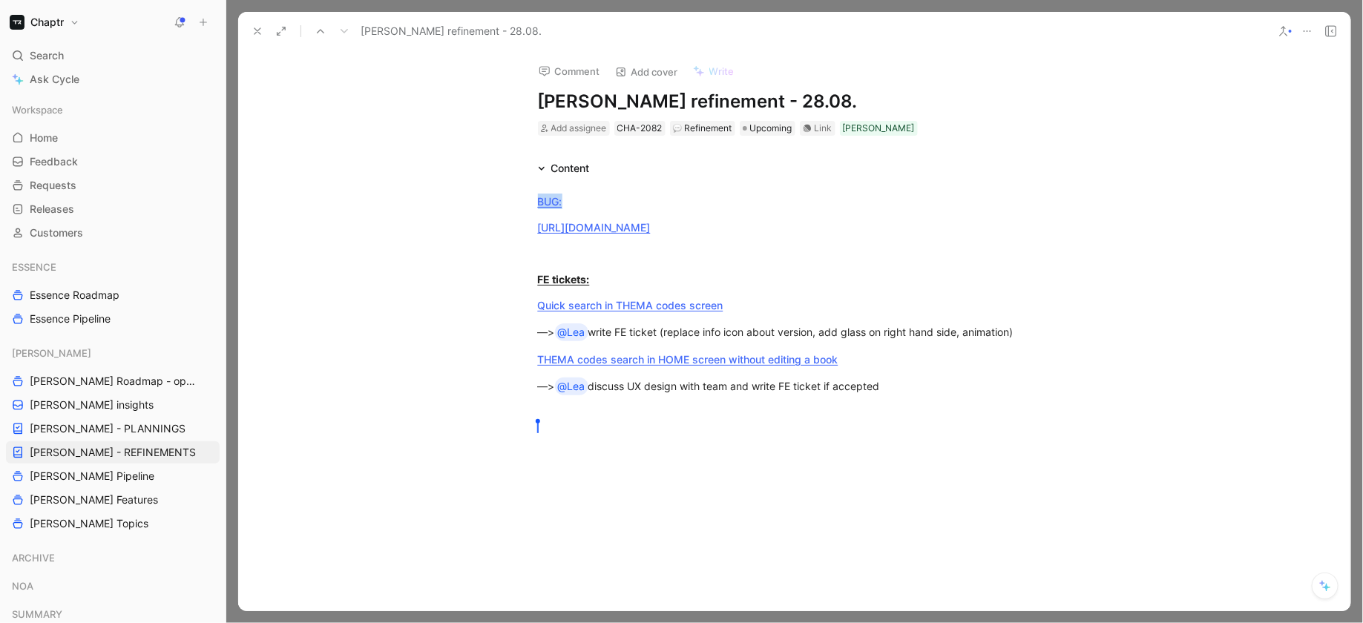
drag, startPoint x: 585, startPoint y: 196, endPoint x: 505, endPoint y: 194, distance: 79.4
click at [505, 195] on div "BUG: https://linear.app/chaptr/issue/RDY-2603/bug-super-admins-have-access-to-i…" at bounding box center [794, 354] width 1112 height 354
click at [544, 162] on span "Dismiss" at bounding box center [543, 156] width 36 height 13
click at [472, 166] on icon "button" at bounding box center [472, 161] width 7 height 9
click at [484, 282] on div "BUG: https://linear.app/chaptr/issue/RDY-2603/bug-super-admins-have-access-to-i…" at bounding box center [794, 354] width 1112 height 354
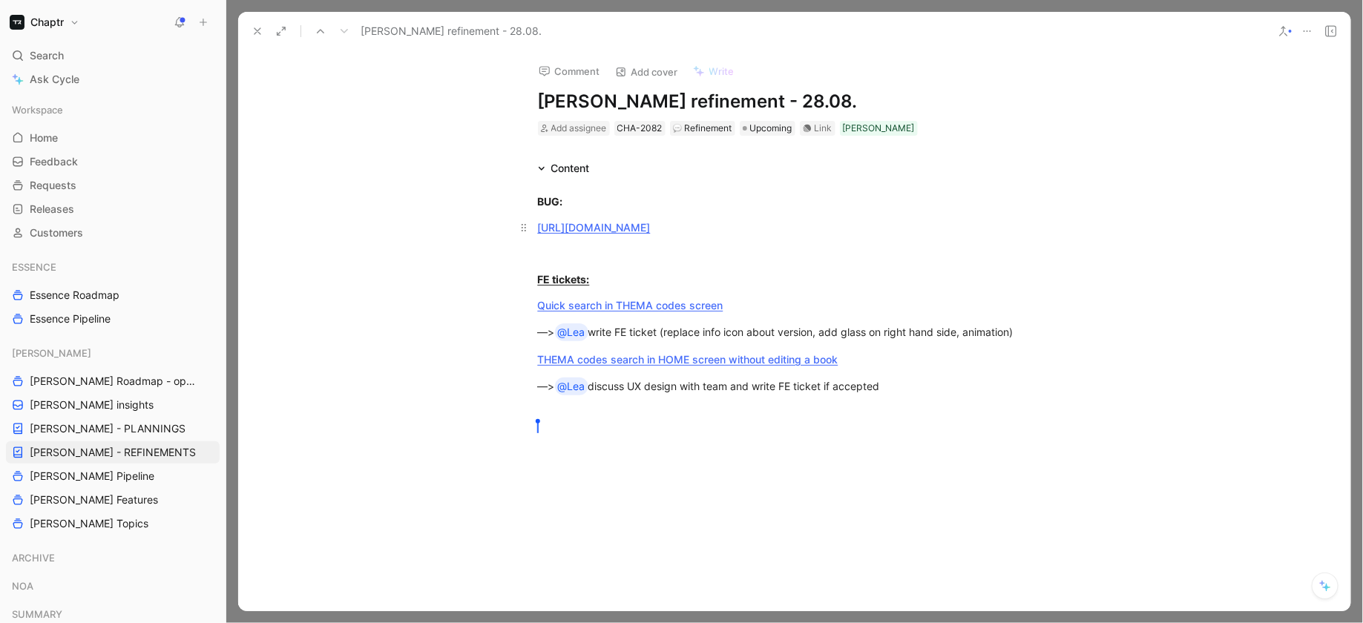
click at [536, 227] on p "[URL][DOMAIN_NAME]" at bounding box center [795, 227] width 570 height 24
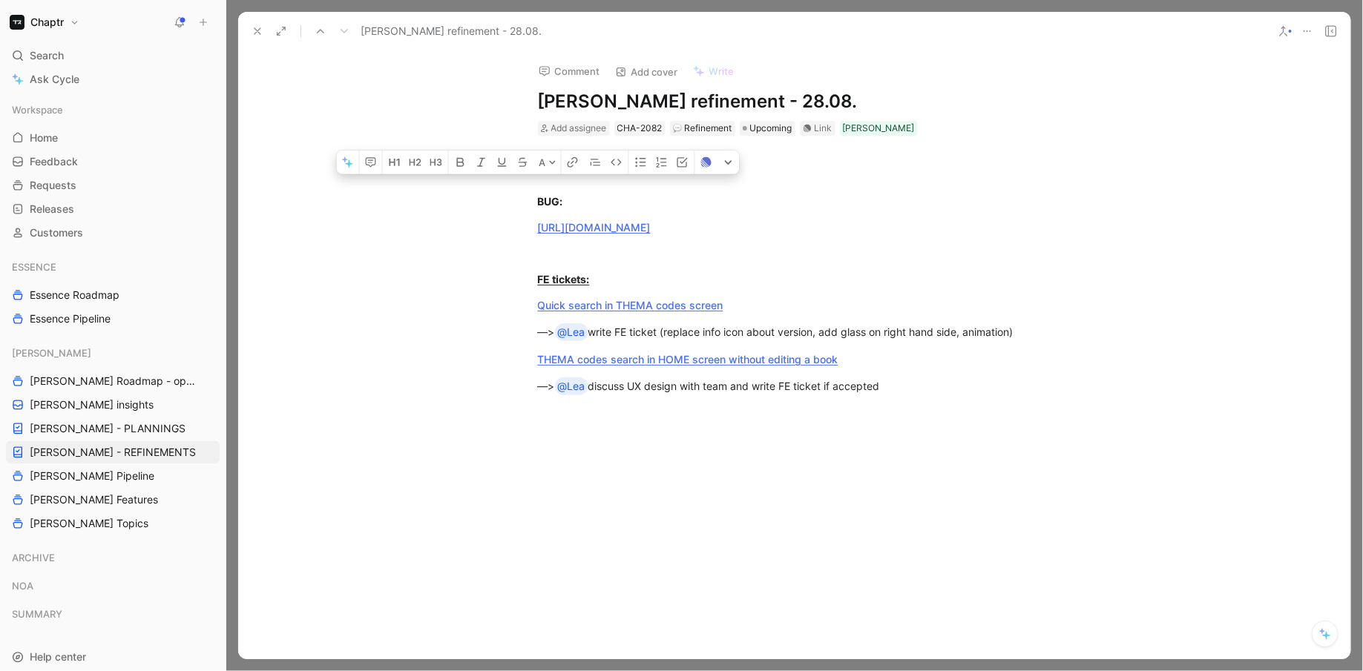
drag, startPoint x: 933, startPoint y: 421, endPoint x: 457, endPoint y: 202, distance: 523.5
click at [456, 201] on div "BUG: https://linear.app/chaptr/issue/RDY-2603/bug-super-admins-have-access-to-i…" at bounding box center [794, 354] width 1112 height 354
click at [644, 515] on div at bounding box center [794, 507] width 513 height 16
click at [650, 463] on div at bounding box center [794, 455] width 513 height 16
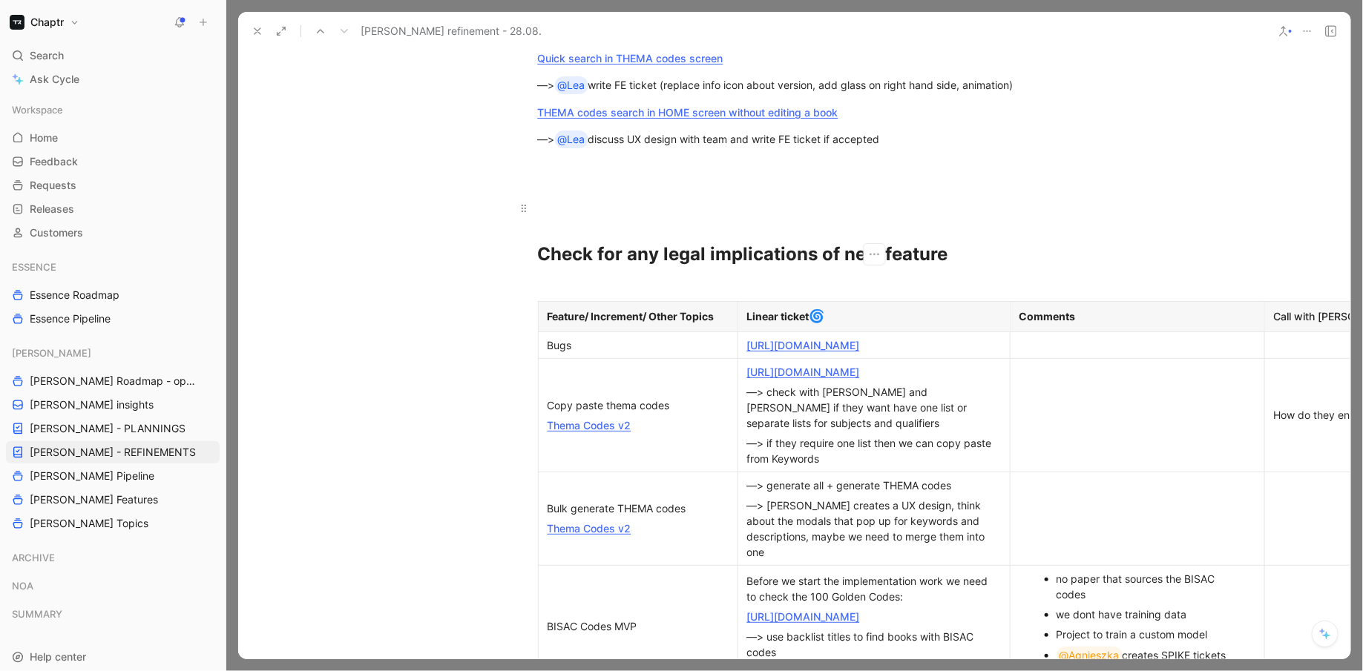
scroll to position [243, 0]
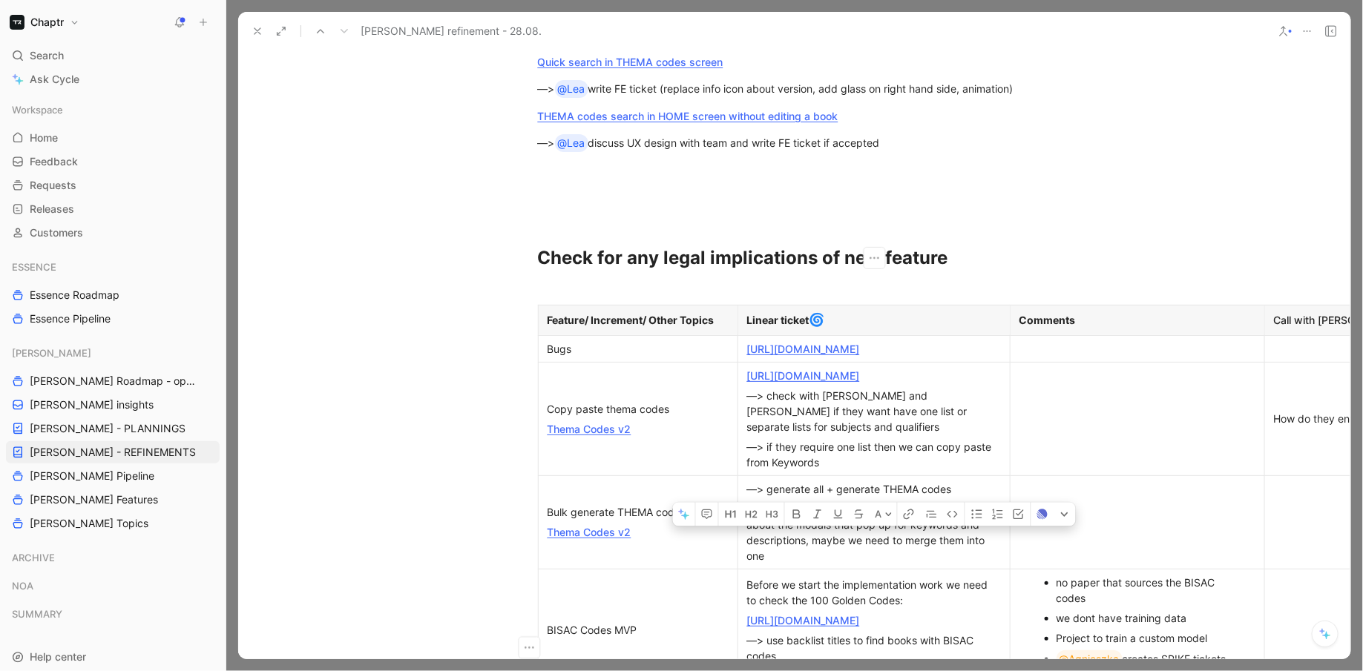
drag, startPoint x: 567, startPoint y: 367, endPoint x: 770, endPoint y: 609, distance: 316.5
click at [570, 417] on div "Copy paste thema codes" at bounding box center [638, 409] width 181 height 16
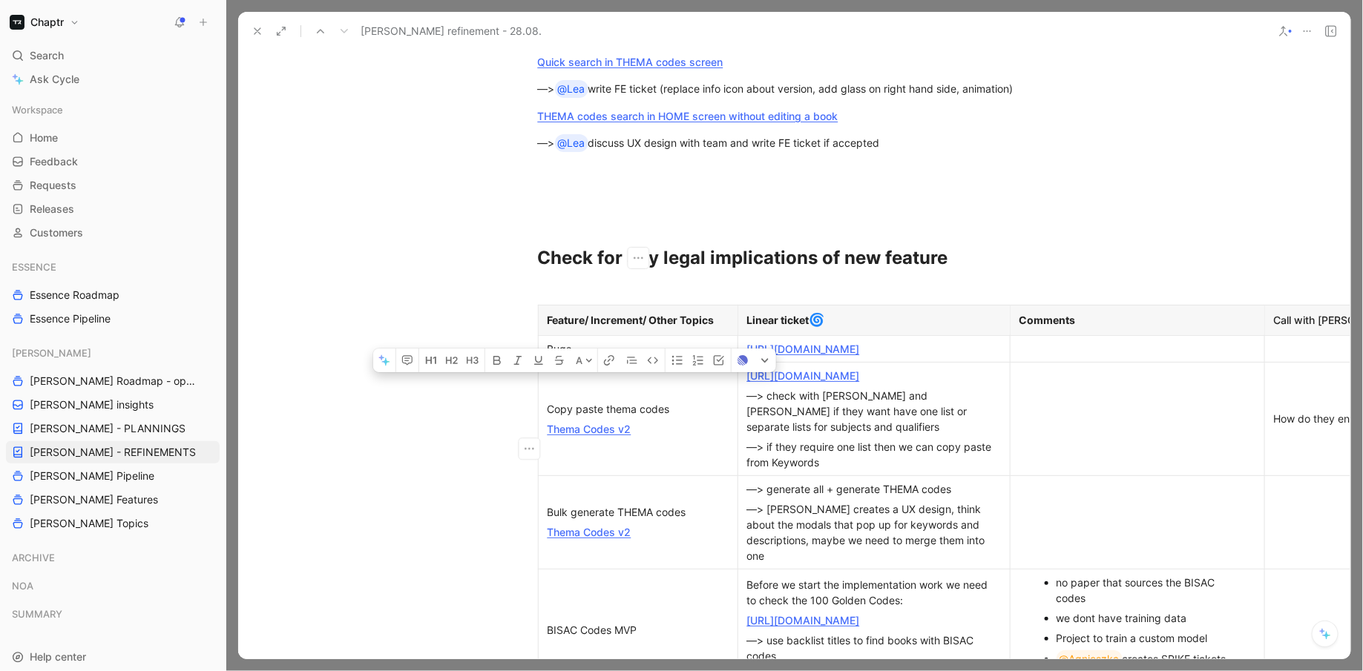
click at [570, 417] on div "Copy paste thema codes" at bounding box center [638, 409] width 181 height 16
click at [734, 476] on td "Copy paste thema codes Thema Codes v2" at bounding box center [638, 419] width 200 height 114
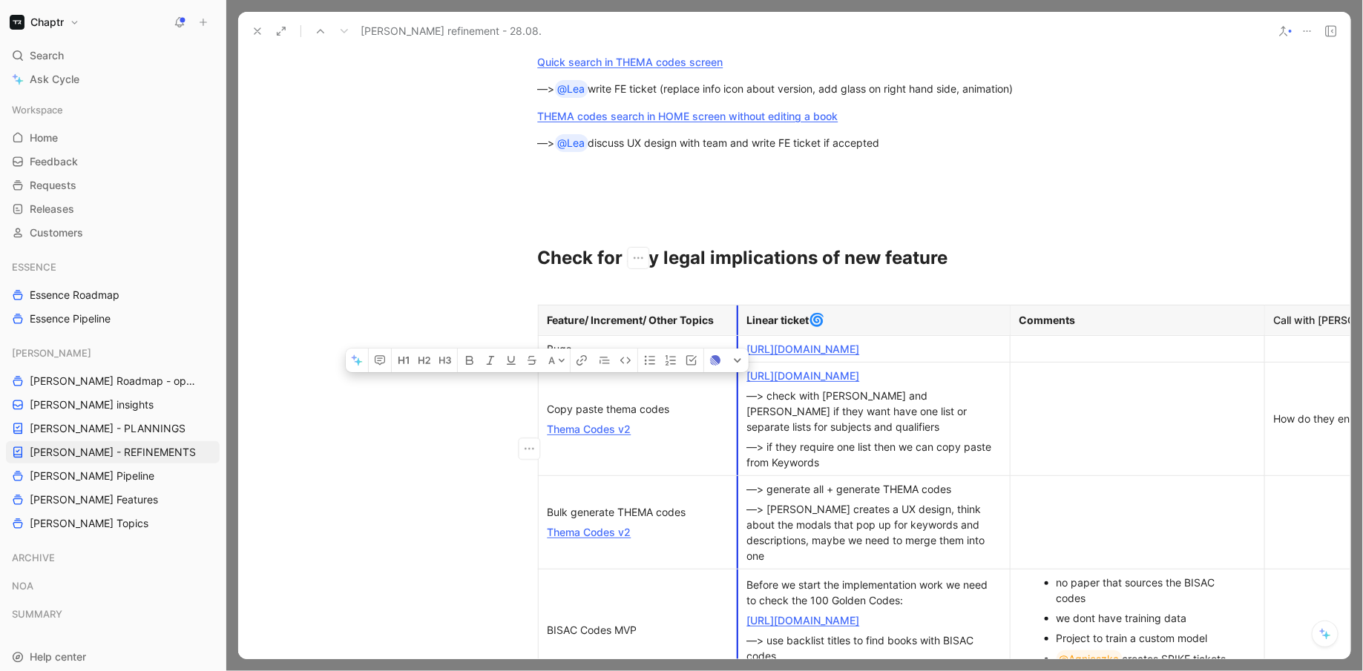
click at [735, 476] on td "Copy paste thema codes Thema Codes v2" at bounding box center [638, 419] width 200 height 114
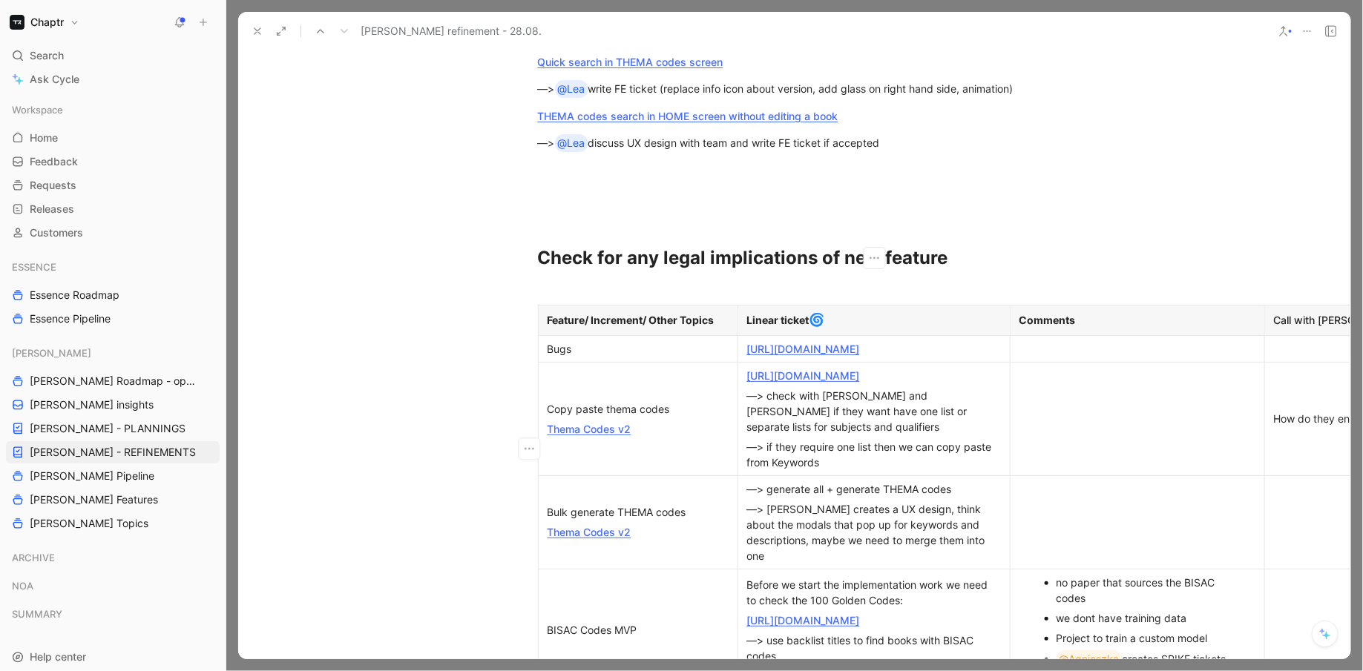
click at [821, 435] on div "—> check with [PERSON_NAME] and [PERSON_NAME] if they want have one list or sep…" at bounding box center [874, 411] width 254 height 47
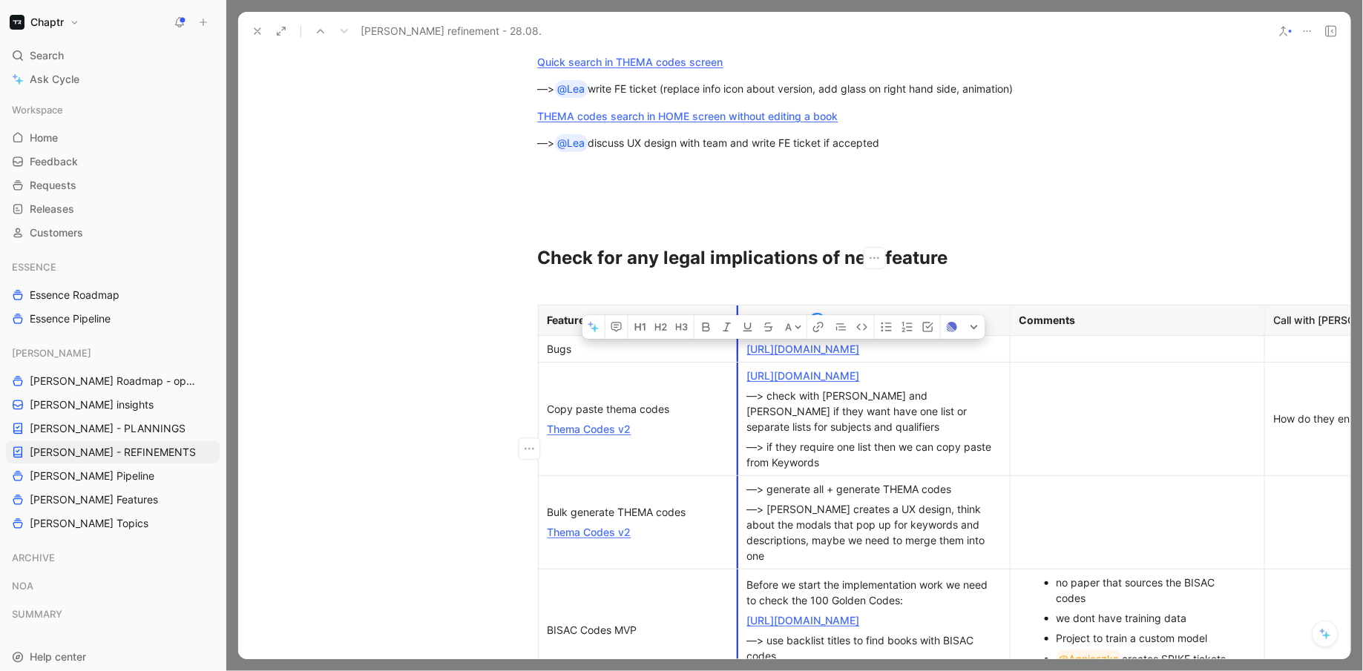
drag, startPoint x: 825, startPoint y: 493, endPoint x: 740, endPoint y: 407, distance: 121.2
click at [740, 407] on td "https://linear.app/chaptr/issue/RDY-932/bulk-generate-thema-codes —> check with…" at bounding box center [873, 419] width 272 height 114
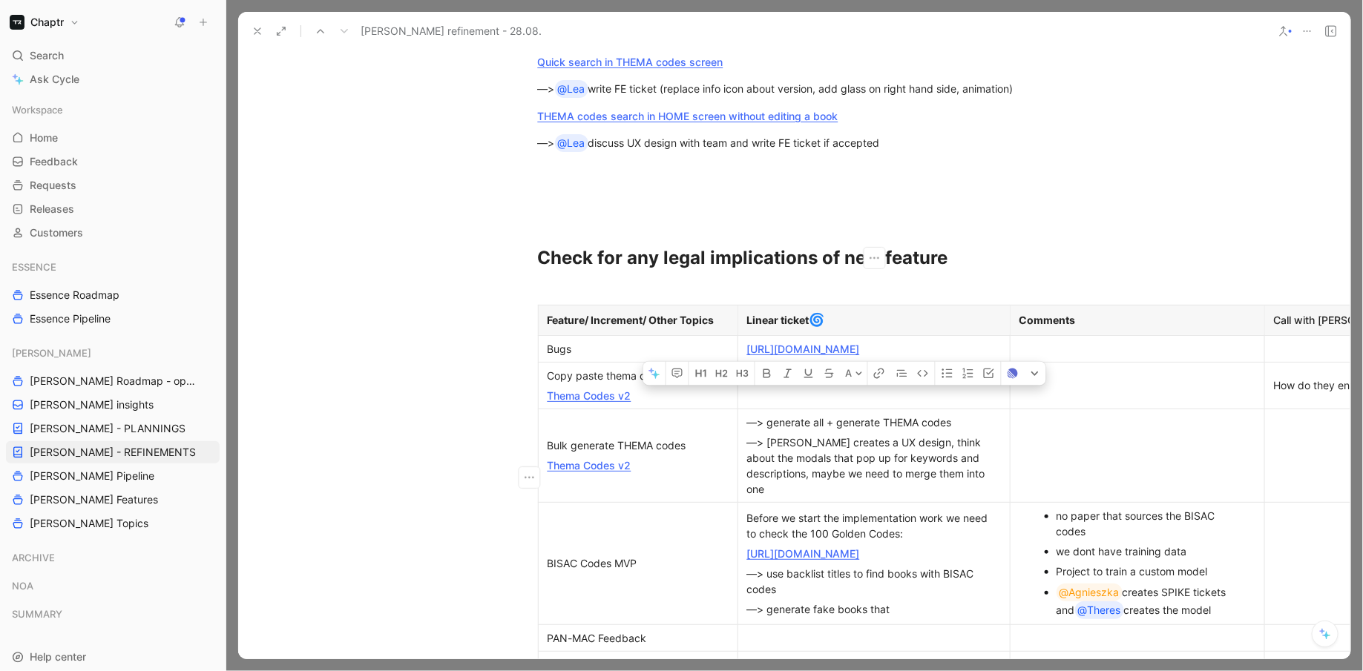
drag, startPoint x: 964, startPoint y: 497, endPoint x: 750, endPoint y: 447, distance: 220.1
click at [750, 447] on td "—> generate all + generate THEMA codes —> Lea creates a UX design, think about …" at bounding box center [873, 455] width 272 height 93
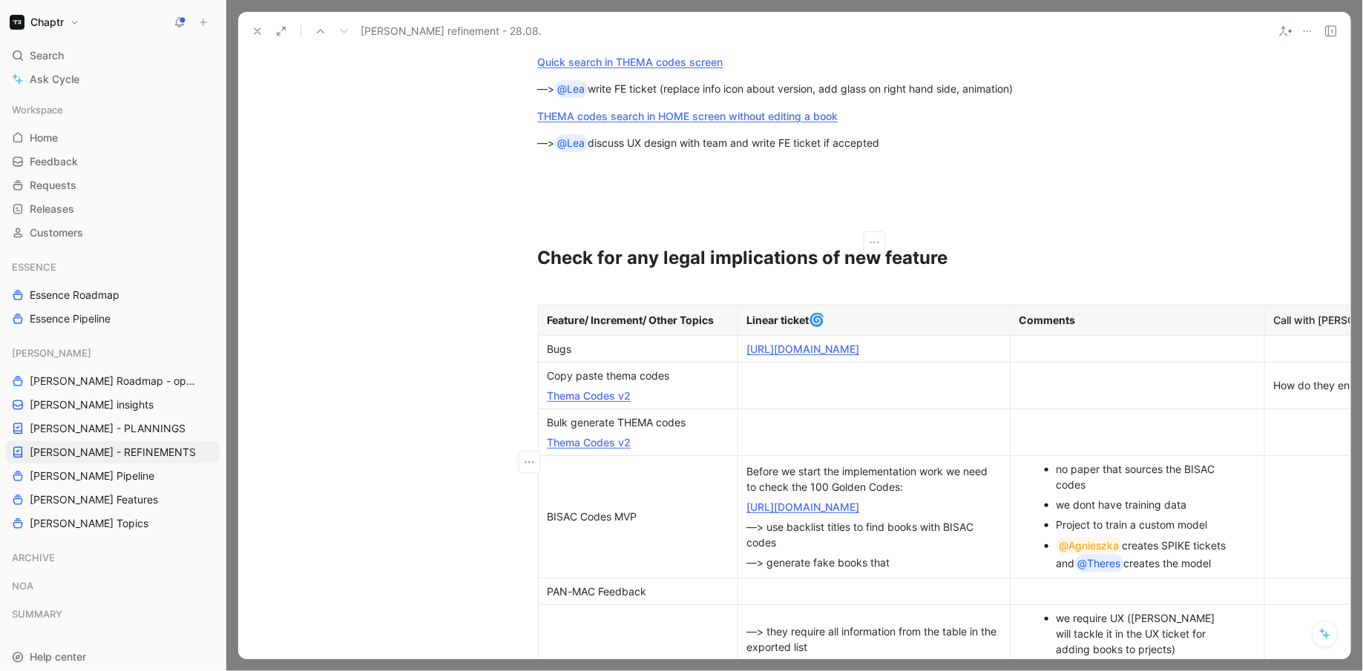
click at [1333, 254] on button "button" at bounding box center [1337, 242] width 22 height 22
click at [1317, 392] on span "Delete column" at bounding box center [1292, 390] width 69 height 13
drag, startPoint x: 660, startPoint y: 418, endPoint x: 542, endPoint y: 405, distance: 118.6
click at [541, 404] on td "Copy paste thema codes Thema Codes v2" at bounding box center [638, 385] width 200 height 47
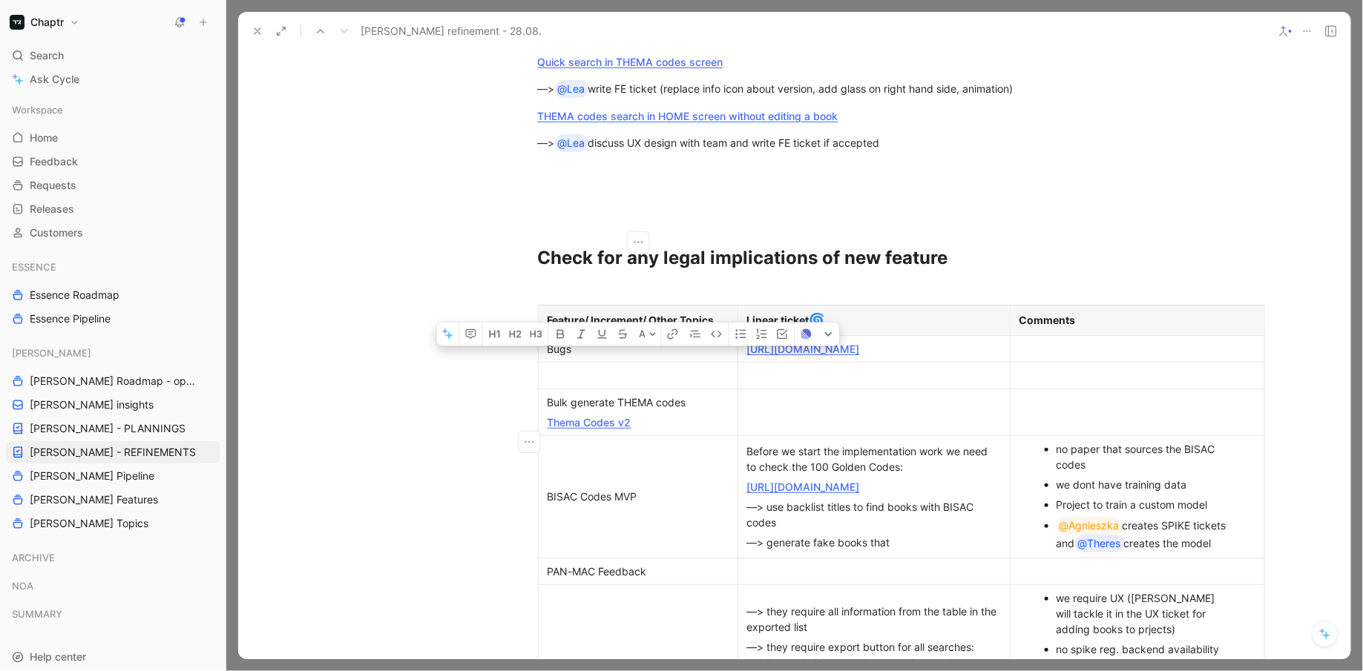
drag, startPoint x: 640, startPoint y: 455, endPoint x: 549, endPoint y: 432, distance: 94.1
click at [549, 432] on td "Bulk generate THEMA codes Thema Codes v2" at bounding box center [638, 412] width 200 height 47
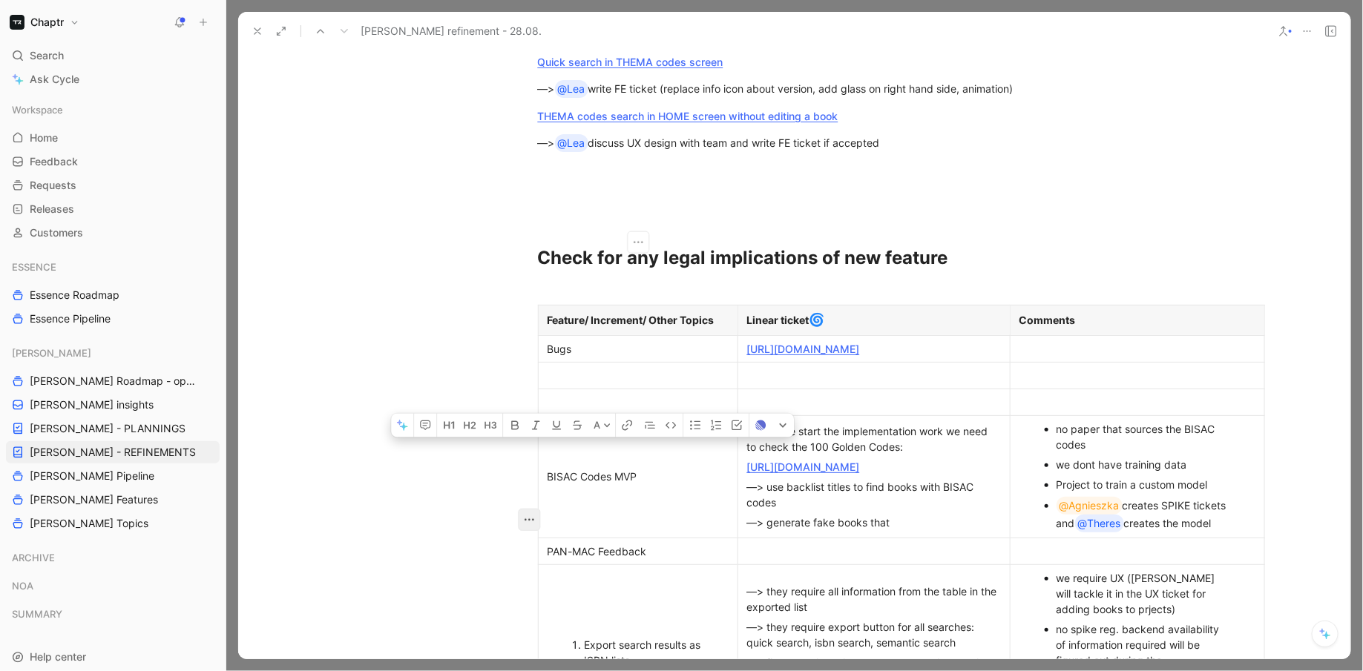
drag, startPoint x: 648, startPoint y: 520, endPoint x: 541, endPoint y: 521, distance: 106.8
click at [540, 522] on td "BISAC Codes MVP" at bounding box center [638, 476] width 200 height 122
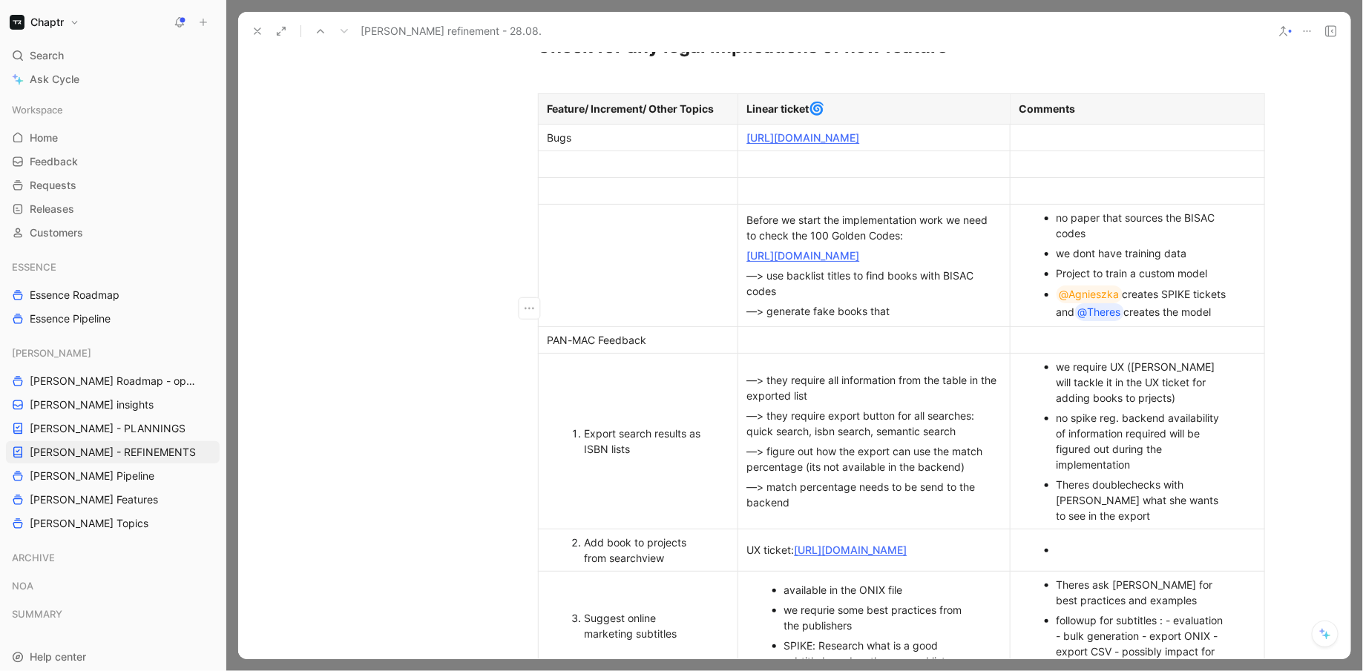
scroll to position [459, 0]
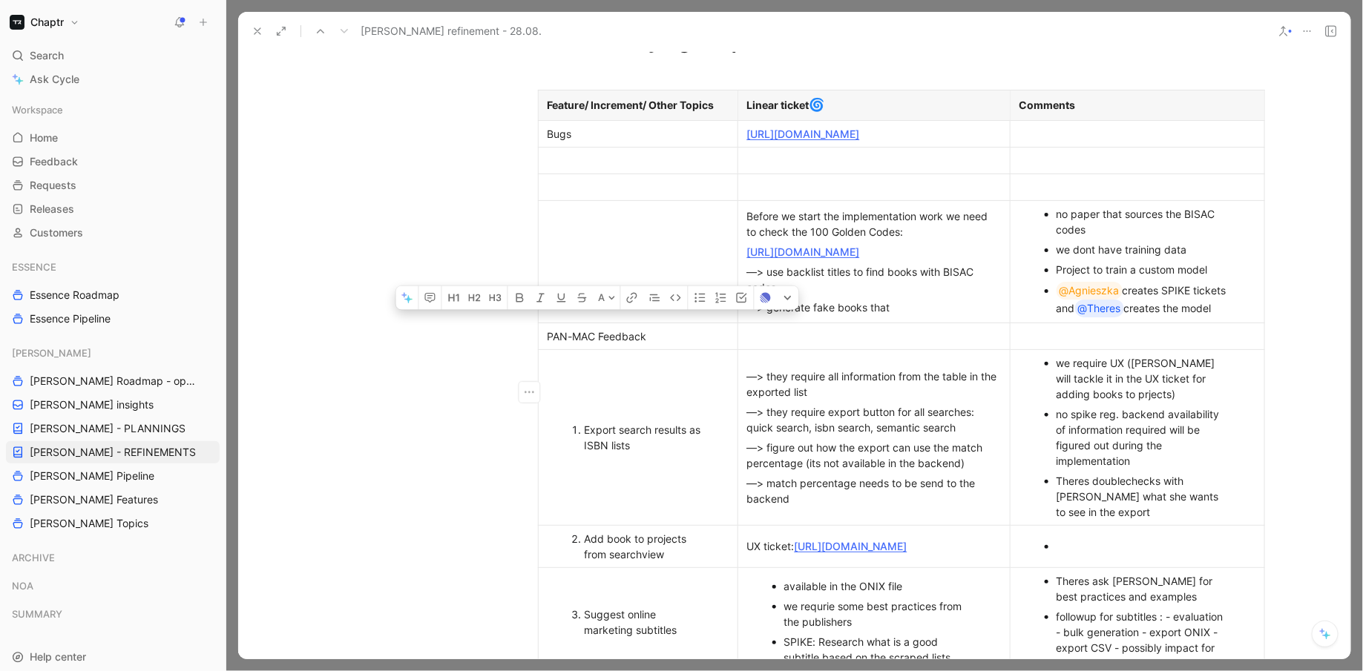
drag, startPoint x: 662, startPoint y: 392, endPoint x: 545, endPoint y: 392, distance: 117.2
click at [543, 346] on p "PAN-MAC Feedback" at bounding box center [638, 336] width 193 height 20
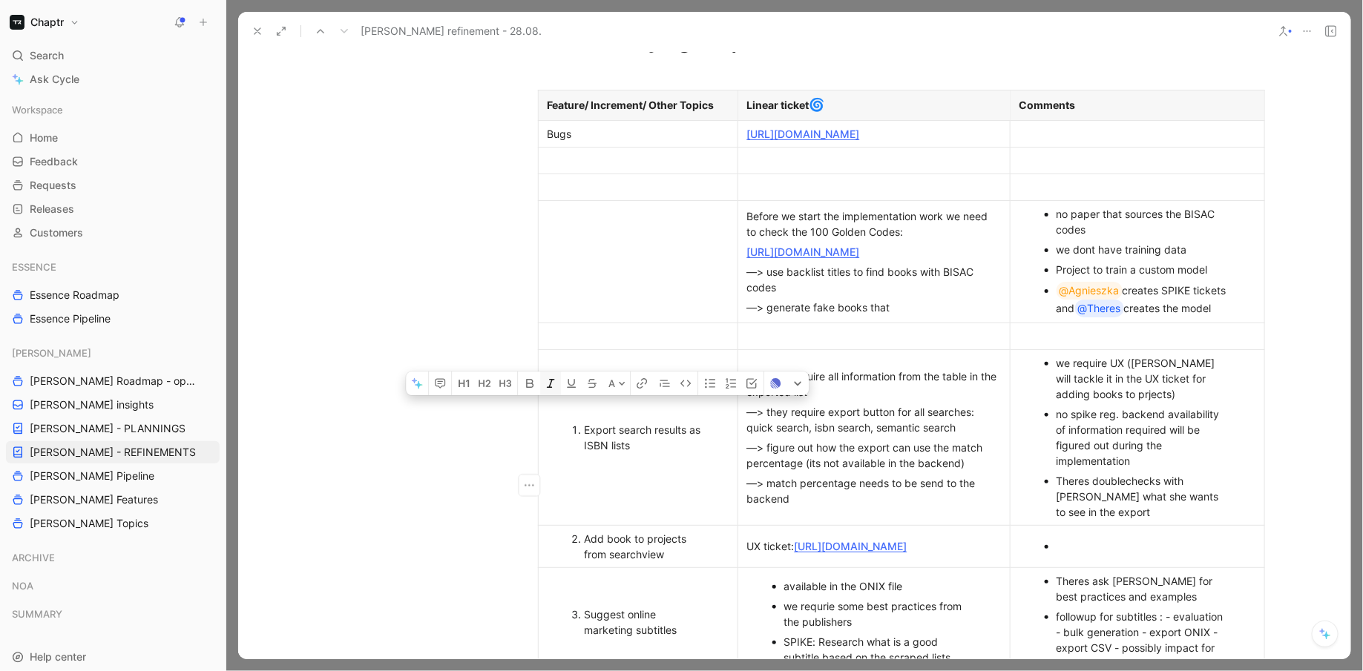
drag, startPoint x: 667, startPoint y: 510, endPoint x: 558, endPoint y: 464, distance: 118.4
click at [557, 464] on td "Export search results as ISBN lists" at bounding box center [638, 437] width 200 height 176
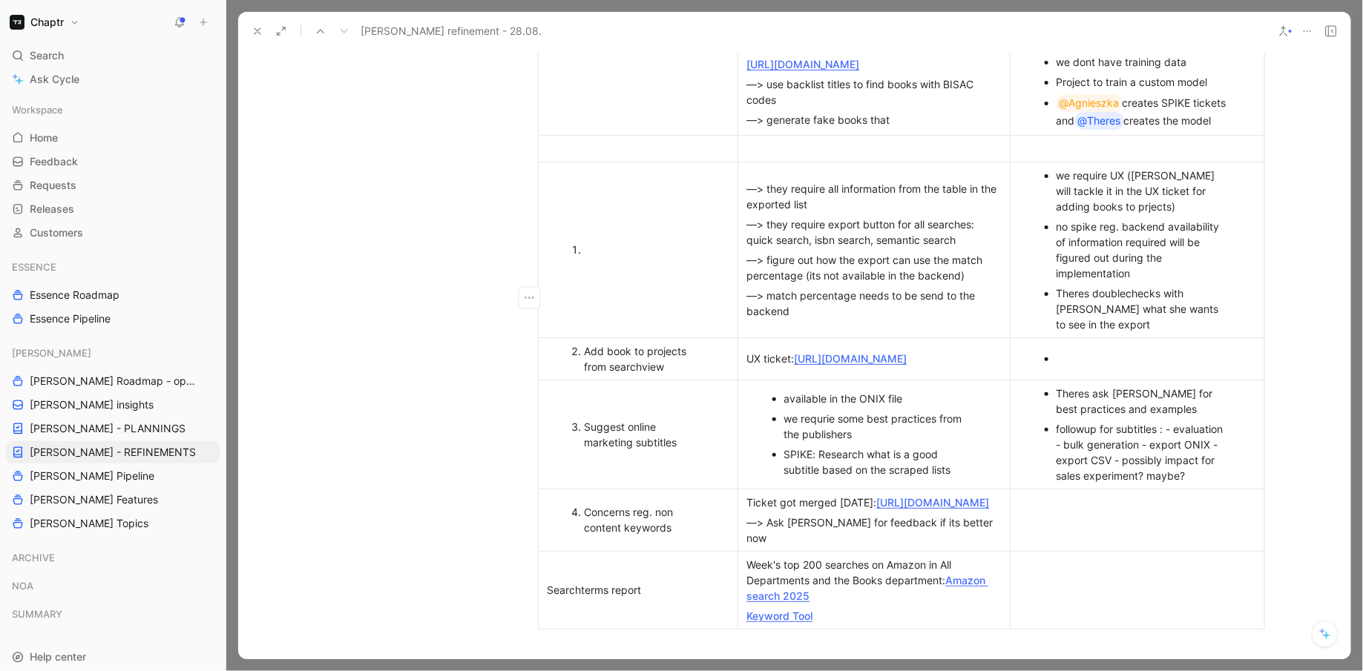
scroll to position [647, 0]
drag, startPoint x: 681, startPoint y: 404, endPoint x: 566, endPoint y: 389, distance: 116.0
click at [566, 376] on ol "Add book to projects from searchview" at bounding box center [638, 359] width 193 height 36
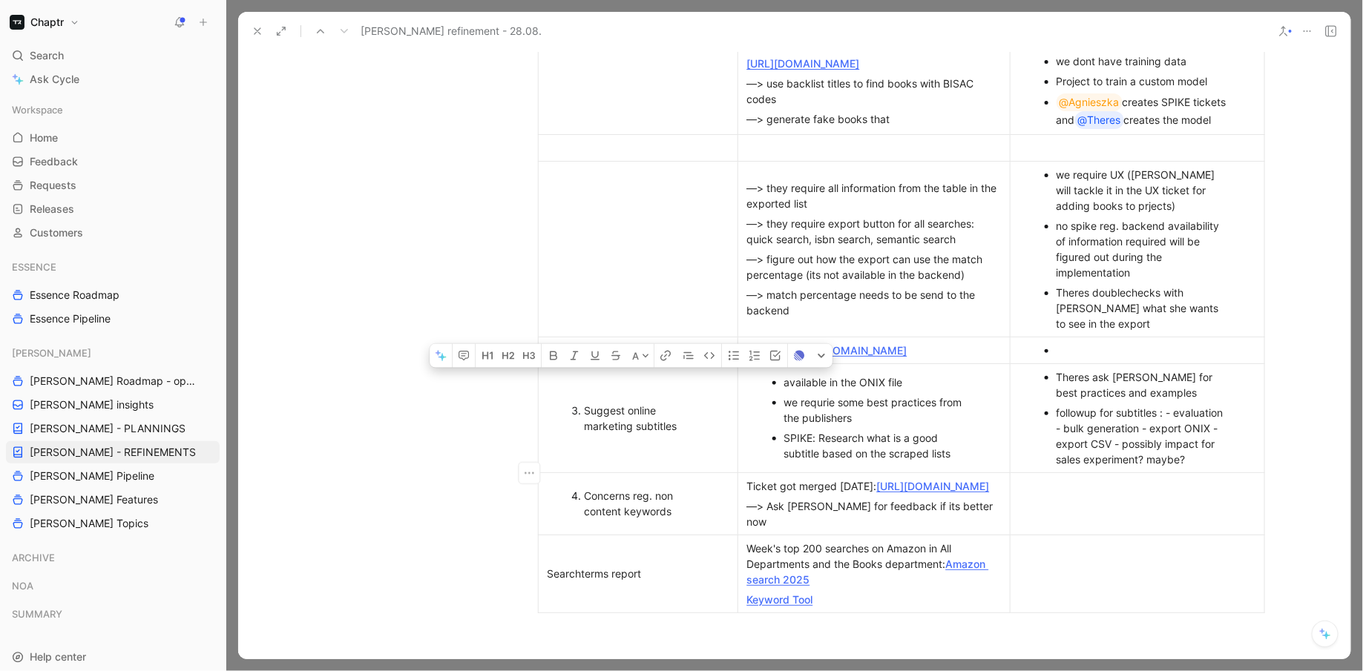
drag, startPoint x: 681, startPoint y: 482, endPoint x: 560, endPoint y: 436, distance: 129.4
click at [560, 436] on td "Suggest online marketing subtitles" at bounding box center [638, 418] width 200 height 109
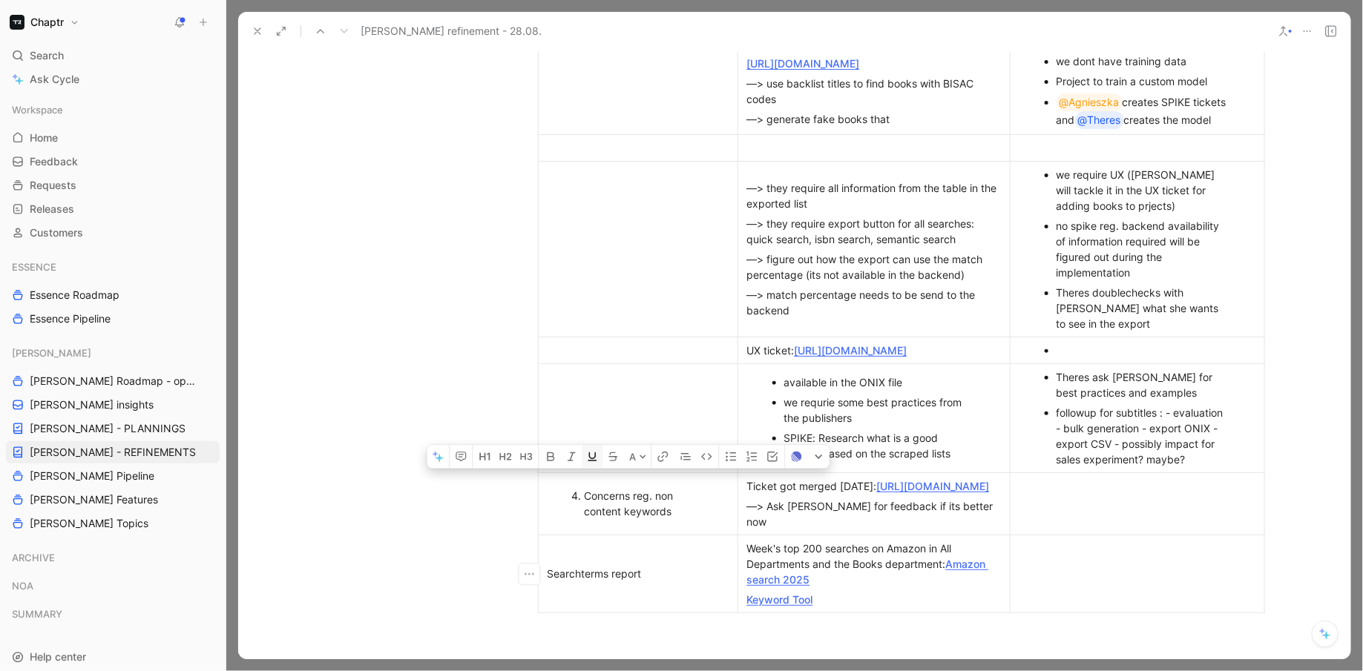
drag, startPoint x: 688, startPoint y: 584, endPoint x: 585, endPoint y: 539, distance: 111.9
click at [585, 535] on td "Concerns reg. non content keywords" at bounding box center [638, 504] width 200 height 62
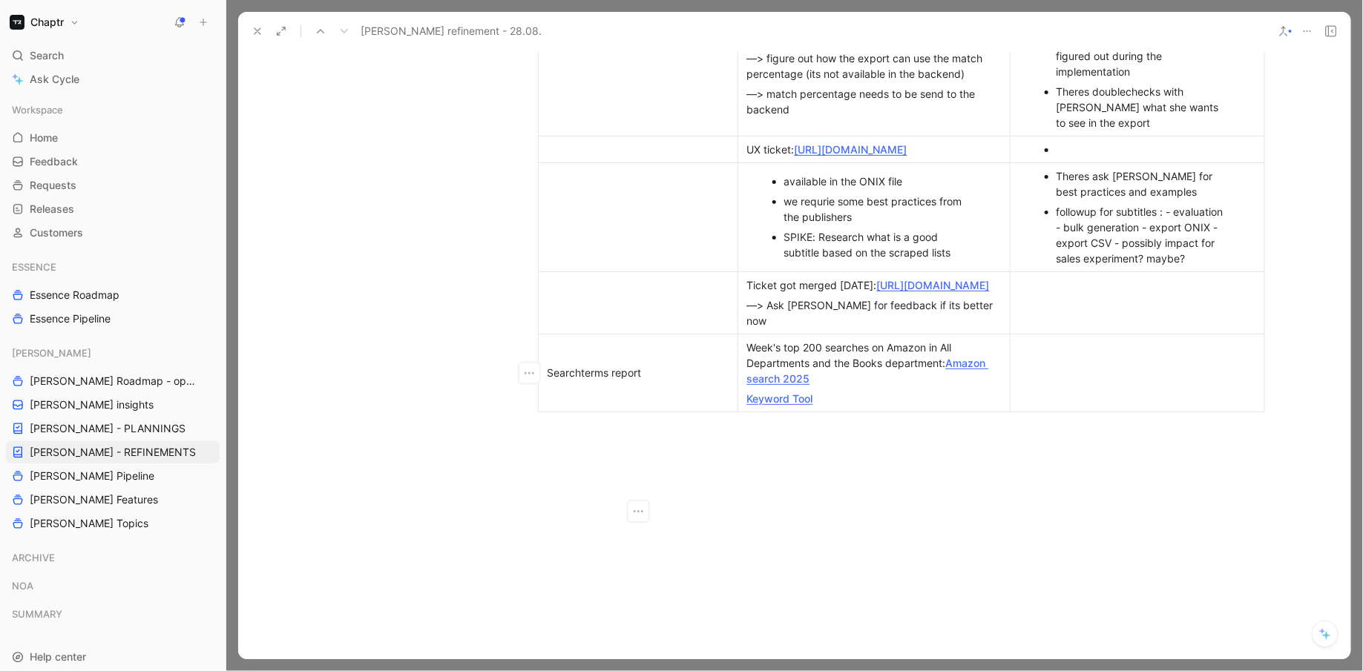
scroll to position [855, 0]
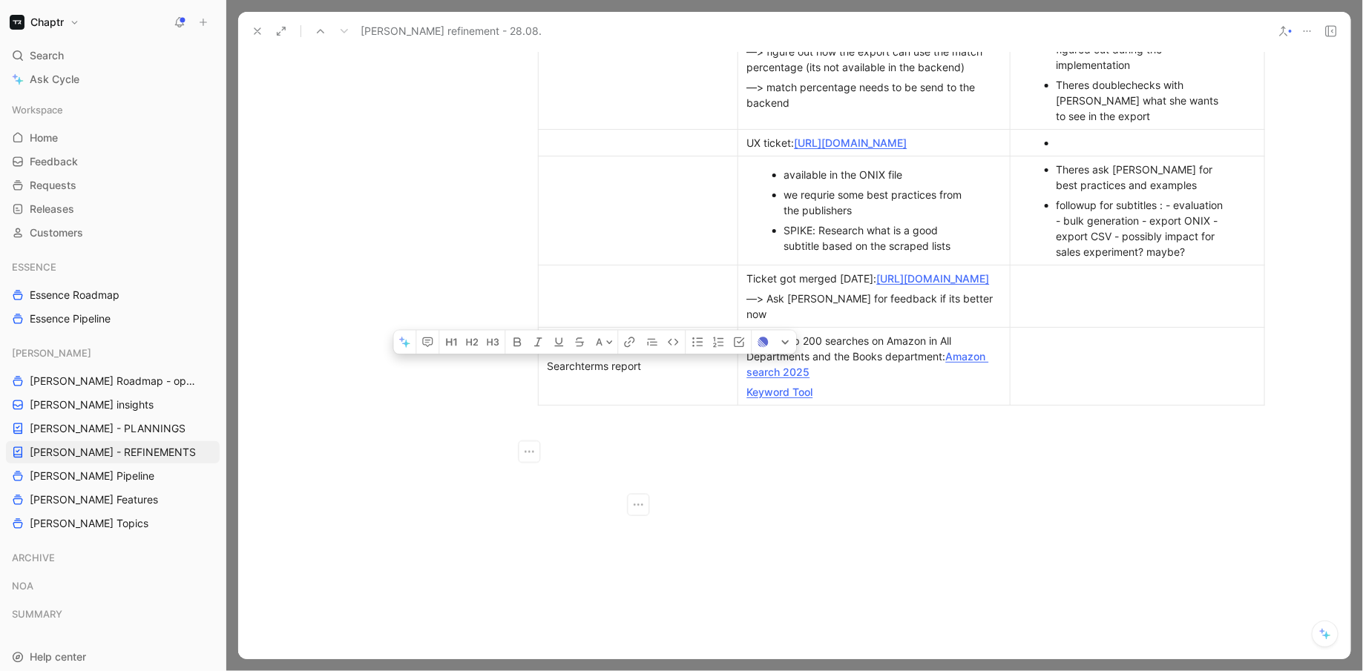
drag, startPoint x: 650, startPoint y: 447, endPoint x: 550, endPoint y: 447, distance: 100.2
click at [548, 374] on div "Searchterms report" at bounding box center [638, 366] width 181 height 16
drag, startPoint x: 855, startPoint y: 468, endPoint x: 737, endPoint y: 426, distance: 124.6
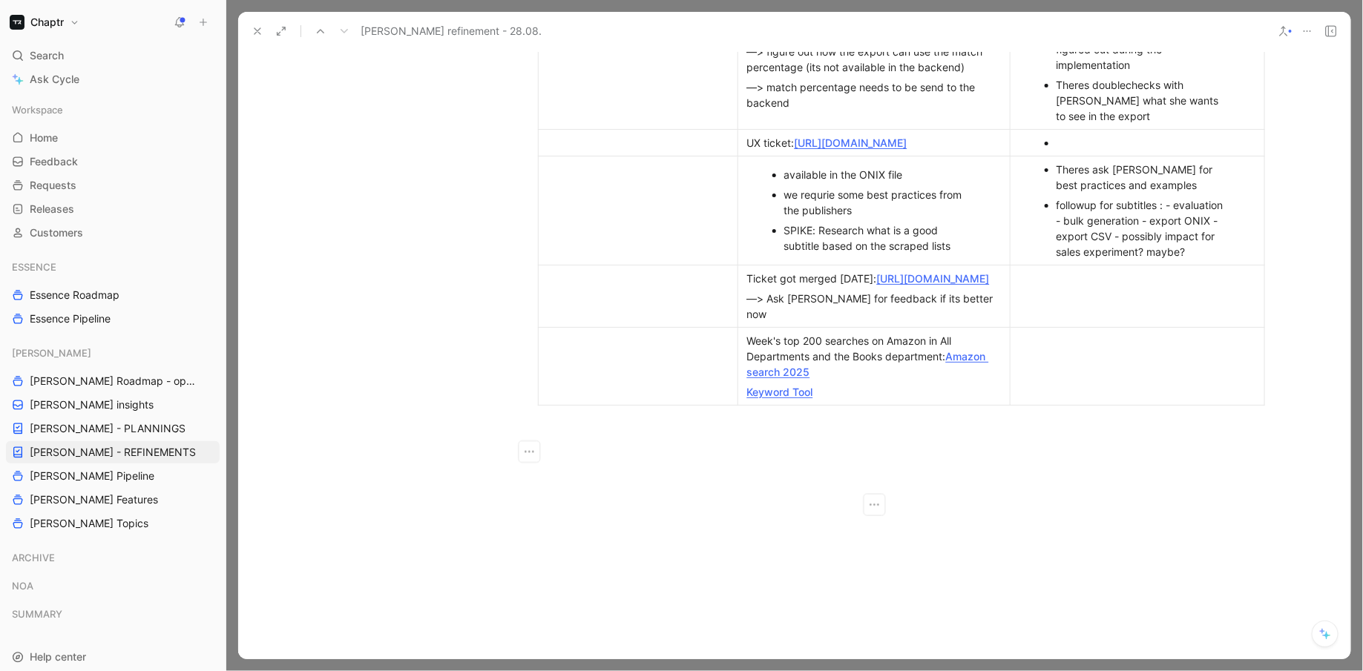
click at [887, 400] on div "Keyword Tool" at bounding box center [874, 392] width 254 height 16
drag, startPoint x: 858, startPoint y: 476, endPoint x: 745, endPoint y: 427, distance: 123.6
click at [745, 405] on td "Week's top 200 searches on Amazon in All Departments and the Books department: …" at bounding box center [873, 366] width 272 height 78
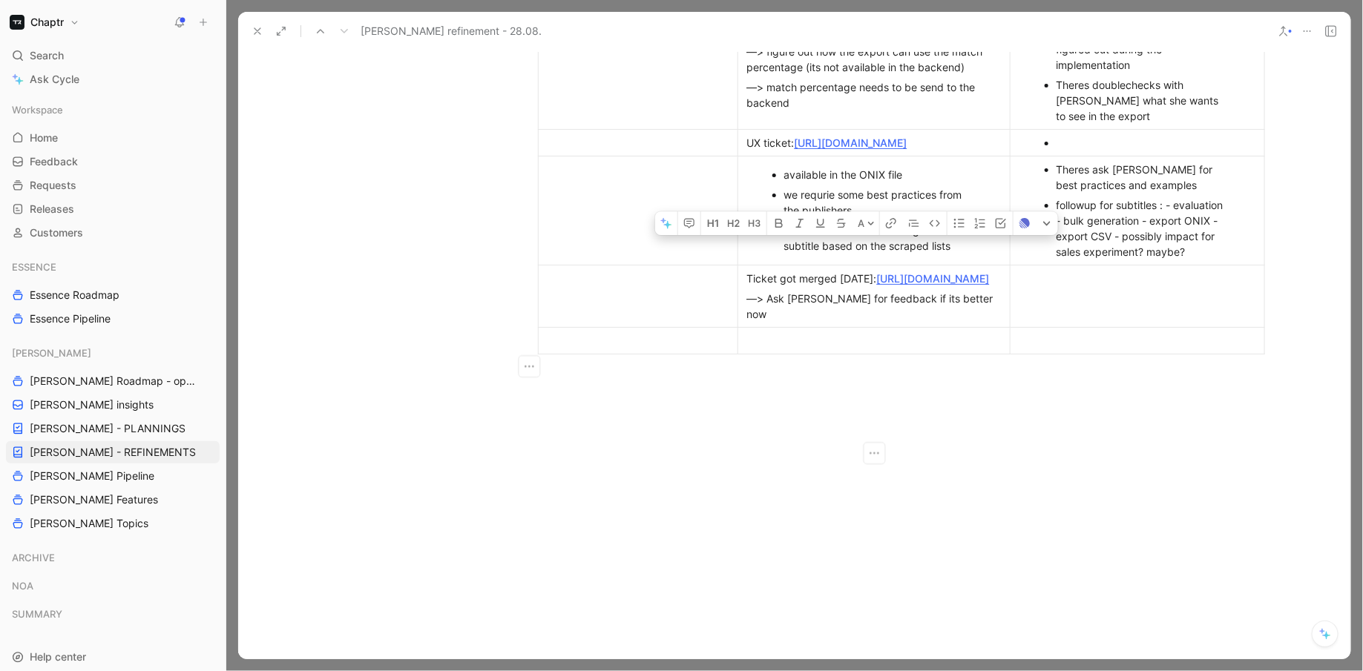
drag, startPoint x: 973, startPoint y: 398, endPoint x: 745, endPoint y: 328, distance: 238.9
click at [744, 327] on td "Ticket got merged yesterday: https://linear.app/chaptr/issue/RDY-2547/improve-g…" at bounding box center [873, 296] width 272 height 62
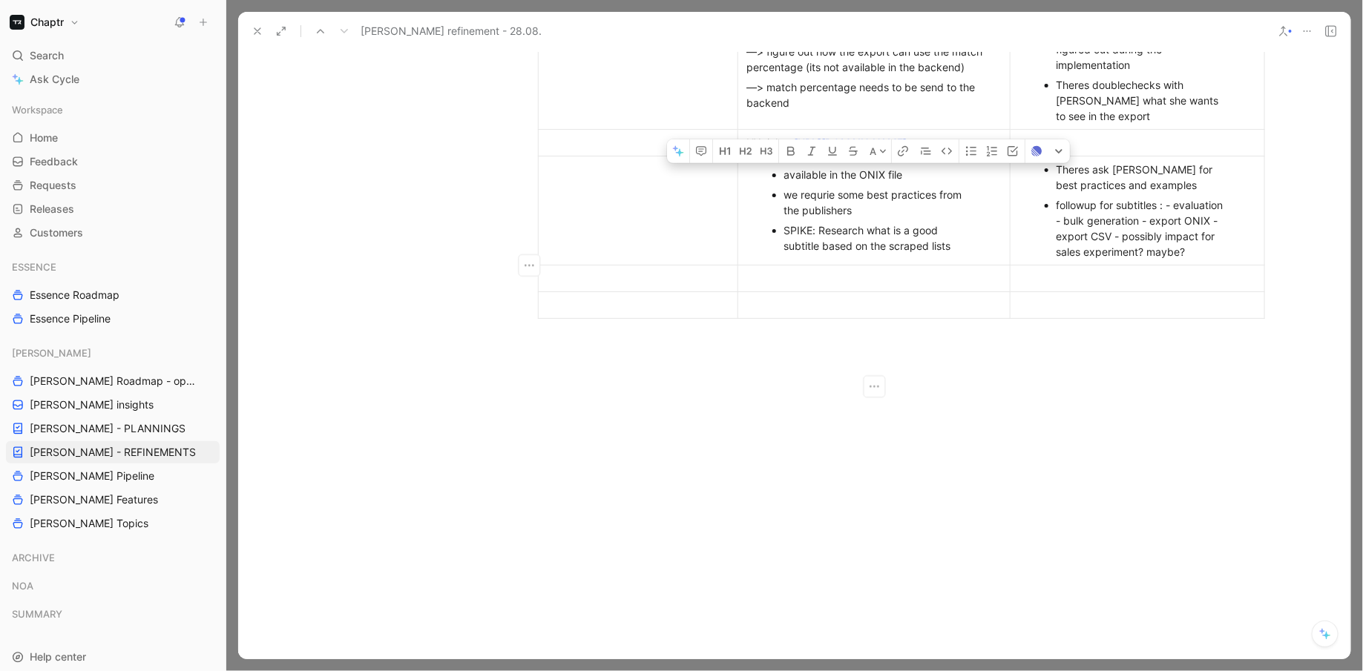
drag, startPoint x: 956, startPoint y: 295, endPoint x: 780, endPoint y: 231, distance: 187.1
click at [780, 231] on ul "available in the ONIX file we requrie some best practices from the publishers S…" at bounding box center [874, 210] width 266 height 91
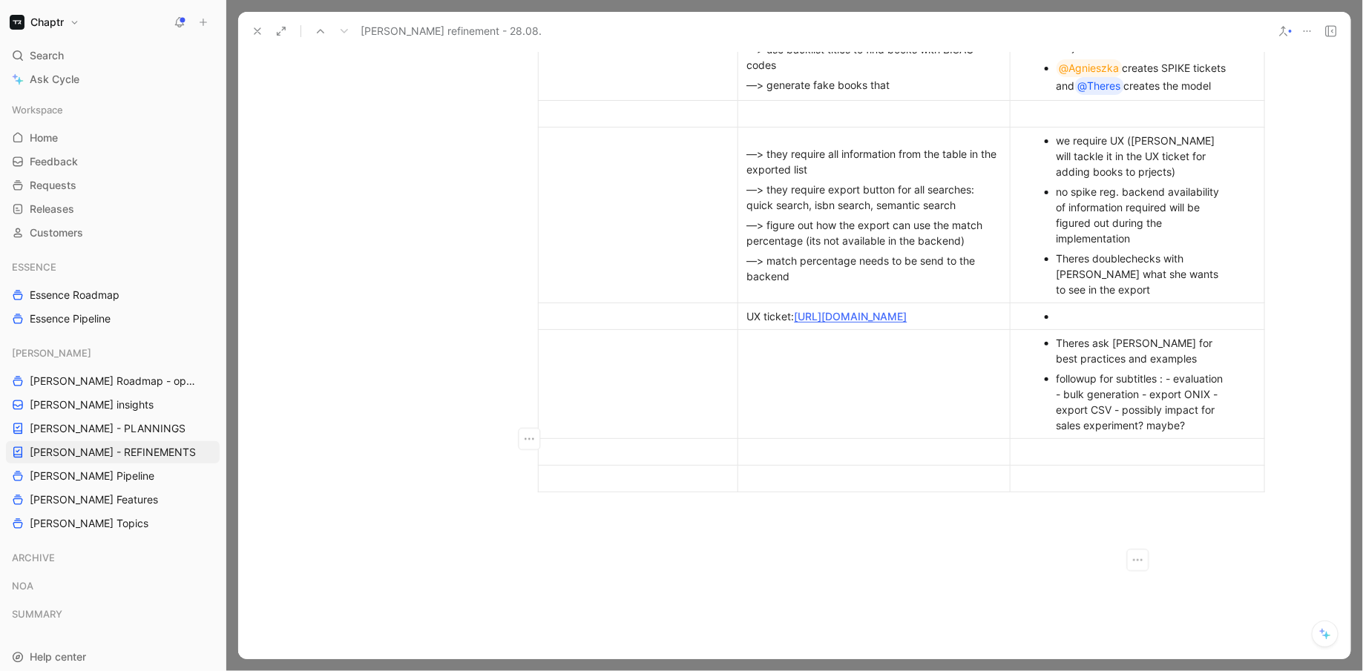
scroll to position [680, 0]
drag, startPoint x: 929, startPoint y: 368, endPoint x: 746, endPoint y: 344, distance: 184.8
click at [746, 331] on td "UX ticket: https://linear.app/chaptr/issue/RDY-2519/spike-add-books-to-project" at bounding box center [873, 317] width 272 height 27
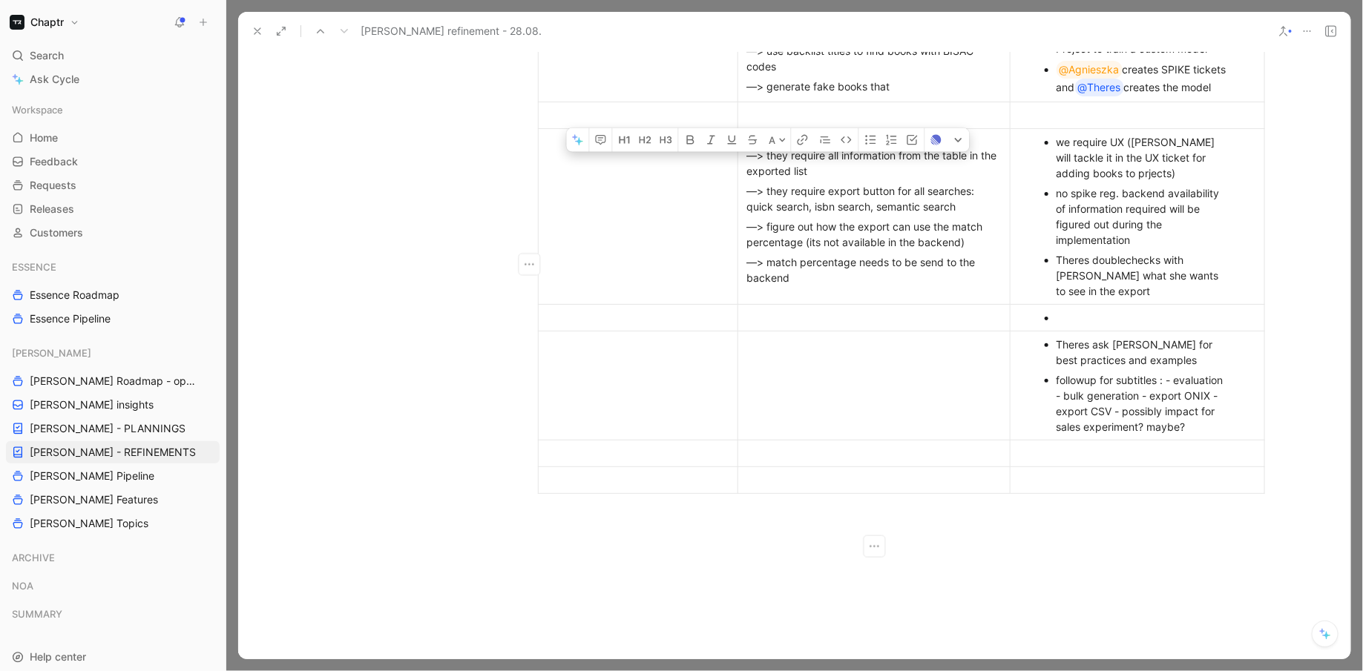
drag, startPoint x: 844, startPoint y: 318, endPoint x: 744, endPoint y: 199, distance: 155.4
click at [744, 198] on td "—> they require all information from the table in the exported list —> they req…" at bounding box center [873, 216] width 272 height 176
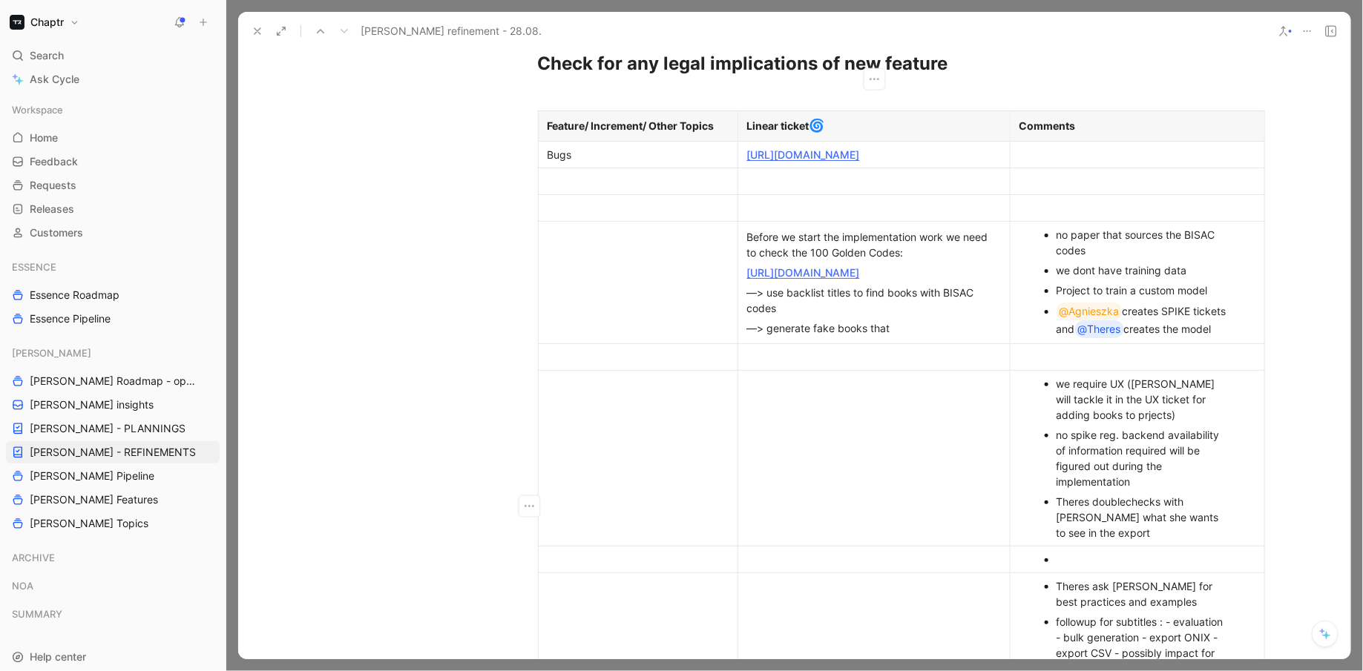
scroll to position [431, 0]
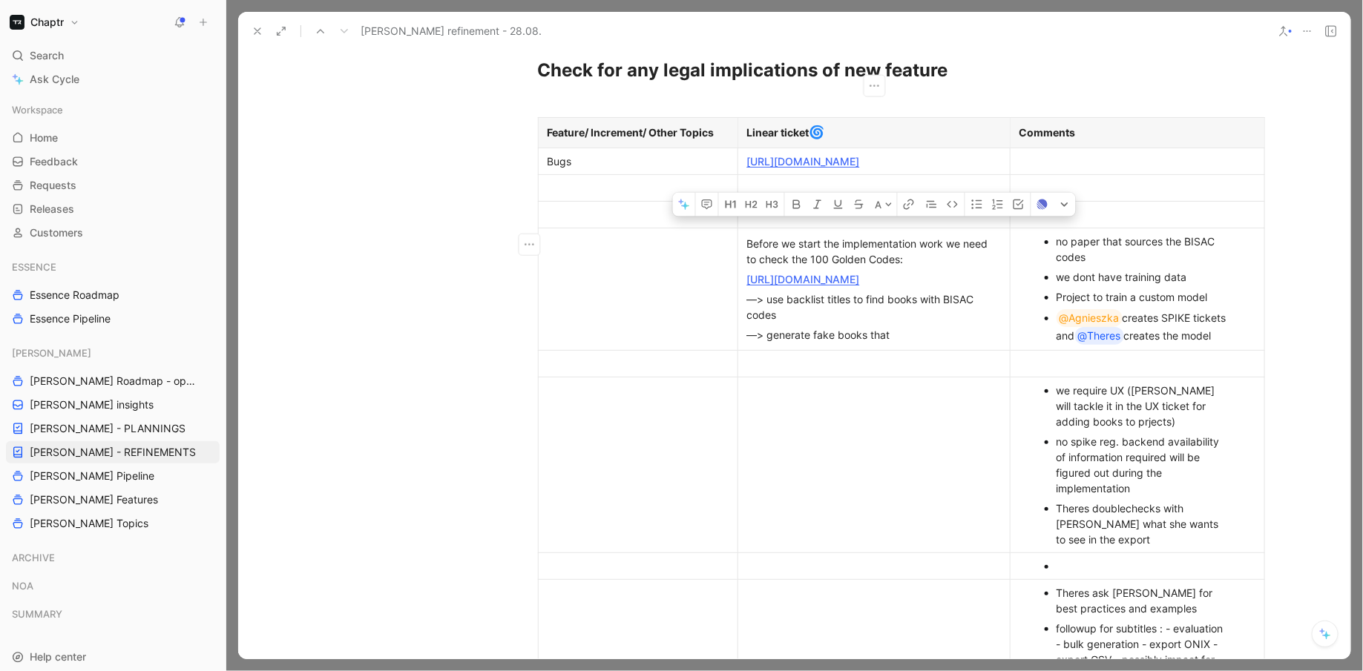
drag, startPoint x: 907, startPoint y: 387, endPoint x: 751, endPoint y: 278, distance: 190.8
click at [751, 279] on td "Before we start the implementation work we need to check the 100 Golden Codes: …" at bounding box center [873, 289] width 272 height 122
click at [751, 267] on div "Before we start the implementation work we need to check the 100 Golden Codes:" at bounding box center [874, 251] width 254 height 31
drag, startPoint x: 747, startPoint y: 269, endPoint x: 909, endPoint y: 390, distance: 202.4
click at [910, 350] on td "Before we start the implementation work we need to check the 100 Golden Codes: …" at bounding box center [873, 289] width 272 height 122
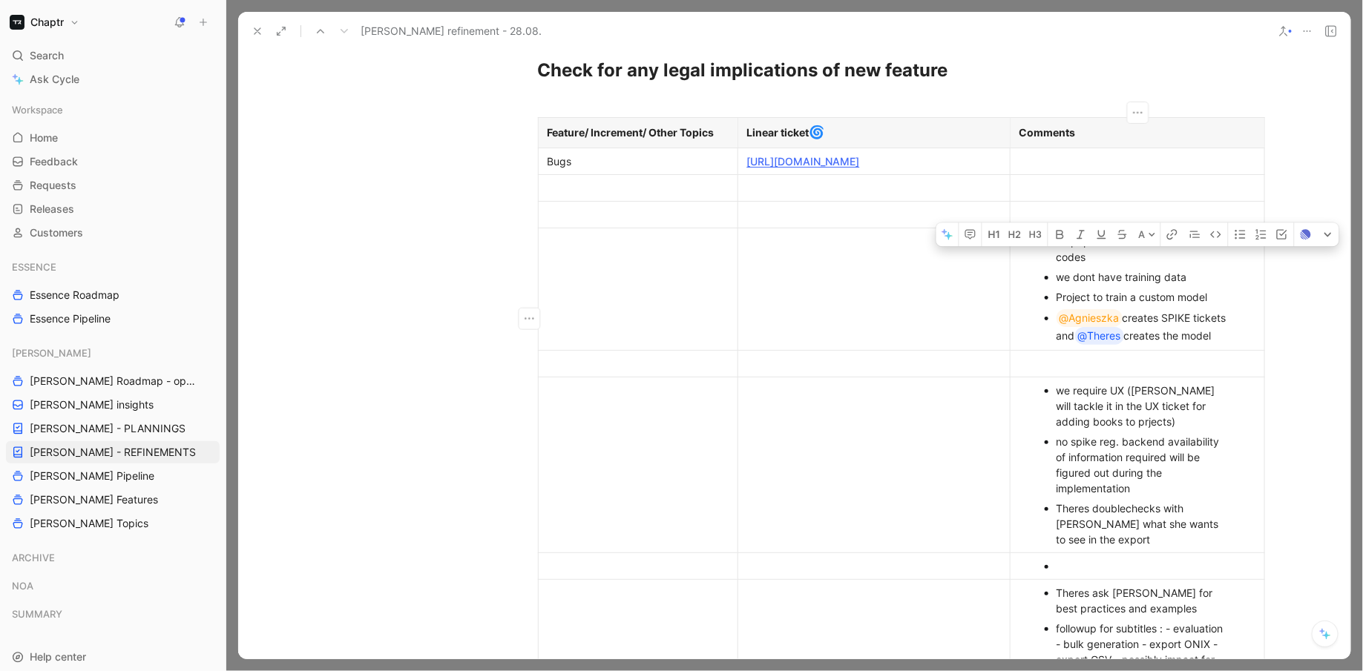
drag, startPoint x: 1042, startPoint y: 274, endPoint x: 1226, endPoint y: 374, distance: 210.1
click at [1226, 347] on ul "no paper that sources the BISAC codes we dont have training data Project to tra…" at bounding box center [1137, 289] width 248 height 116
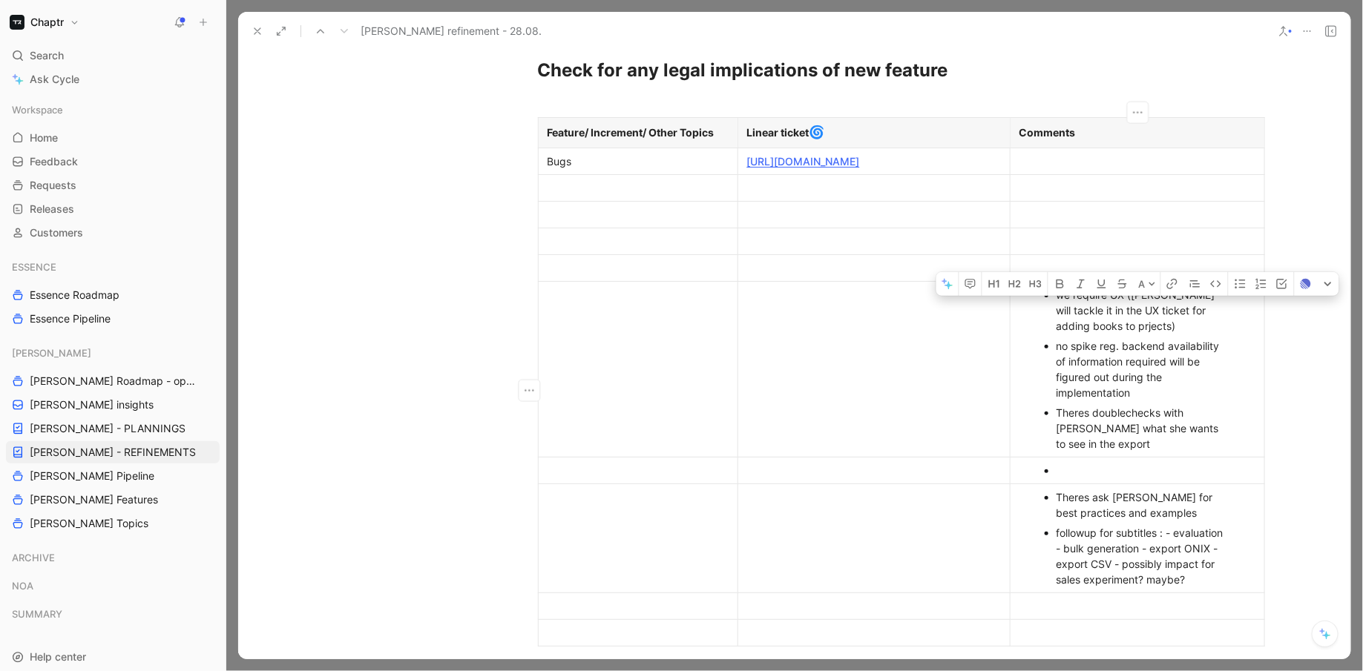
drag, startPoint x: 1034, startPoint y: 324, endPoint x: 1220, endPoint y: 450, distance: 224.3
click at [1220, 450] on ul "we require UX (lea will tackle it in the UX ticket for adding books to prjects)…" at bounding box center [1137, 369] width 248 height 169
drag, startPoint x: 1237, startPoint y: 453, endPoint x: 1048, endPoint y: 320, distance: 231.1
click at [1048, 320] on ul "we require UX (lea will tackle it in the UX ticket for adding books to prjects)…" at bounding box center [1137, 369] width 248 height 169
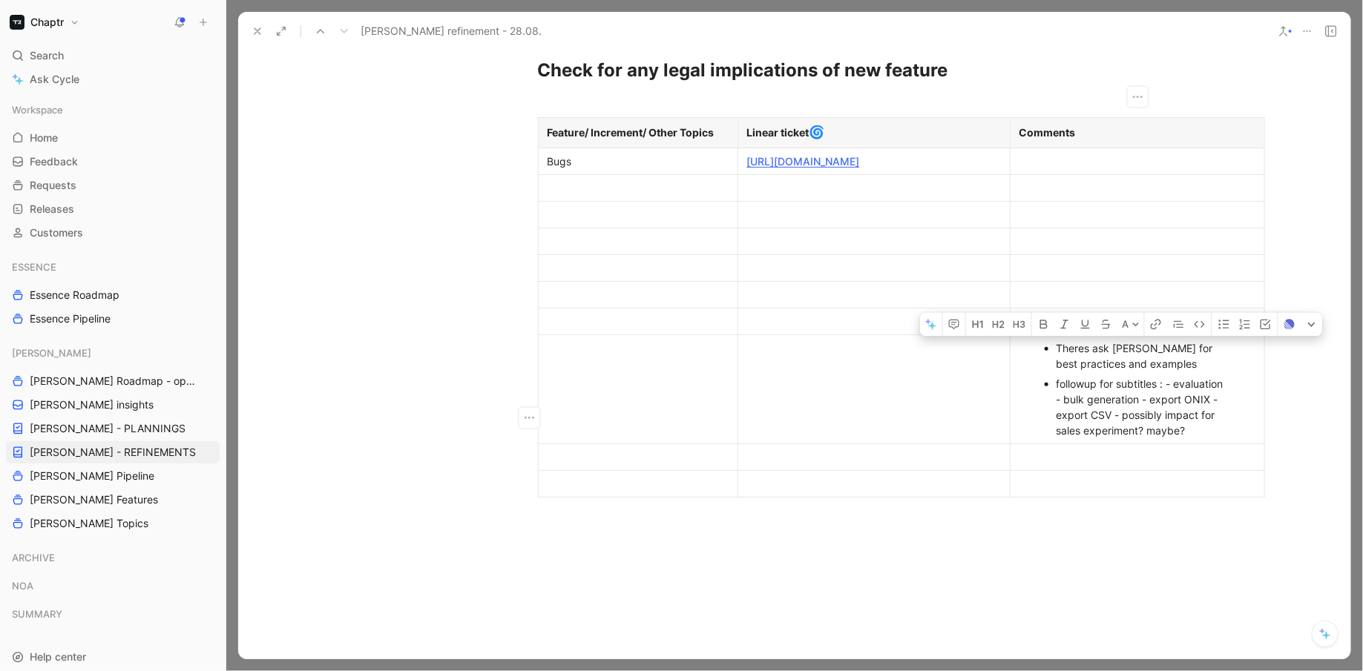
drag, startPoint x: 1203, startPoint y: 461, endPoint x: 1050, endPoint y: 366, distance: 180.3
click at [1050, 366] on ul "Theres ask Marisa for best practices and examples followup for subtitles : - ev…" at bounding box center [1137, 389] width 248 height 102
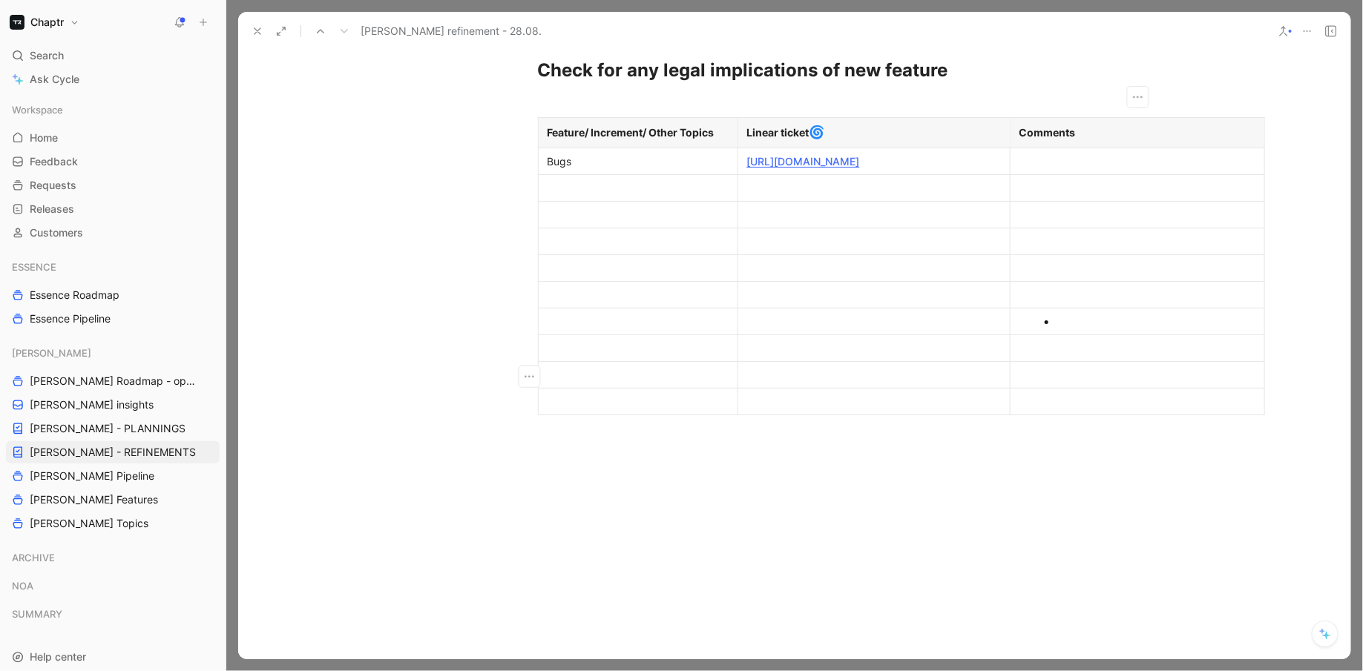
click at [1047, 358] on p at bounding box center [1137, 348] width 248 height 20
click at [1058, 329] on div at bounding box center [1144, 322] width 177 height 16
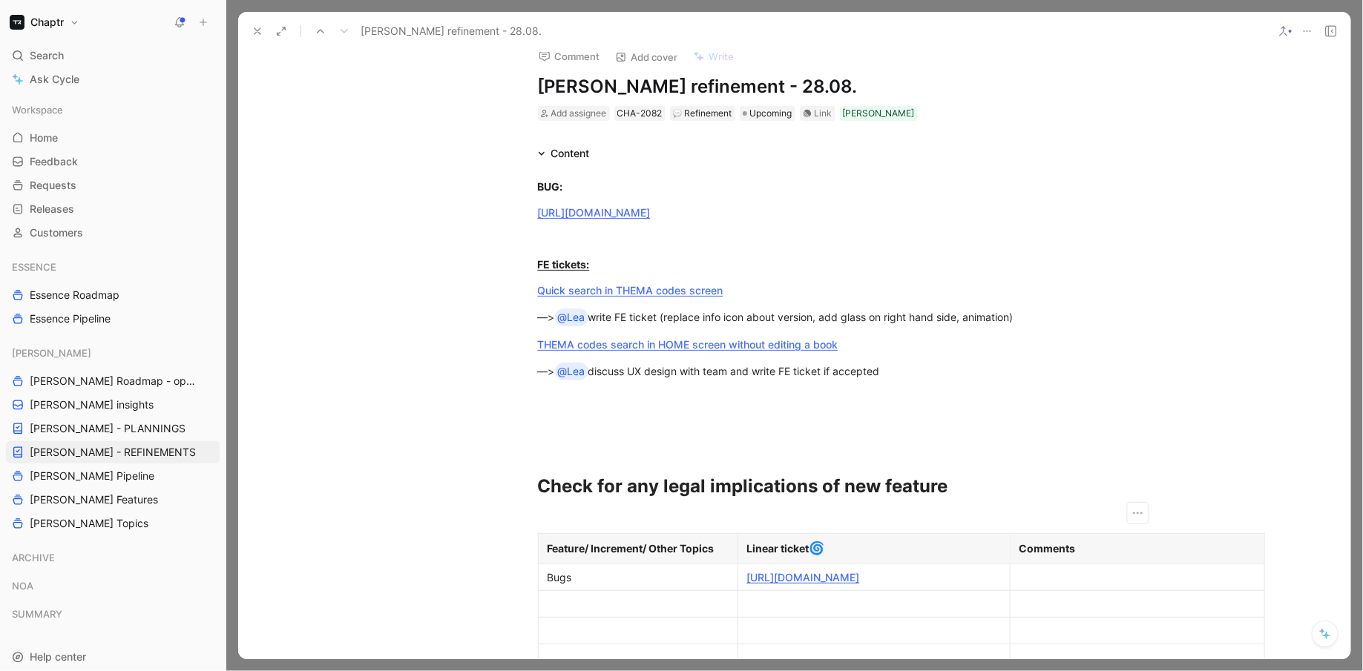
scroll to position [16, 0]
drag, startPoint x: 643, startPoint y: 233, endPoint x: 534, endPoint y: 206, distance: 112.5
click at [533, 206] on p "[URL][DOMAIN_NAME]" at bounding box center [795, 212] width 570 height 24
click at [594, 218] on link "[URL][DOMAIN_NAME]" at bounding box center [594, 212] width 113 height 13
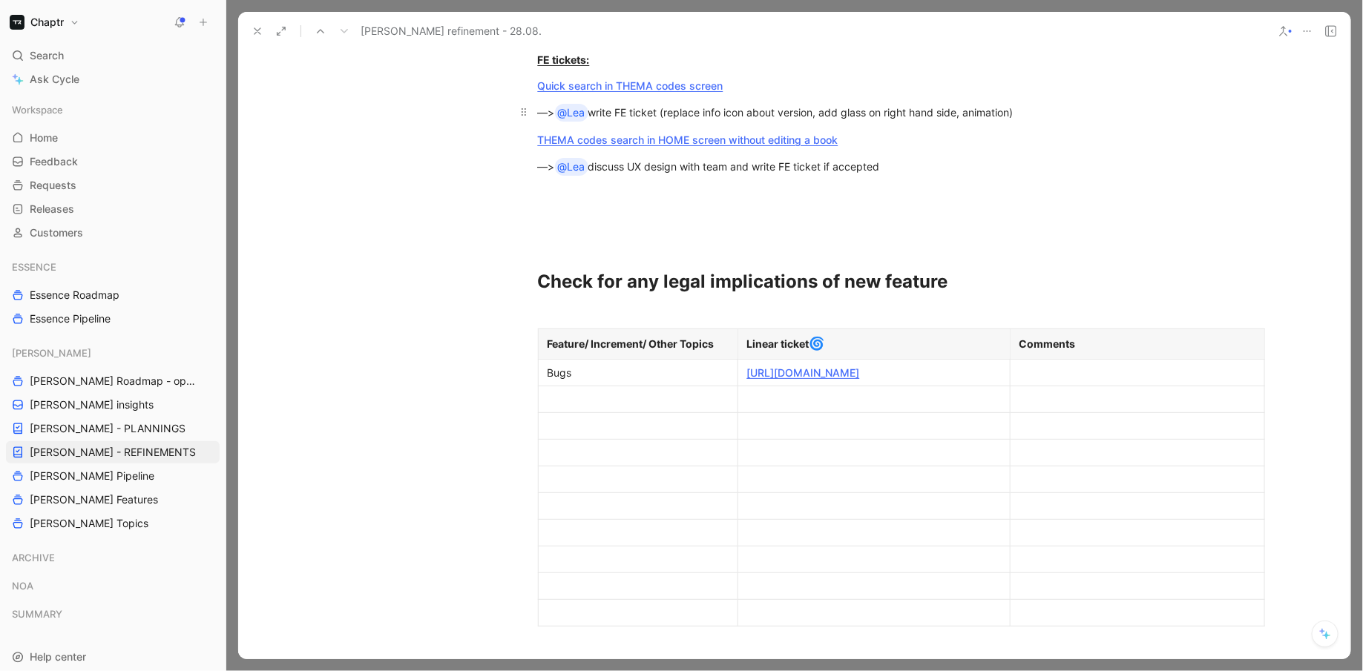
scroll to position [220, 0]
click at [804, 407] on div at bounding box center [874, 399] width 254 height 16
click at [631, 407] on div at bounding box center [638, 399] width 181 height 16
click at [777, 424] on p at bounding box center [874, 414] width 266 height 20
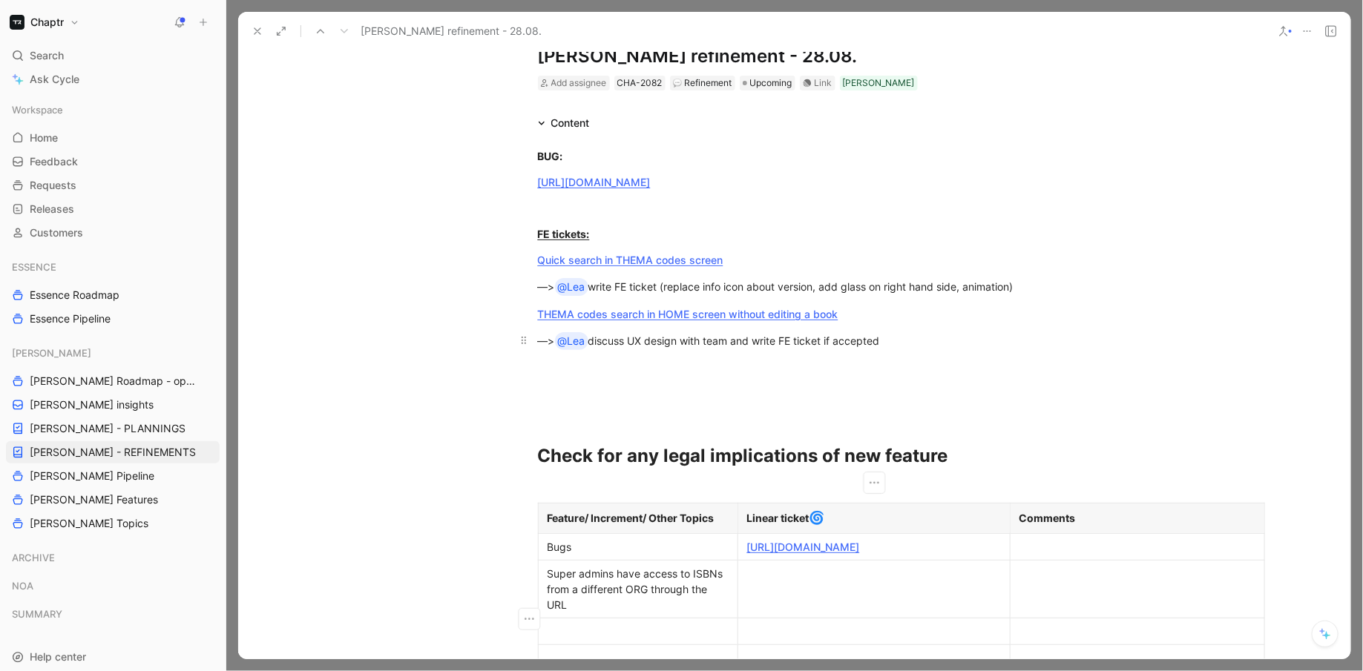
scroll to position [48, 0]
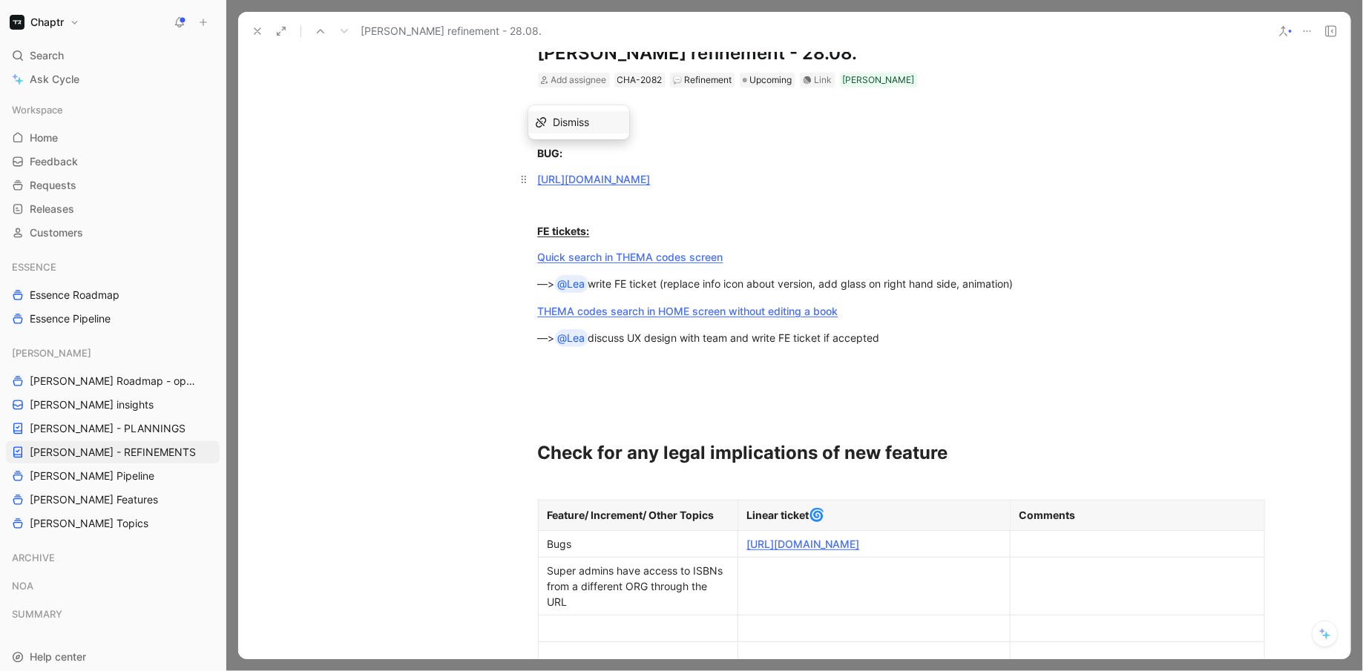
drag, startPoint x: 650, startPoint y: 201, endPoint x: 534, endPoint y: 182, distance: 117.3
click at [533, 182] on p "[URL][DOMAIN_NAME]" at bounding box center [795, 179] width 570 height 24
click at [780, 594] on div at bounding box center [874, 587] width 254 height 16
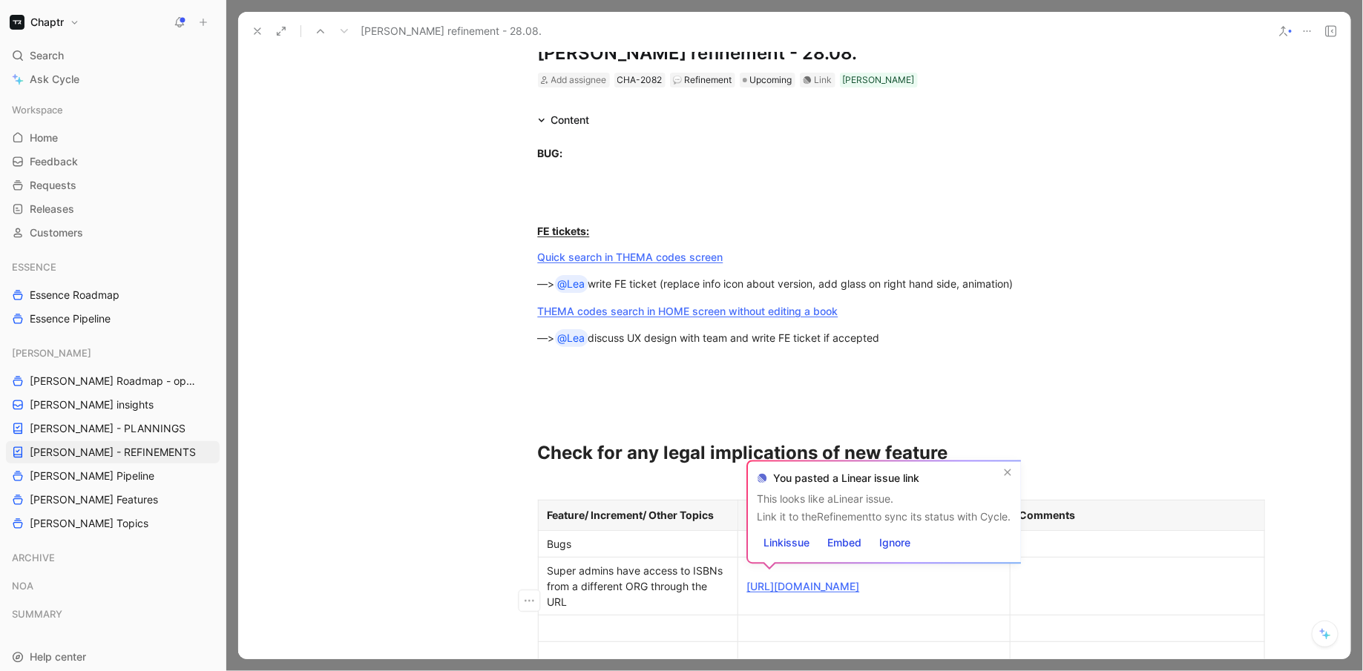
click at [1101, 581] on td at bounding box center [1137, 586] width 254 height 58
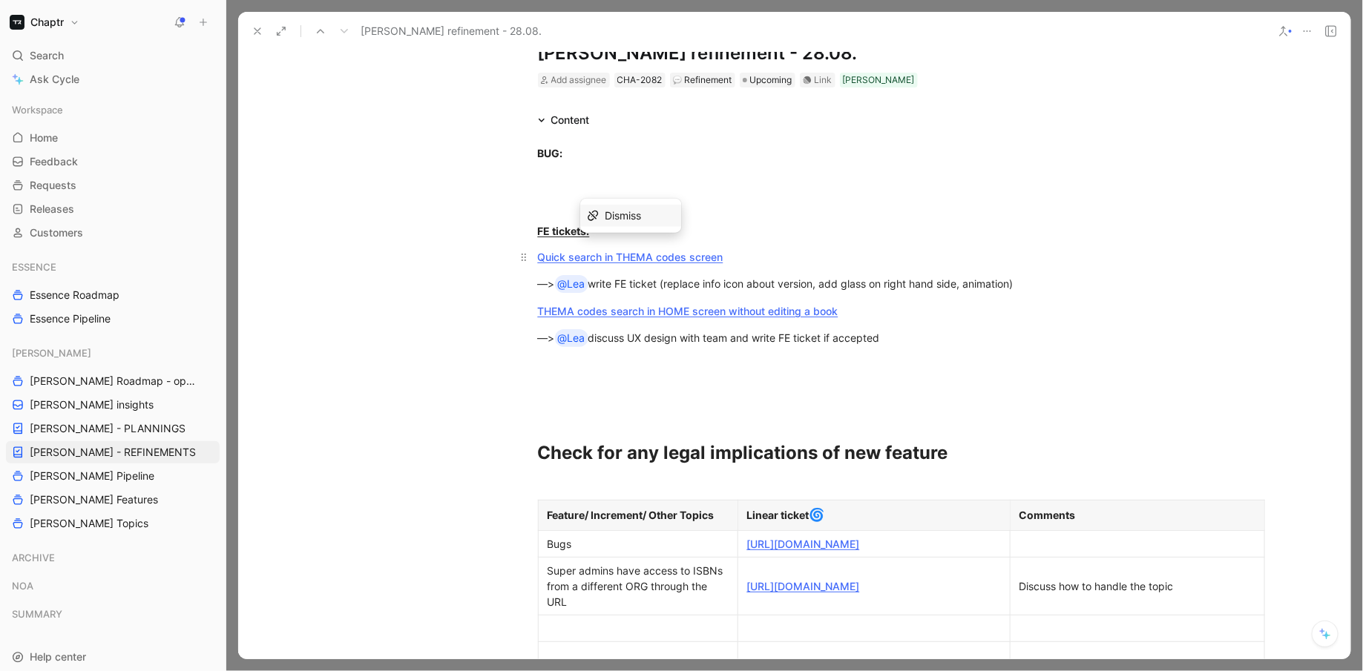
drag, startPoint x: 778, startPoint y: 260, endPoint x: 534, endPoint y: 254, distance: 244.2
click at [534, 254] on p "Quick search in THEMA codes screen" at bounding box center [795, 257] width 570 height 24
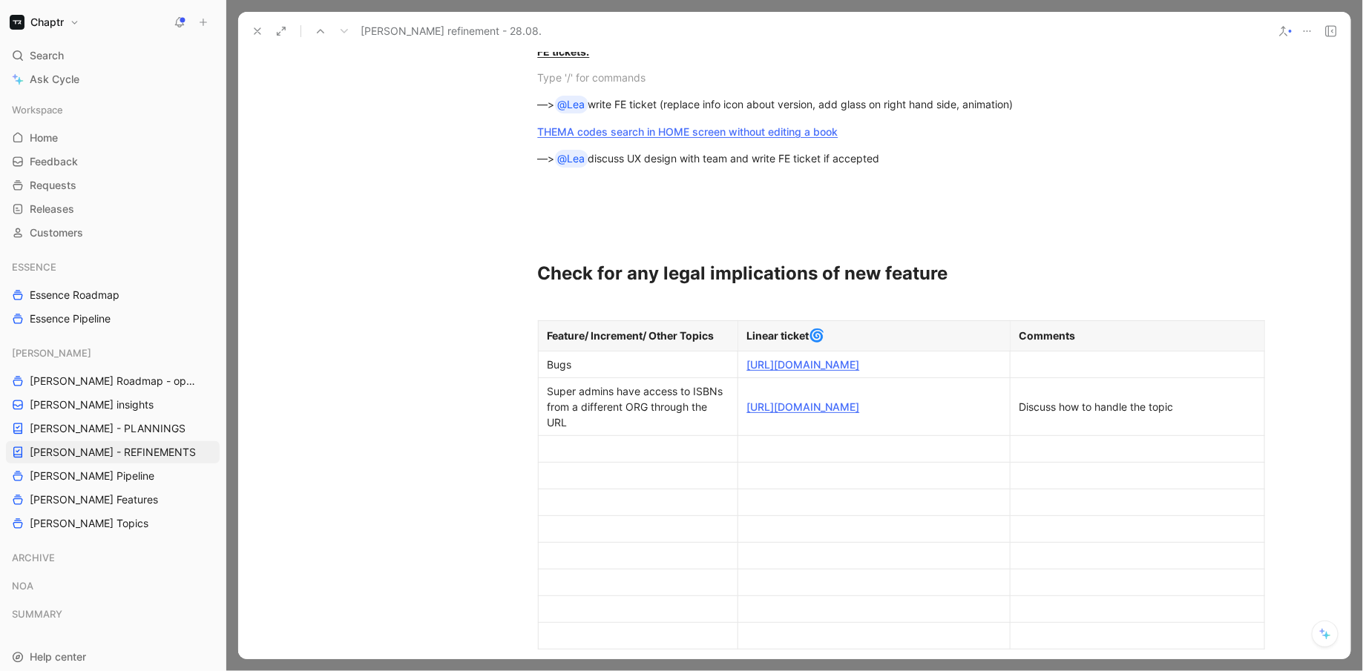
scroll to position [230, 0]
click at [606, 460] on td at bounding box center [638, 446] width 200 height 27
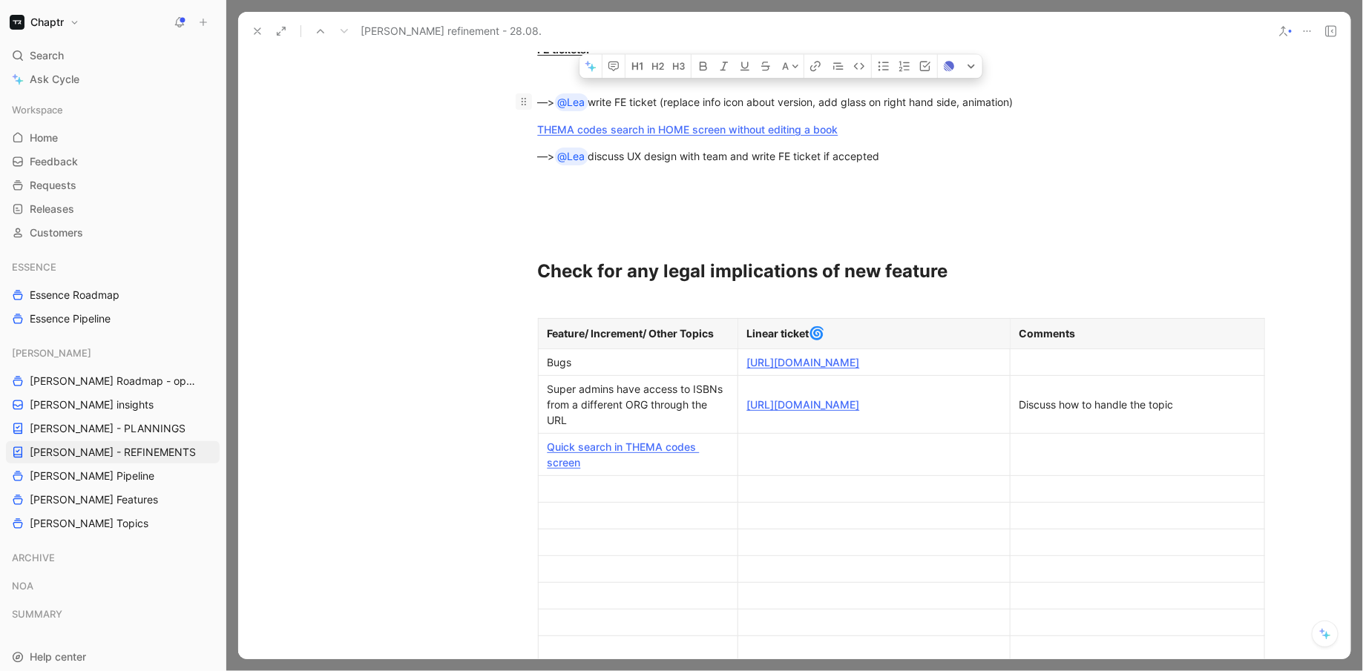
drag, startPoint x: 1031, startPoint y: 102, endPoint x: 522, endPoint y: 95, distance: 509.7
click at [522, 95] on p "—> @Lea write FE ticket (replace info icon about version, add glass on right ha…" at bounding box center [795, 102] width 570 height 27
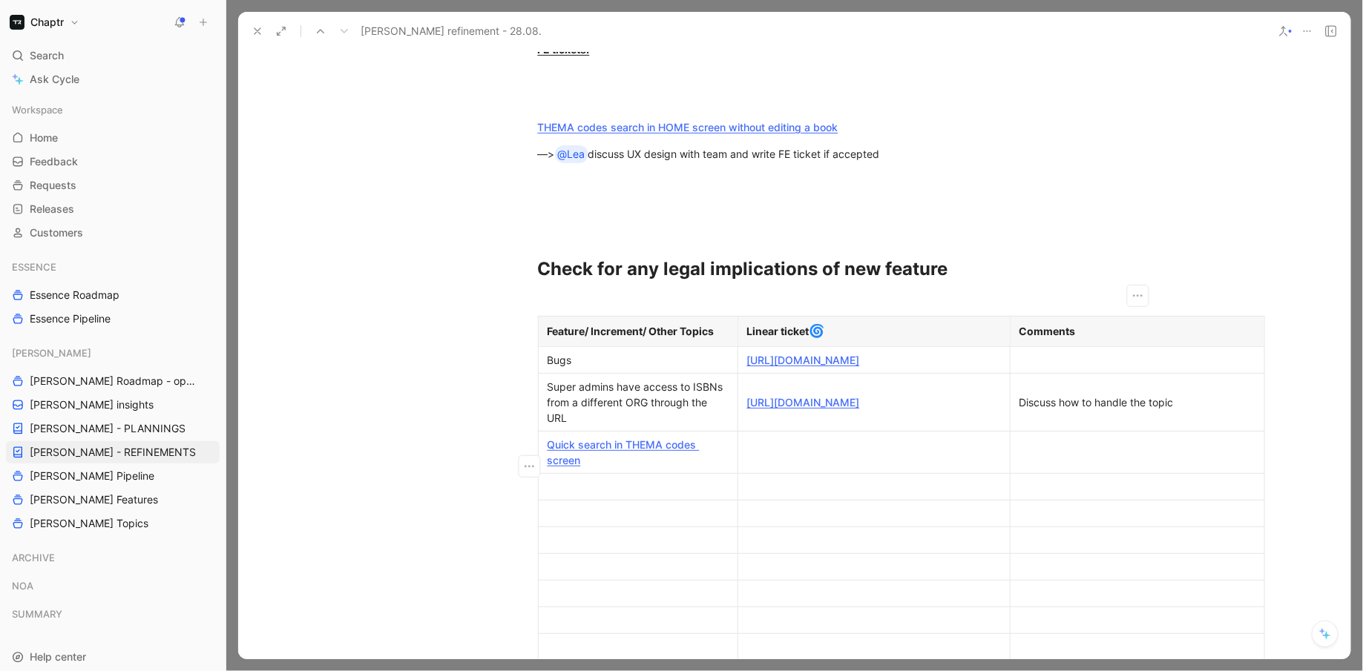
click at [1073, 457] on p at bounding box center [1137, 452] width 248 height 20
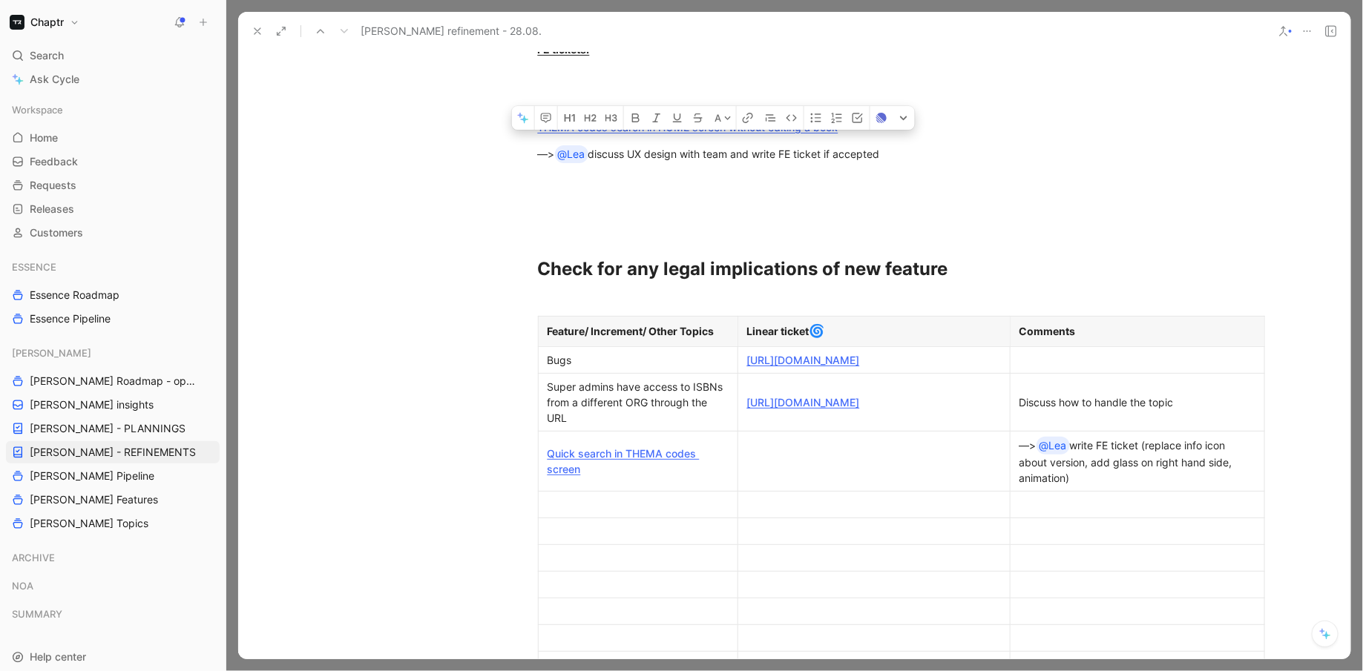
drag, startPoint x: 929, startPoint y: 151, endPoint x: 507, endPoint y: 151, distance: 422.2
click at [506, 151] on div "BUG: FE tickets: THEMA codes search in HOME screen without editing a book —> @L…" at bounding box center [794, 344] width 1112 height 795
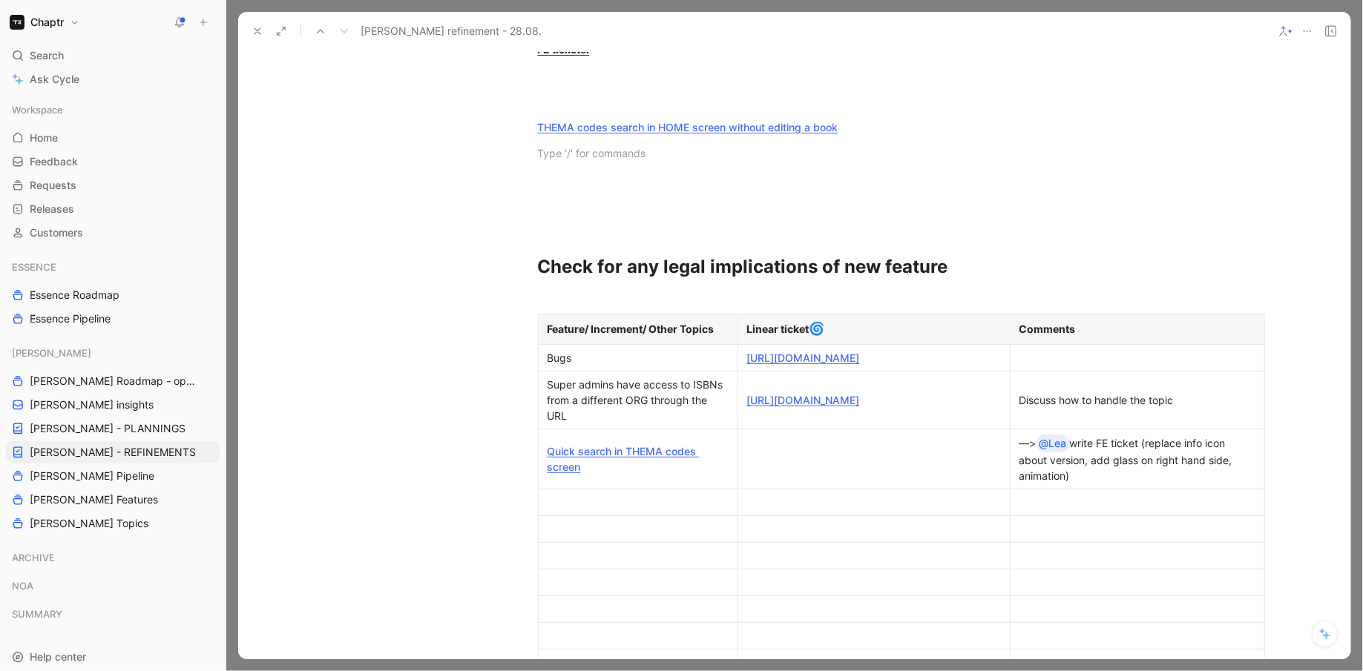
click at [1039, 510] on div at bounding box center [1137, 503] width 236 height 16
drag, startPoint x: 887, startPoint y: 145, endPoint x: 528, endPoint y: 126, distance: 360.3
click at [528, 126] on div "BUG: FE tickets: THEMA codes search in HOME screen without editing a book Check…" at bounding box center [794, 352] width 1112 height 811
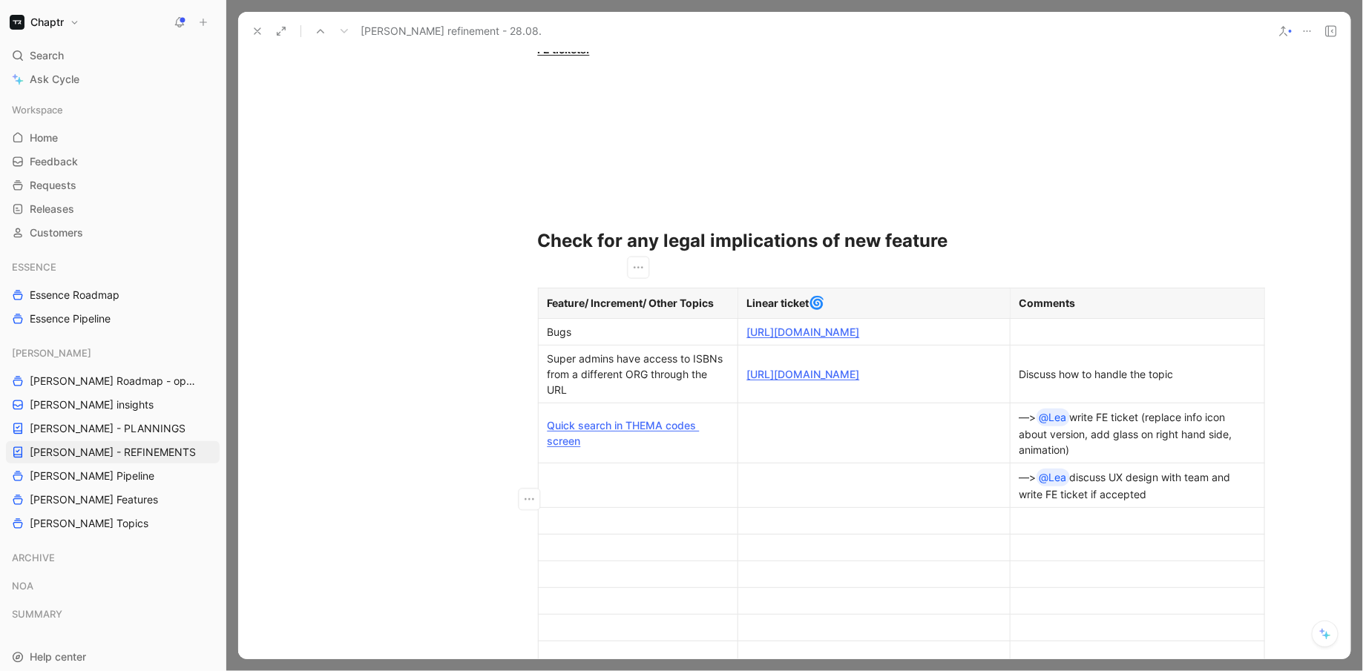
click at [615, 493] on div at bounding box center [638, 486] width 181 height 16
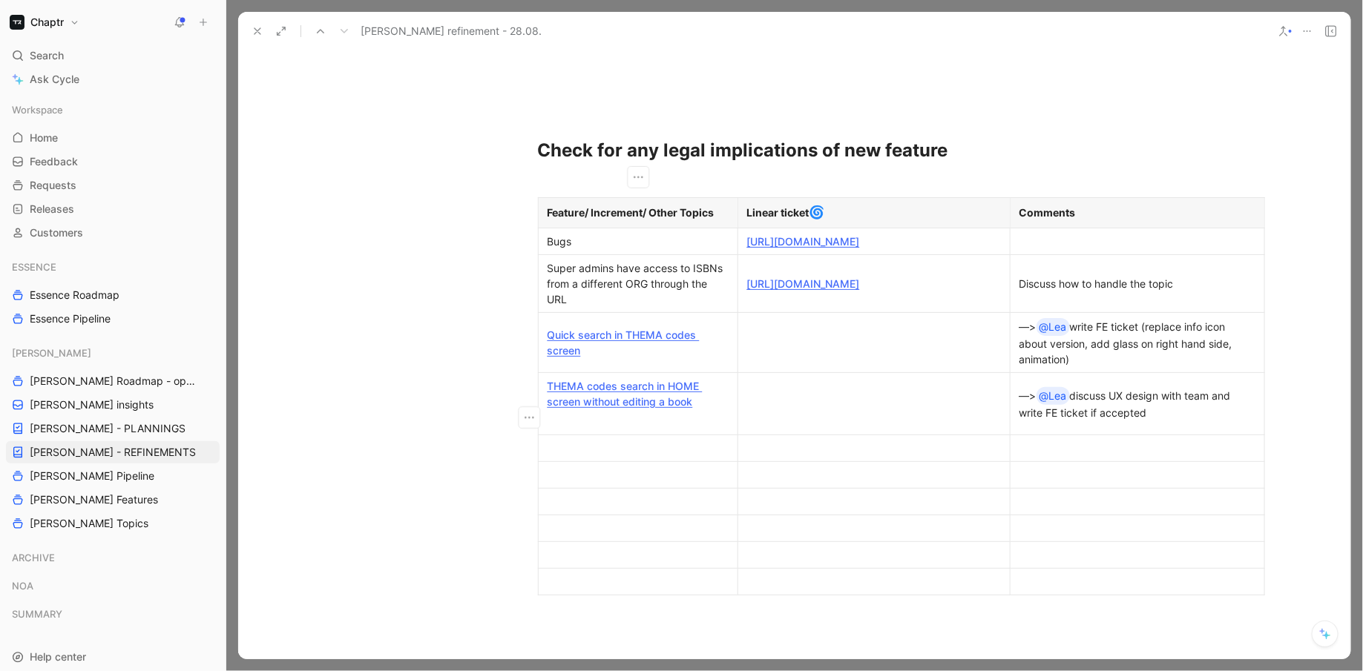
scroll to position [315, 0]
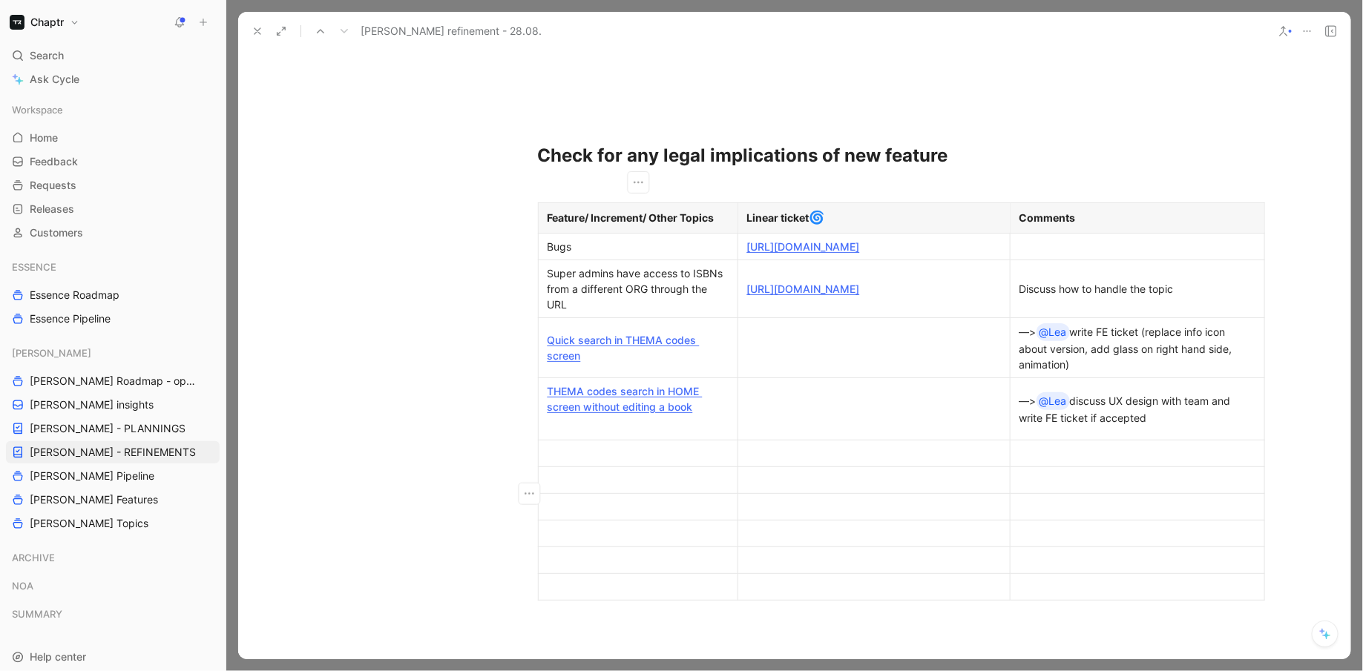
click at [611, 480] on td at bounding box center [638, 480] width 200 height 27
click at [604, 461] on div at bounding box center [638, 454] width 181 height 16
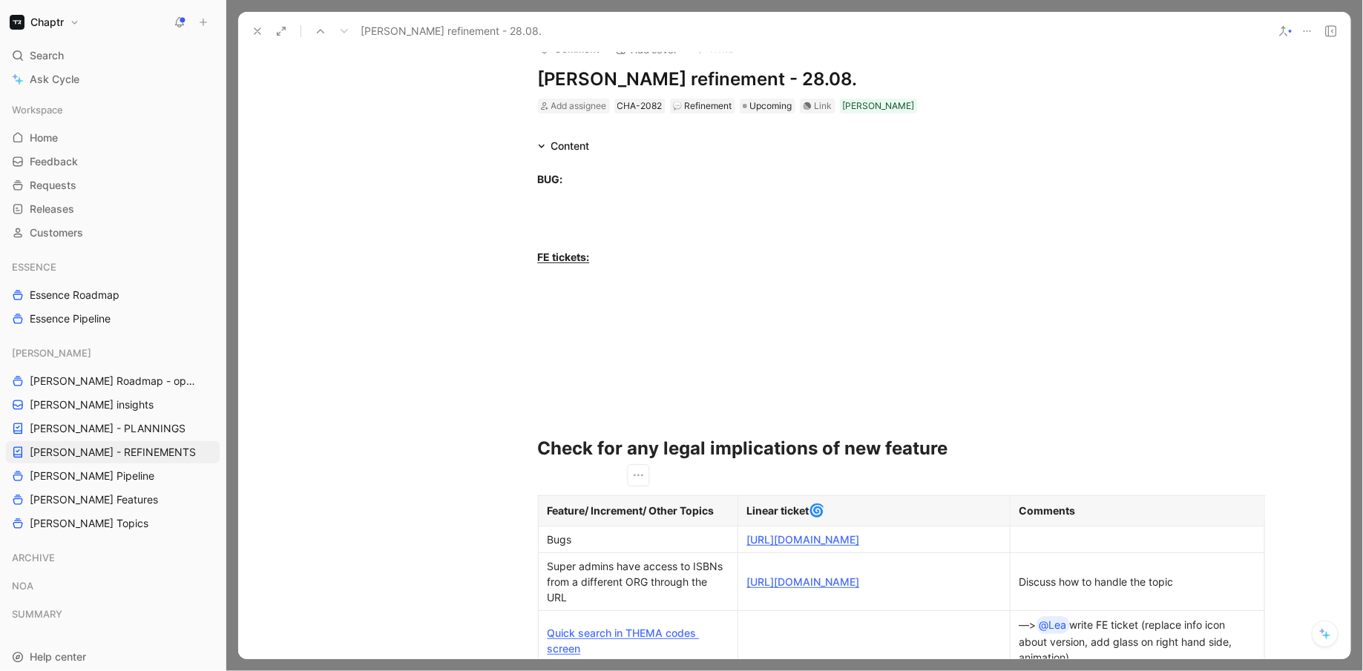
scroll to position [0, 0]
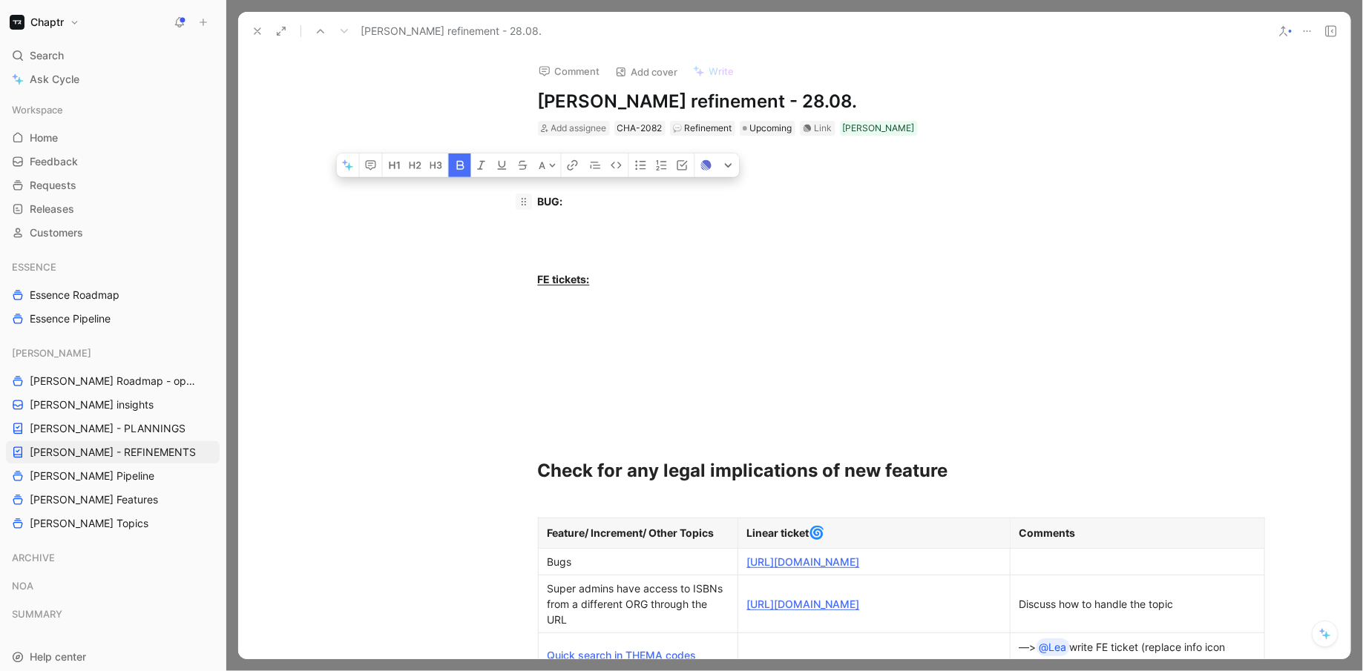
drag, startPoint x: 597, startPoint y: 383, endPoint x: 523, endPoint y: 206, distance: 191.2
click at [520, 206] on div "BUG: FE tickets: Check for any legal implications of new feature Feature/ Incre…" at bounding box center [794, 578] width 1112 height 803
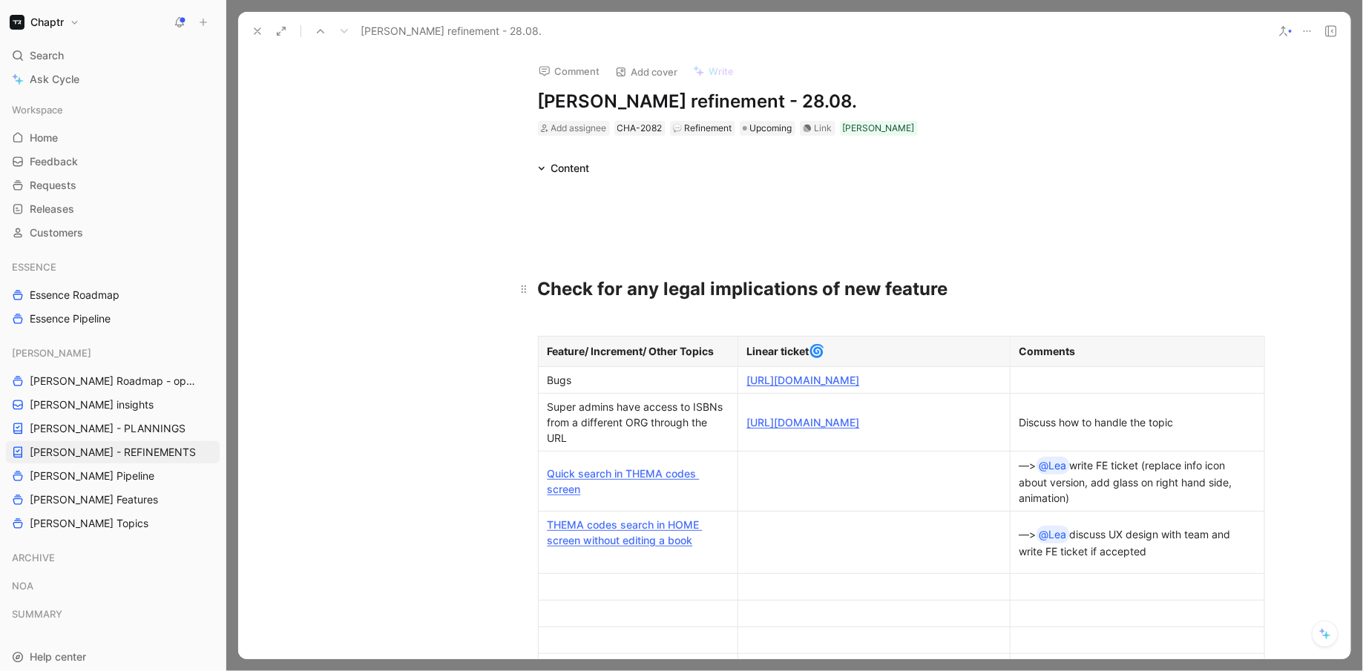
click at [683, 292] on span "Check for any legal implications of new feature" at bounding box center [743, 289] width 410 height 22
click at [748, 261] on button "A" at bounding box center [751, 249] width 26 height 24
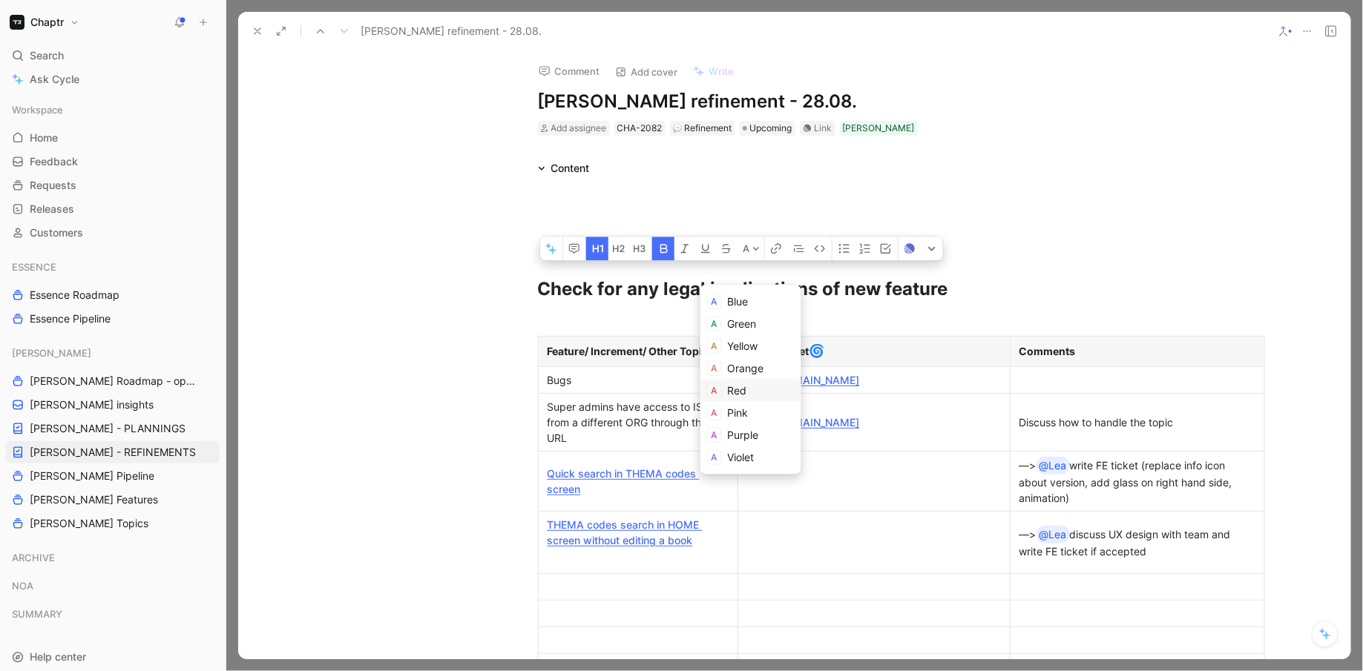
click at [750, 384] on div "Red" at bounding box center [761, 391] width 67 height 18
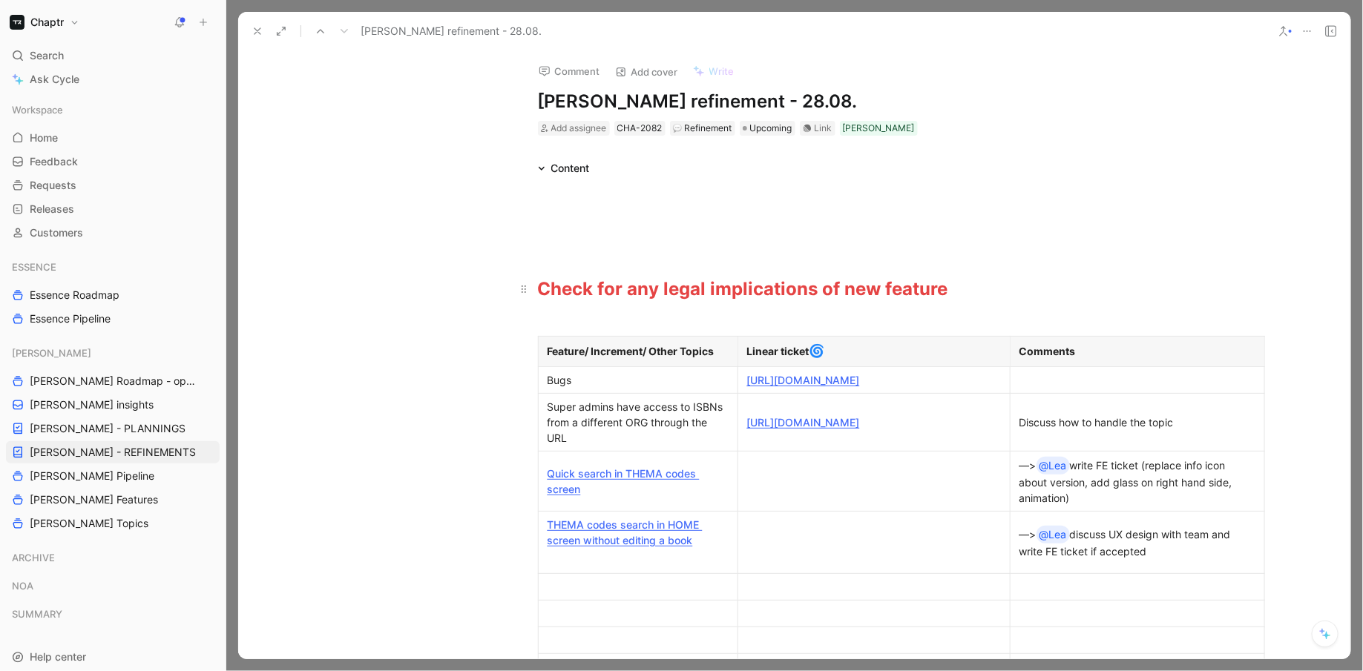
click at [677, 257] on h1 "Check for any legal implications of new feature" at bounding box center [795, 283] width 570 height 52
click at [565, 218] on div at bounding box center [794, 209] width 513 height 31
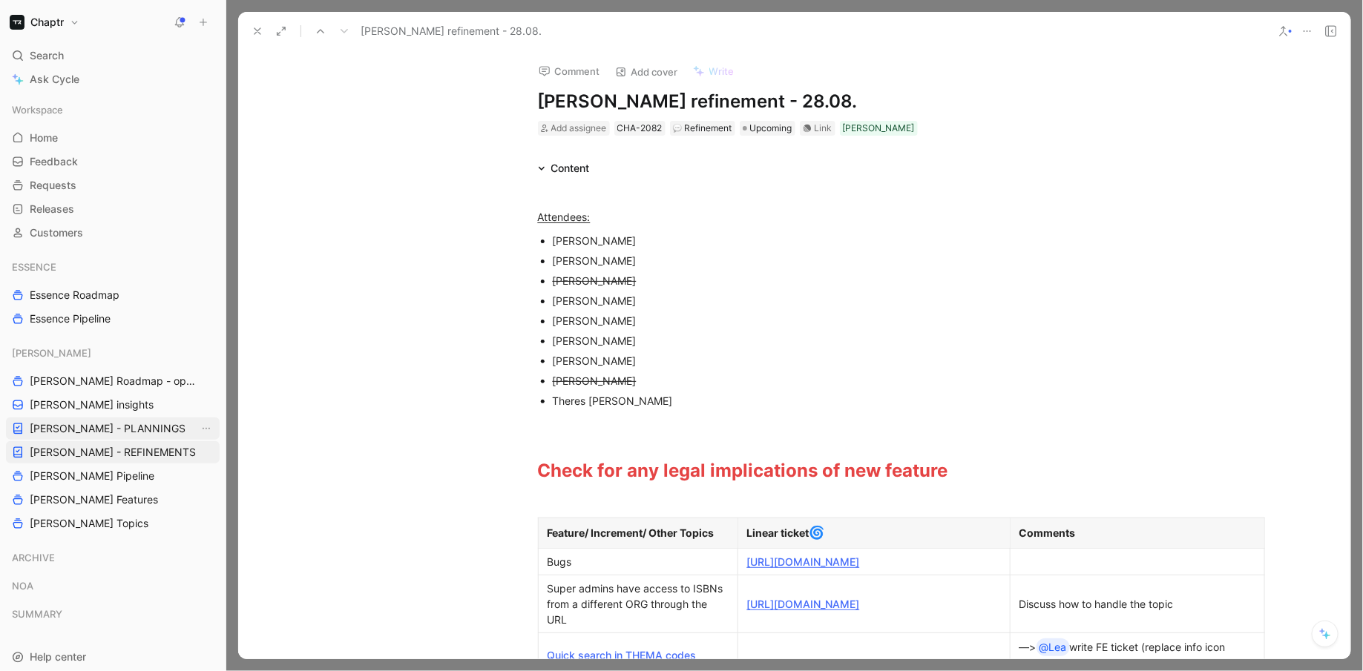
click at [134, 422] on link "[PERSON_NAME] - PLANNINGS" at bounding box center [113, 429] width 214 height 22
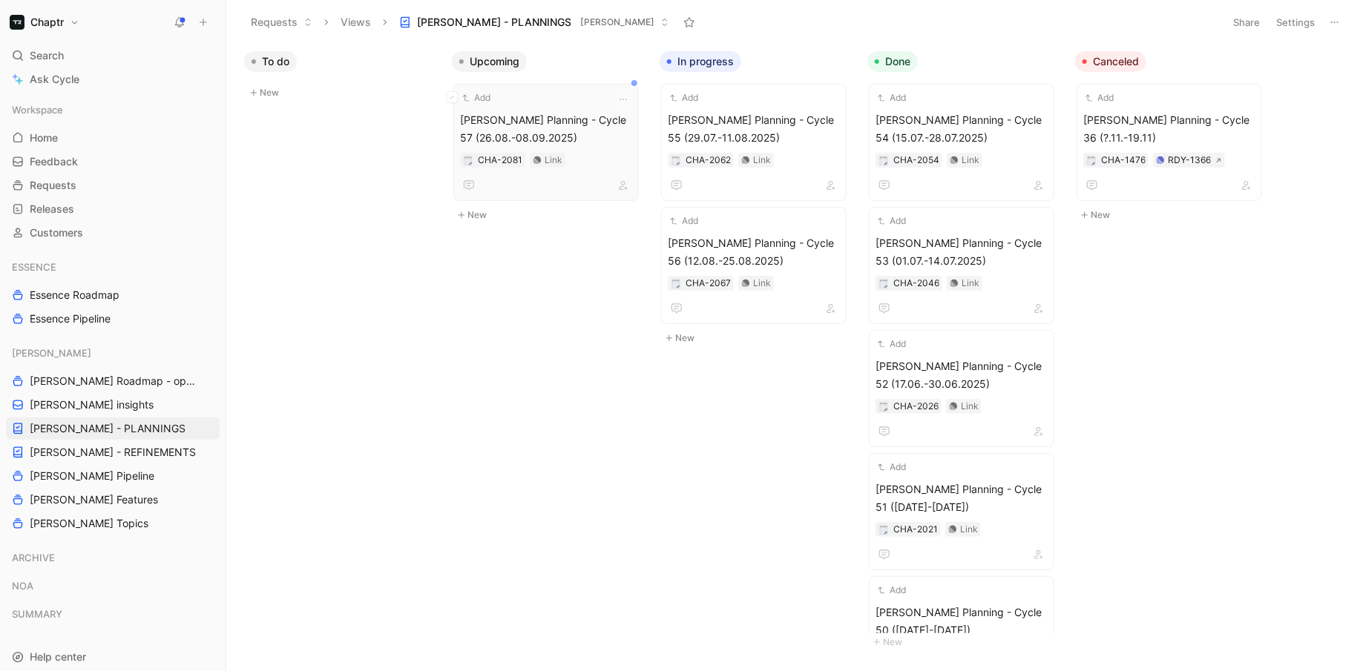
click at [591, 123] on span "[PERSON_NAME] Planning - Cycle 57 (26.08.-08.09.2025)" at bounding box center [546, 129] width 172 height 36
